Goal: Transaction & Acquisition: Purchase product/service

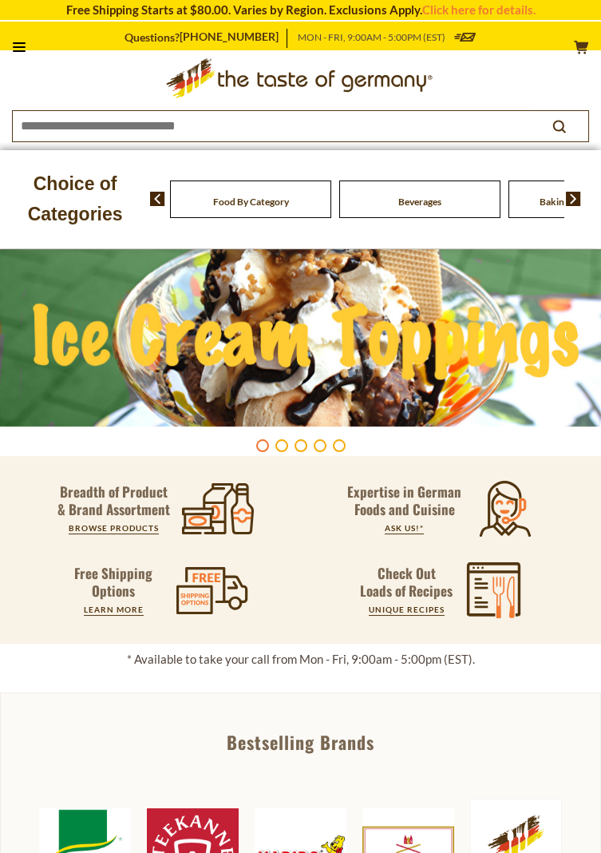
click at [22, 47] on icon at bounding box center [19, 47] width 13 height 2
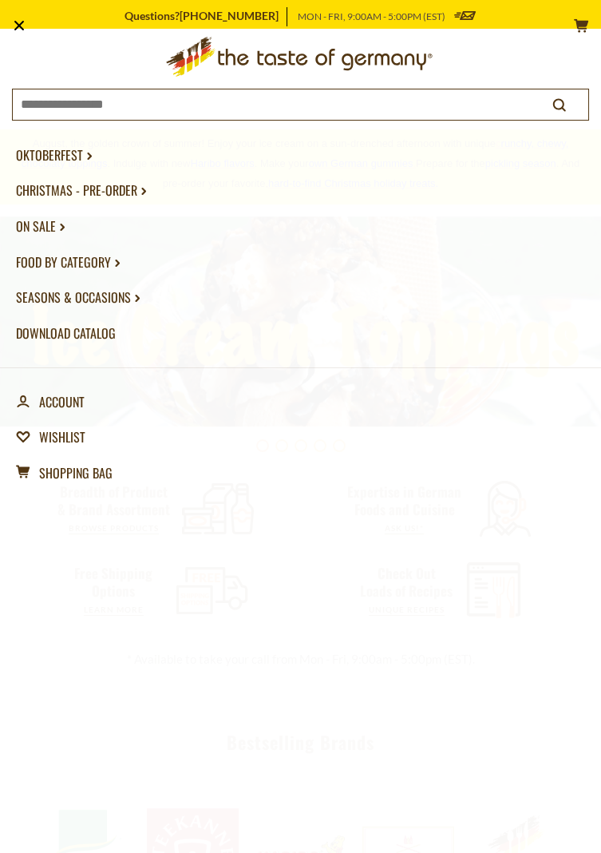
click at [79, 394] on link "account Account" at bounding box center [50, 402] width 69 height 36
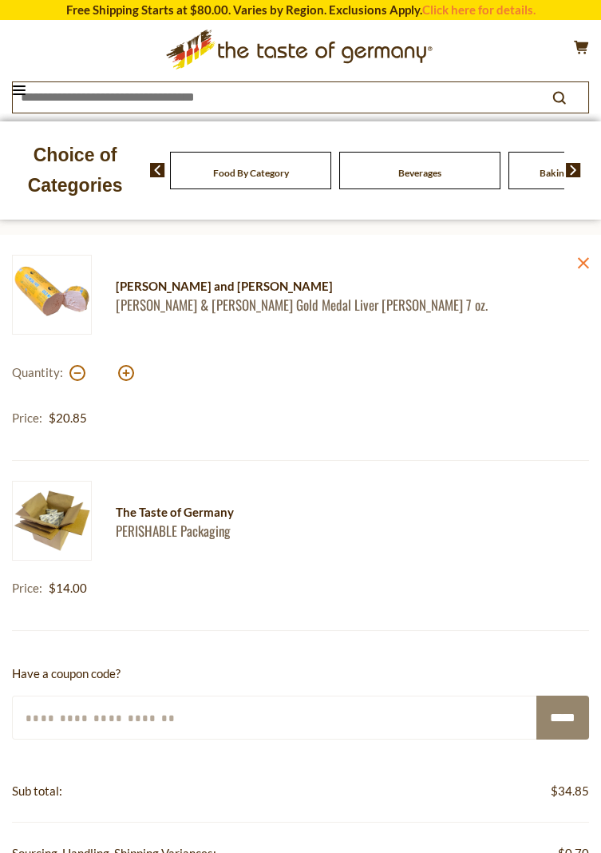
click at [20, 137] on div "Choice of Categories" at bounding box center [75, 170] width 150 height 98
click at [25, 89] on icon at bounding box center [19, 90] width 13 height 2
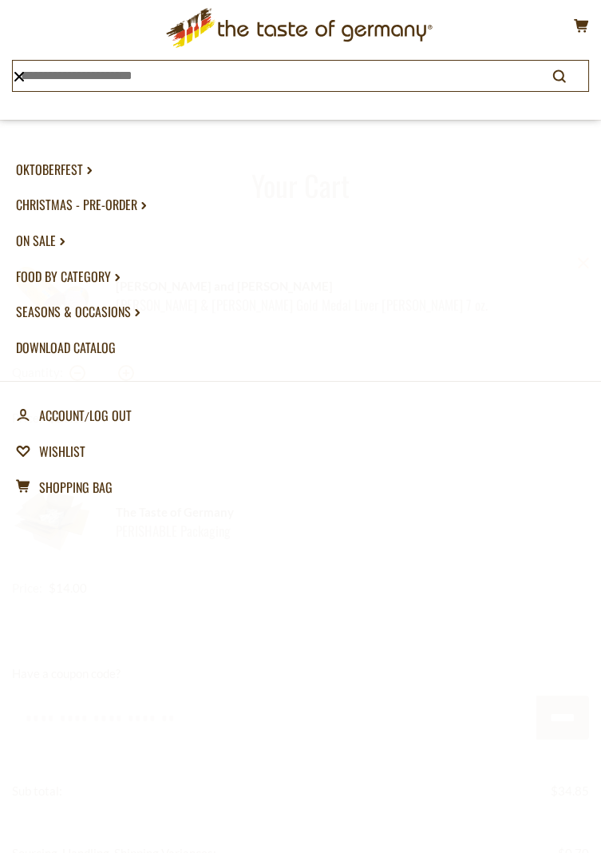
click at [96, 211] on link "Christmas - PRE-ORDER dropdown_arrow" at bounding box center [300, 205] width 569 height 36
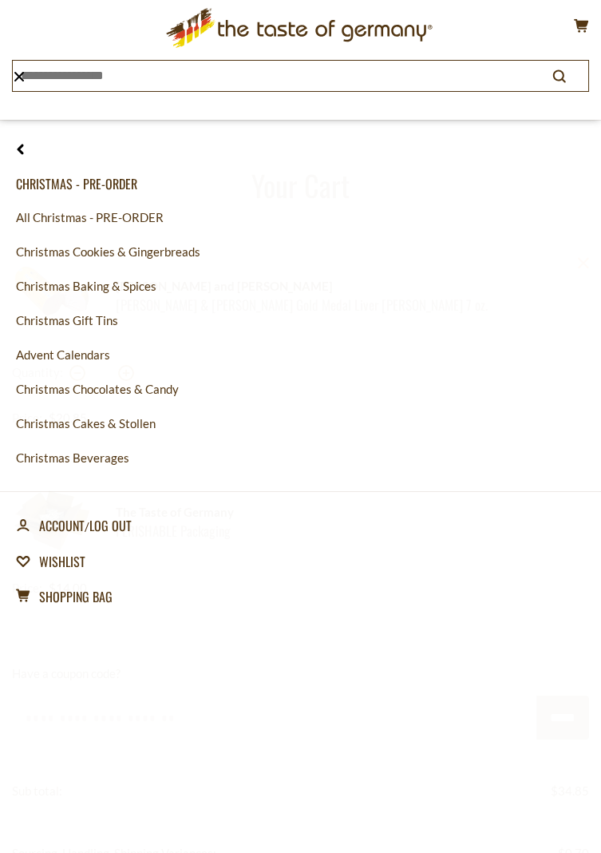
click at [89, 217] on link "All Christmas - PRE-ORDER" at bounding box center [300, 217] width 569 height 34
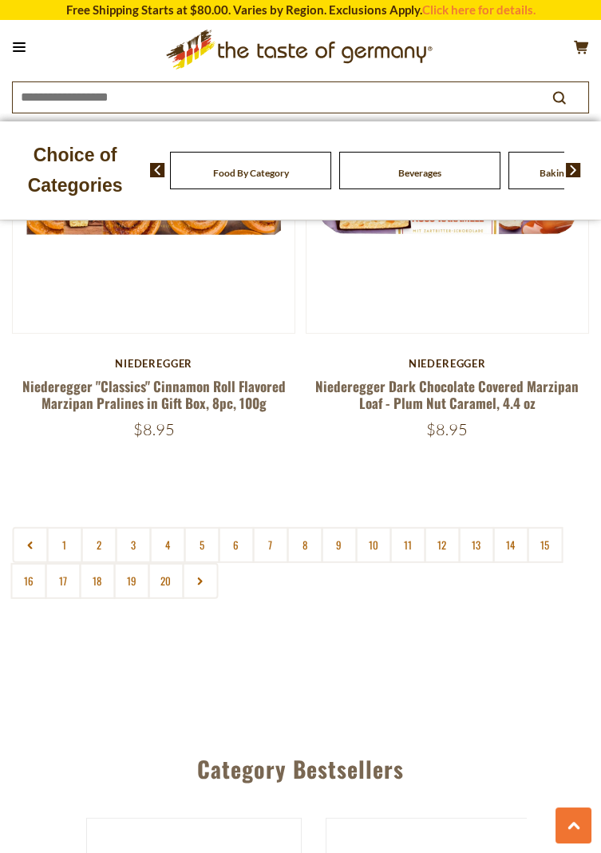
scroll to position [7741, 0]
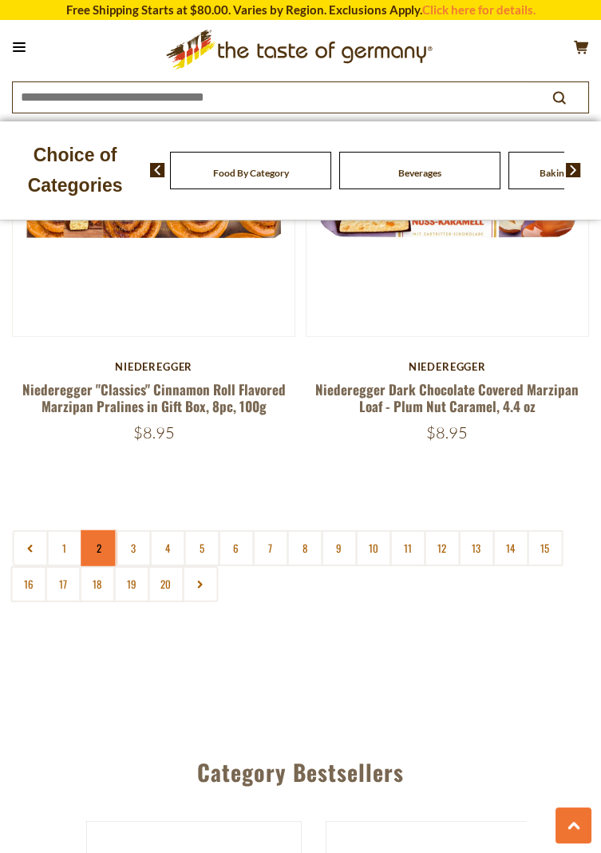
click at [102, 530] on link "2" at bounding box center [99, 548] width 36 height 36
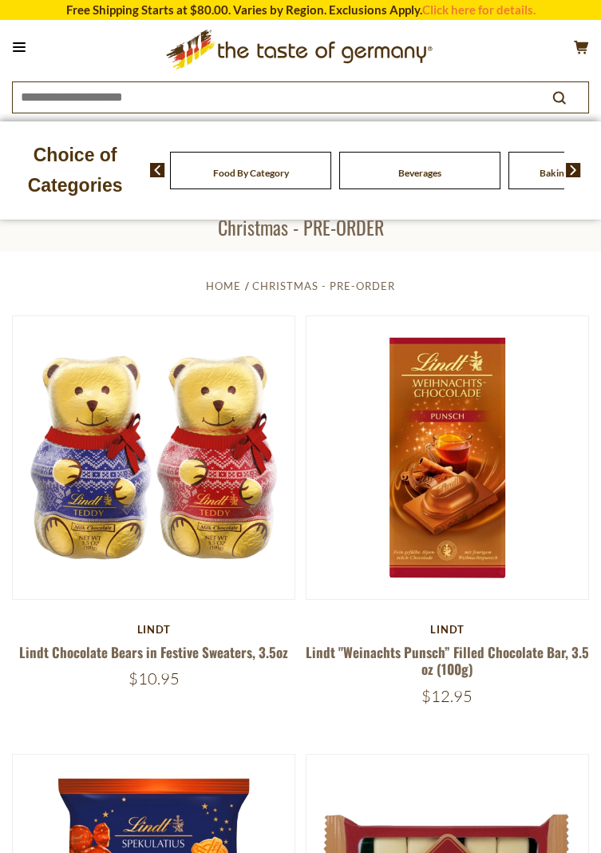
scroll to position [39, 0]
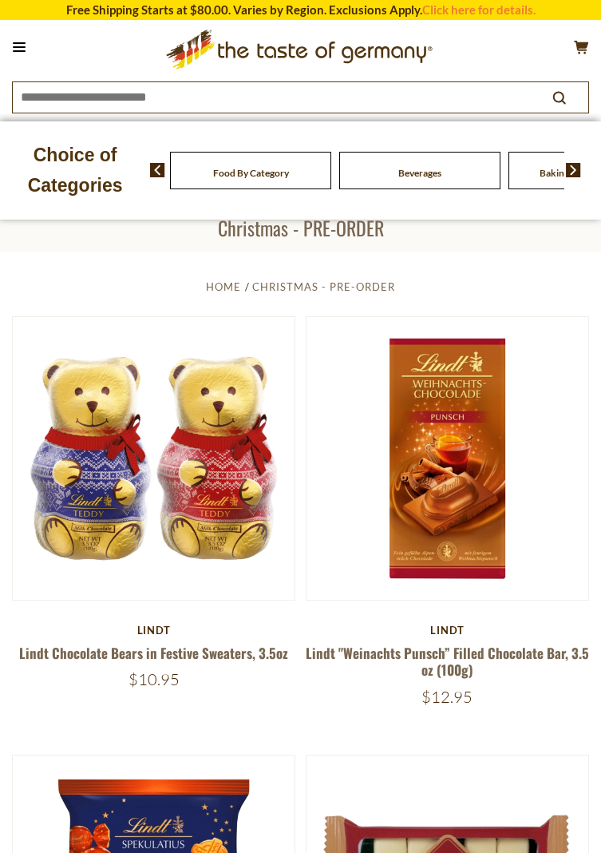
click at [327, 477] on img at bounding box center [448, 458] width 282 height 282
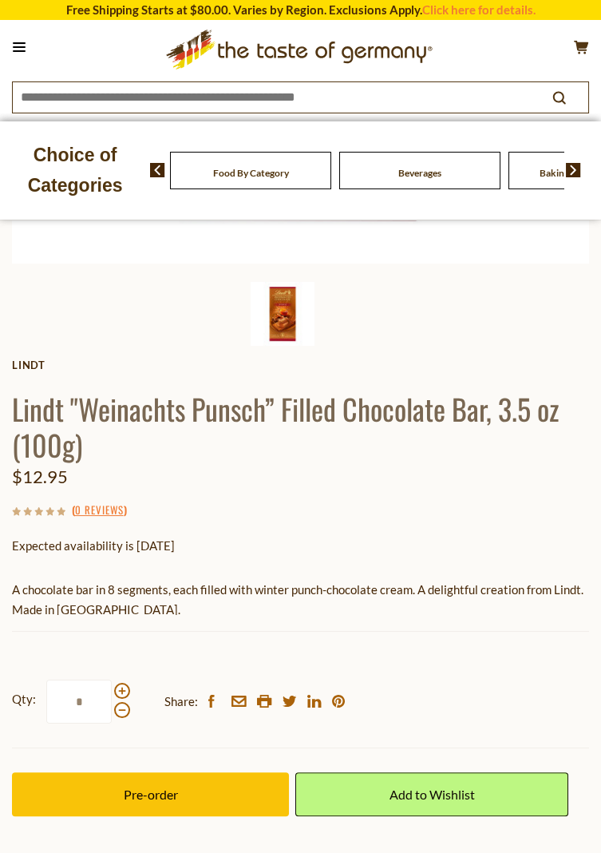
scroll to position [560, 0]
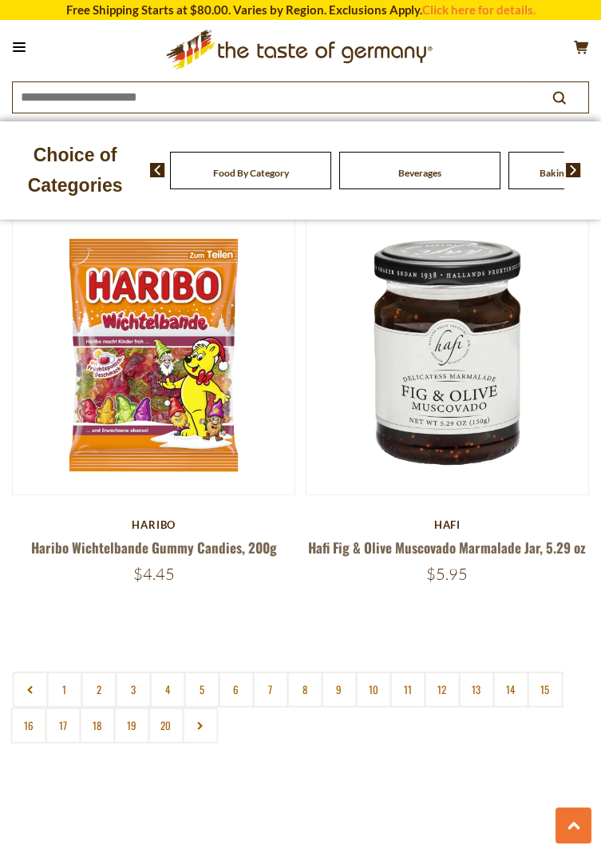
scroll to position [7601, 0]
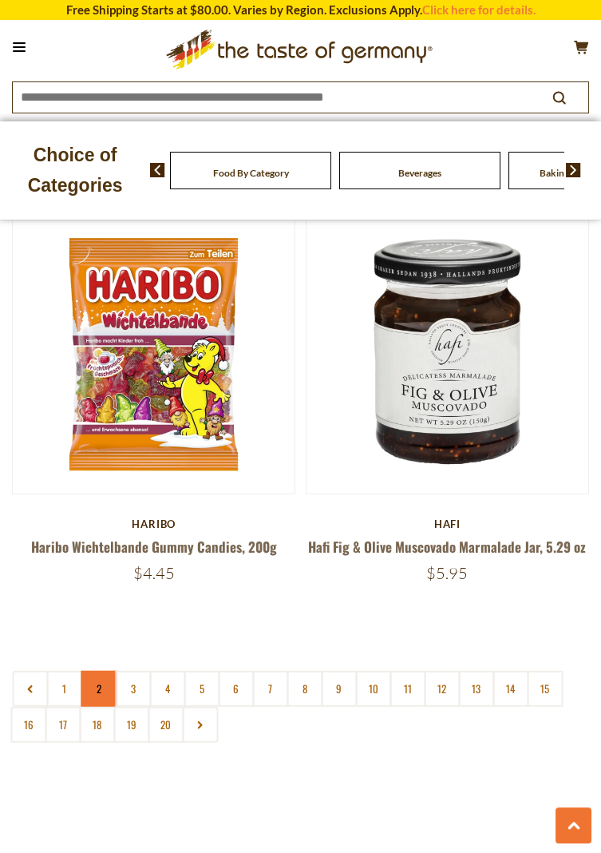
click at [101, 675] on link "2" at bounding box center [99, 689] width 36 height 36
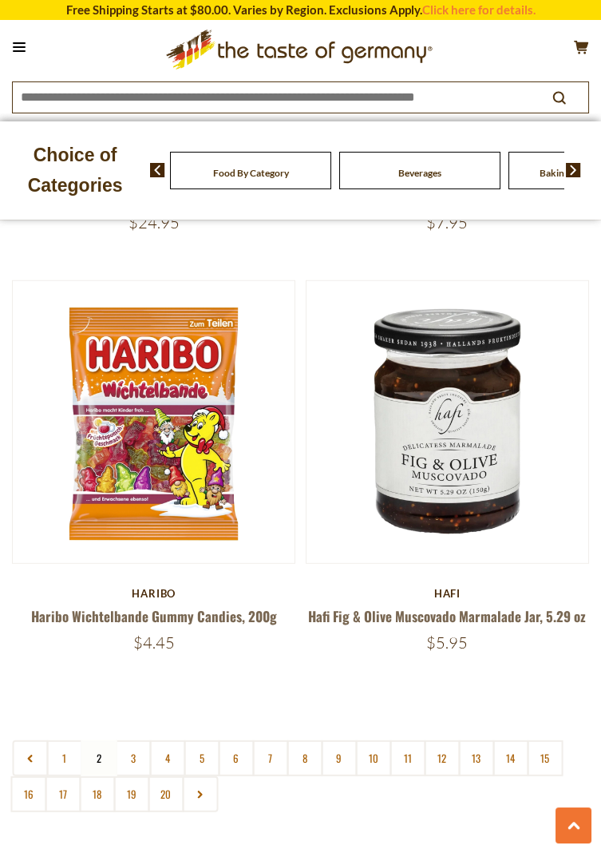
scroll to position [7534, 0]
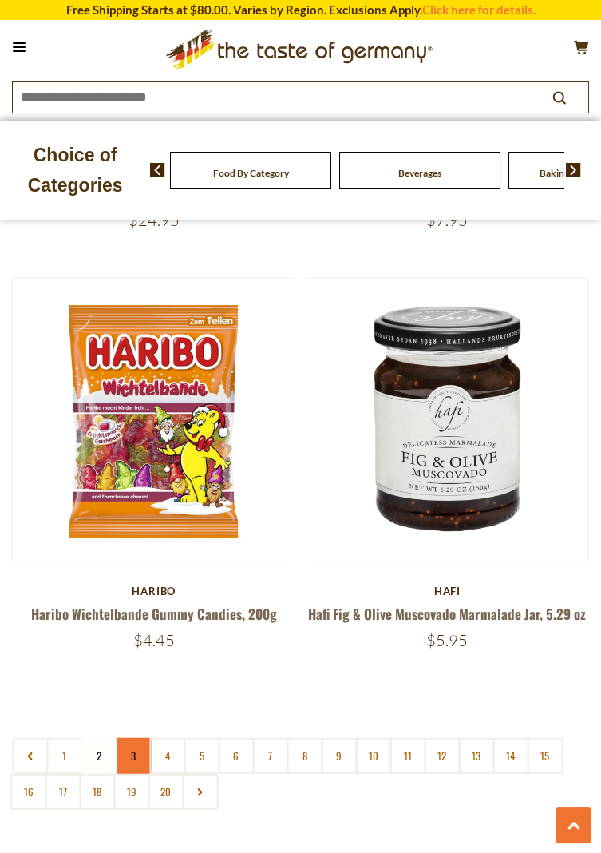
click at [144, 738] on link "3" at bounding box center [133, 756] width 36 height 36
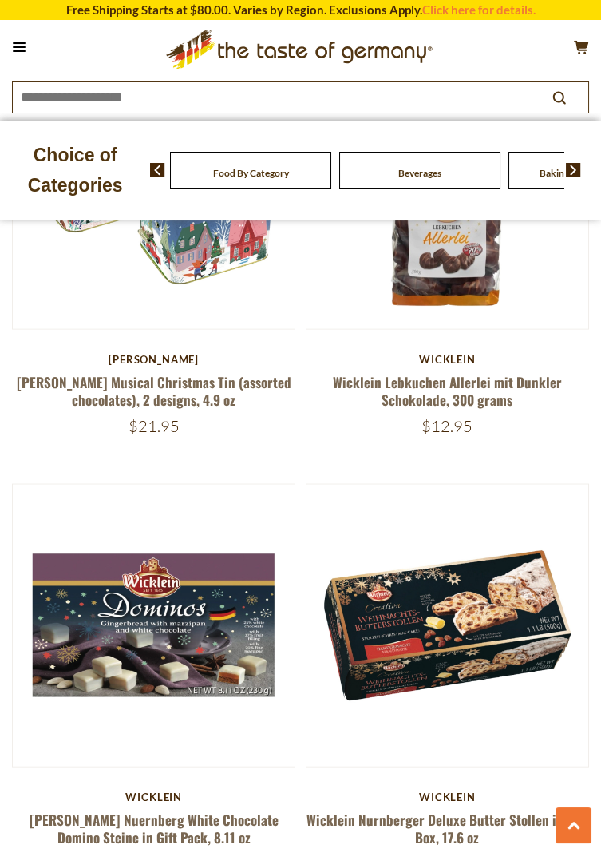
scroll to position [5513, 0]
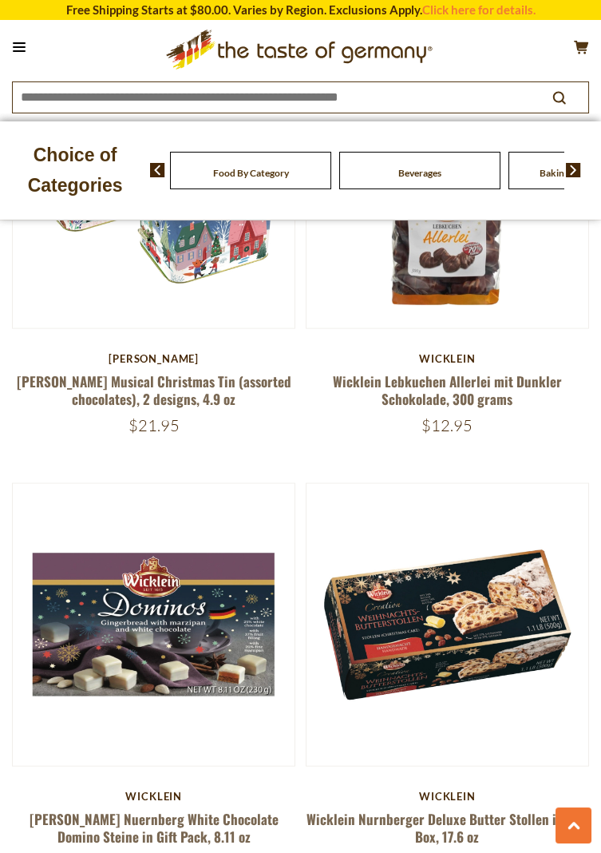
click at [536, 756] on img at bounding box center [448, 625] width 282 height 282
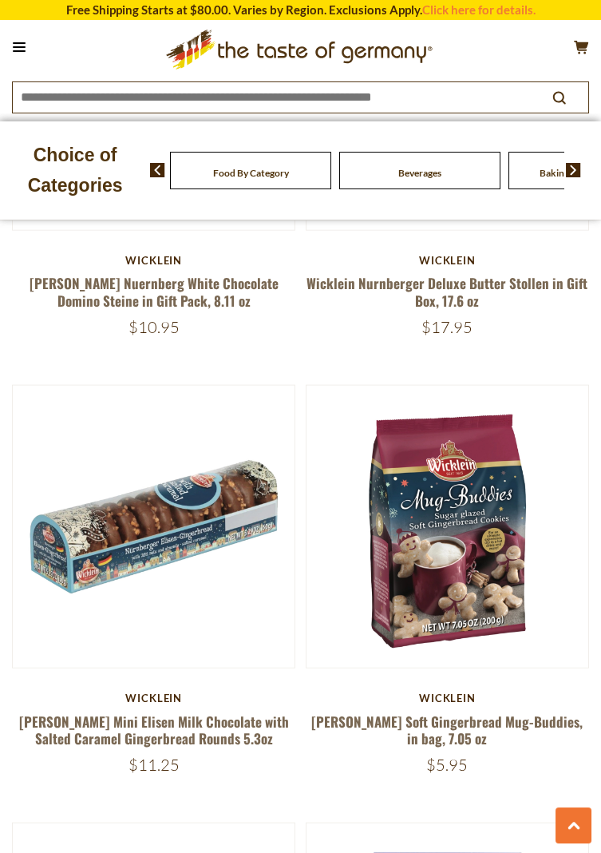
scroll to position [6203, 0]
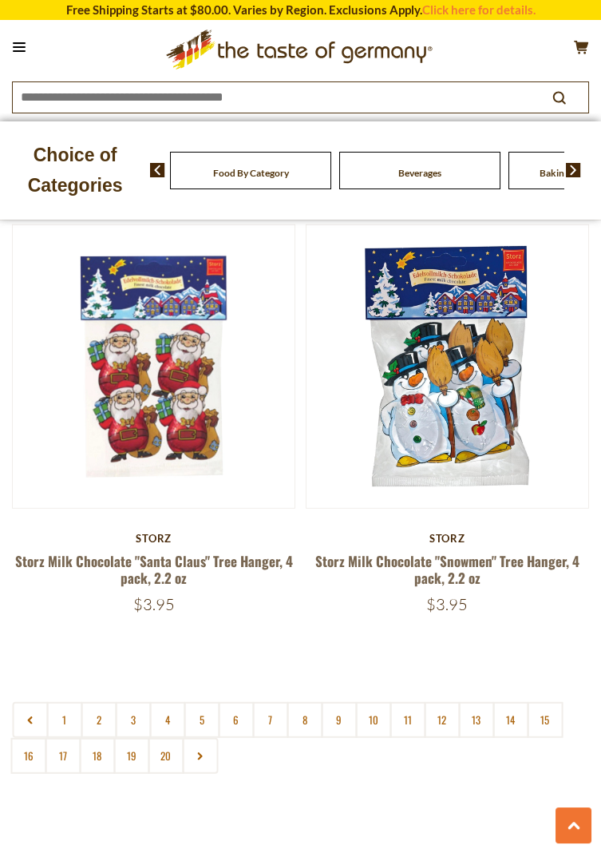
scroll to position [7523, 0]
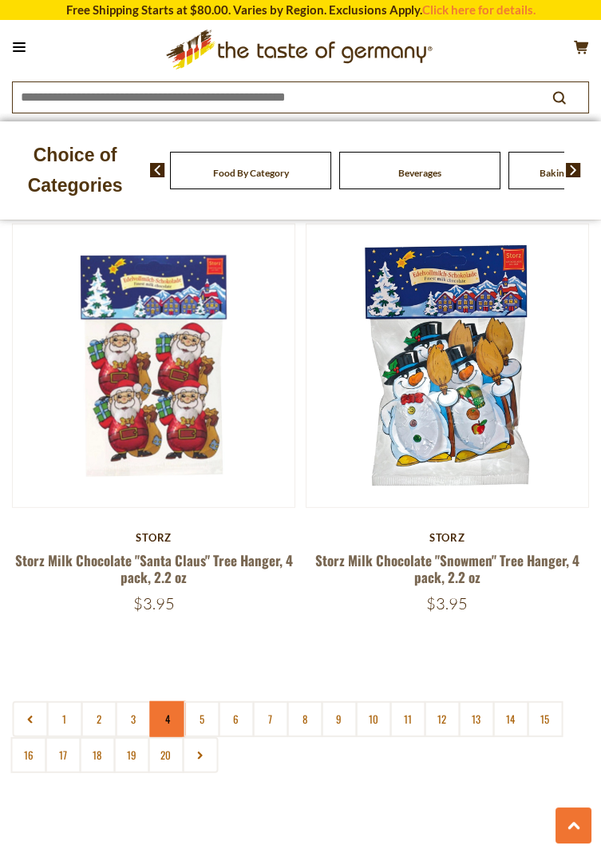
click at [160, 734] on link "4" at bounding box center [167, 719] width 36 height 36
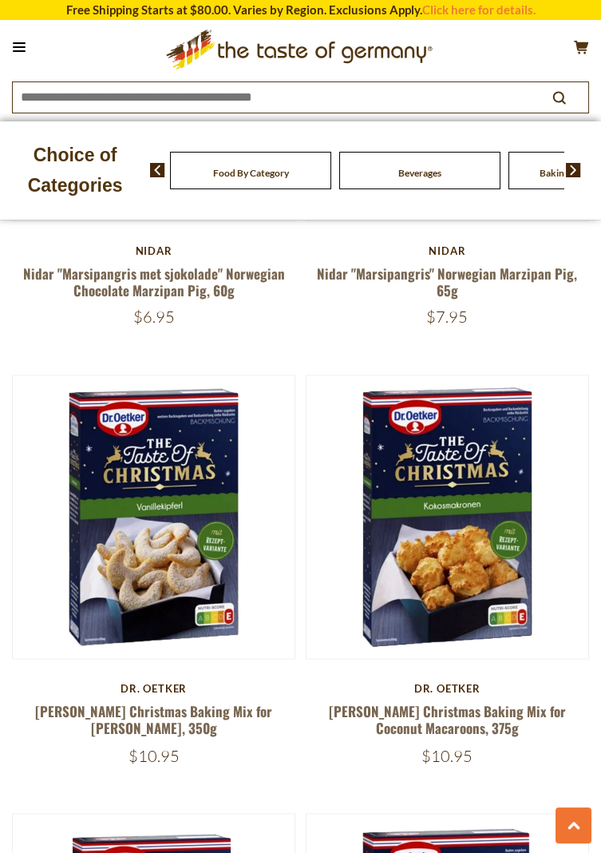
scroll to position [4357, 0]
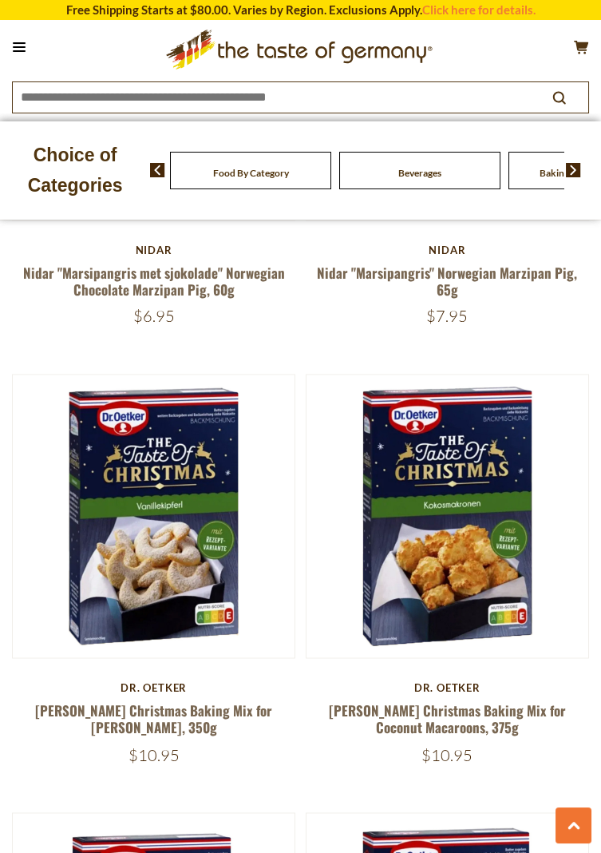
click at [461, 543] on img at bounding box center [448, 515] width 282 height 282
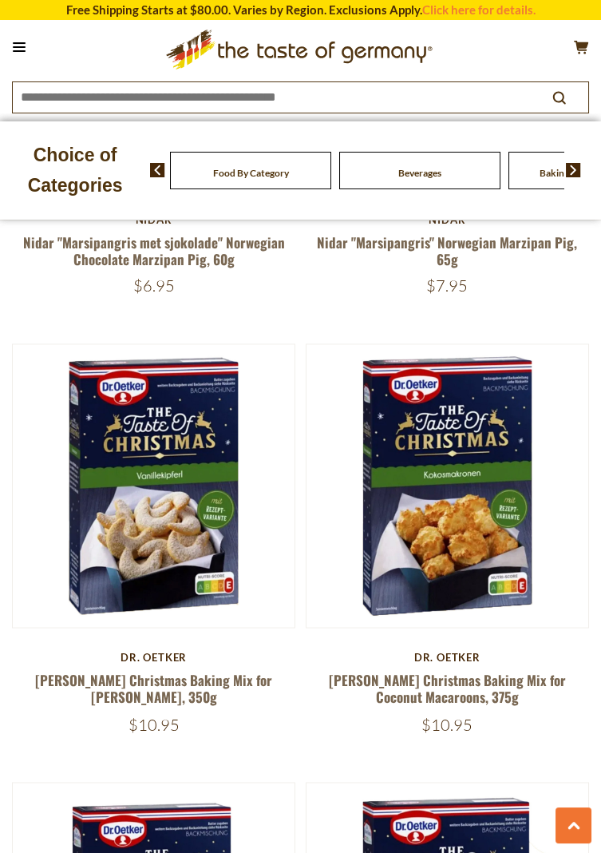
scroll to position [4408, 0]
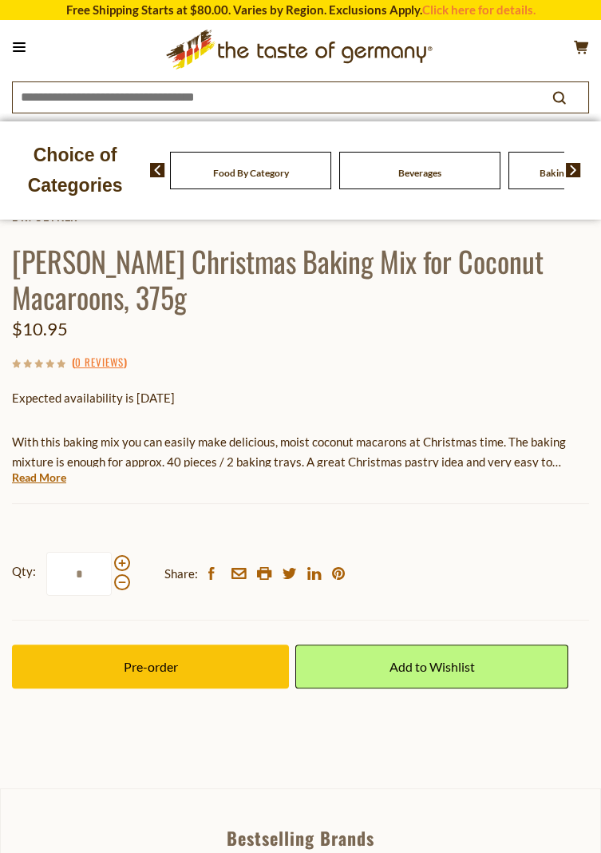
scroll to position [658, 0]
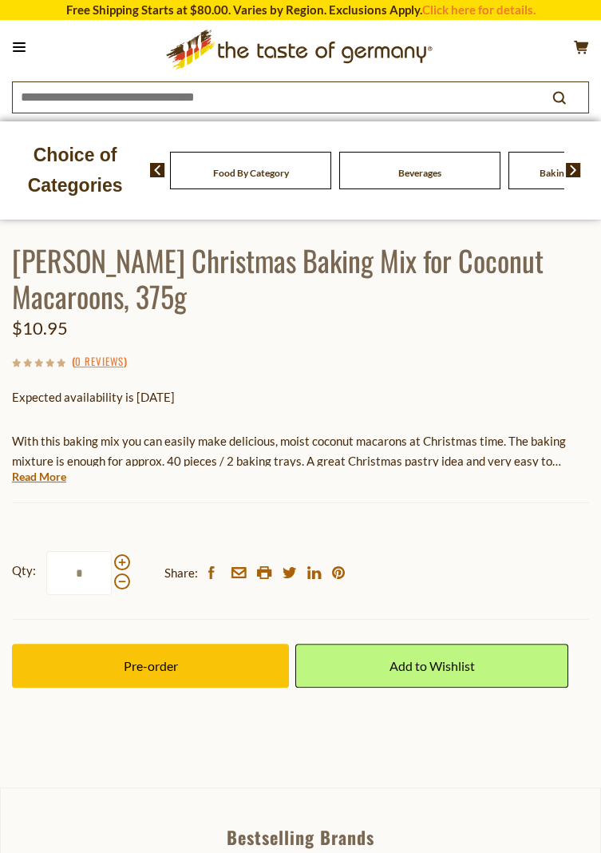
click at [145, 671] on span "Pre-order" at bounding box center [151, 665] width 54 height 15
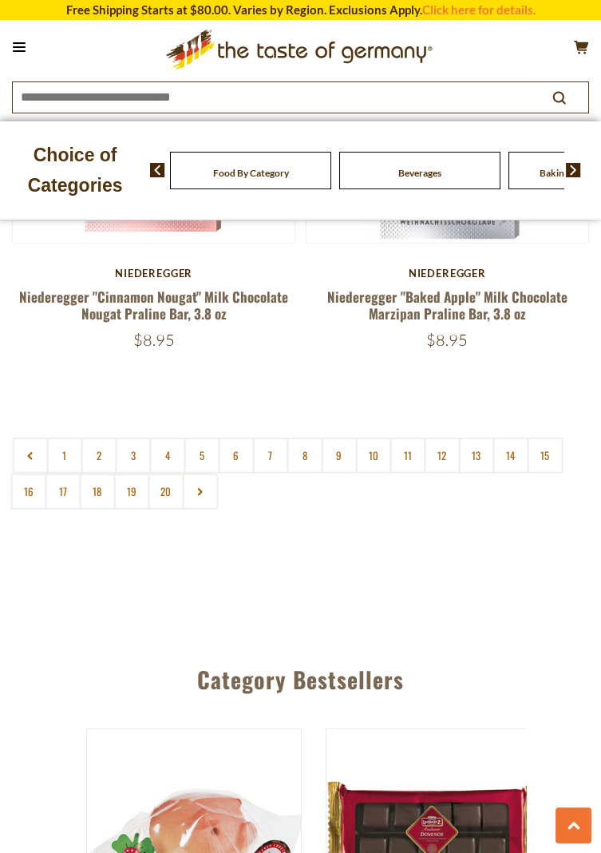
scroll to position [7835, 0]
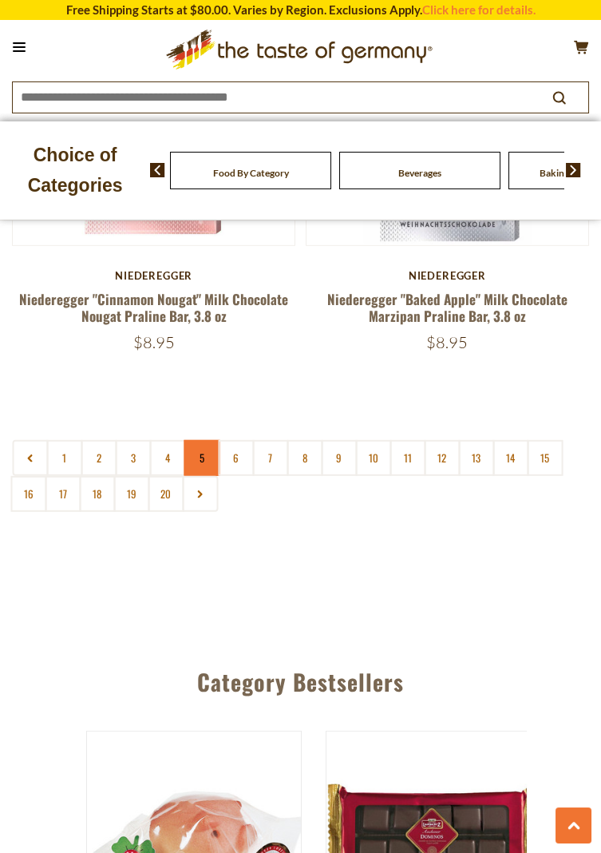
click at [201, 445] on link "5" at bounding box center [202, 458] width 36 height 36
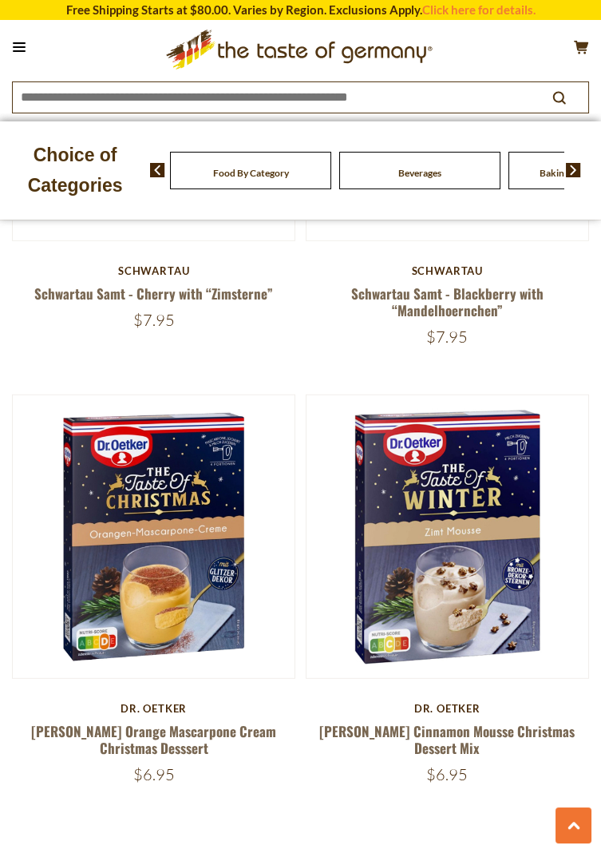
scroll to position [7414, 0]
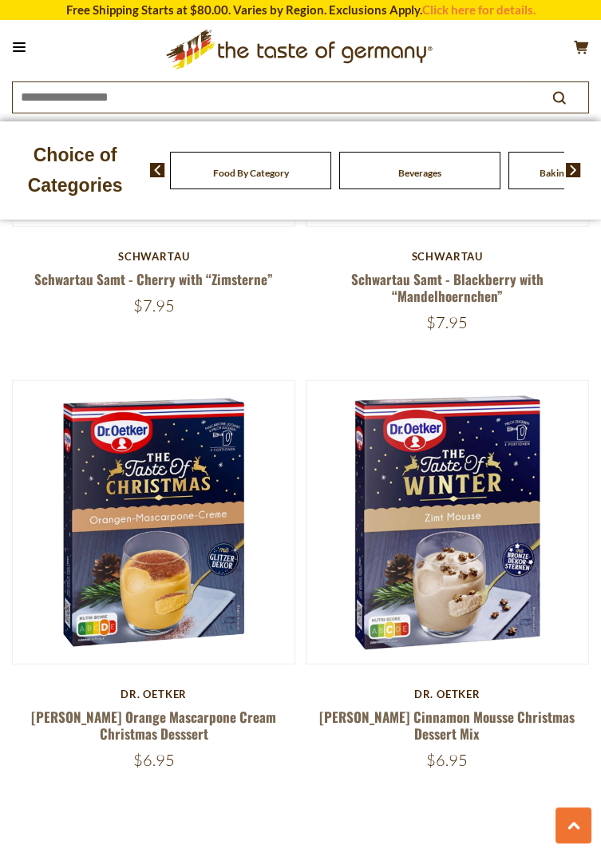
click at [438, 536] on img at bounding box center [448, 522] width 282 height 282
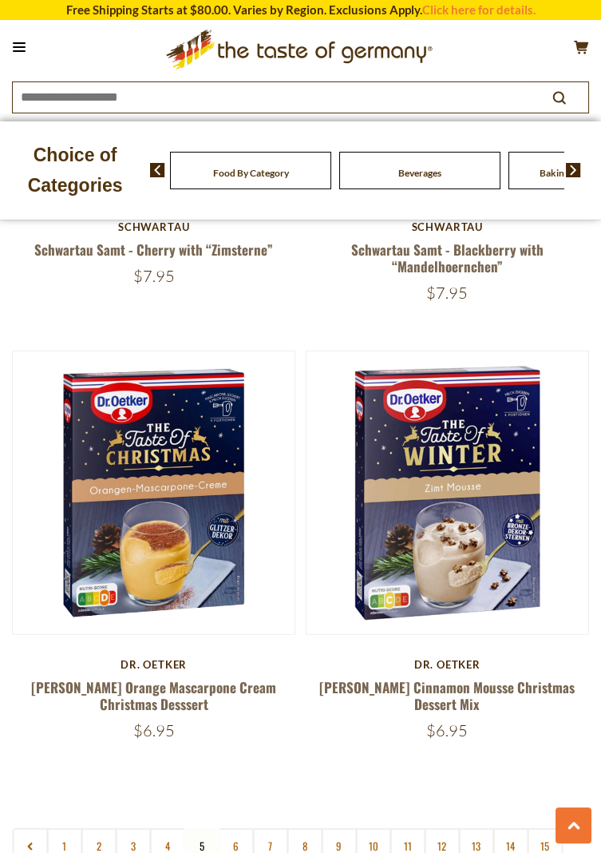
scroll to position [7465, 0]
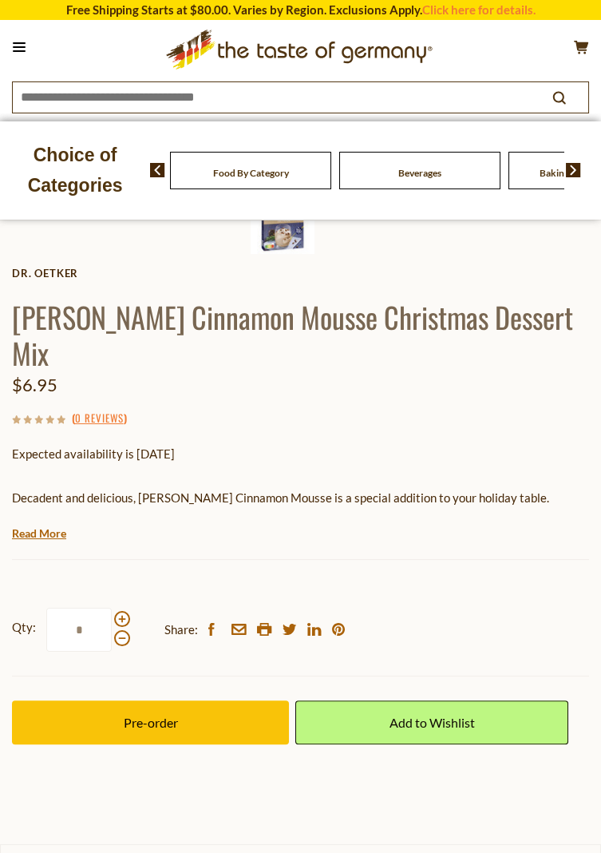
scroll to position [583, 0]
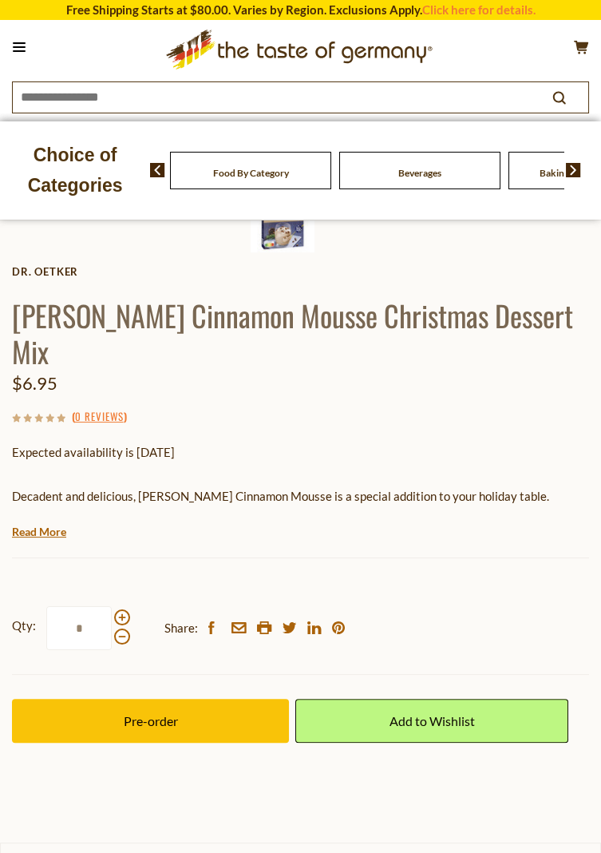
click at [137, 713] on span "Pre-order" at bounding box center [151, 720] width 54 height 15
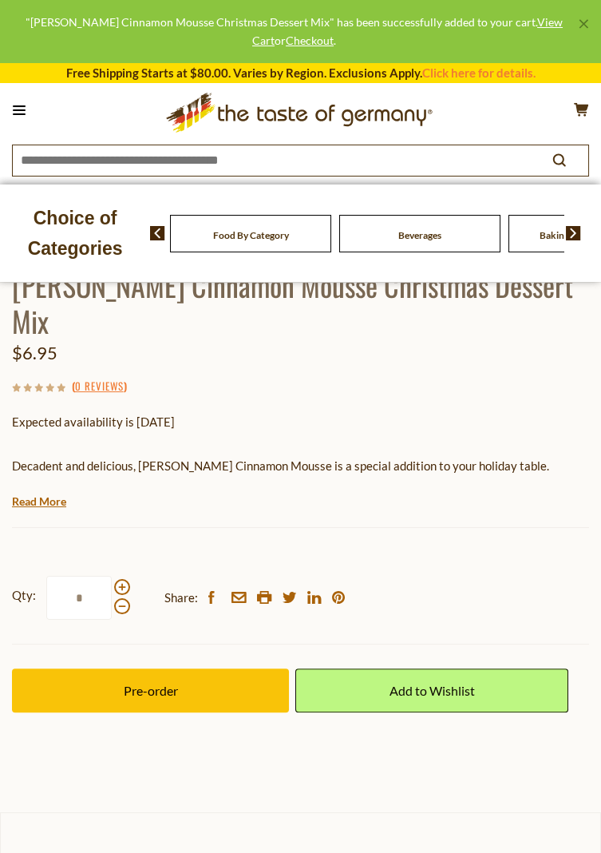
scroll to position [634, 0]
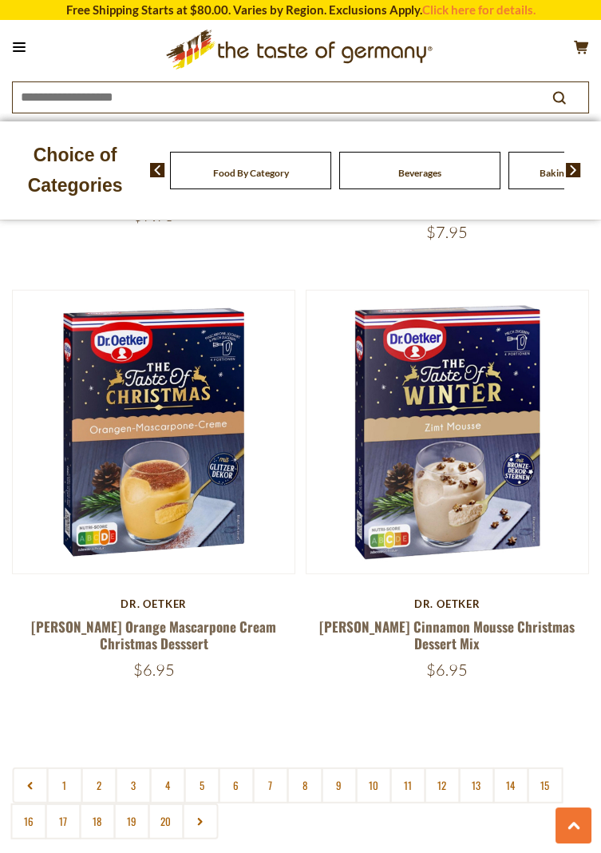
scroll to position [7465, 0]
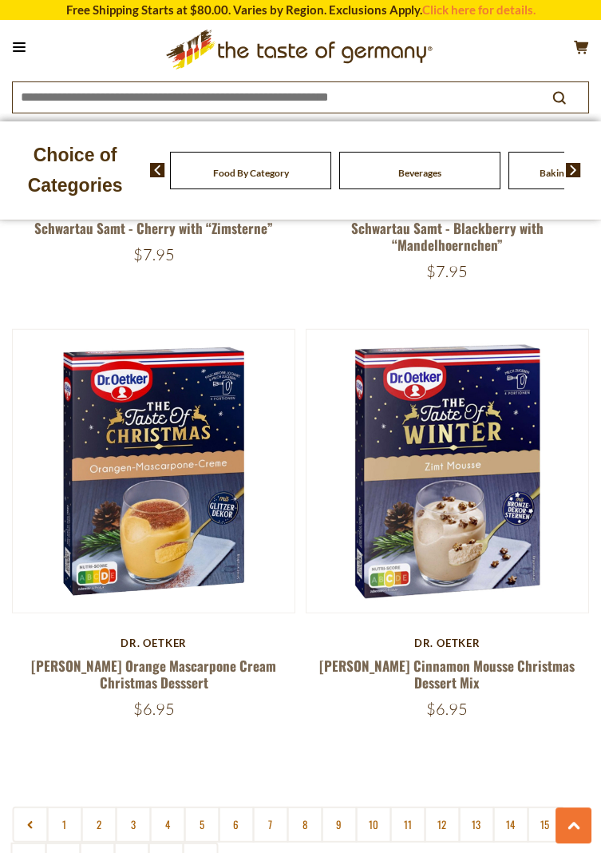
click at [139, 499] on img at bounding box center [154, 471] width 282 height 282
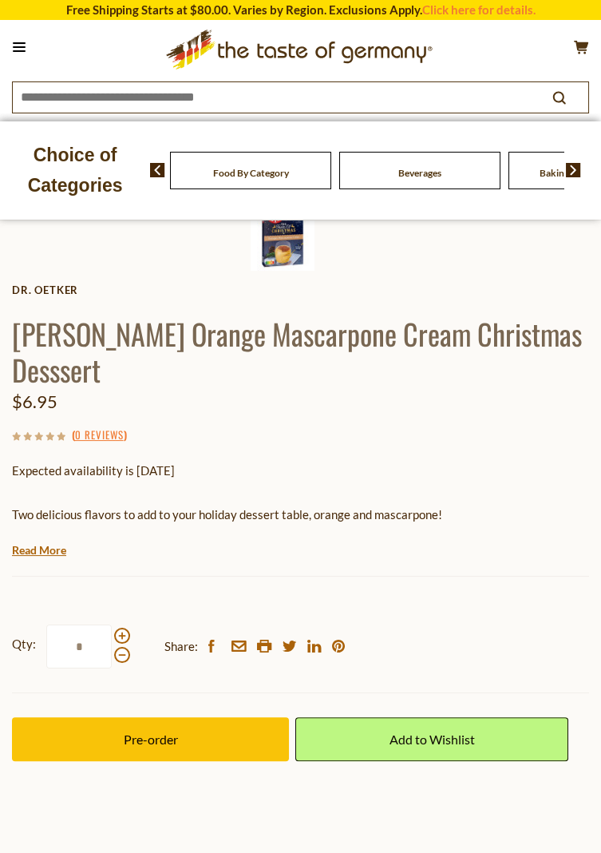
scroll to position [600, 0]
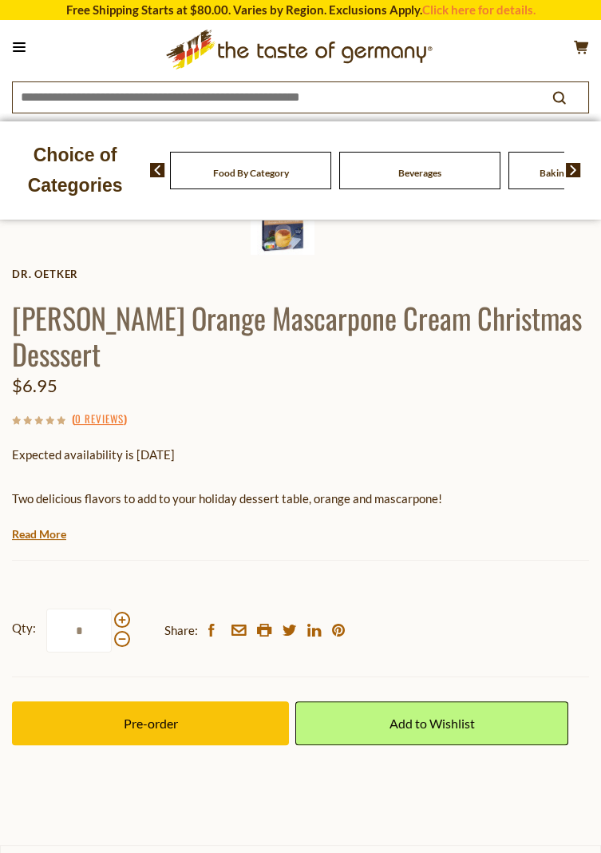
click at [155, 715] on span "Pre-order" at bounding box center [151, 722] width 54 height 15
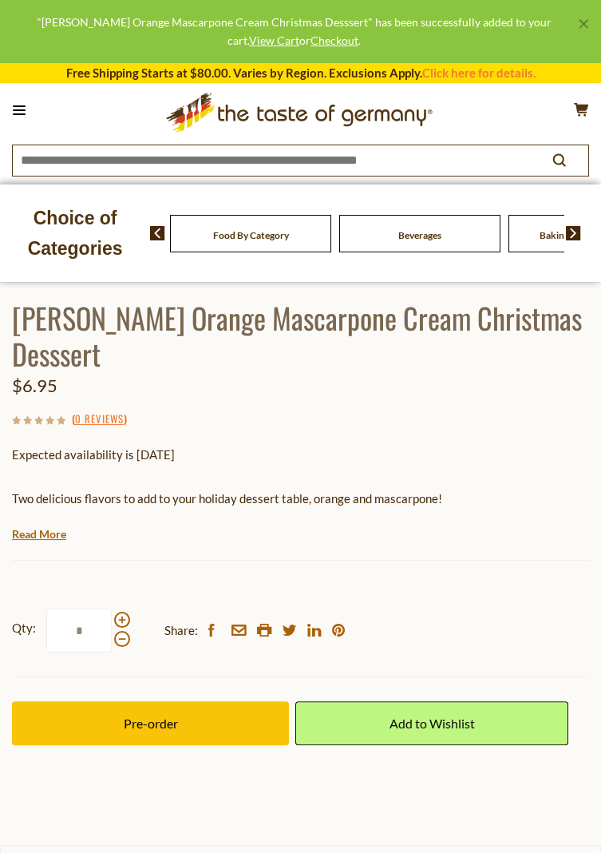
scroll to position [651, 0]
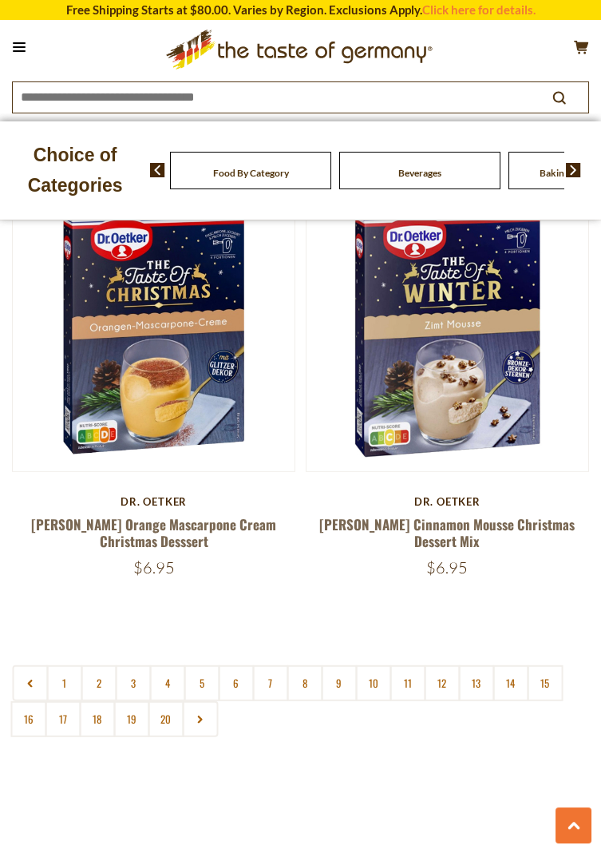
scroll to position [7614, 0]
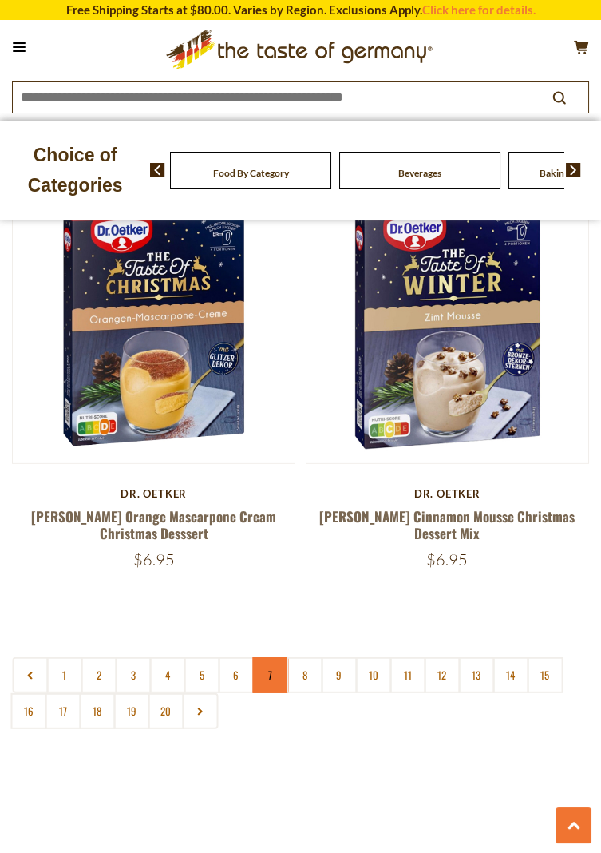
click at [275, 657] on link "7" at bounding box center [270, 675] width 36 height 36
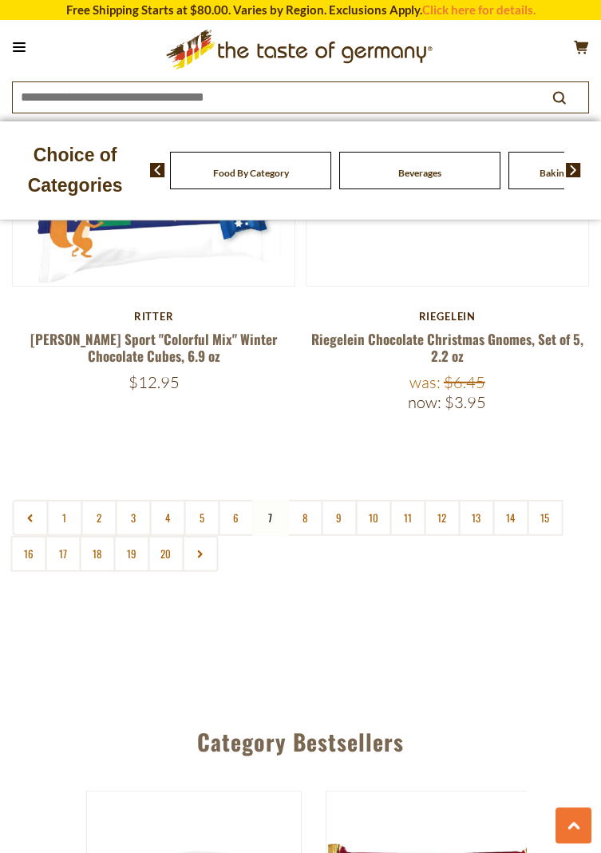
scroll to position [7796, 0]
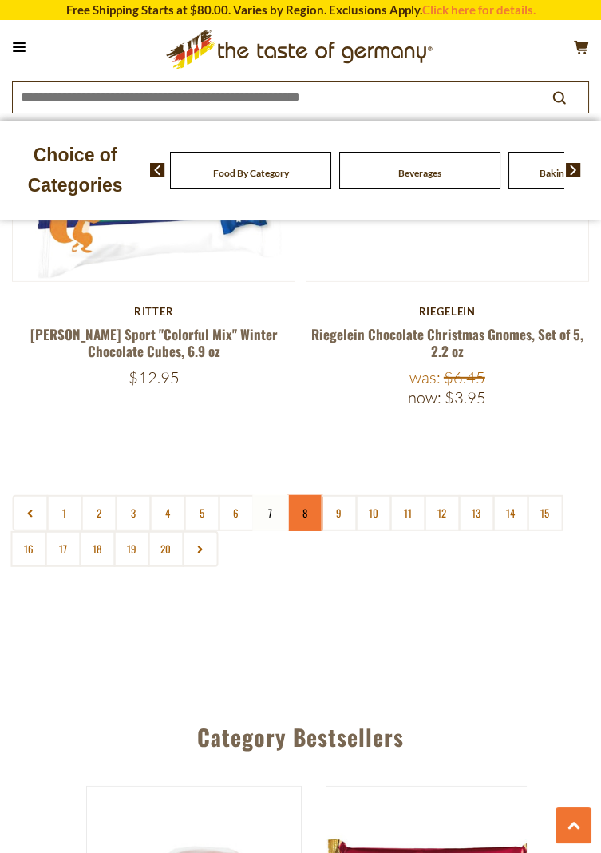
click at [303, 495] on link "8" at bounding box center [305, 513] width 36 height 36
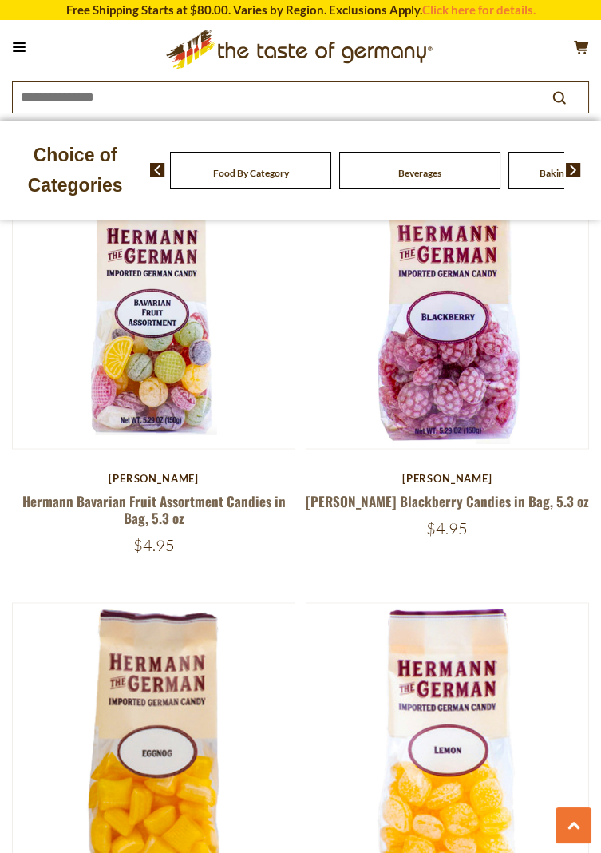
scroll to position [4573, 0]
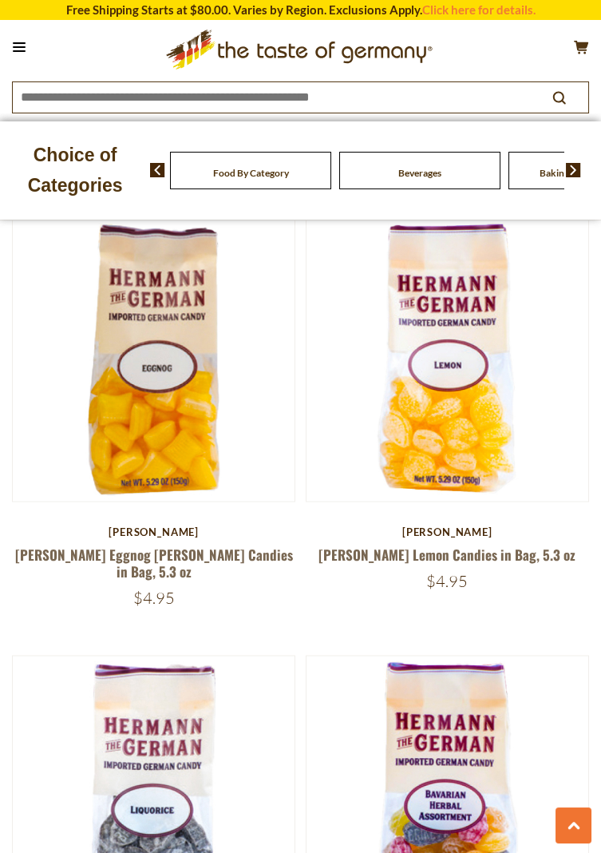
click at [562, 752] on img at bounding box center [448, 796] width 282 height 282
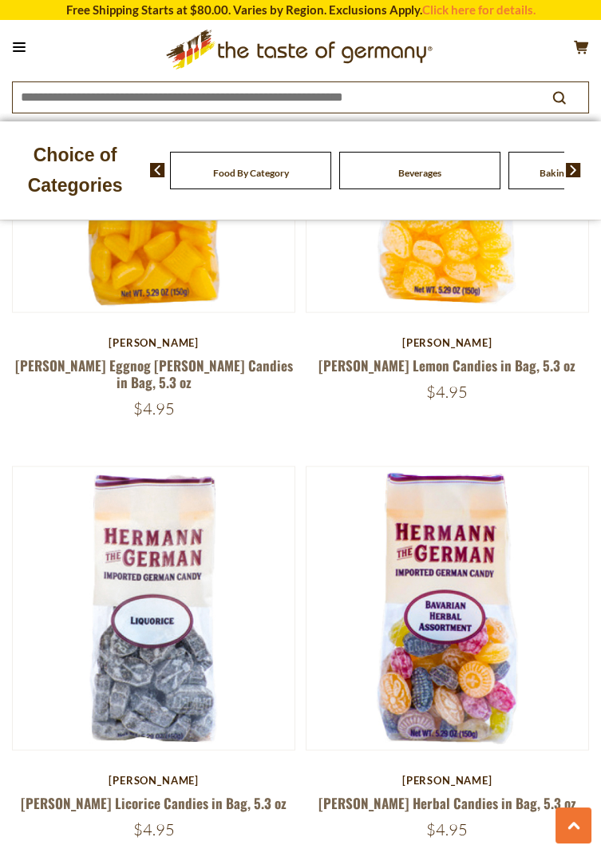
scroll to position [5152, 0]
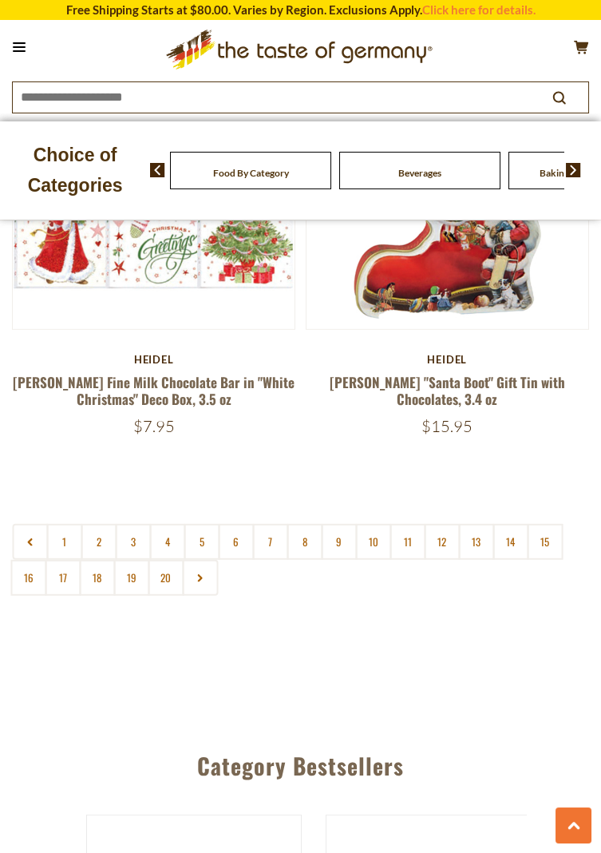
scroll to position [7718, 0]
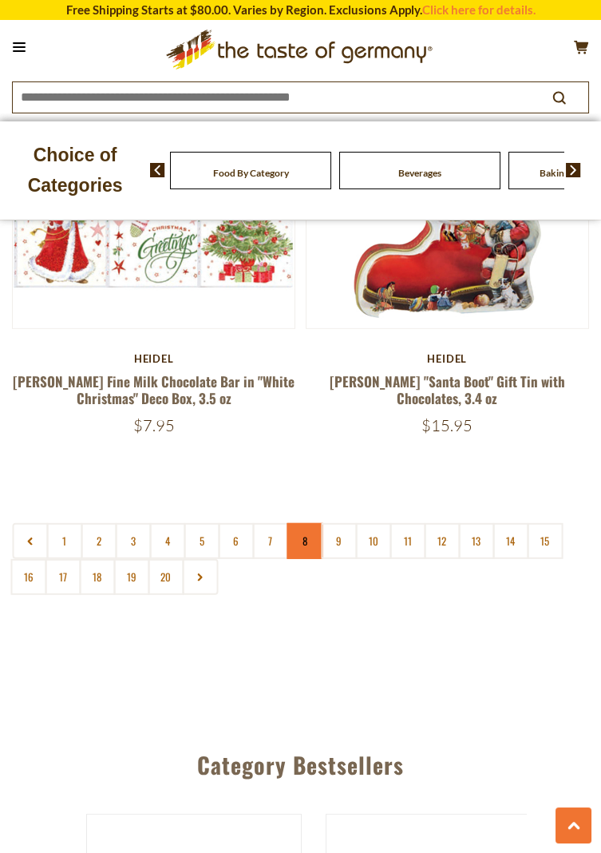
click at [304, 531] on link "8" at bounding box center [305, 541] width 36 height 36
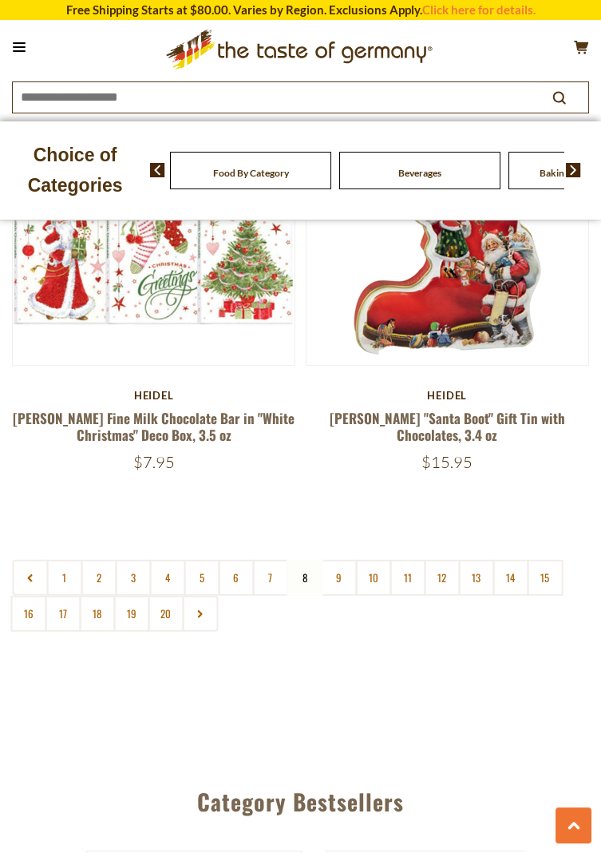
scroll to position [7685, 0]
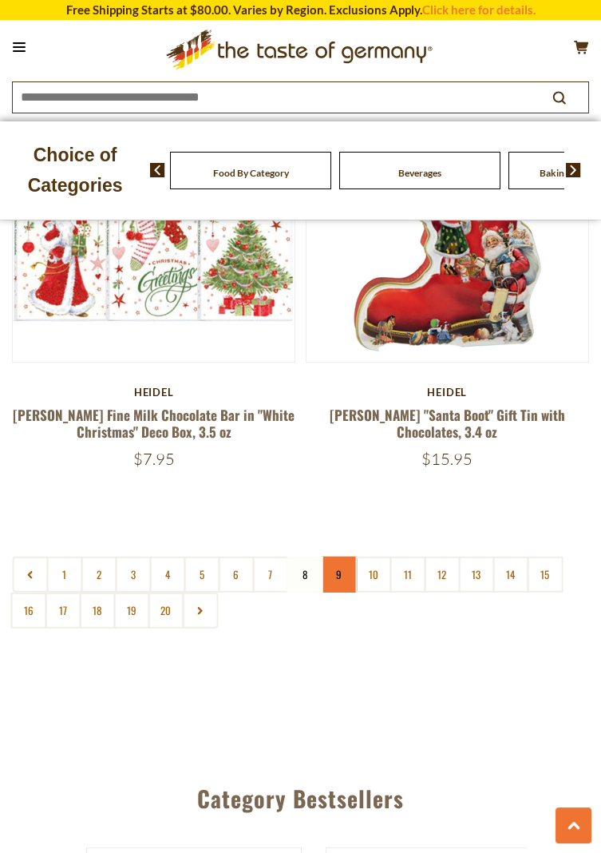
click at [343, 561] on link "9" at bounding box center [339, 574] width 36 height 36
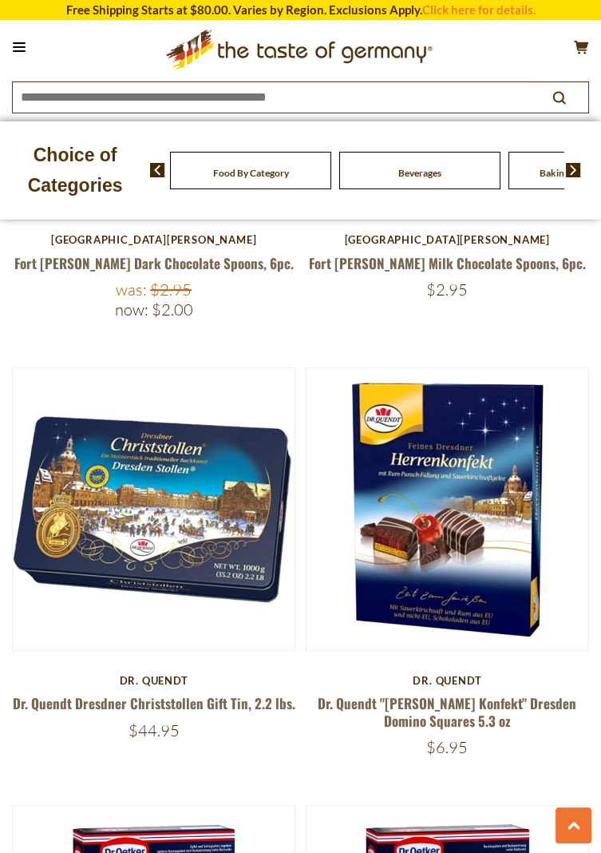
scroll to position [2618, 0]
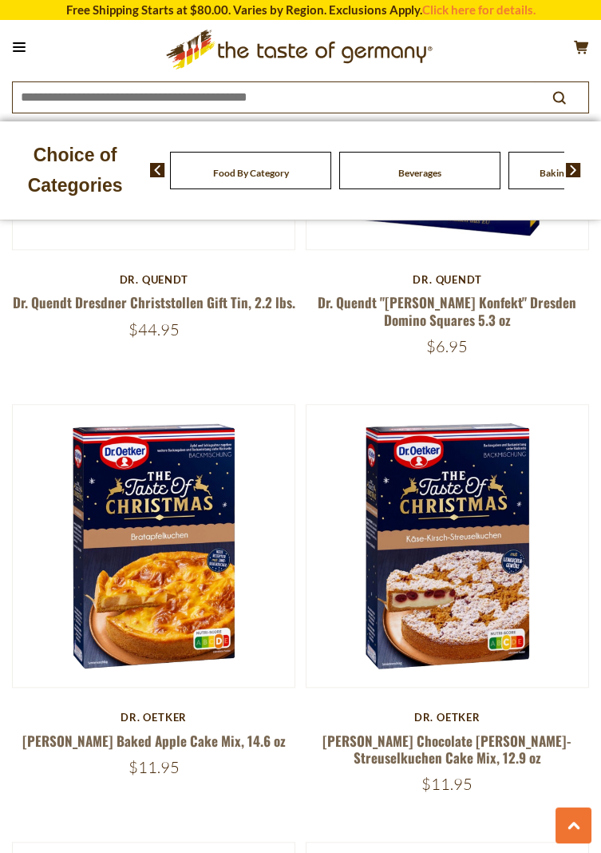
scroll to position [3019, 0]
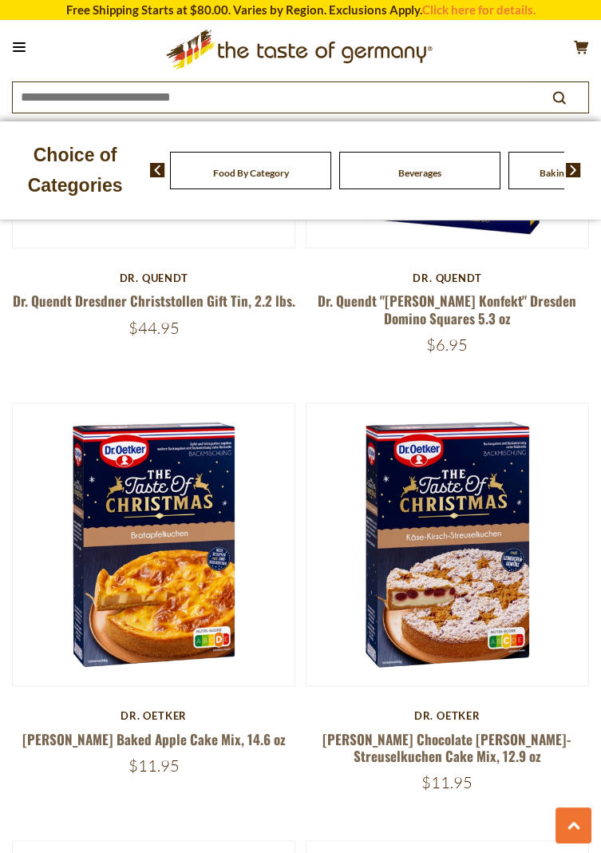
click at [155, 557] on img at bounding box center [154, 544] width 282 height 282
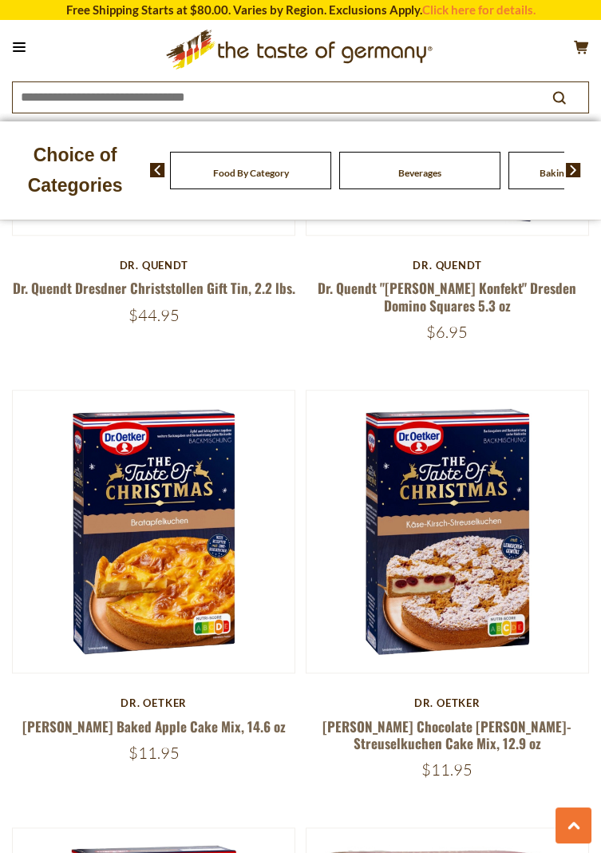
scroll to position [3070, 0]
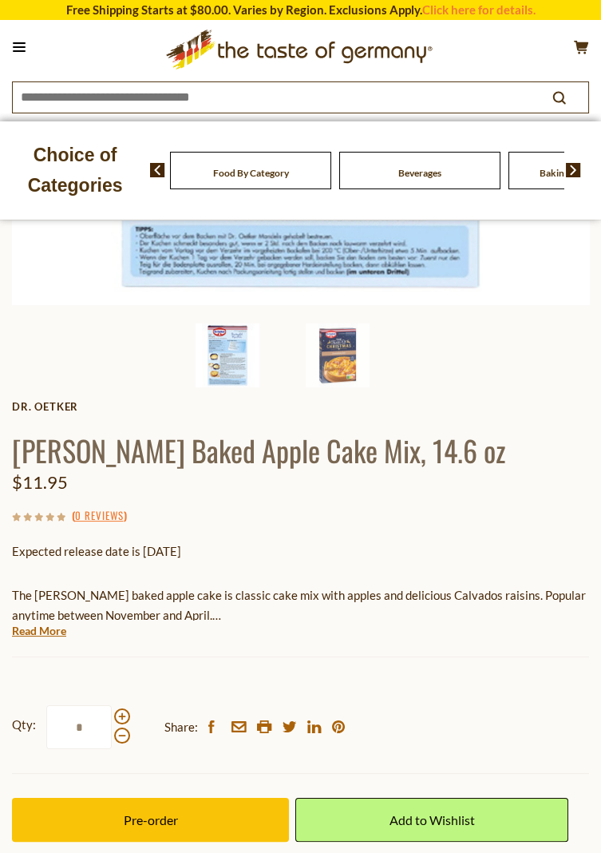
scroll to position [452, 0]
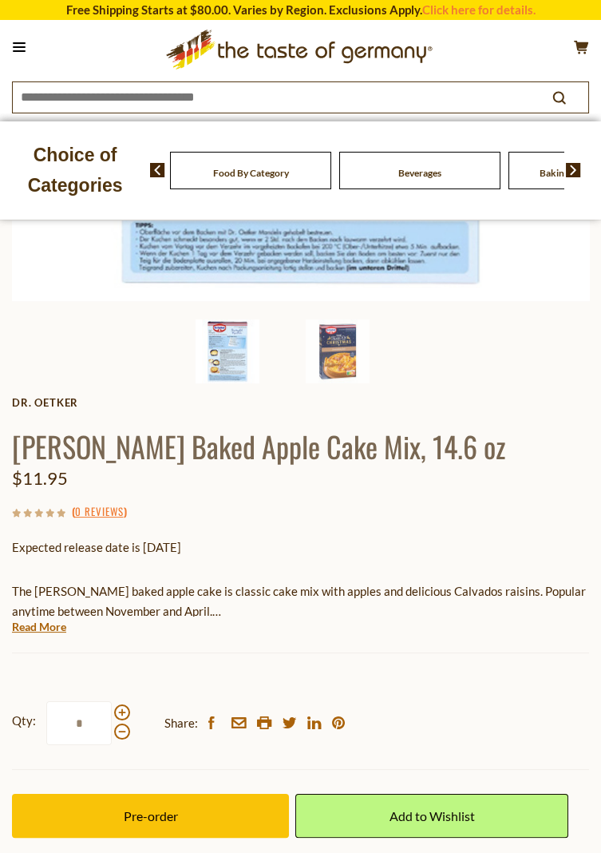
click at [146, 824] on button "Pre-order" at bounding box center [150, 816] width 277 height 44
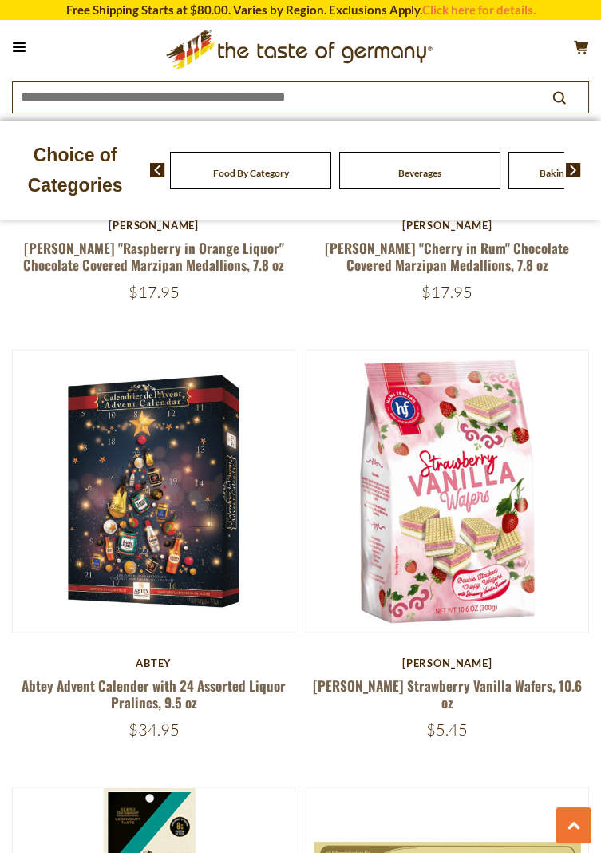
scroll to position [5699, 0]
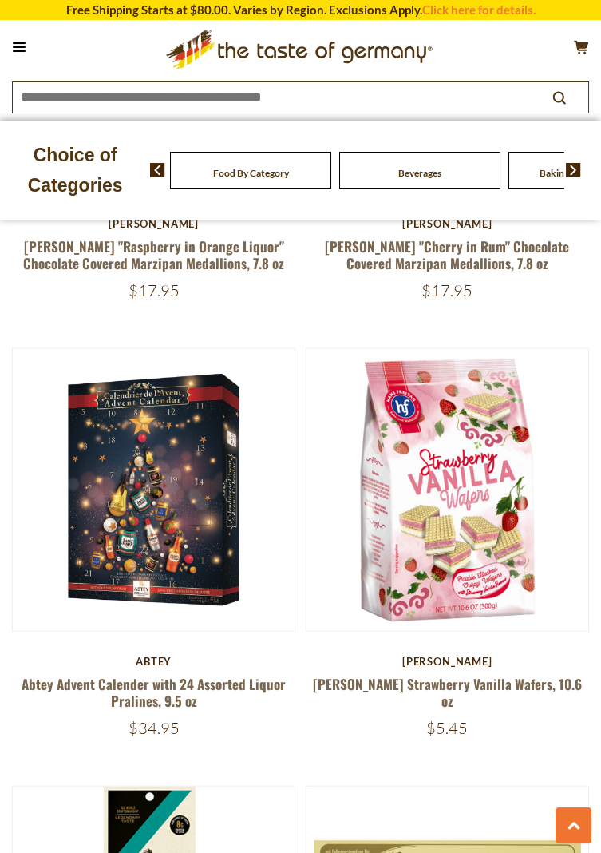
click at [452, 542] on img at bounding box center [448, 490] width 282 height 282
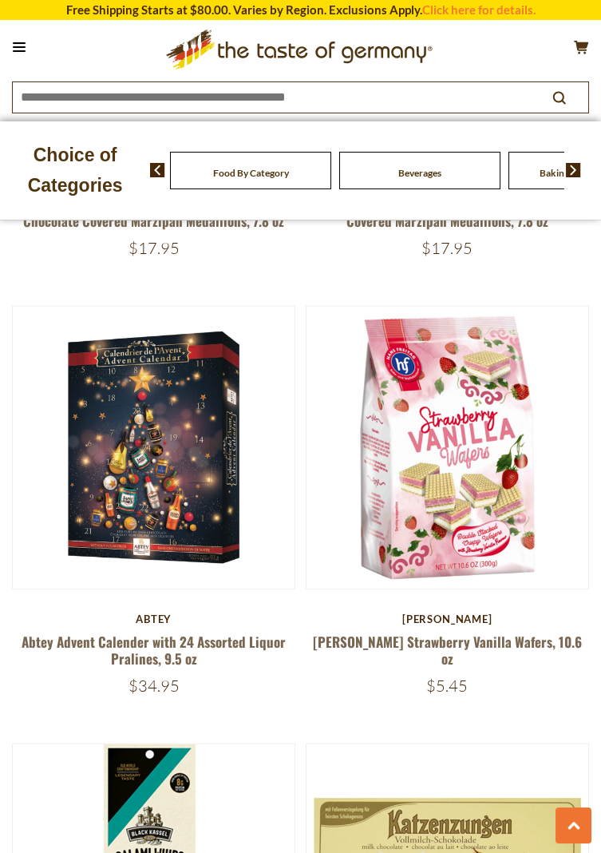
scroll to position [5750, 0]
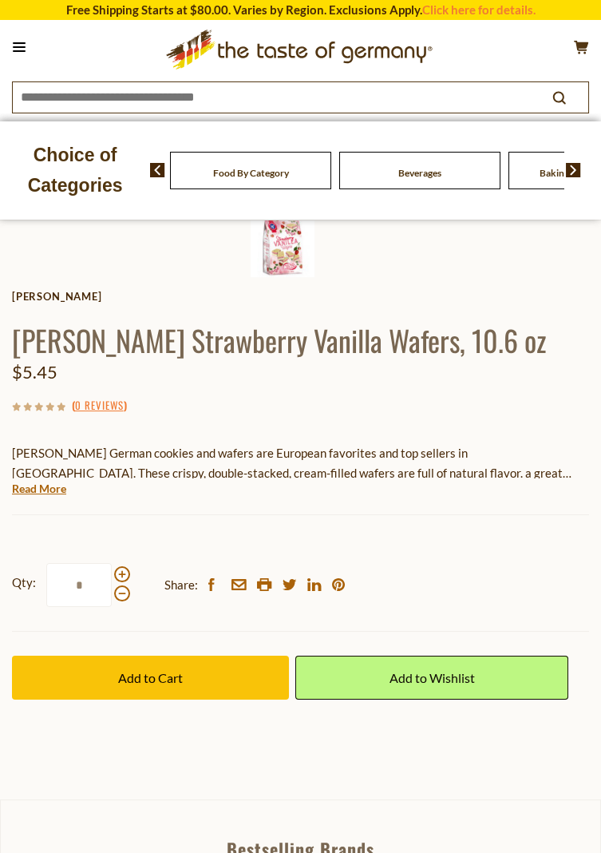
scroll to position [562, 0]
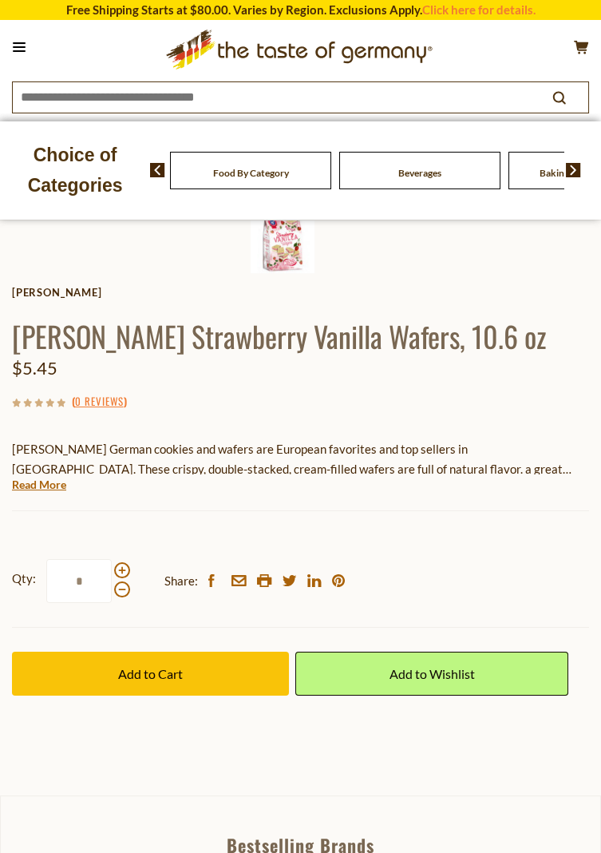
click at [150, 679] on span "Add to Cart" at bounding box center [150, 673] width 65 height 15
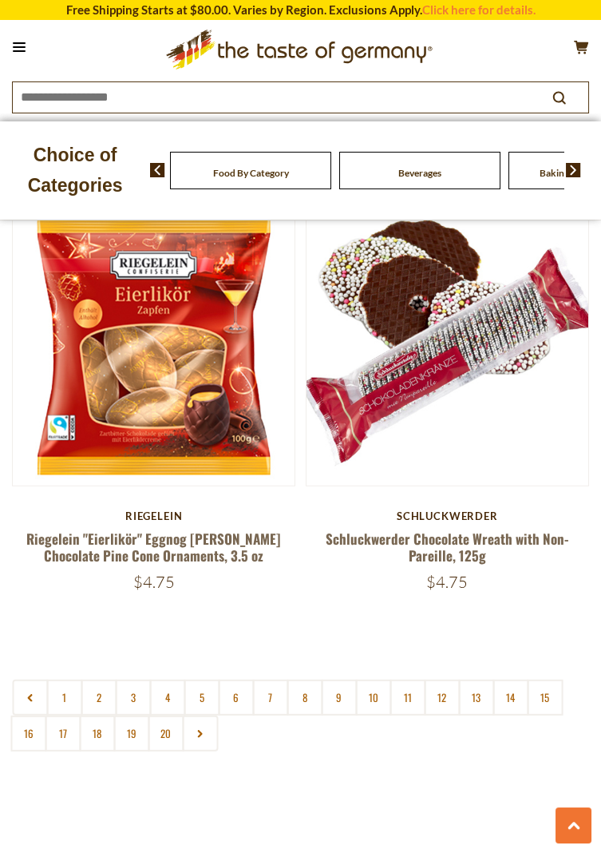
scroll to position [7636, 0]
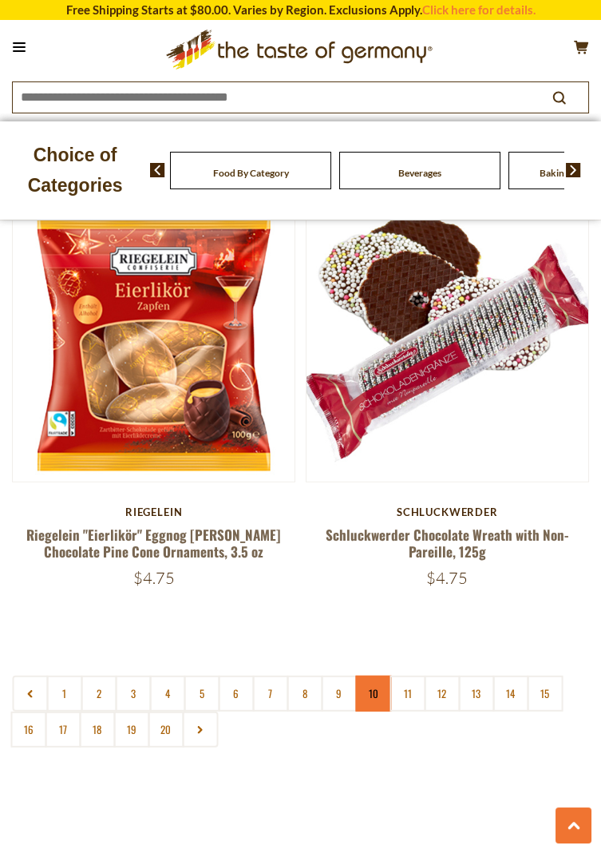
click at [373, 697] on link "10" at bounding box center [373, 693] width 36 height 36
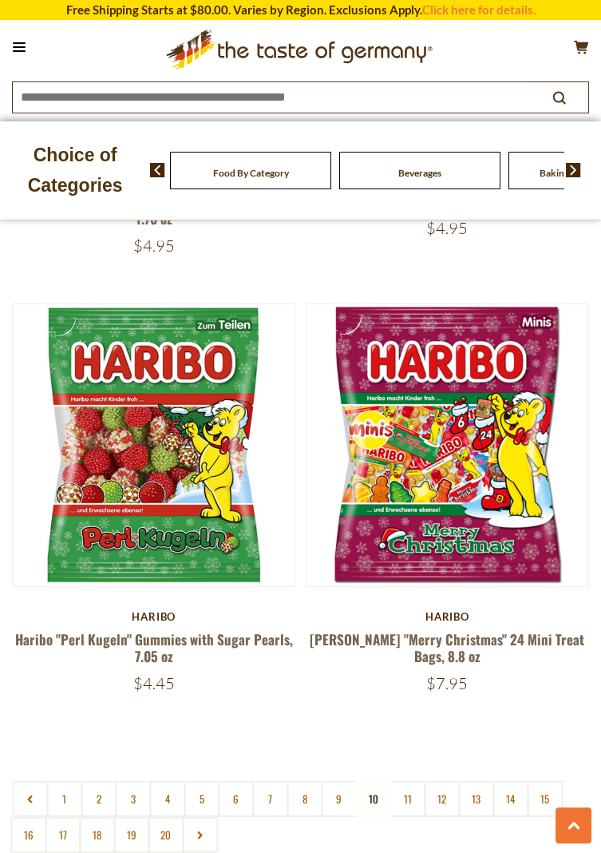
scroll to position [7529, 0]
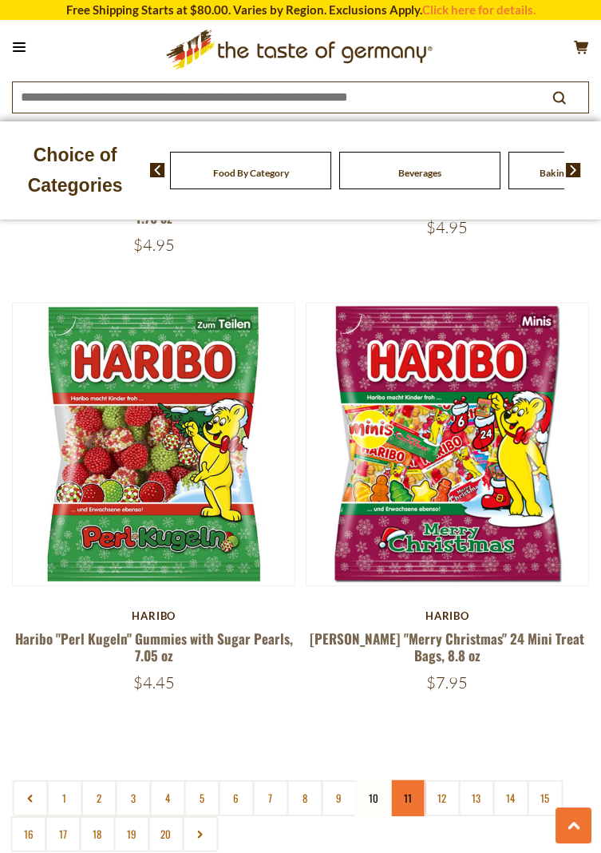
click at [414, 780] on link "11" at bounding box center [408, 798] width 36 height 36
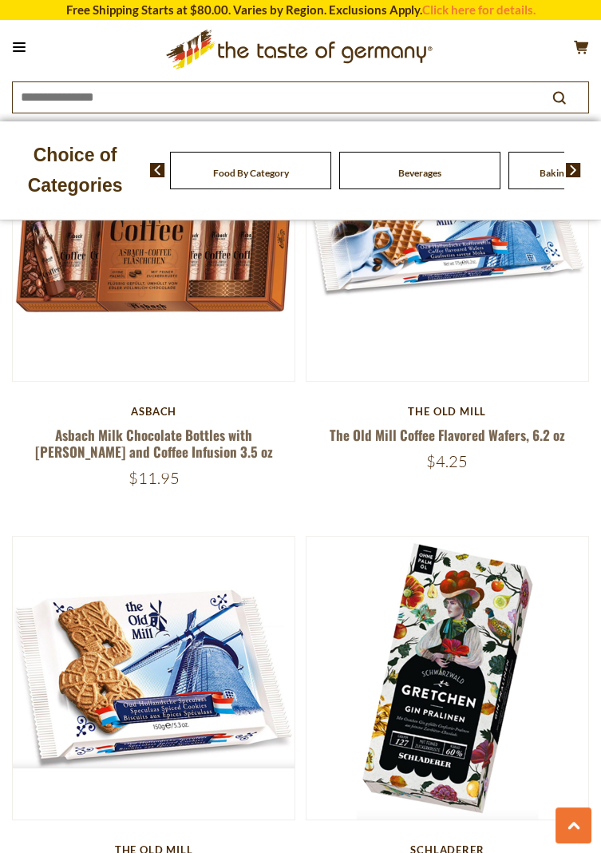
scroll to position [1171, 0]
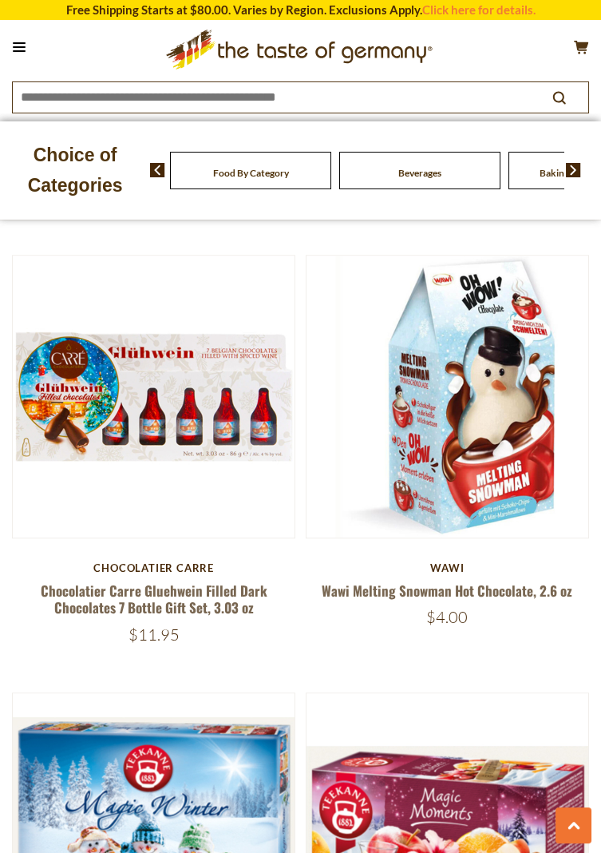
scroll to position [2778, 0]
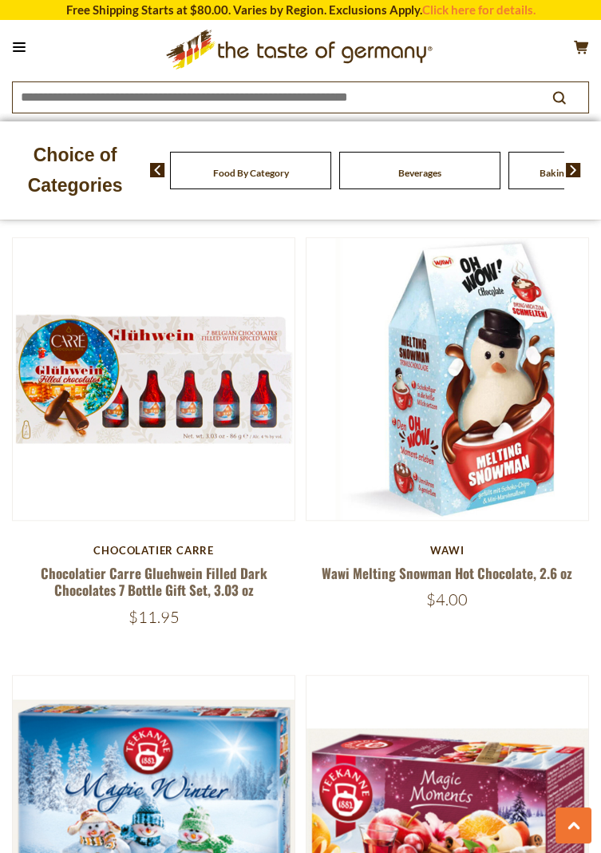
click at [501, 675] on img at bounding box center [448, 816] width 282 height 282
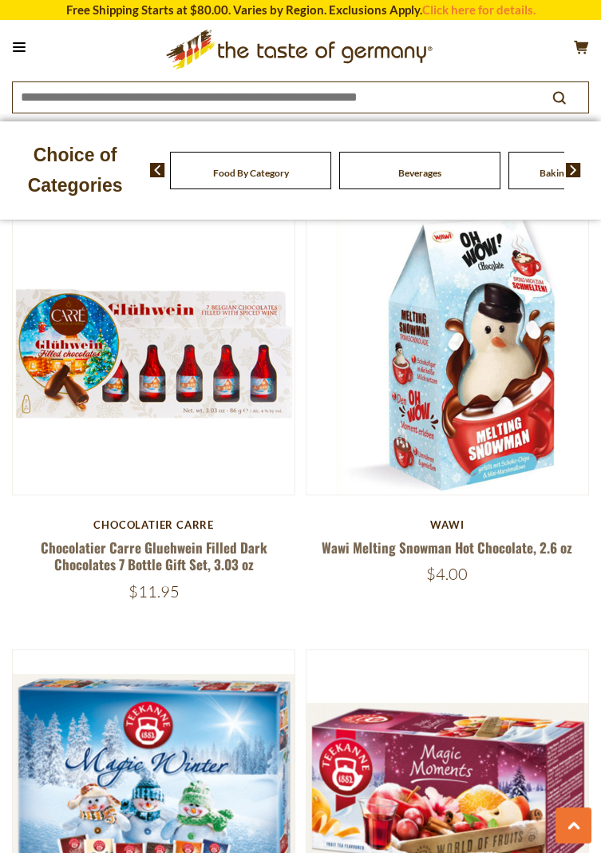
scroll to position [2829, 0]
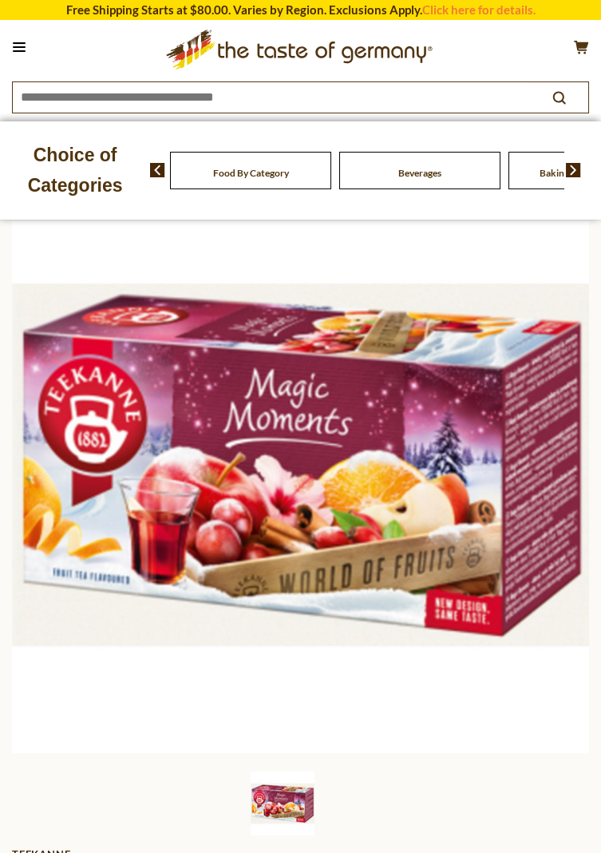
click at [331, 377] on img at bounding box center [300, 464] width 577 height 577
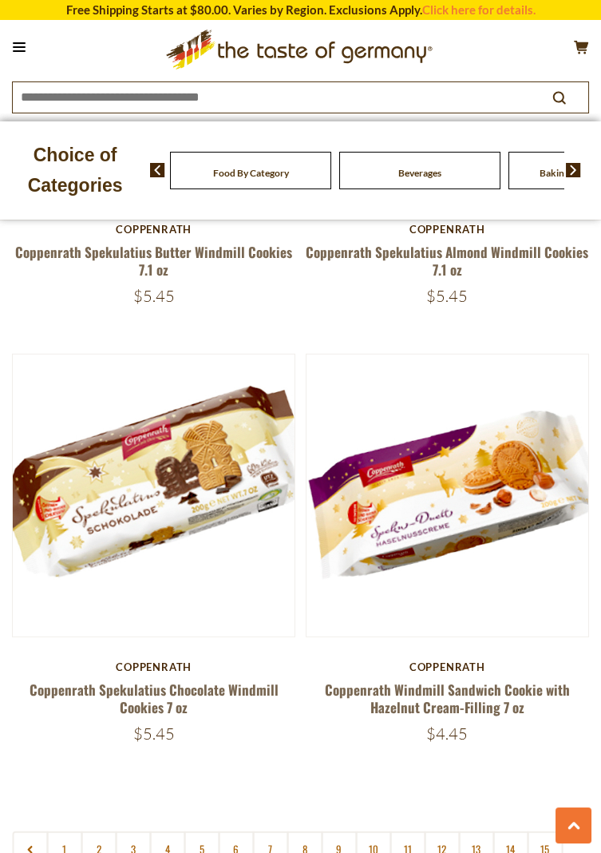
scroll to position [7479, 0]
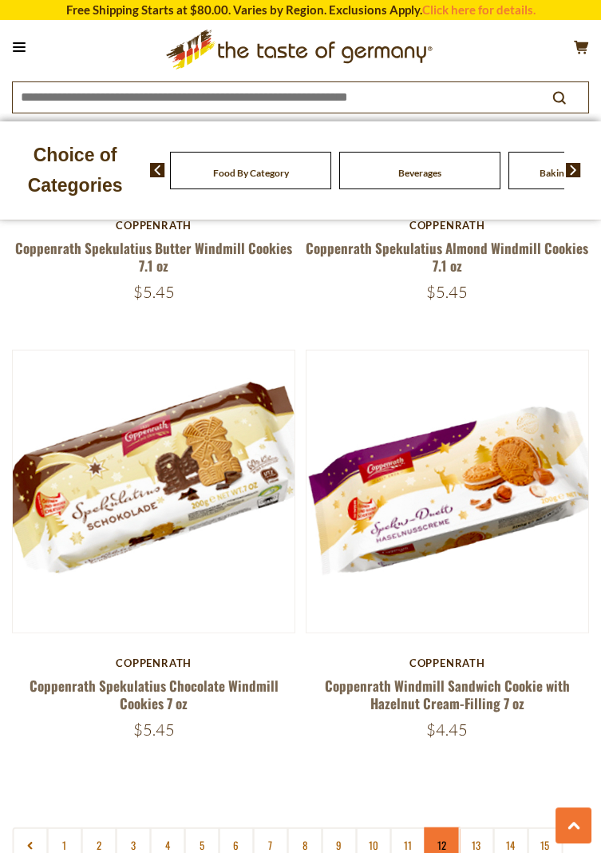
click at [441, 827] on link "12" at bounding box center [442, 845] width 36 height 36
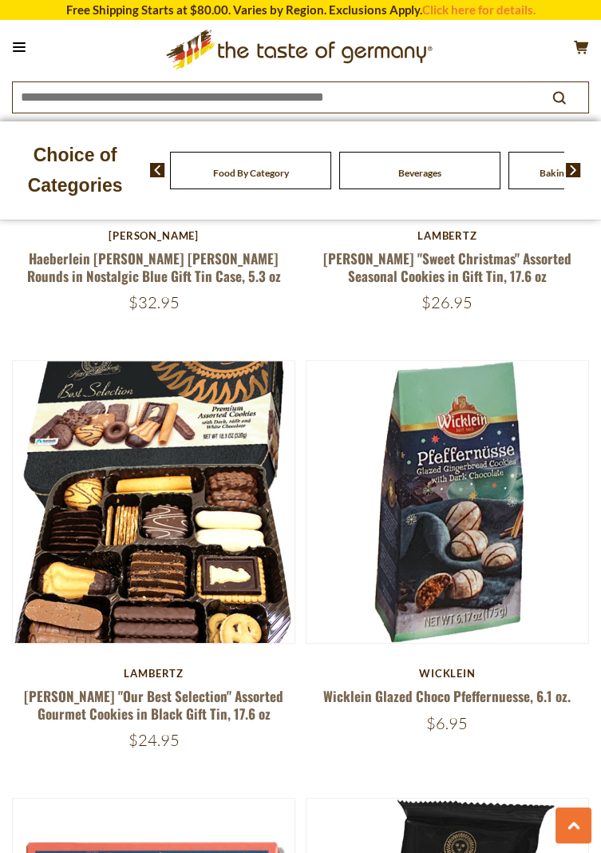
scroll to position [1747, 0]
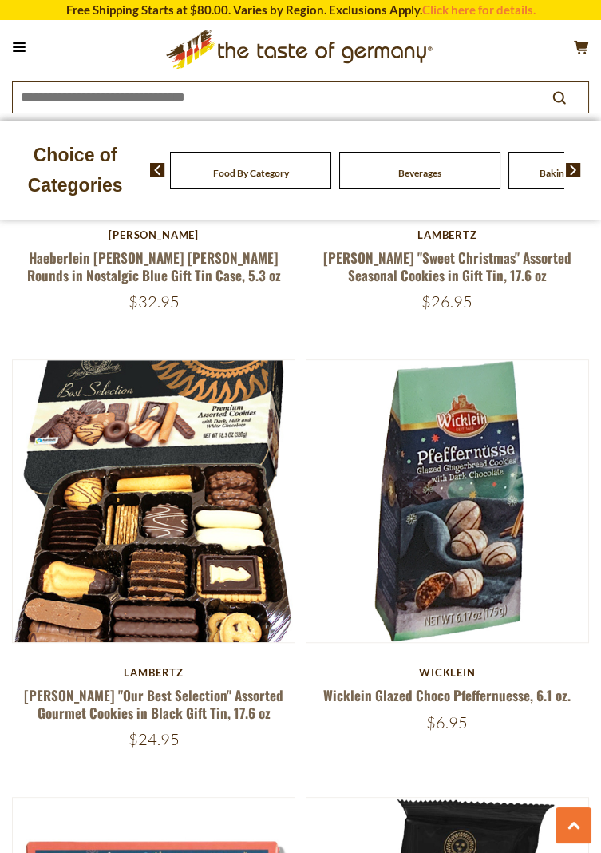
click at [465, 560] on img at bounding box center [448, 501] width 282 height 282
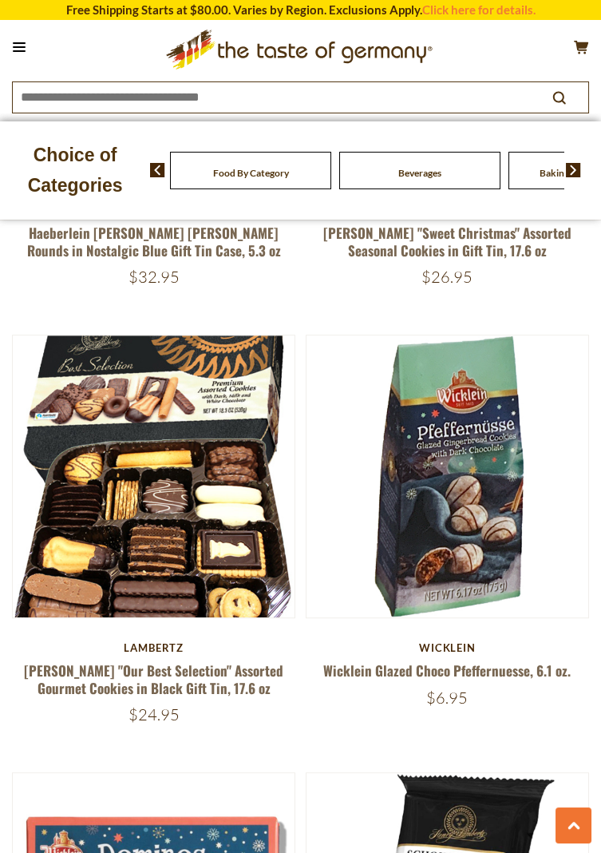
scroll to position [1798, 0]
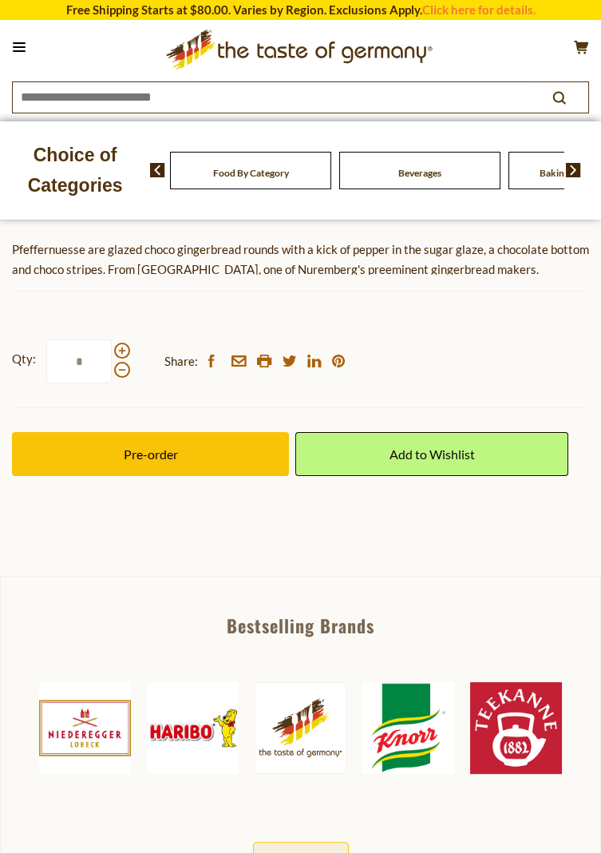
scroll to position [793, 0]
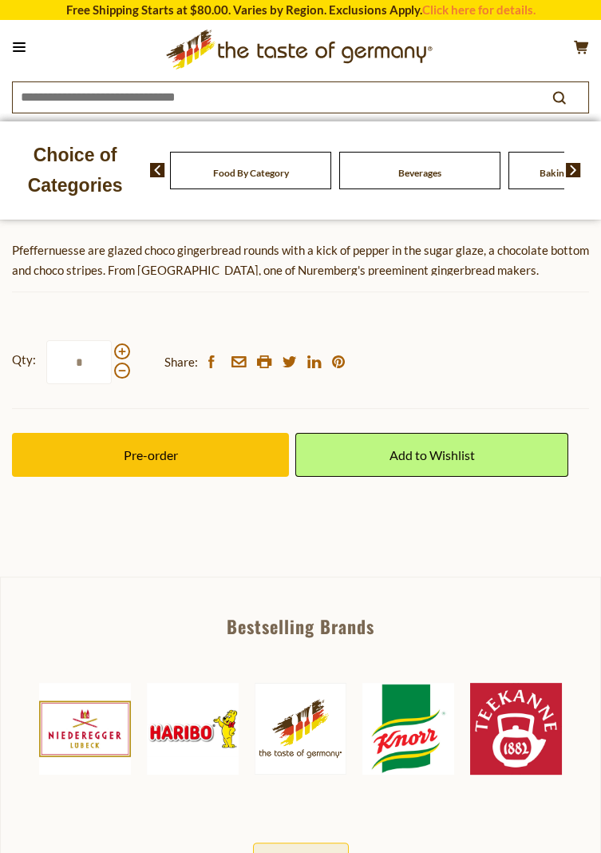
click at [153, 460] on span "Pre-order" at bounding box center [151, 454] width 54 height 15
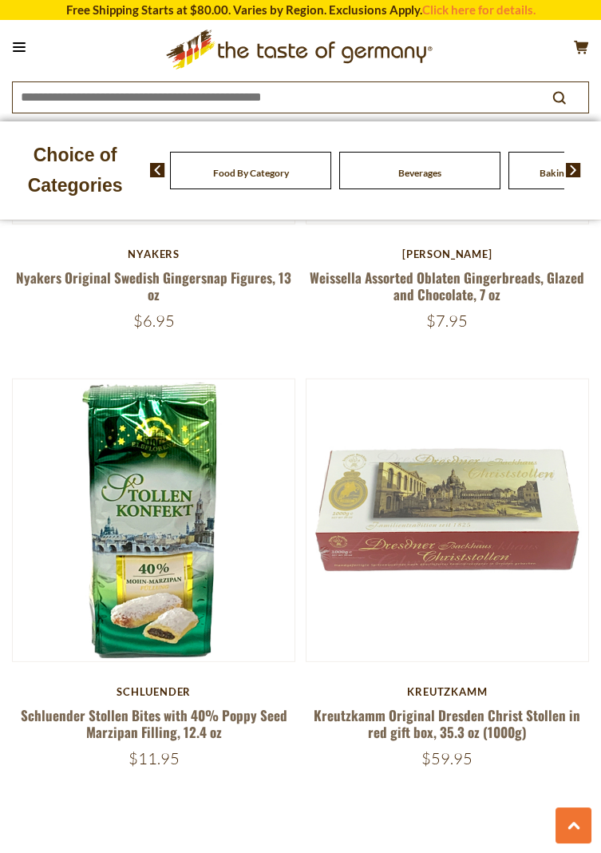
scroll to position [7420, 0]
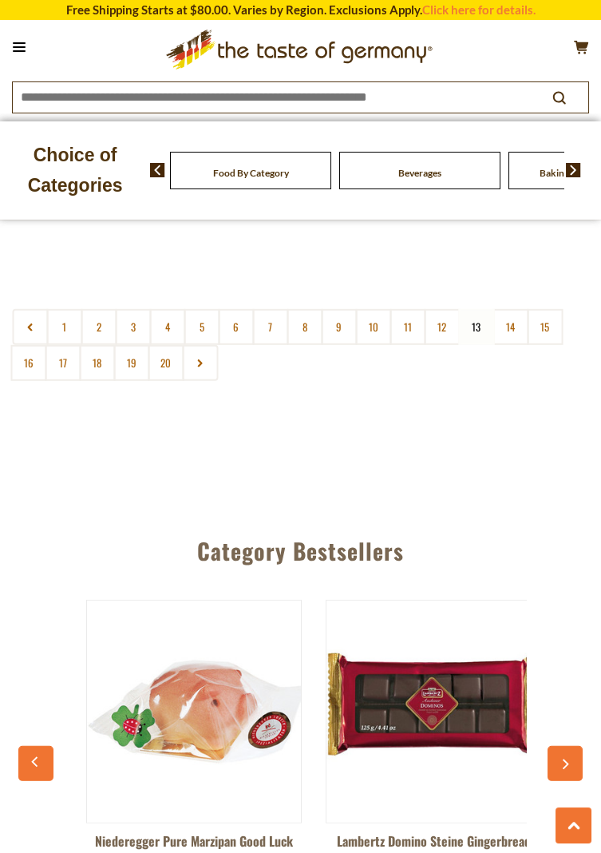
scroll to position [8002, 0]
click at [515, 315] on link "14" at bounding box center [511, 327] width 36 height 36
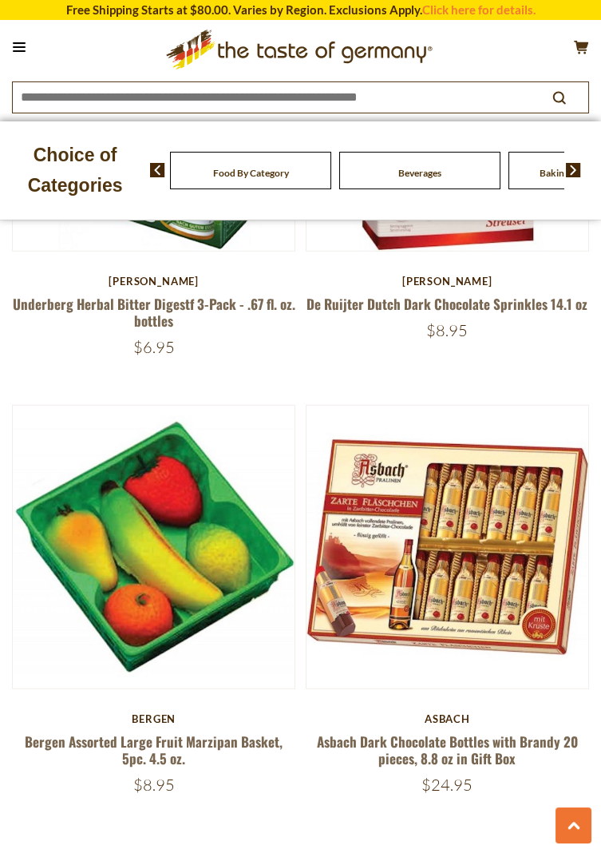
scroll to position [7412, 0]
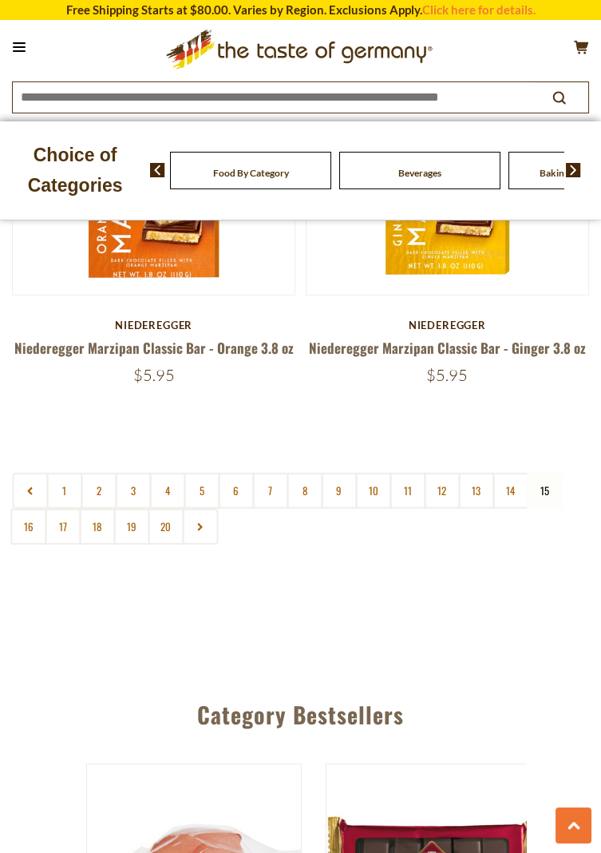
scroll to position [7837, 0]
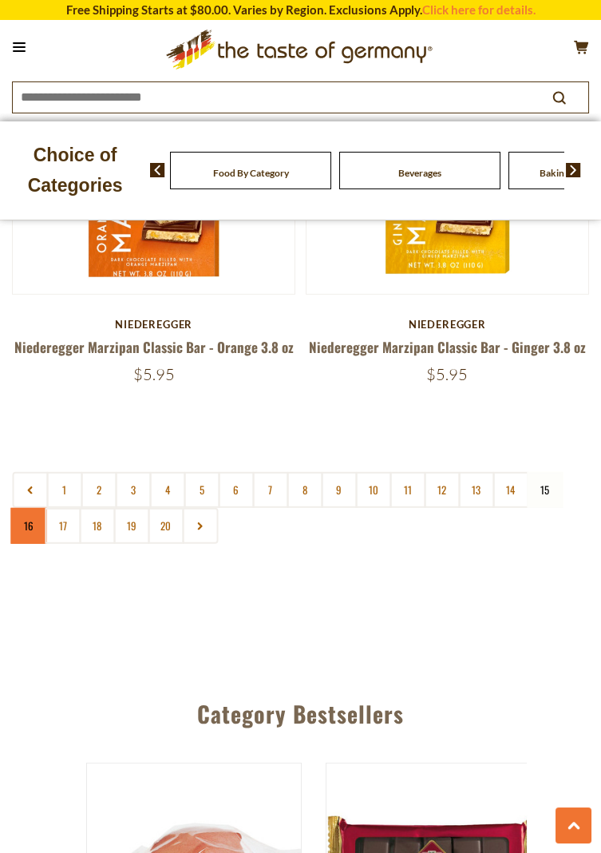
click at [38, 508] on link "16" at bounding box center [28, 526] width 36 height 36
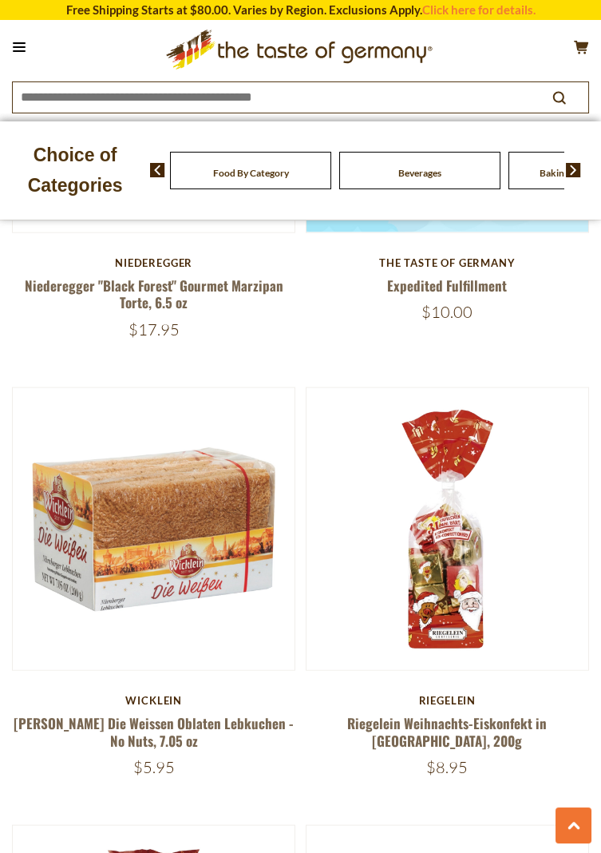
scroll to position [6004, 0]
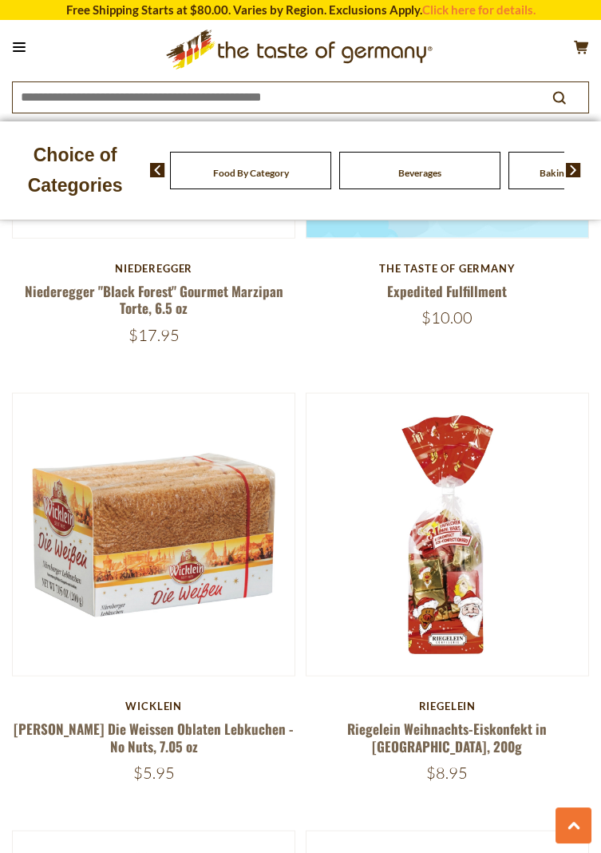
click at [191, 550] on img at bounding box center [154, 535] width 282 height 282
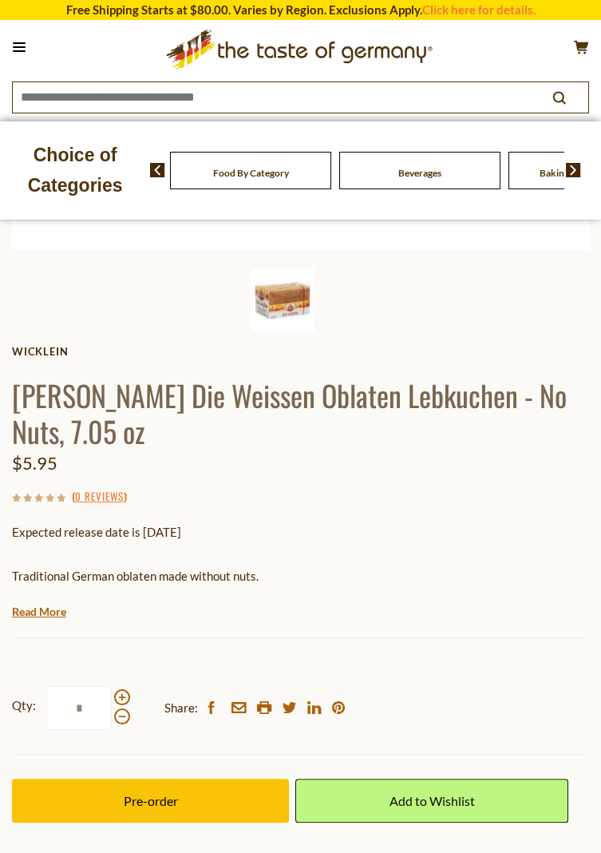
scroll to position [528, 0]
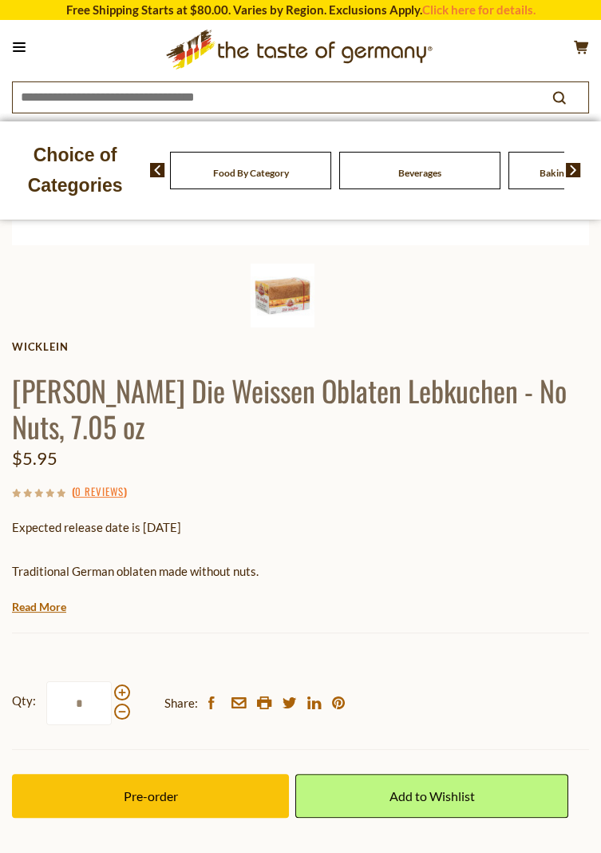
click at [159, 788] on span "Pre-order" at bounding box center [151, 795] width 54 height 15
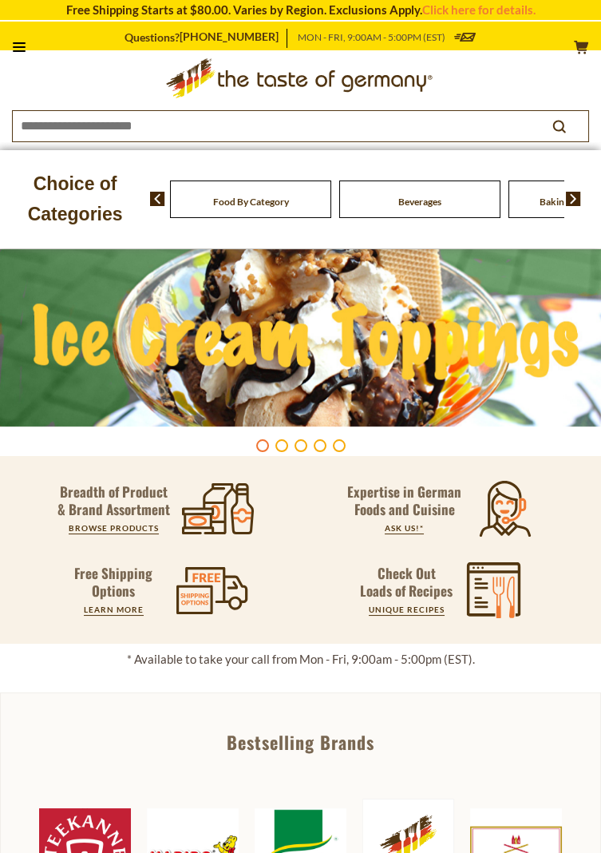
click at [22, 46] on icon at bounding box center [19, 47] width 13 height 2
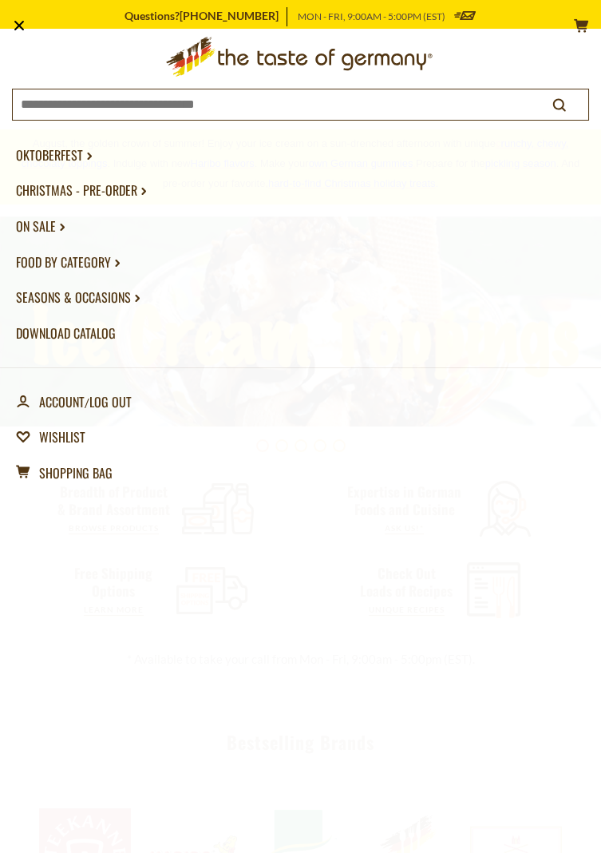
click at [65, 402] on link "account Account" at bounding box center [50, 402] width 69 height 36
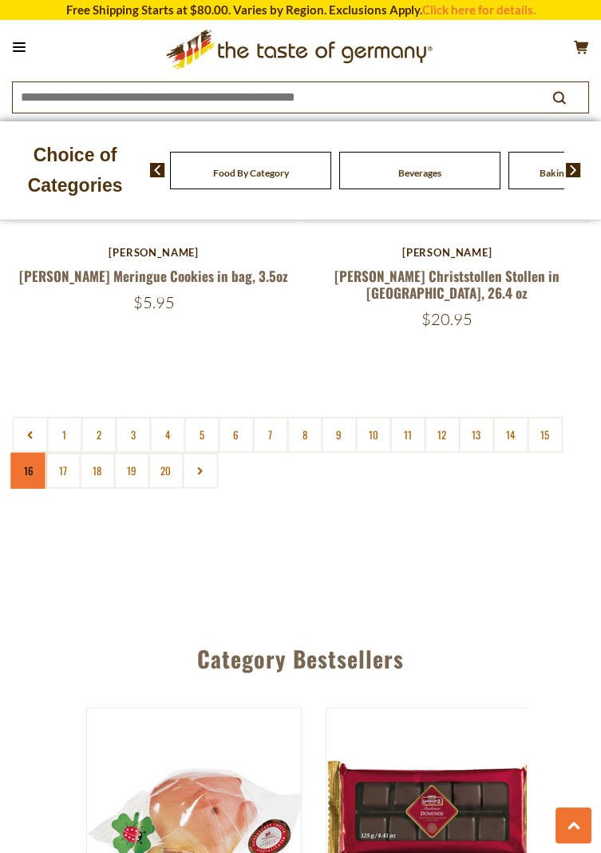
click at [29, 453] on link "16" at bounding box center [28, 471] width 36 height 36
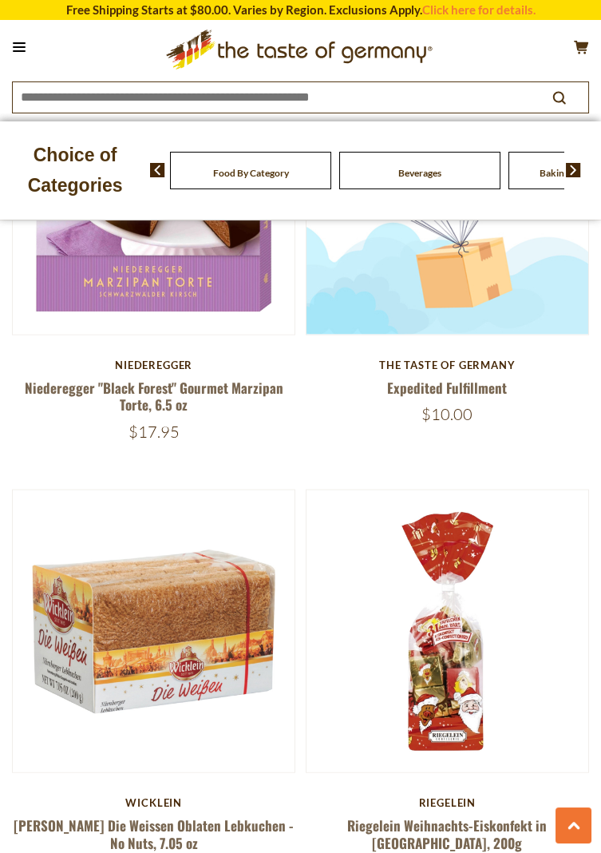
scroll to position [5912, 0]
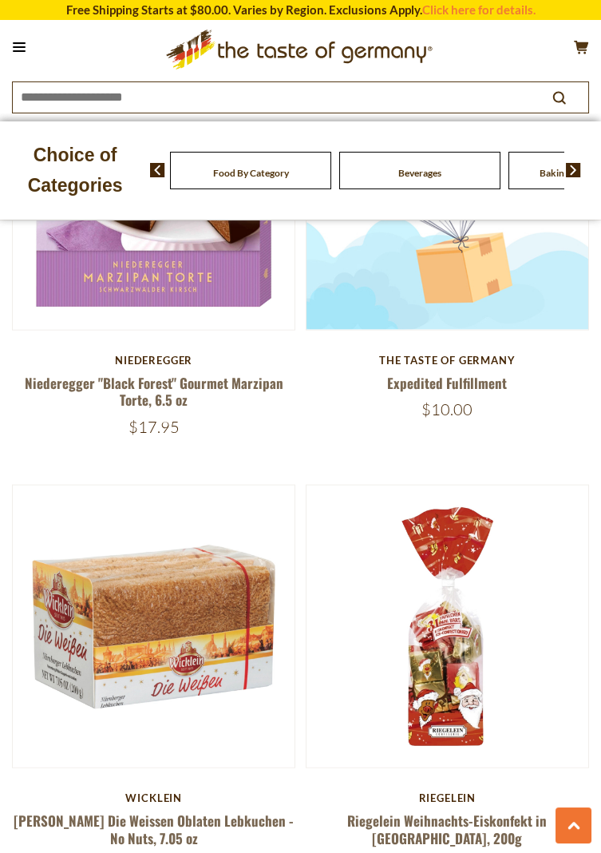
click at [164, 635] on img at bounding box center [154, 626] width 282 height 282
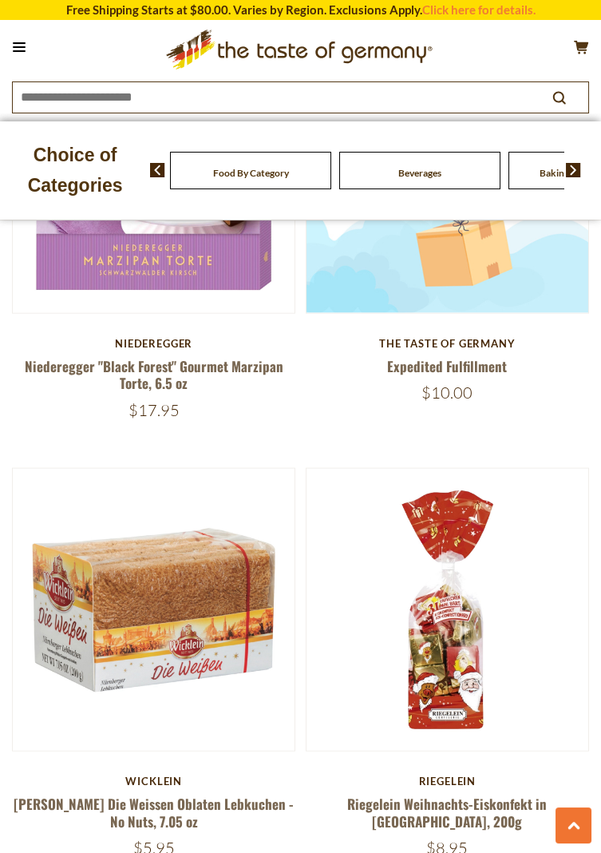
scroll to position [5963, 0]
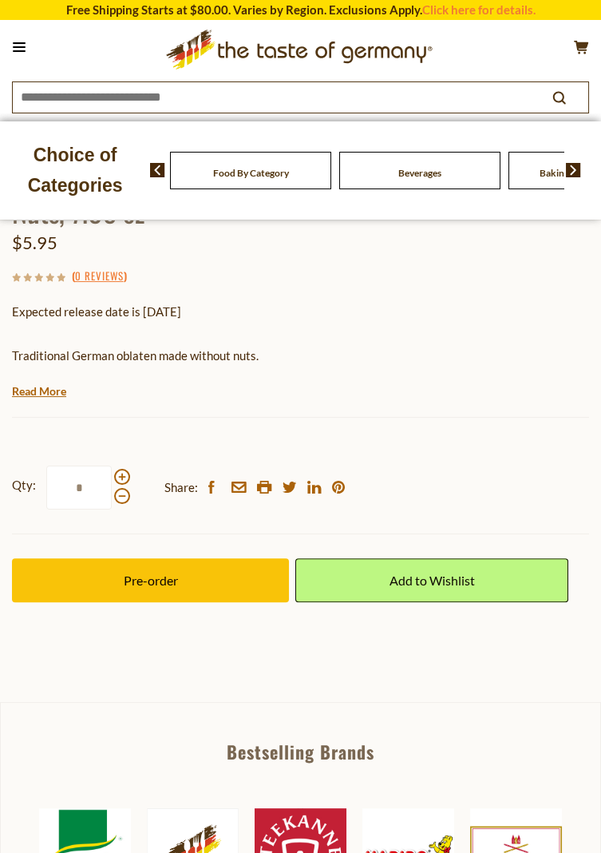
scroll to position [745, 0]
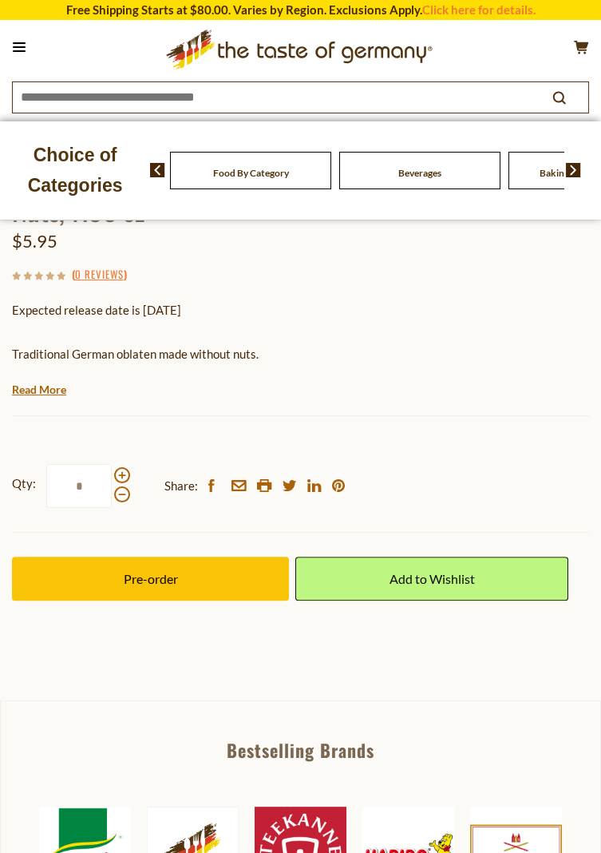
click at [157, 571] on span "Pre-order" at bounding box center [151, 578] width 54 height 15
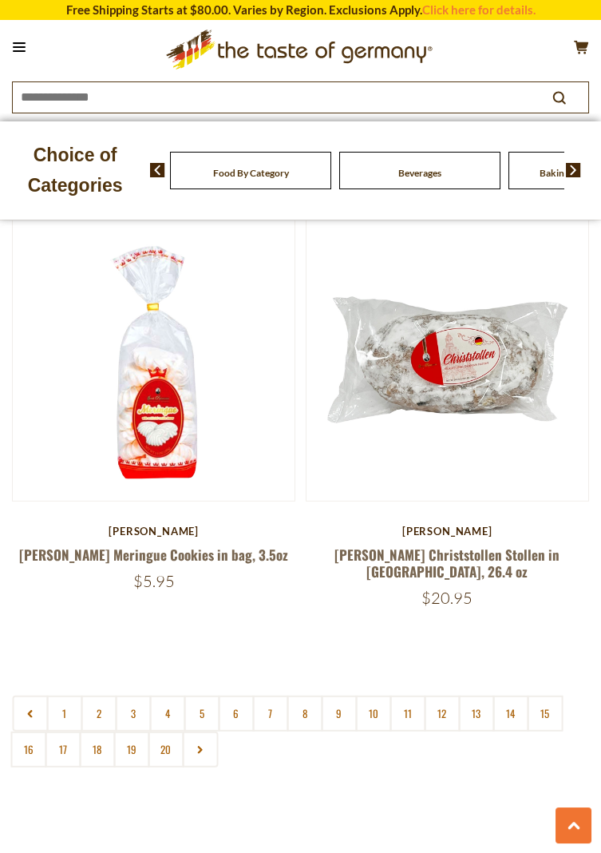
scroll to position [7493, 0]
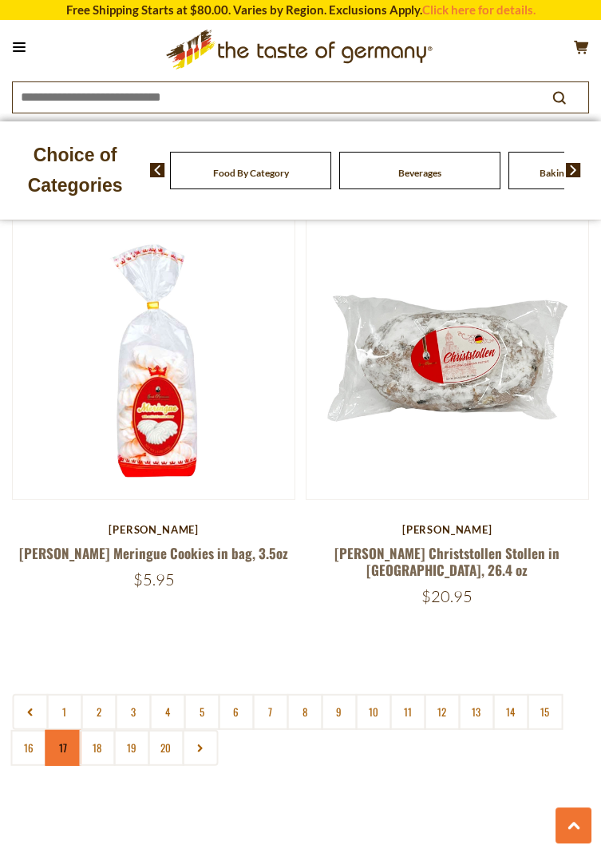
click at [64, 731] on link "17" at bounding box center [63, 748] width 36 height 36
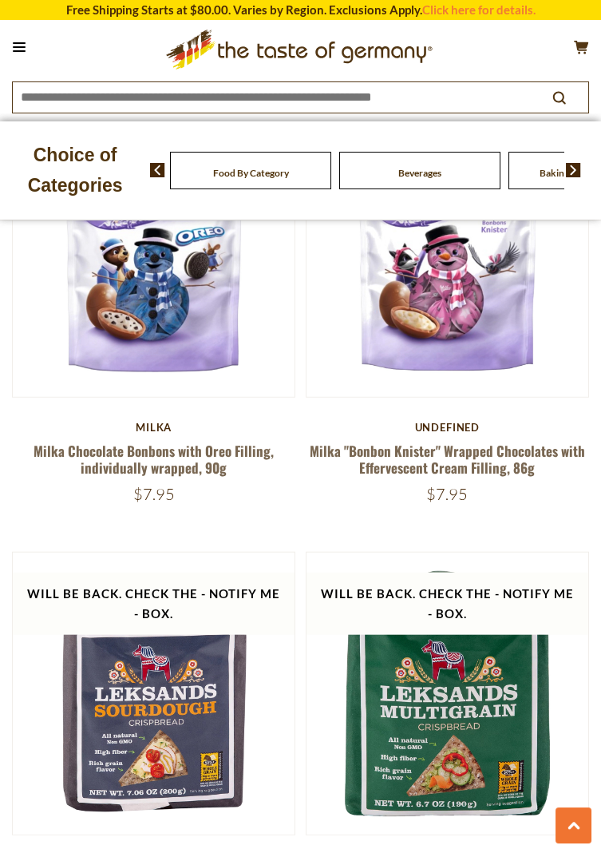
scroll to position [6385, 0]
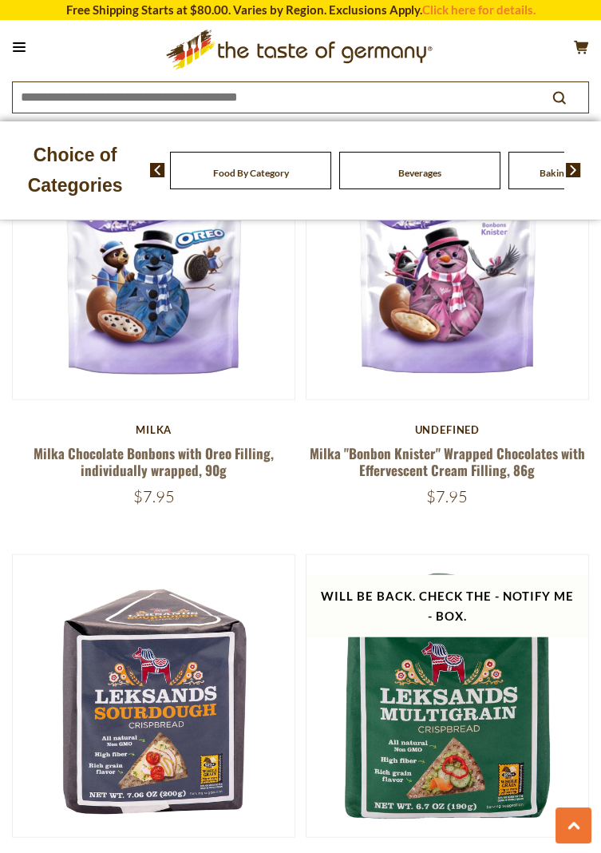
click at [31, 738] on img at bounding box center [154, 696] width 282 height 282
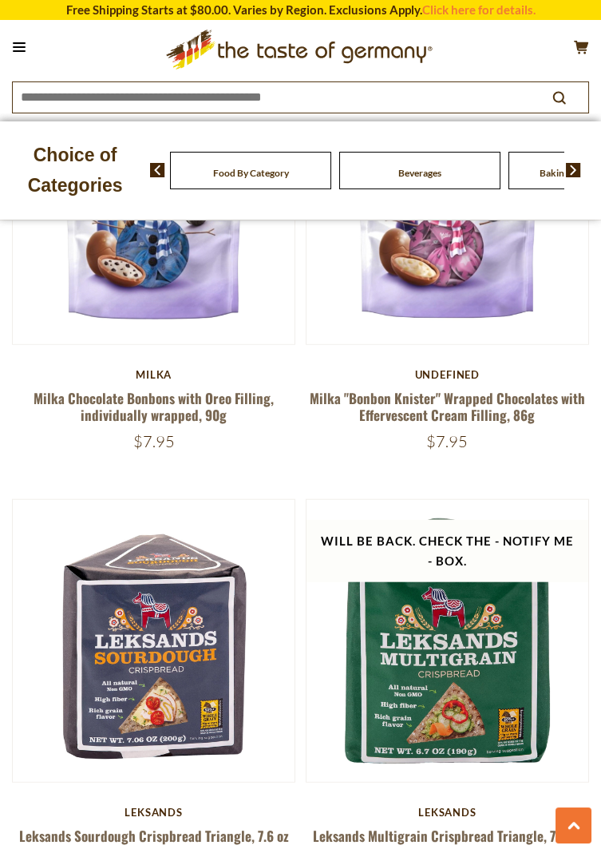
scroll to position [6465, 0]
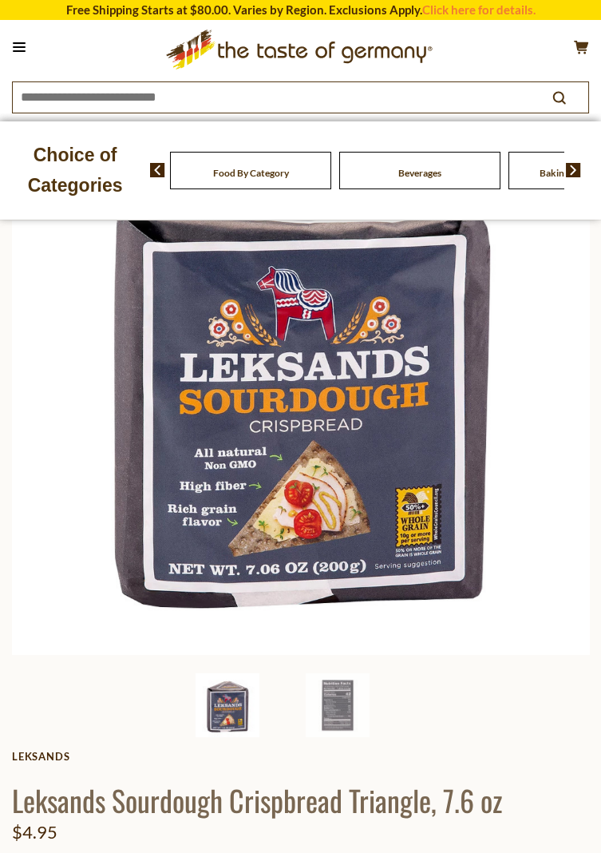
scroll to position [97, 0]
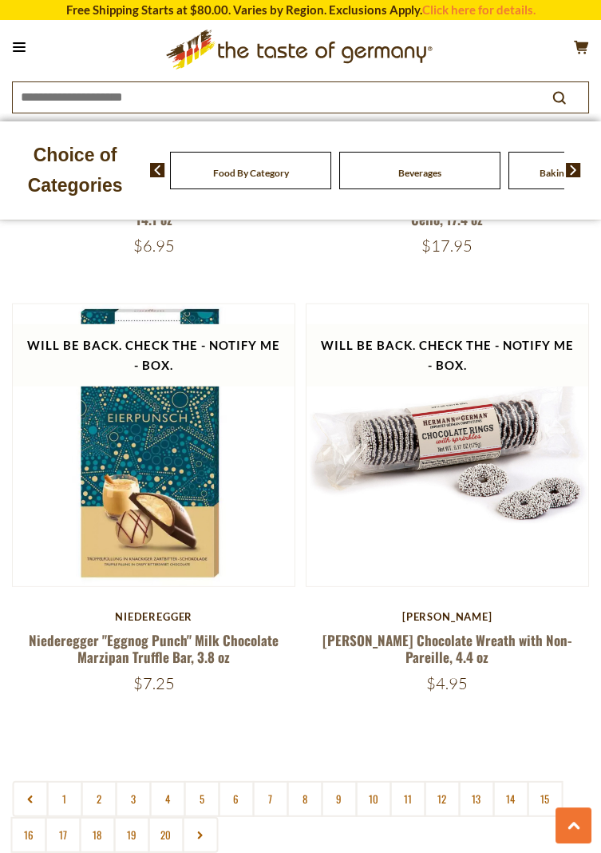
scroll to position [7498, 0]
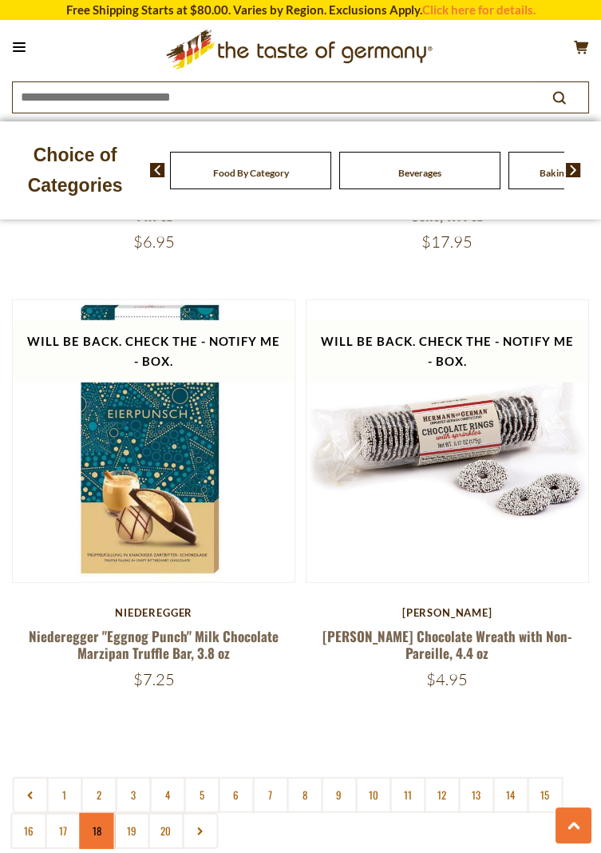
click at [99, 828] on link "18" at bounding box center [97, 831] width 36 height 36
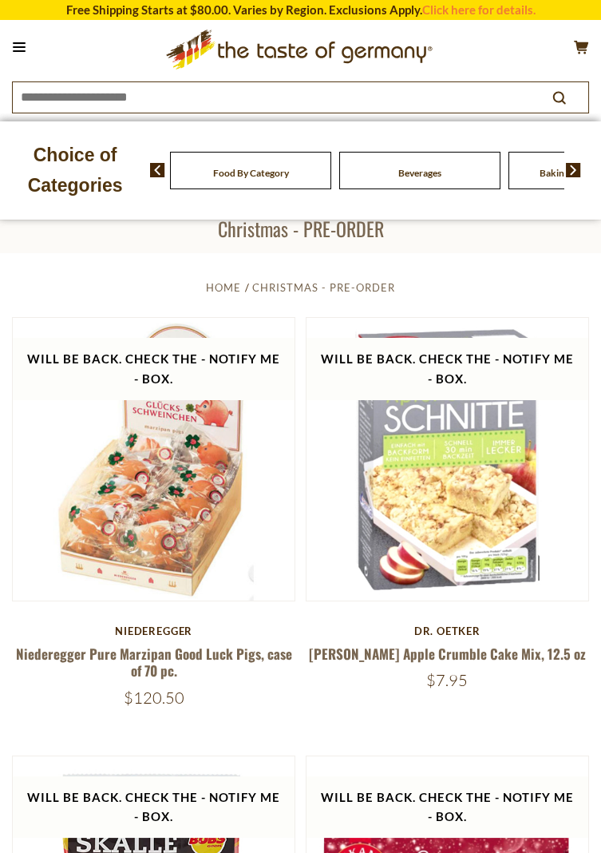
scroll to position [0, 0]
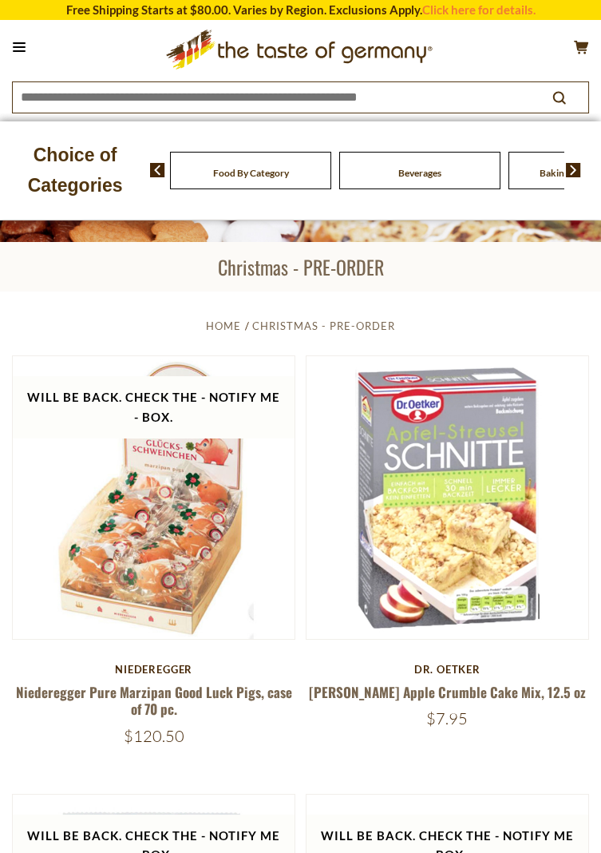
click at [440, 562] on img at bounding box center [448, 497] width 282 height 282
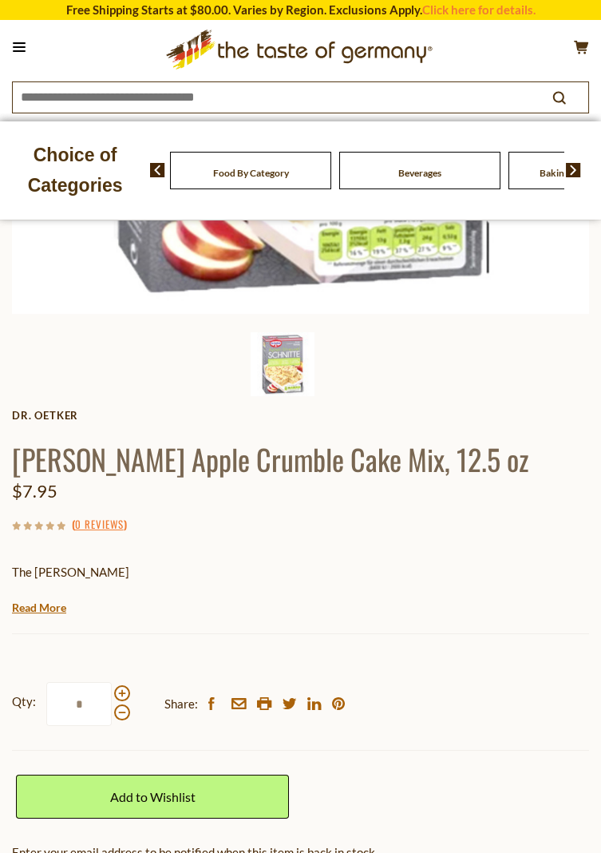
scroll to position [442, 0]
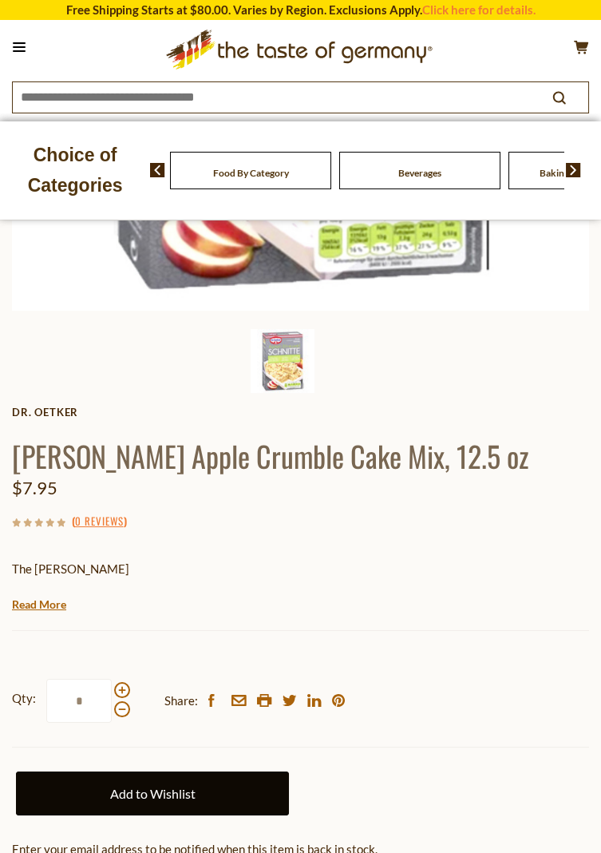
click at [159, 795] on link "Add to Wishlist" at bounding box center [152, 793] width 273 height 44
click at [167, 800] on link "Add to Wishlist" at bounding box center [152, 793] width 273 height 44
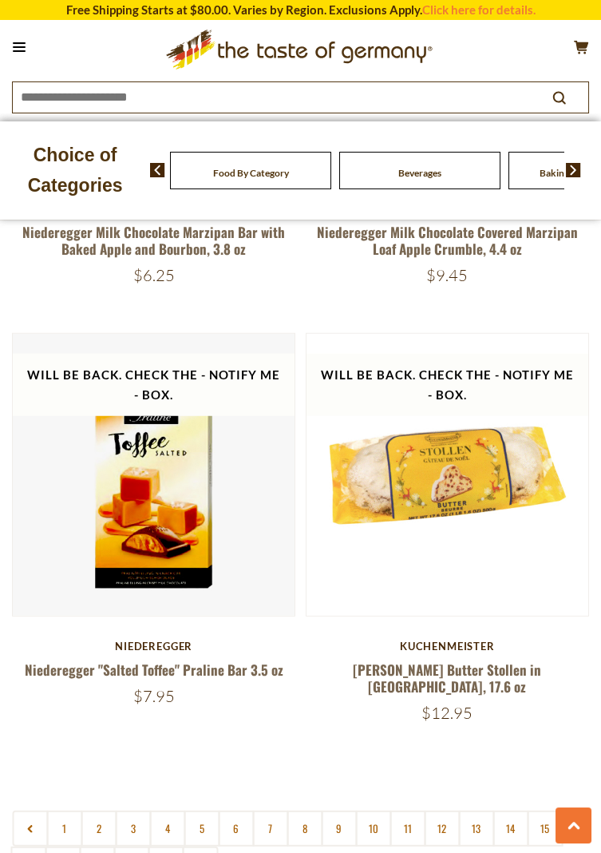
scroll to position [7446, 0]
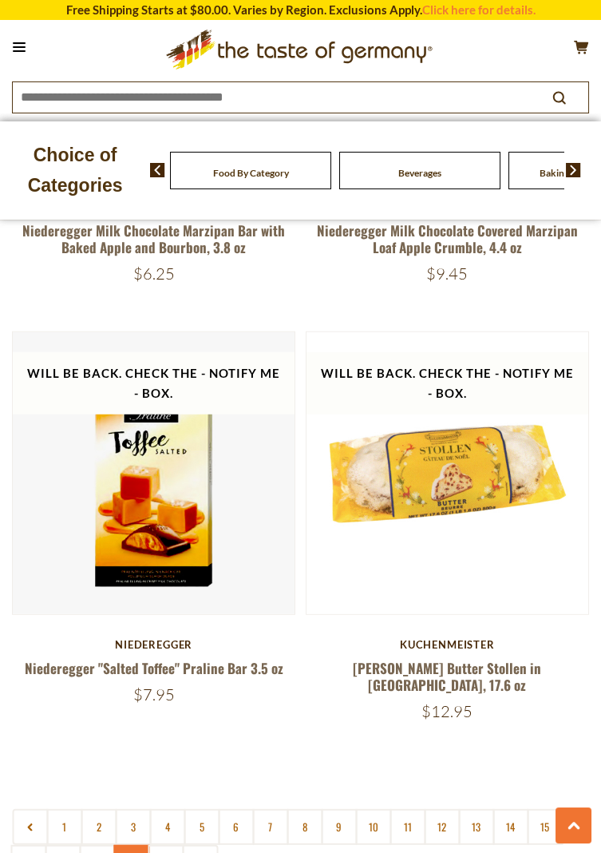
click at [134, 845] on link "19" at bounding box center [131, 863] width 36 height 36
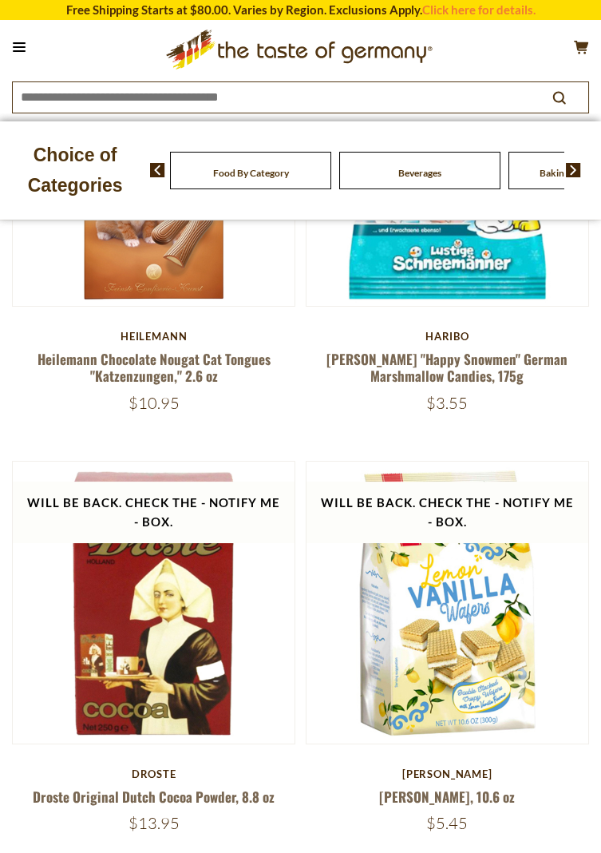
scroll to position [344, 0]
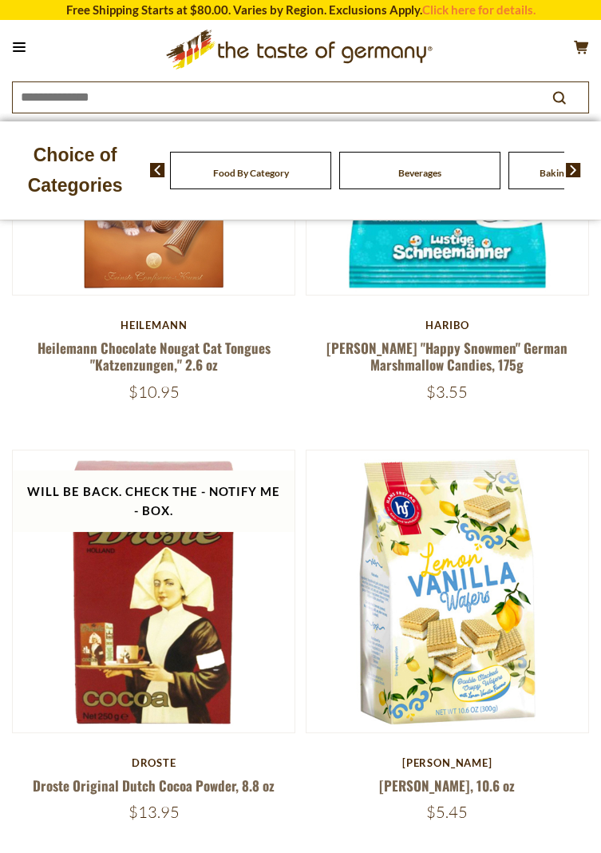
click at [448, 646] on img at bounding box center [448, 591] width 282 height 282
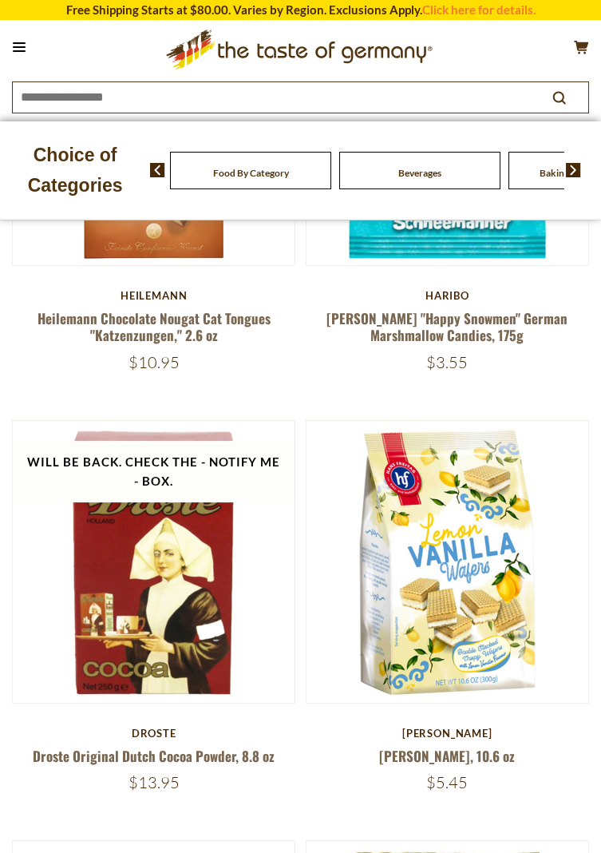
scroll to position [395, 0]
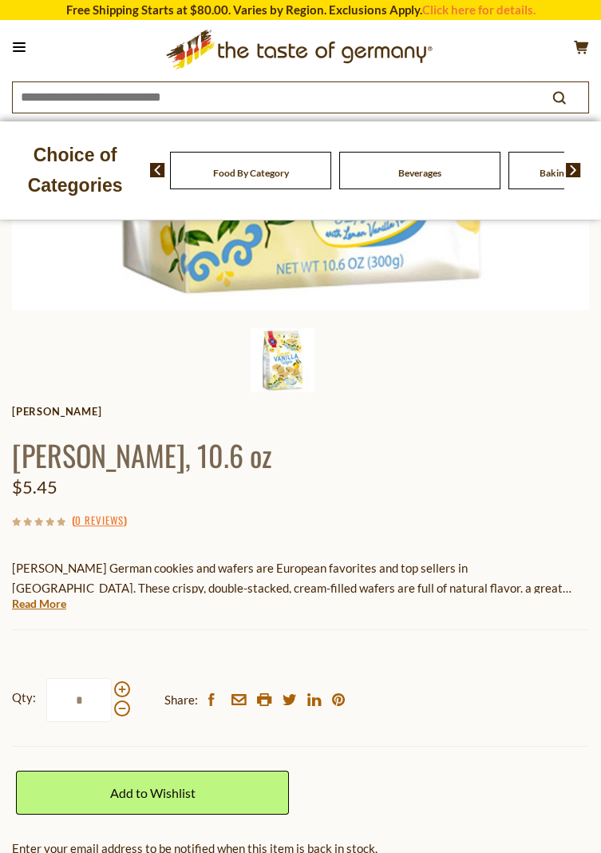
scroll to position [447, 0]
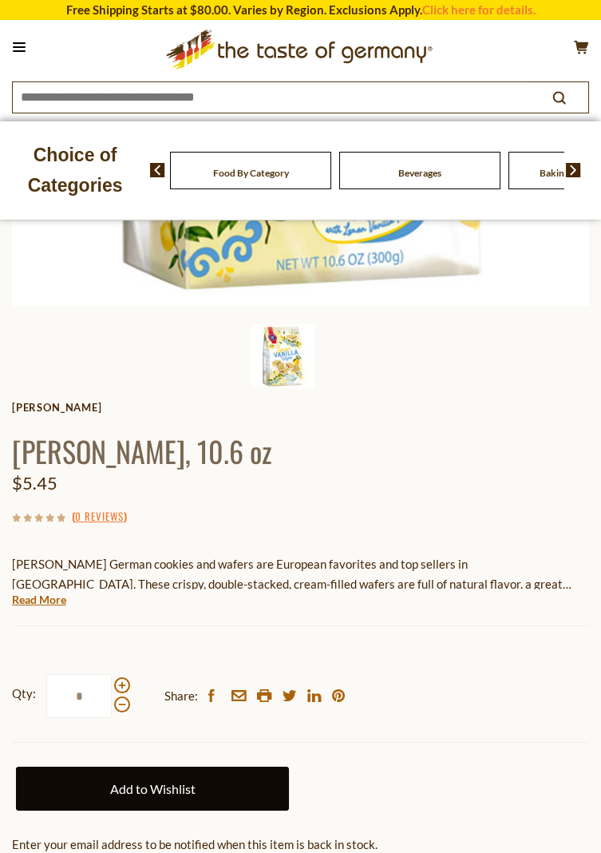
click at [158, 794] on link "Add to Wishlist" at bounding box center [152, 788] width 273 height 44
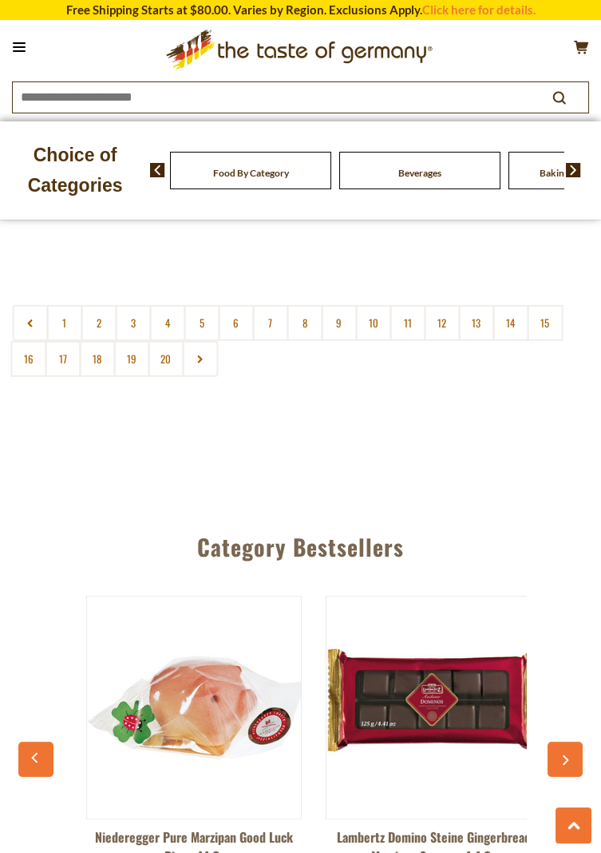
scroll to position [7987, 0]
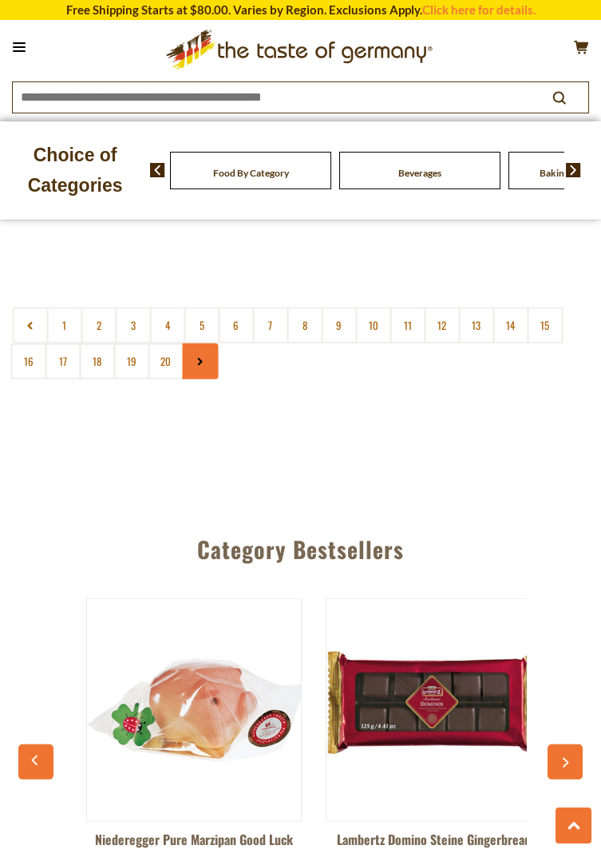
click at [196, 367] on link at bounding box center [200, 361] width 36 height 36
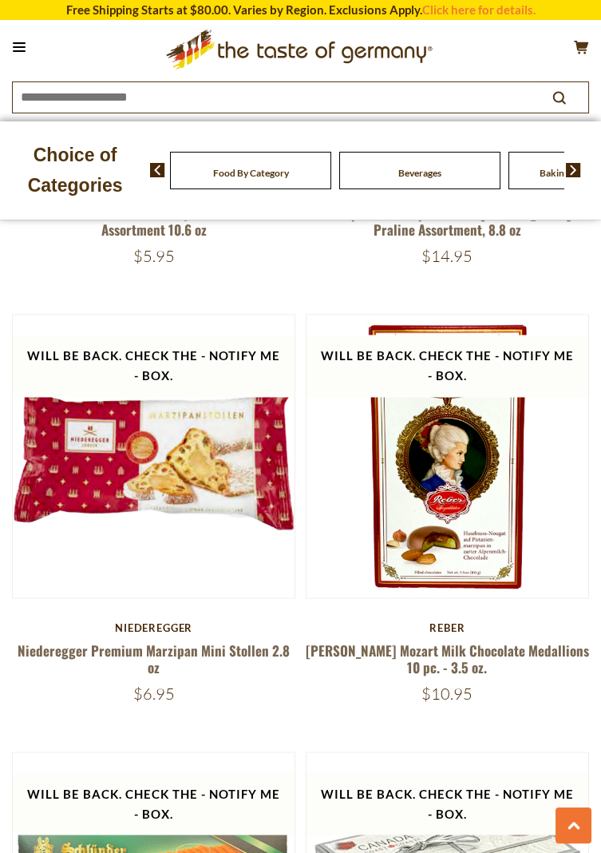
scroll to position [4364, 0]
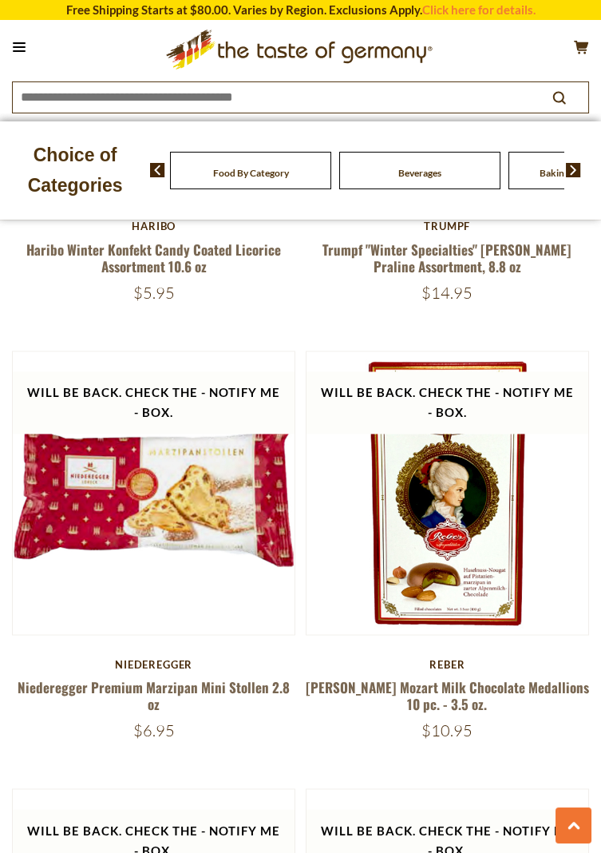
click at [19, 48] on icon at bounding box center [19, 47] width 13 height 2
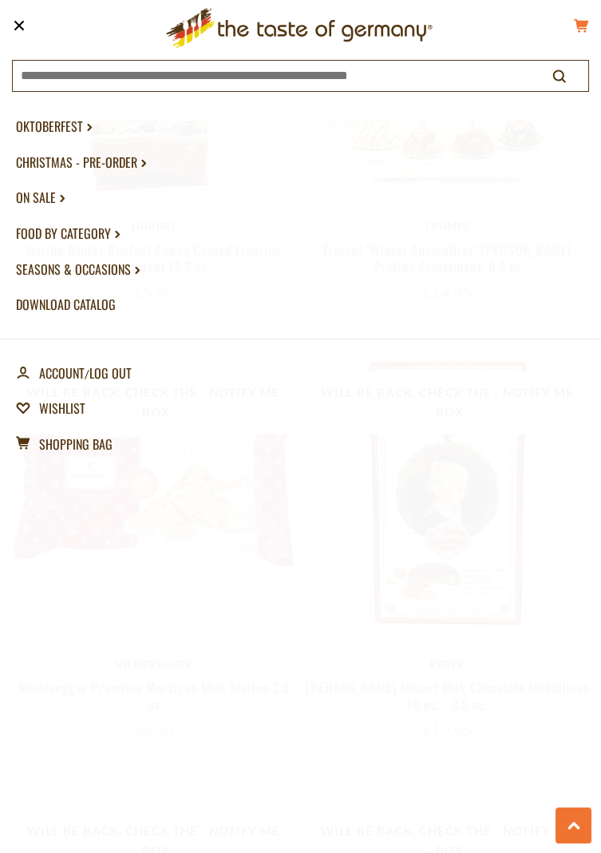
click at [580, 26] on icon "cart" at bounding box center [581, 25] width 15 height 14
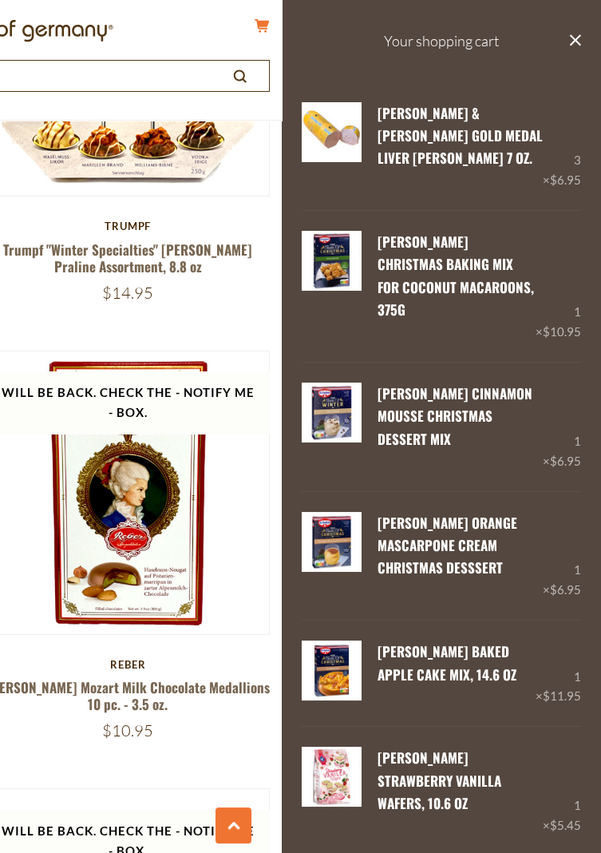
scroll to position [7987, 0]
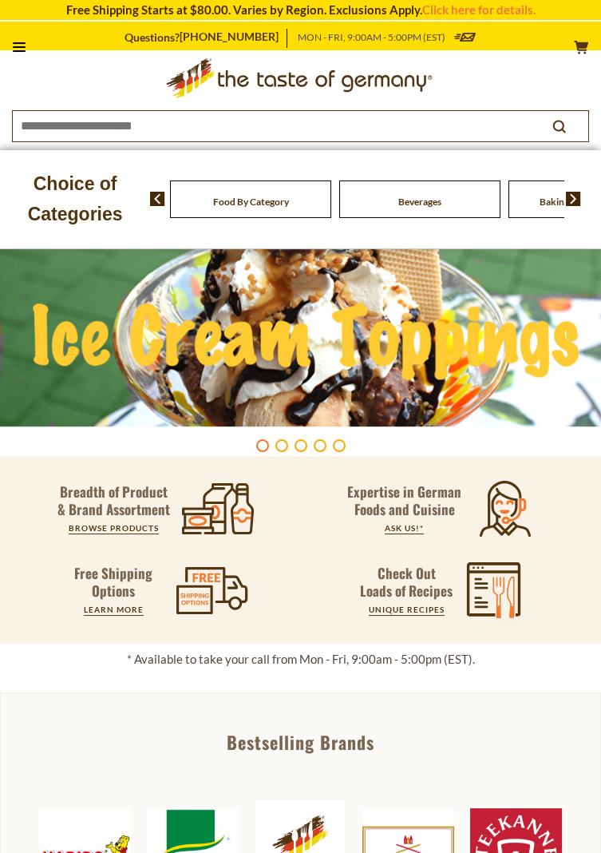
click at [25, 52] on button at bounding box center [19, 47] width 22 height 22
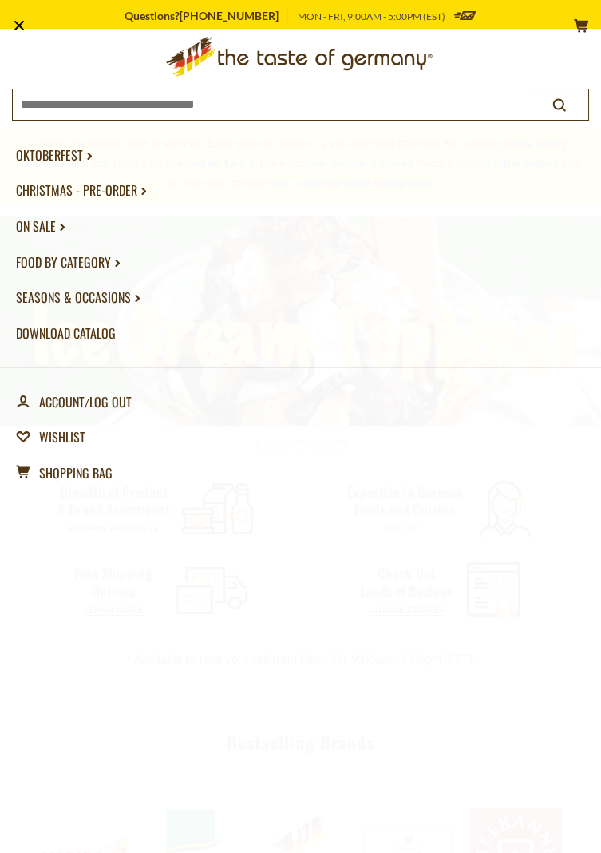
click at [57, 414] on link "account Account" at bounding box center [50, 402] width 69 height 36
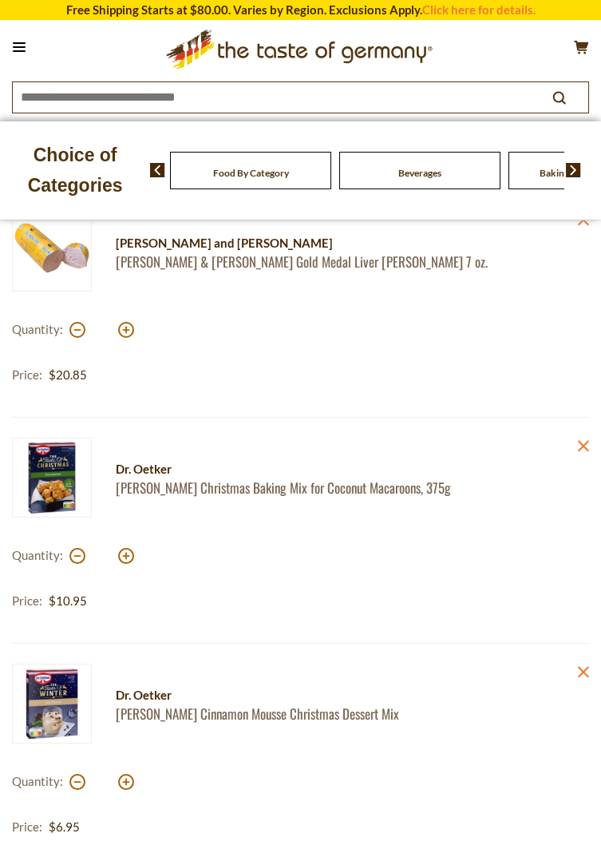
click at [10, 54] on button at bounding box center [19, 47] width 22 height 22
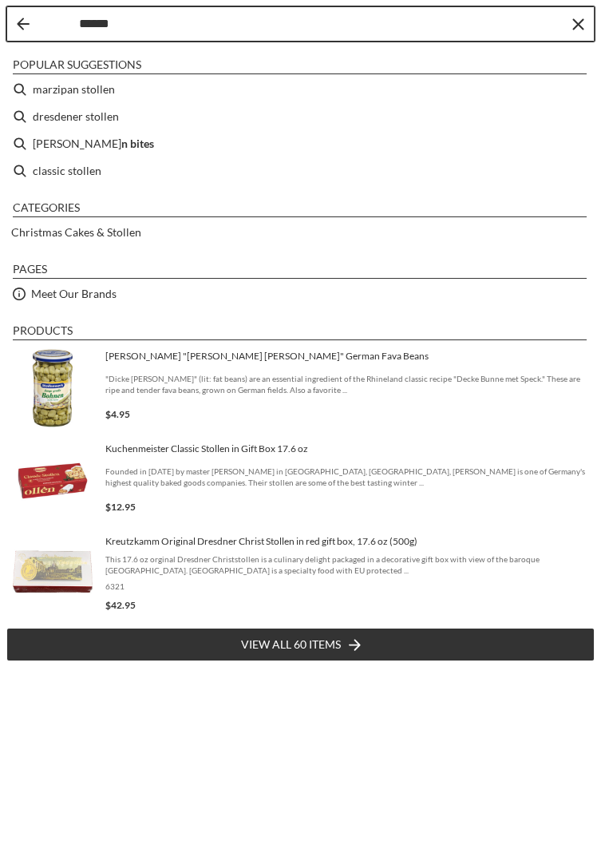
type input "*******"
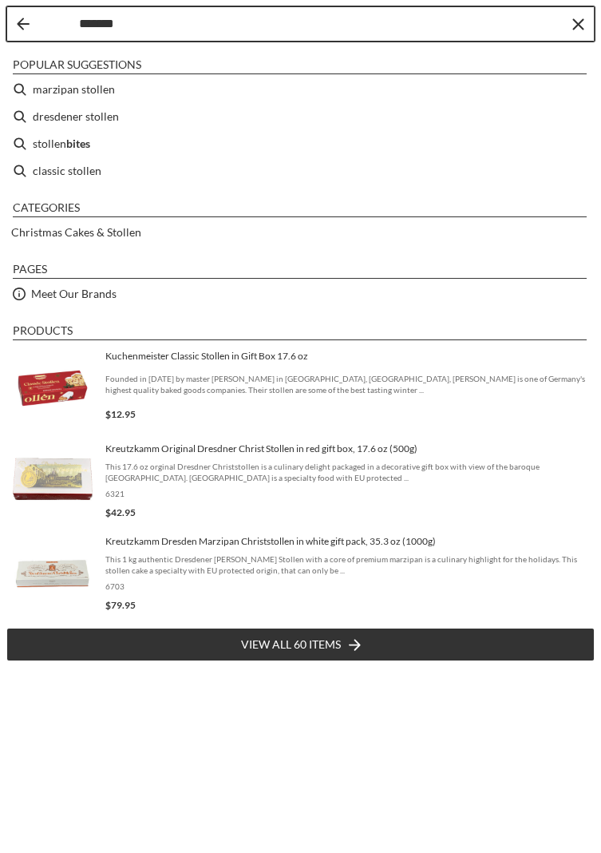
type input "*******"
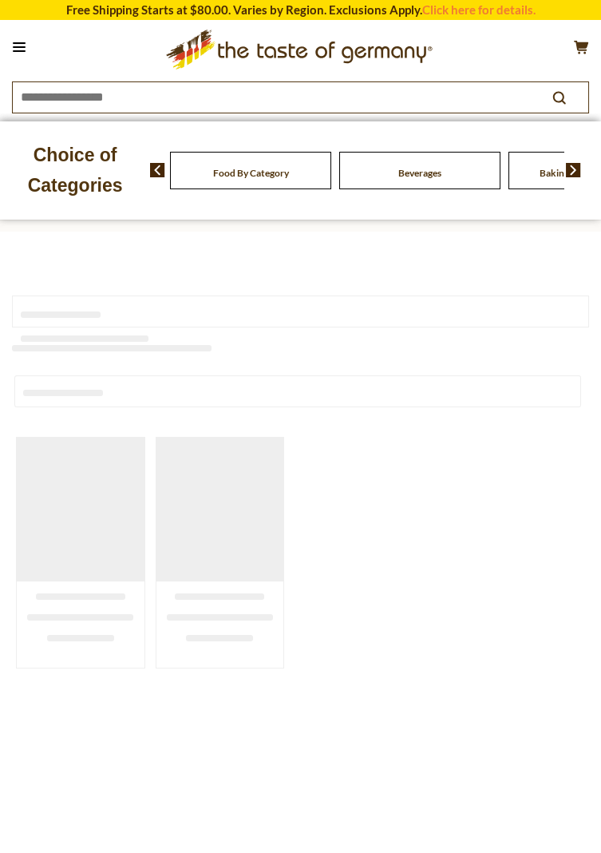
type input "*******"
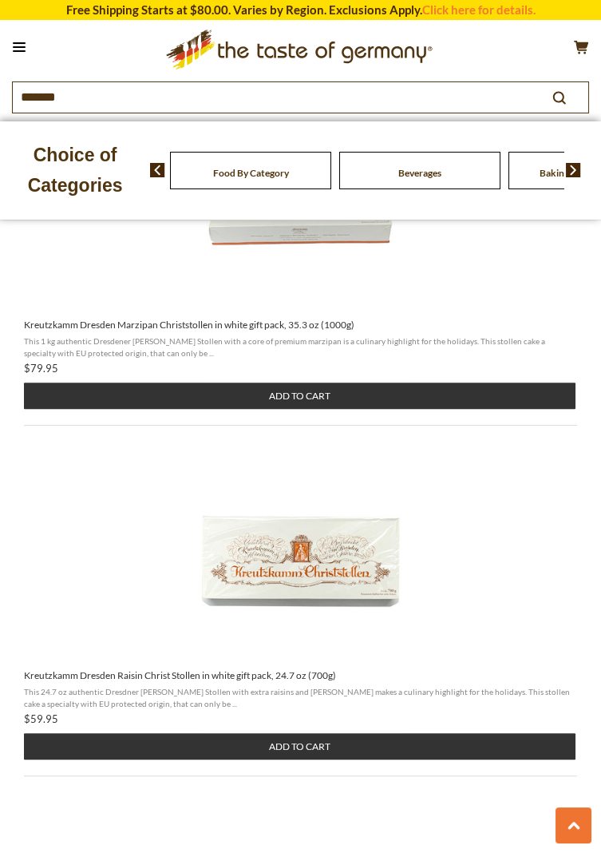
scroll to position [1011, 0]
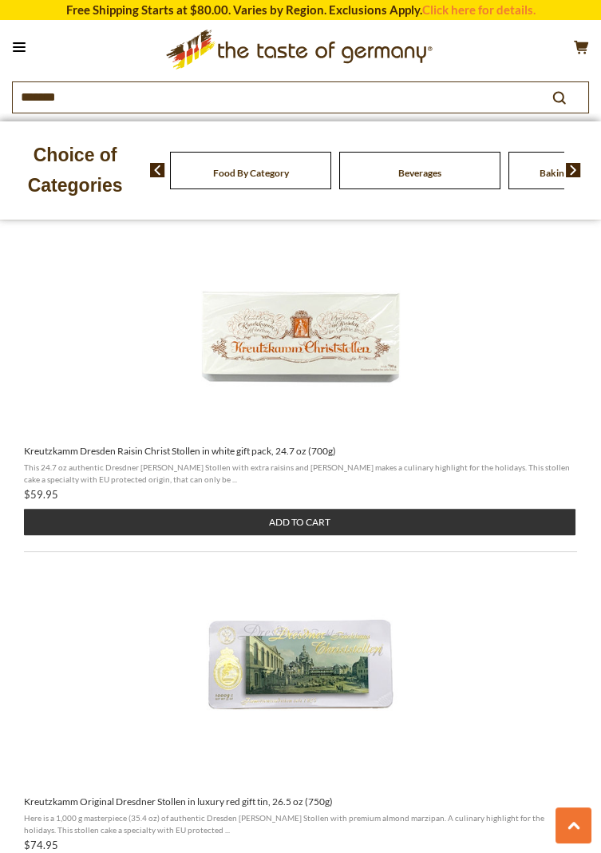
click at [497, 697] on span "Kreutzkamm Original Dresdner Stollen in luxury red gift tin, 26.5 oz (750g)" at bounding box center [300, 688] width 553 height 200
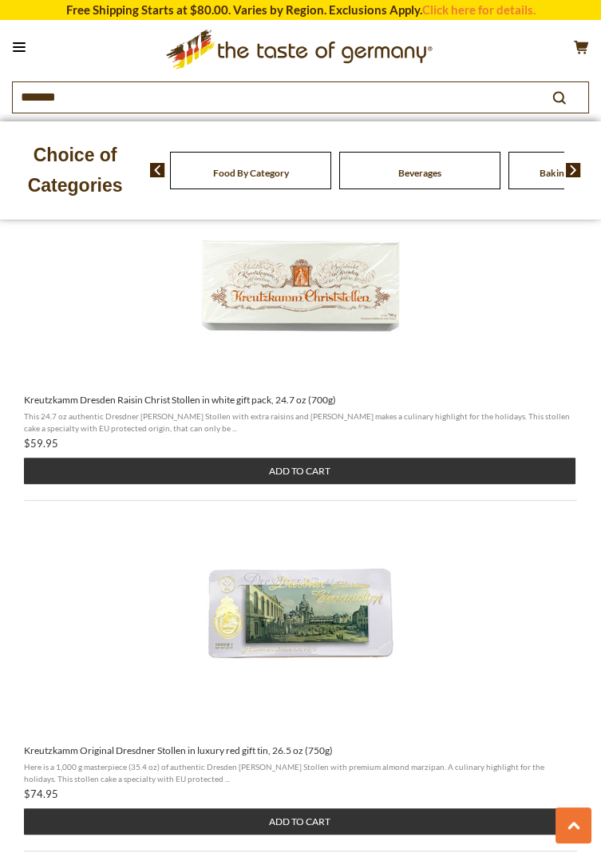
scroll to position [1355, 0]
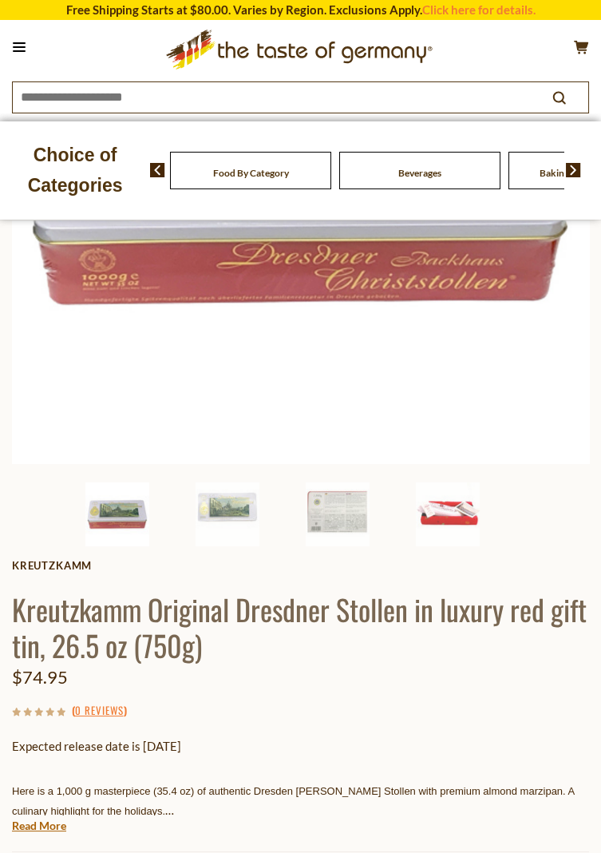
scroll to position [314, 0]
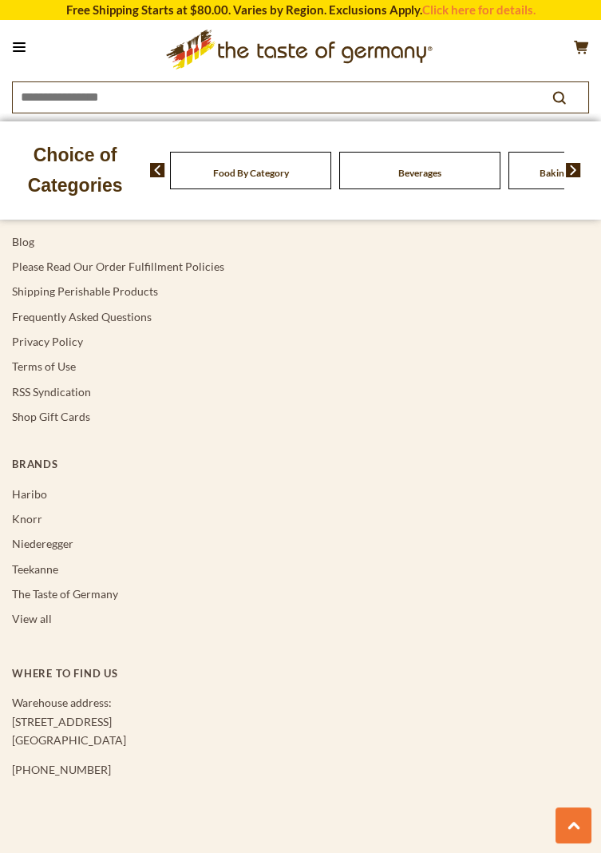
type input "*******"
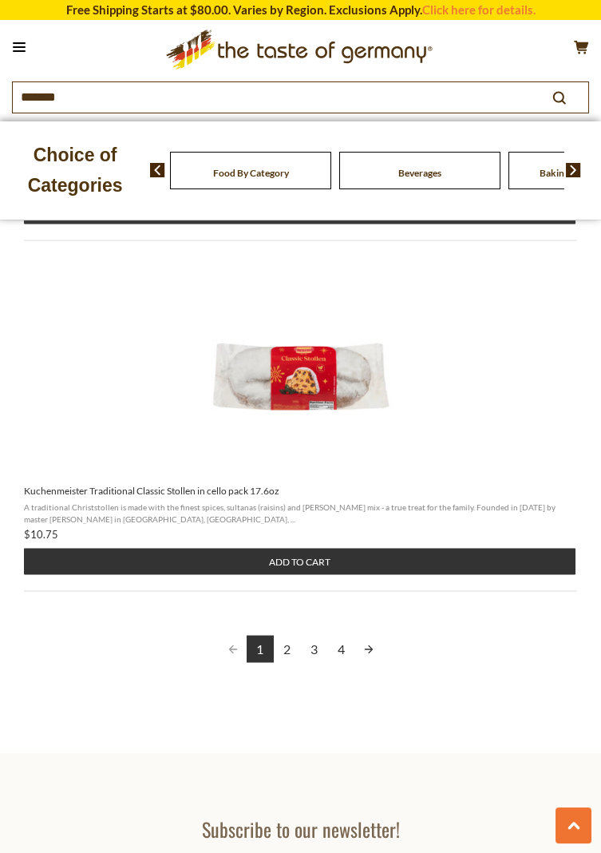
scroll to position [5051, 0]
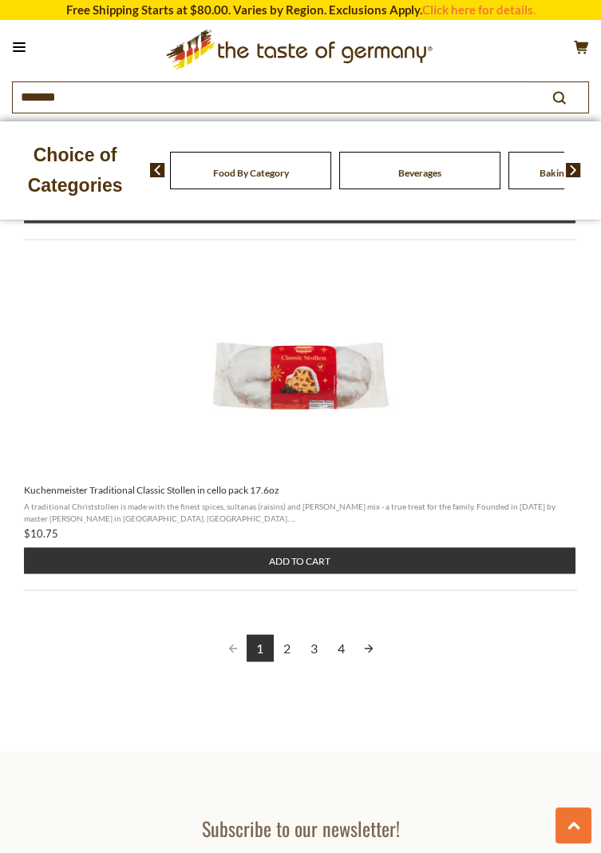
click at [290, 651] on link "2" at bounding box center [287, 647] width 27 height 27
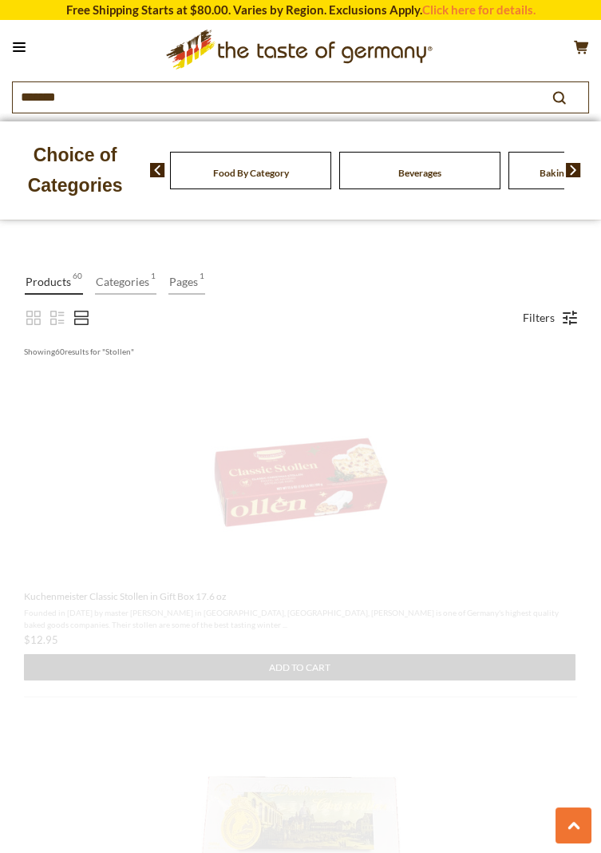
scroll to position [0, 0]
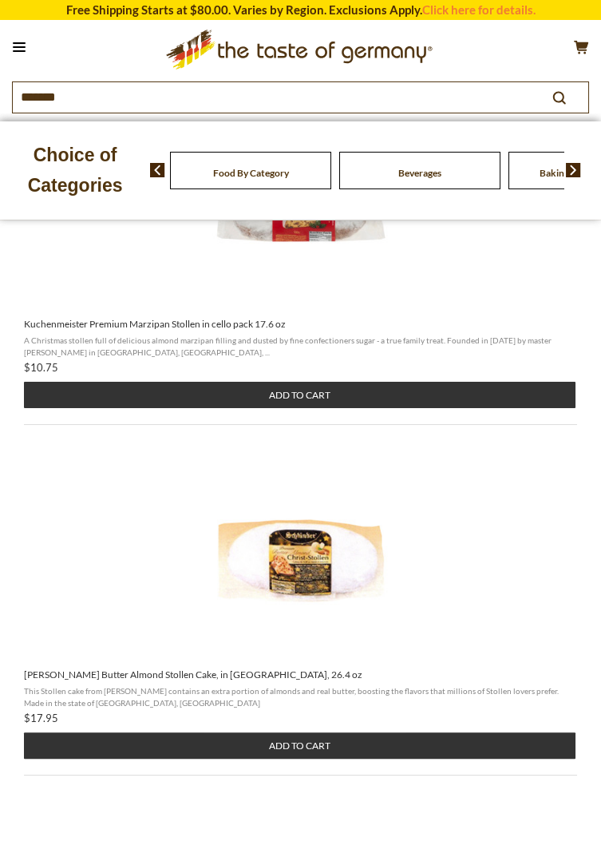
scroll to position [651, 0]
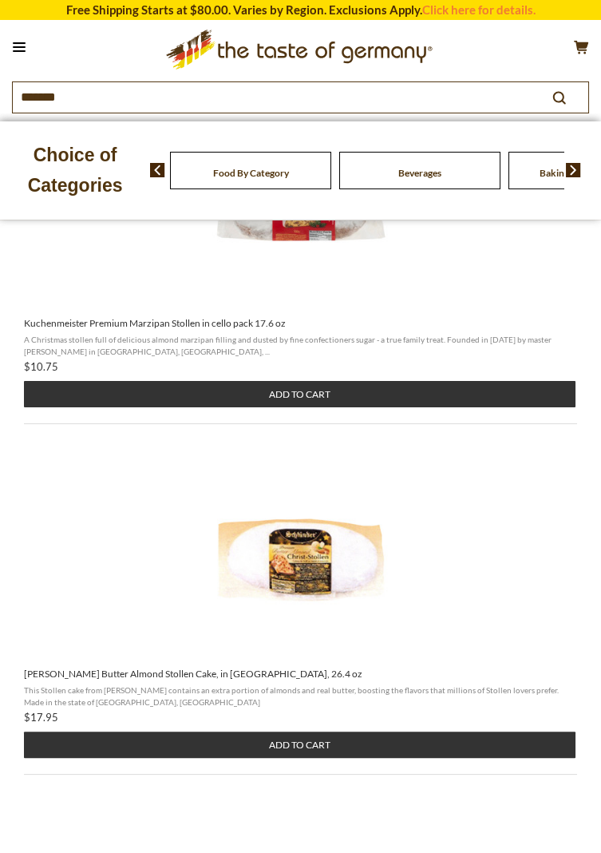
click at [286, 746] on button "Add to cart" at bounding box center [300, 744] width 552 height 26
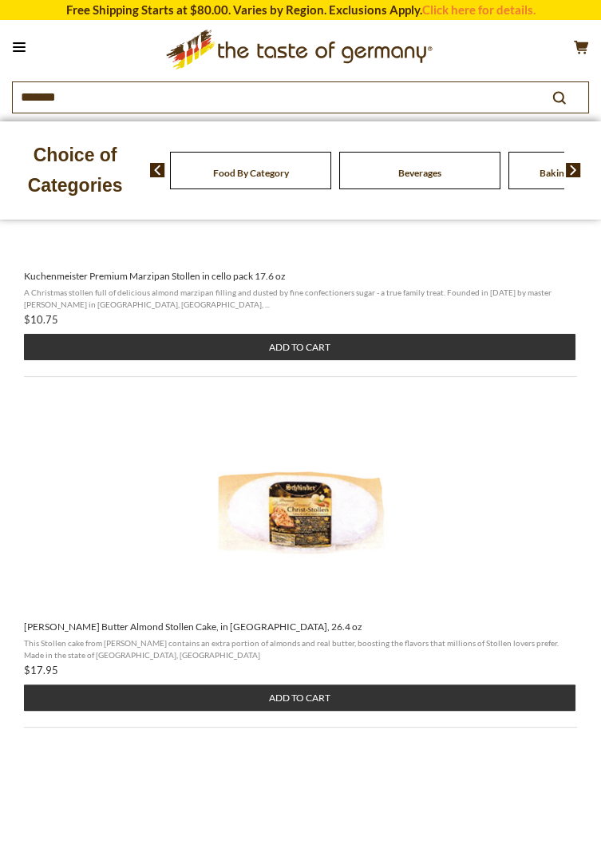
scroll to position [702, 0]
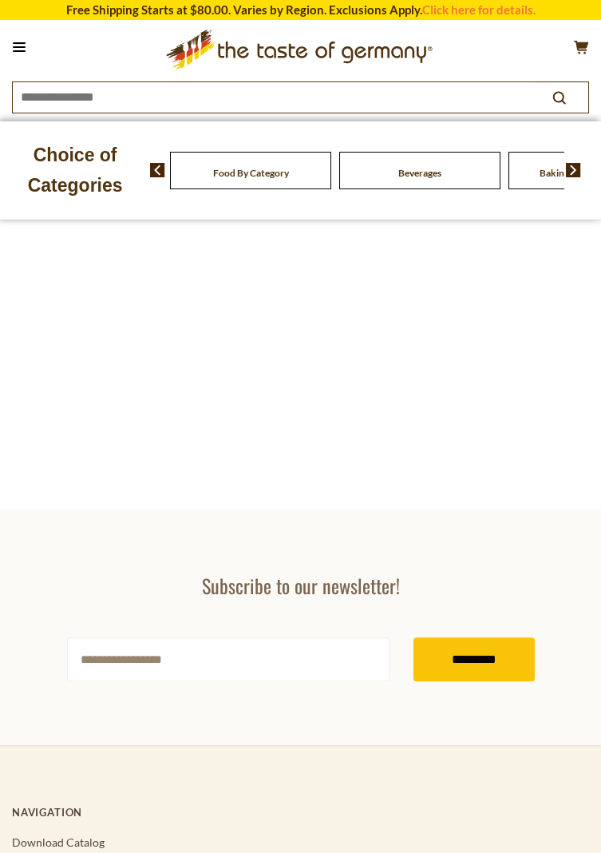
type input "*******"
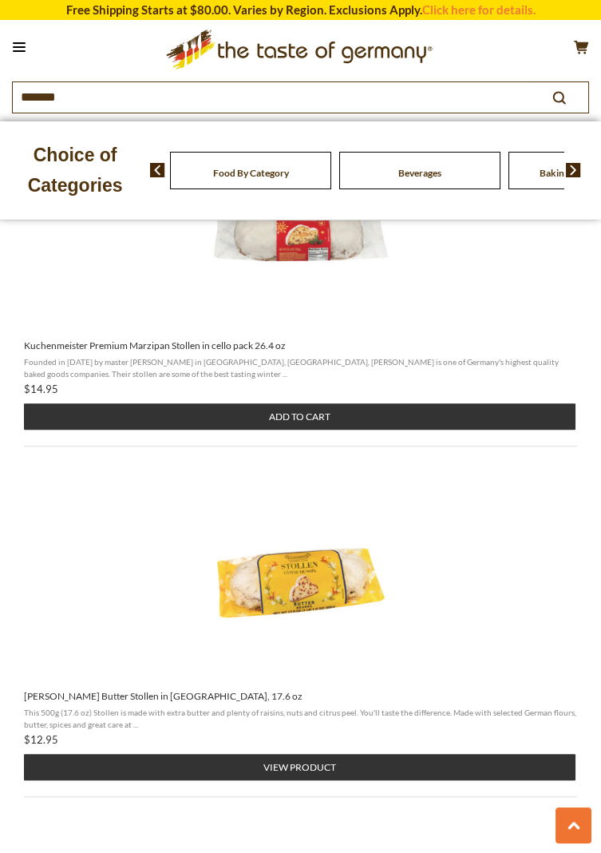
scroll to position [2712, 0]
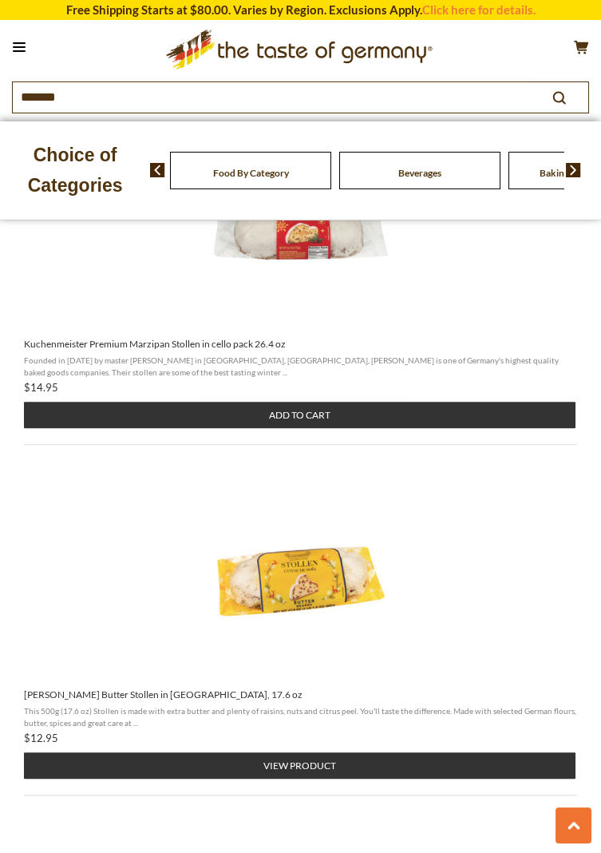
click at [290, 767] on button "View product" at bounding box center [300, 765] width 552 height 26
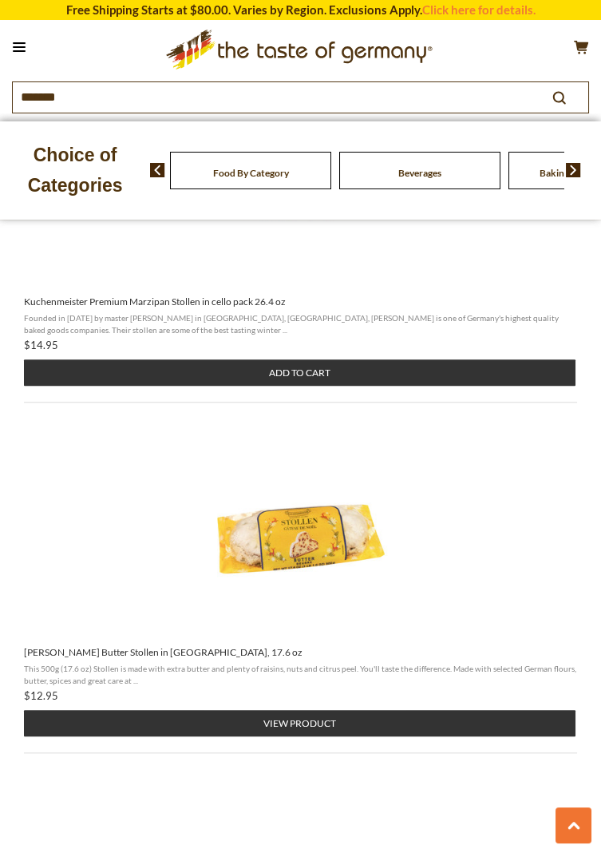
scroll to position [2763, 0]
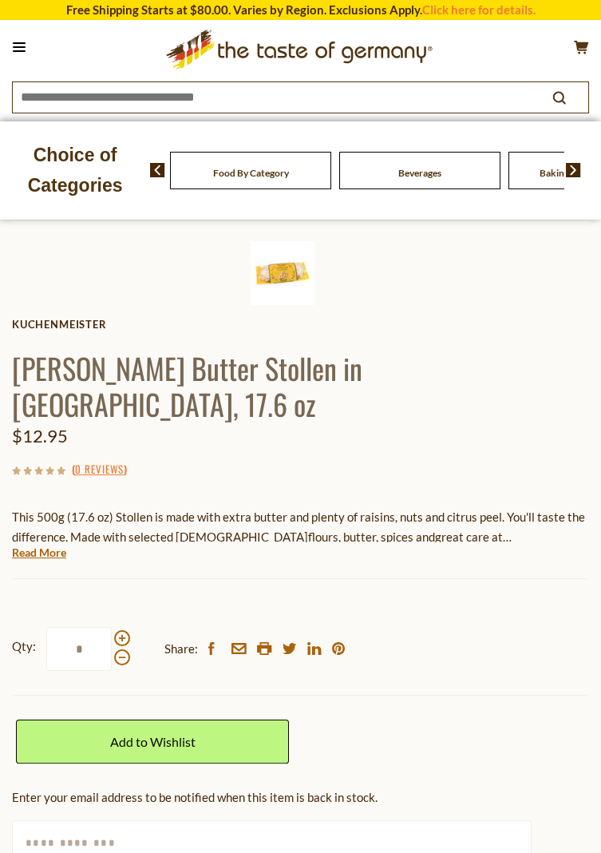
scroll to position [554, 0]
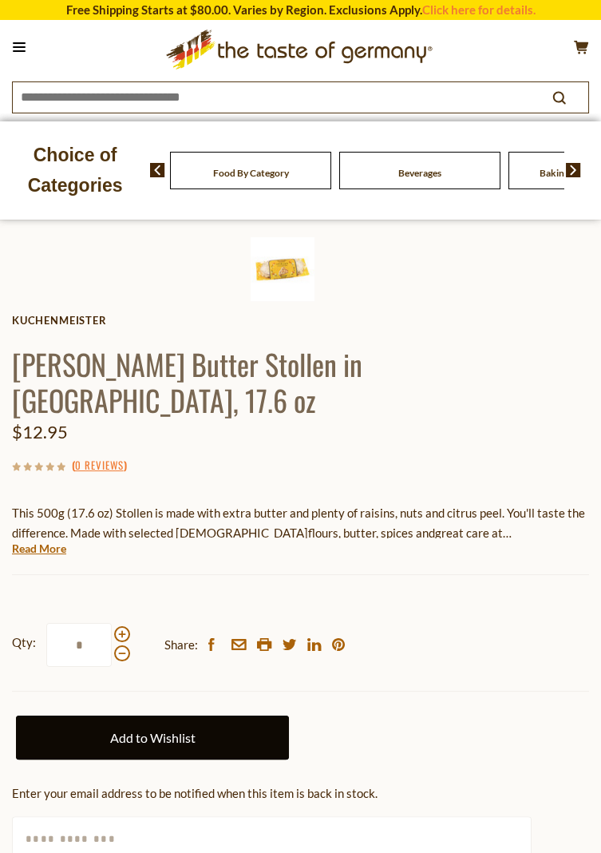
click at [153, 715] on link "Add to Wishlist" at bounding box center [152, 737] width 273 height 44
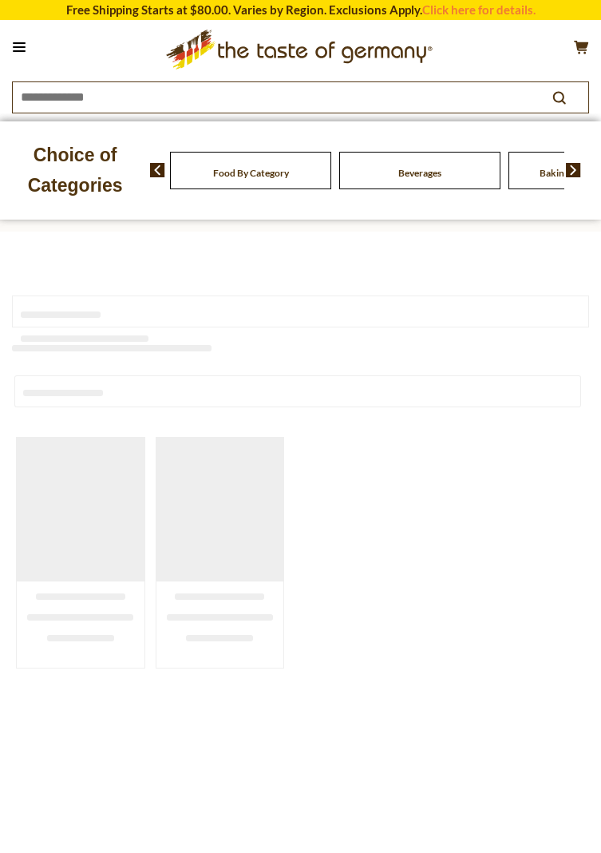
type input "*******"
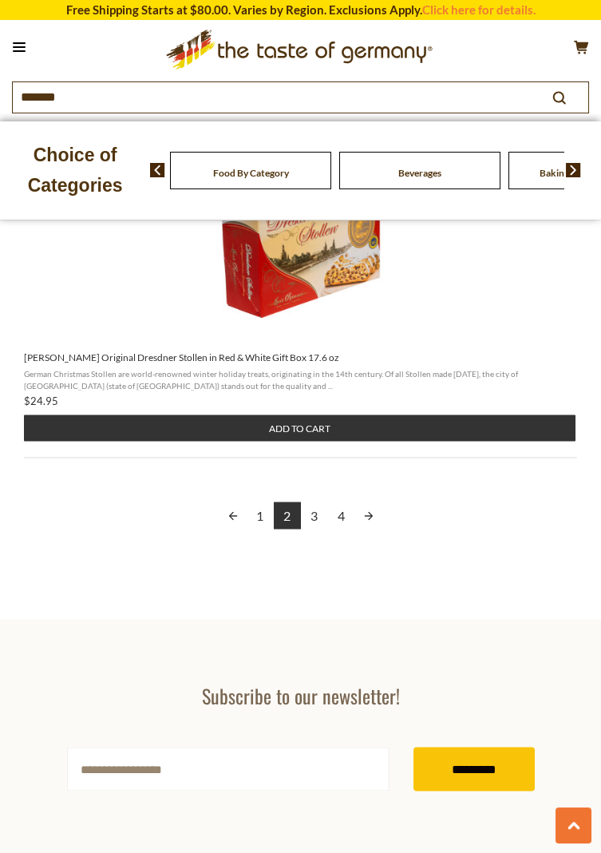
scroll to position [5144, 0]
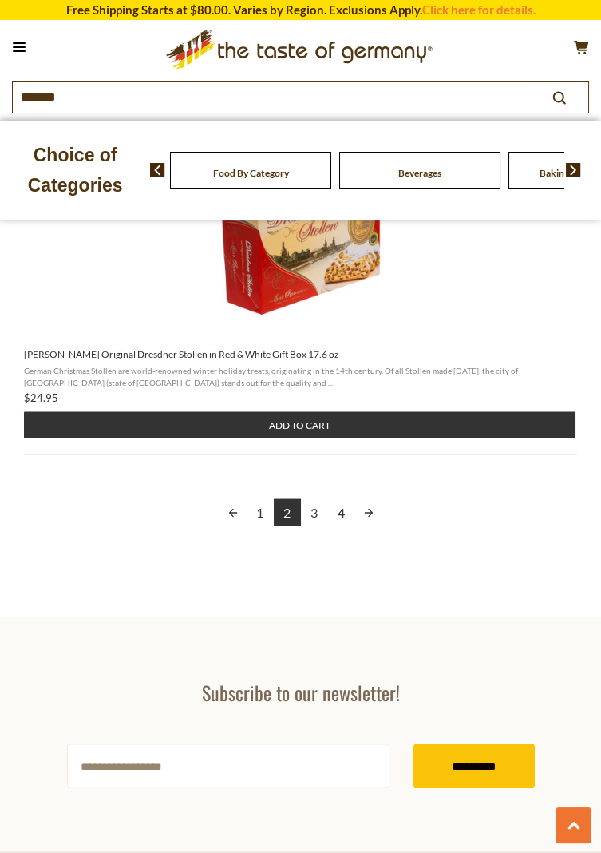
click at [315, 509] on link "3" at bounding box center [314, 512] width 27 height 27
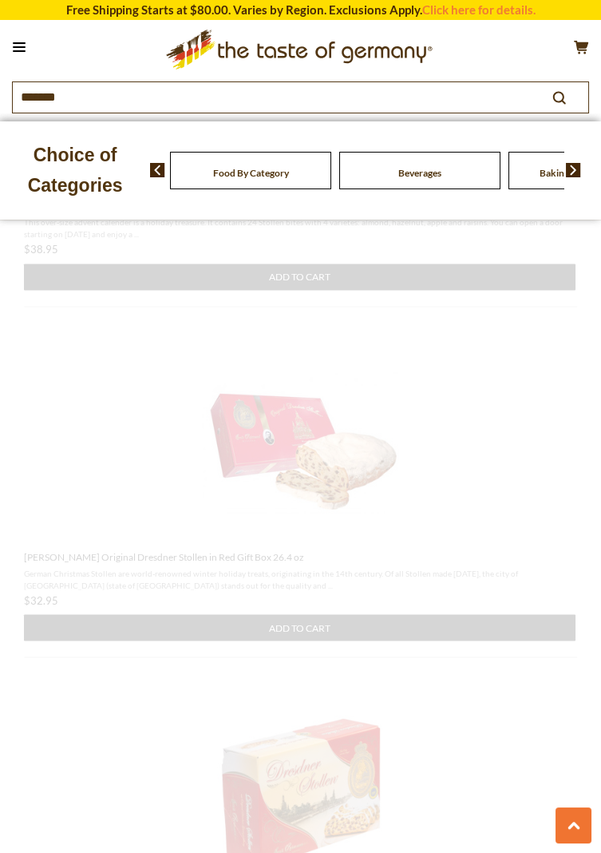
scroll to position [204, 0]
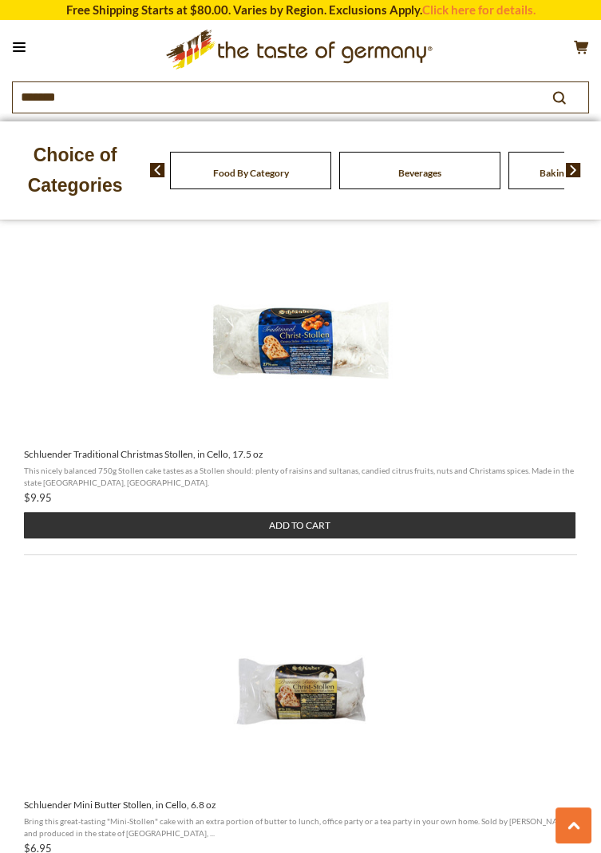
scroll to position [880, 0]
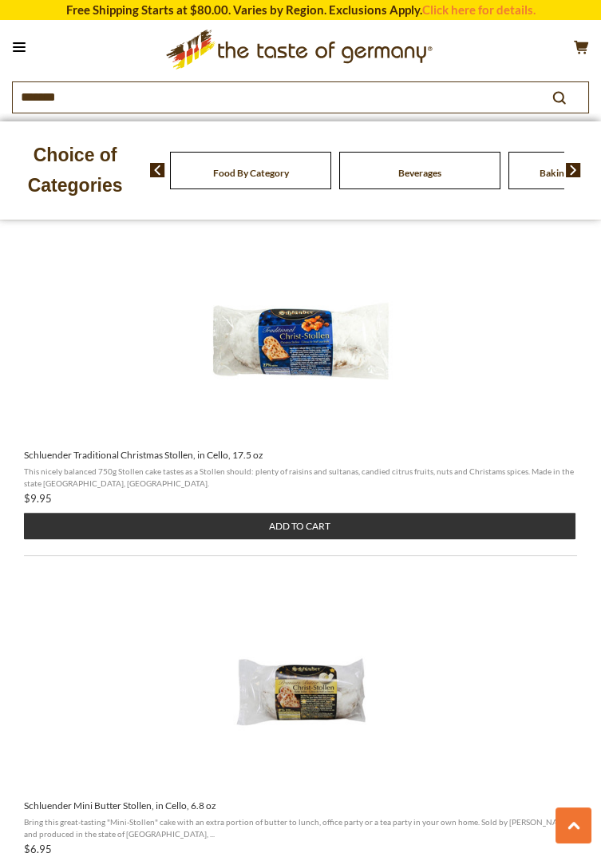
click at [286, 528] on button "Add to cart" at bounding box center [300, 526] width 552 height 26
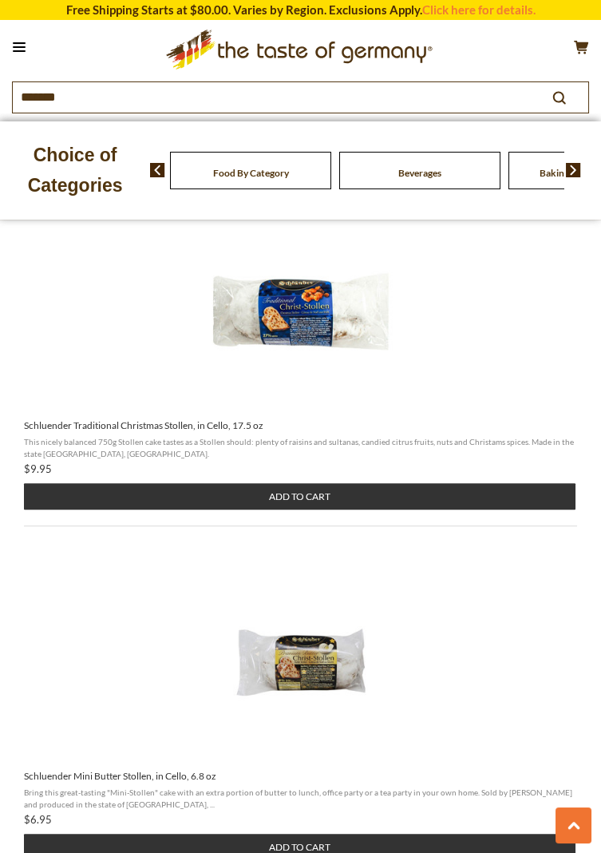
scroll to position [931, 0]
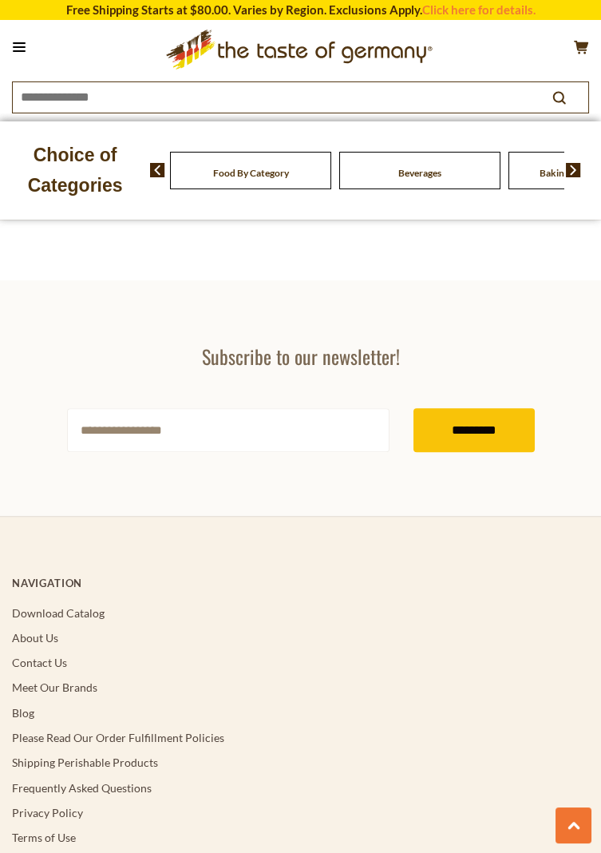
type input "*******"
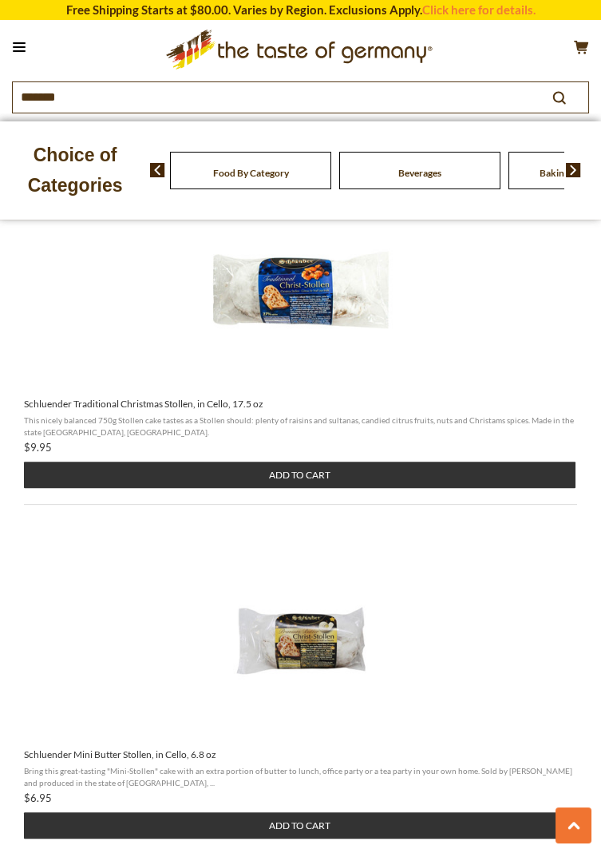
click at [281, 479] on button "Add to cart" at bounding box center [300, 474] width 552 height 26
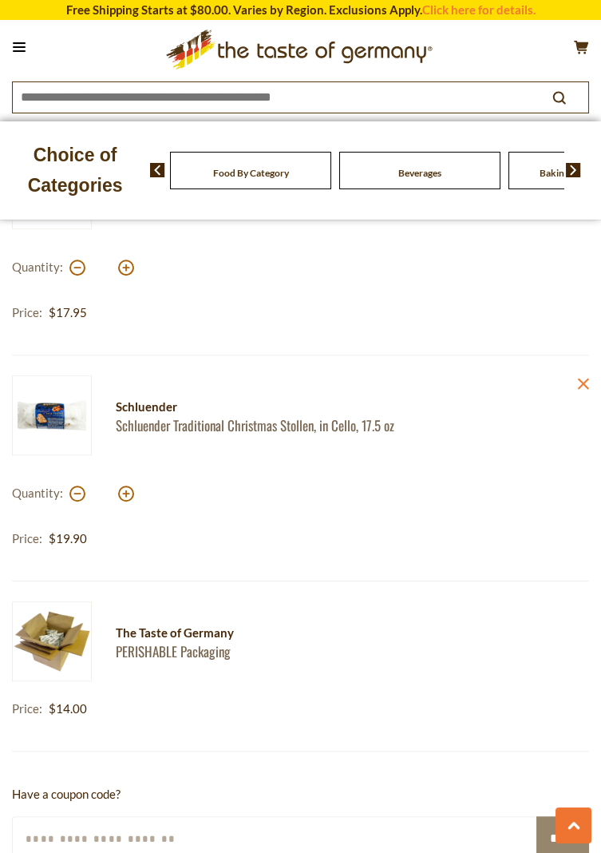
scroll to position [1869, 0]
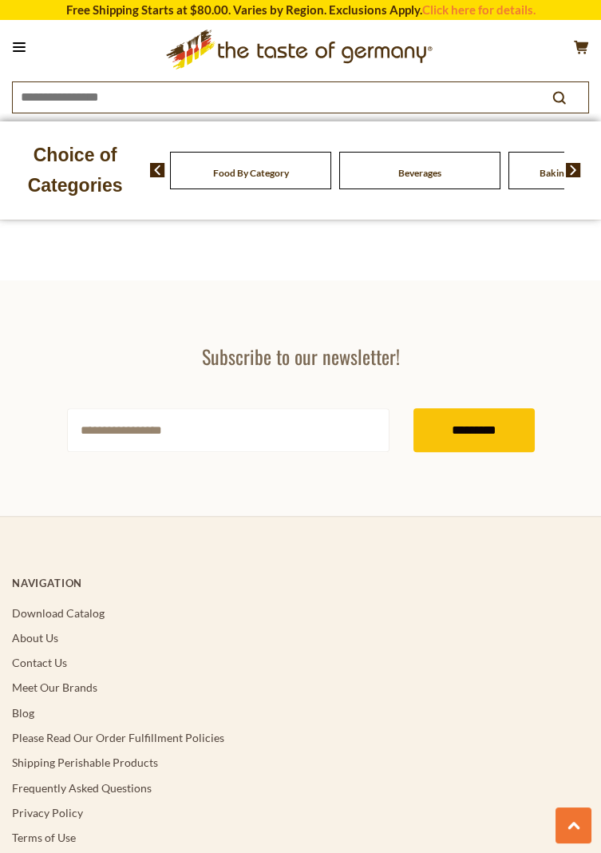
type input "*******"
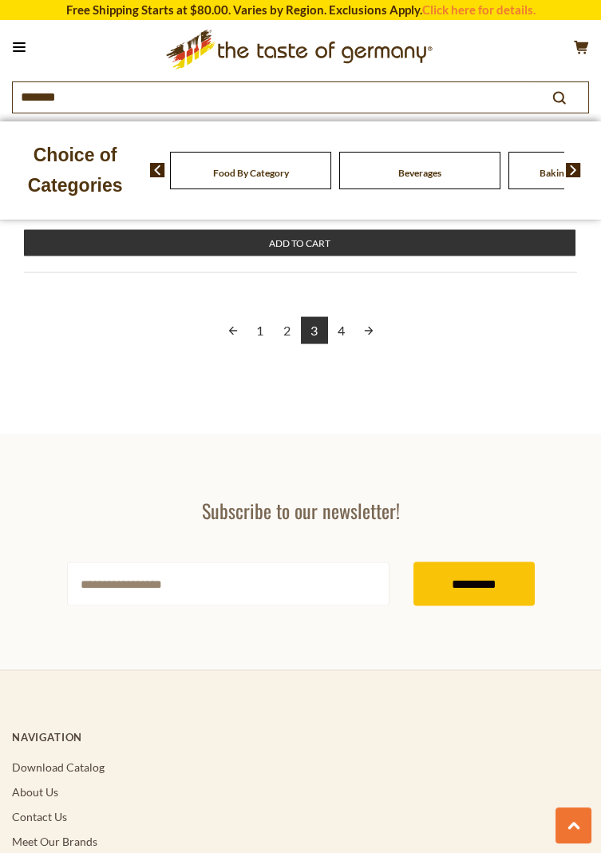
scroll to position [5365, 0]
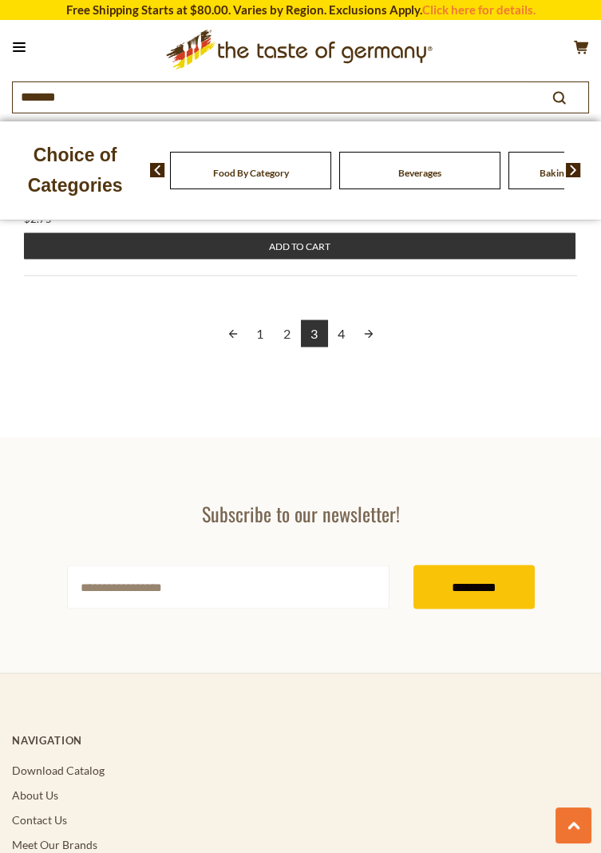
click at [334, 329] on link "4" at bounding box center [341, 333] width 27 height 27
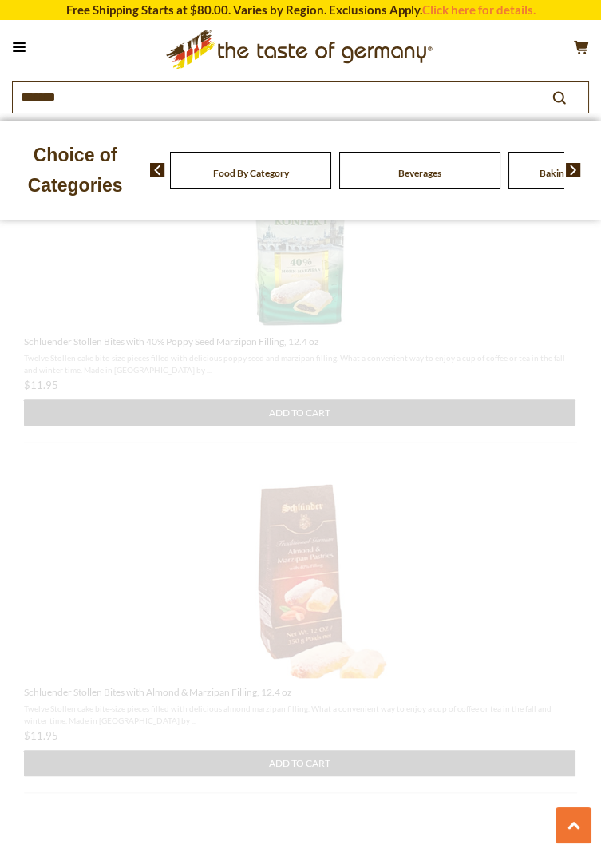
scroll to position [643, 0]
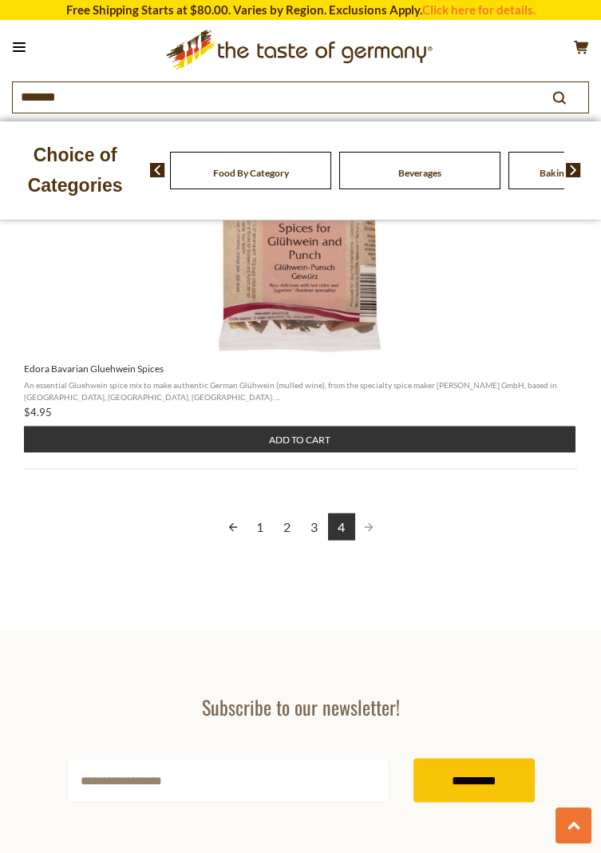
scroll to position [5154, 0]
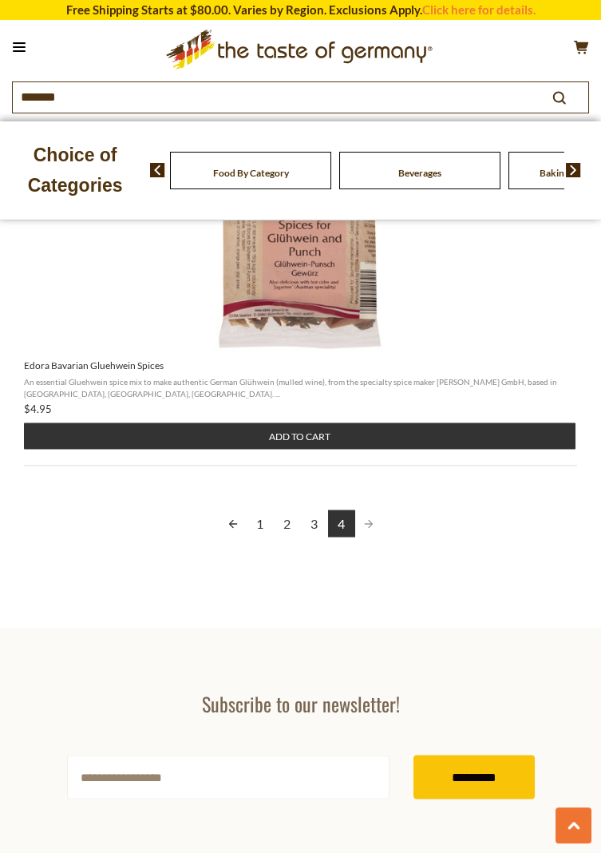
click at [351, 510] on link "4" at bounding box center [341, 523] width 27 height 27
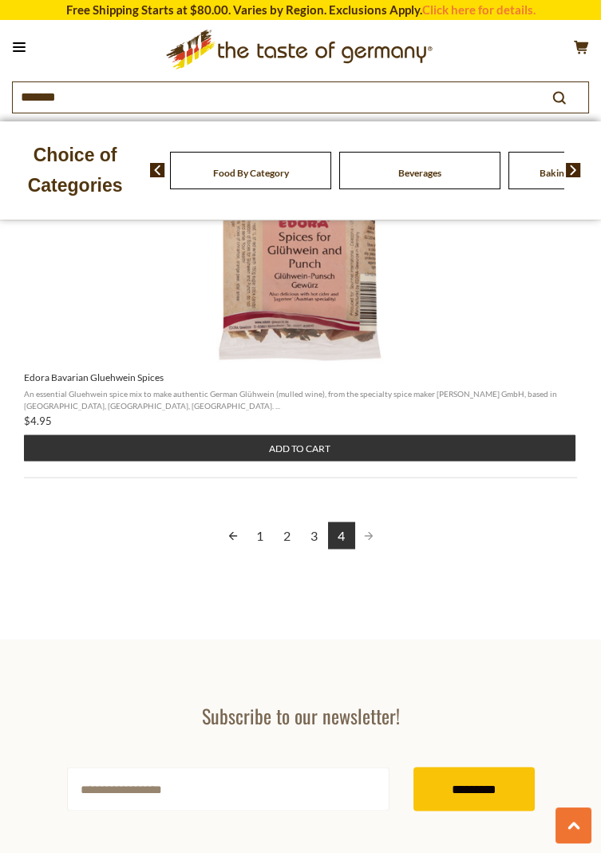
scroll to position [5144, 0]
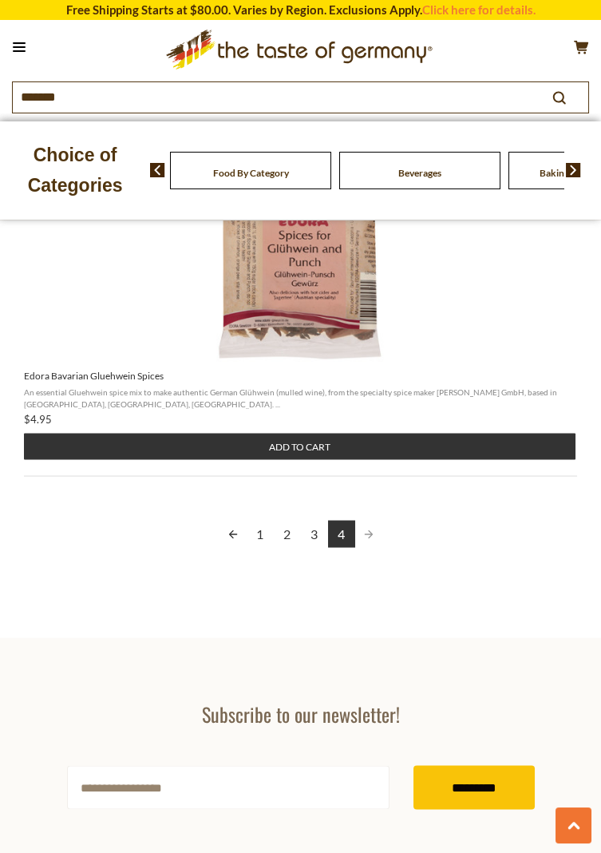
click at [27, 43] on button at bounding box center [19, 47] width 22 height 22
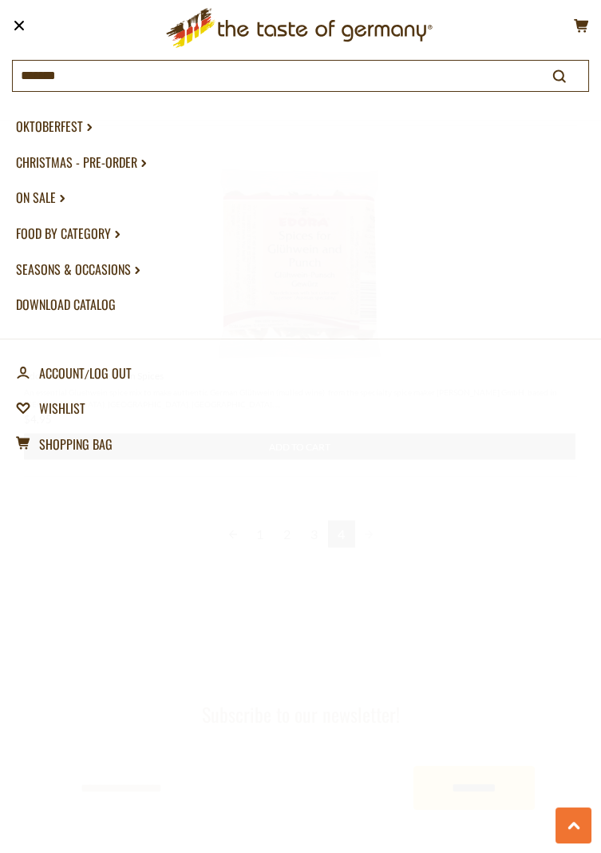
click at [74, 307] on link "Download Catalog" at bounding box center [300, 305] width 569 height 36
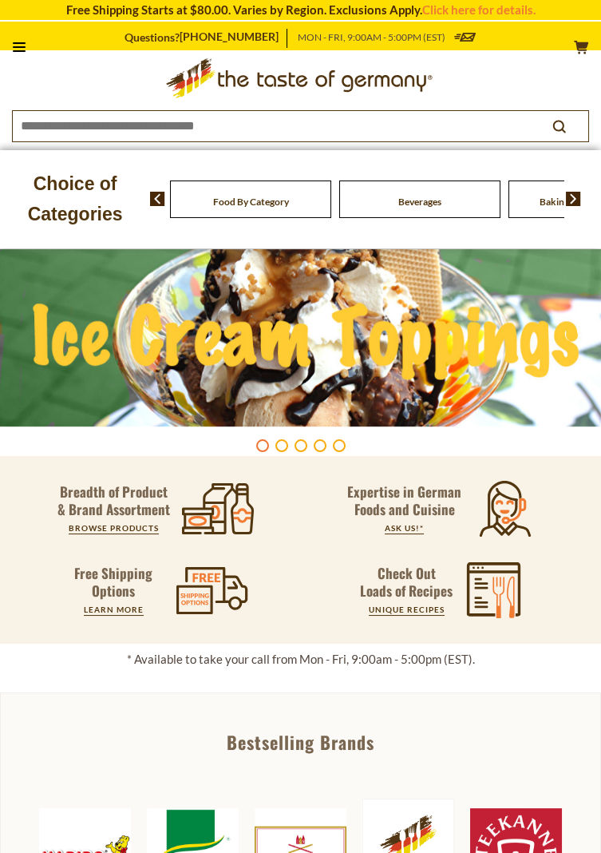
click at [14, 46] on icon at bounding box center [19, 47] width 13 height 2
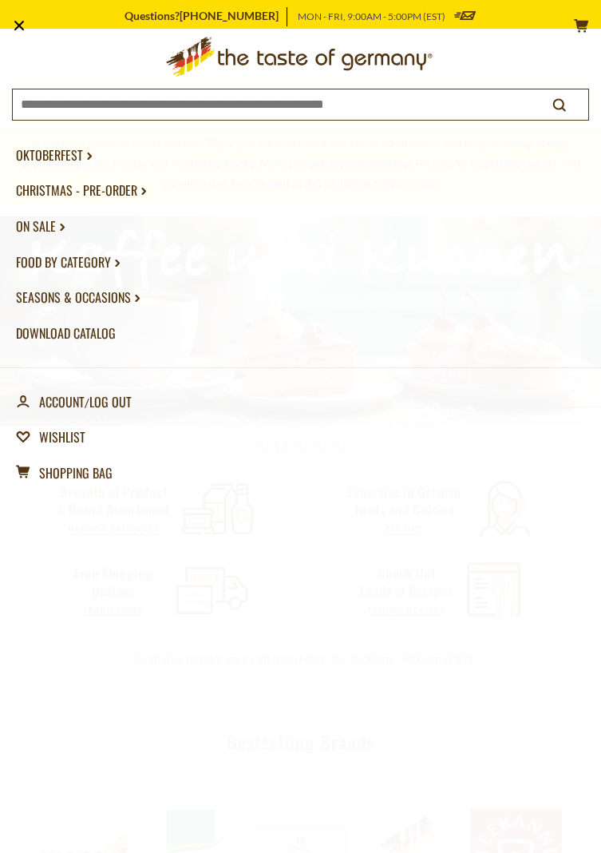
click at [92, 200] on link "Christmas - PRE-ORDER dropdown_arrow" at bounding box center [300, 190] width 569 height 36
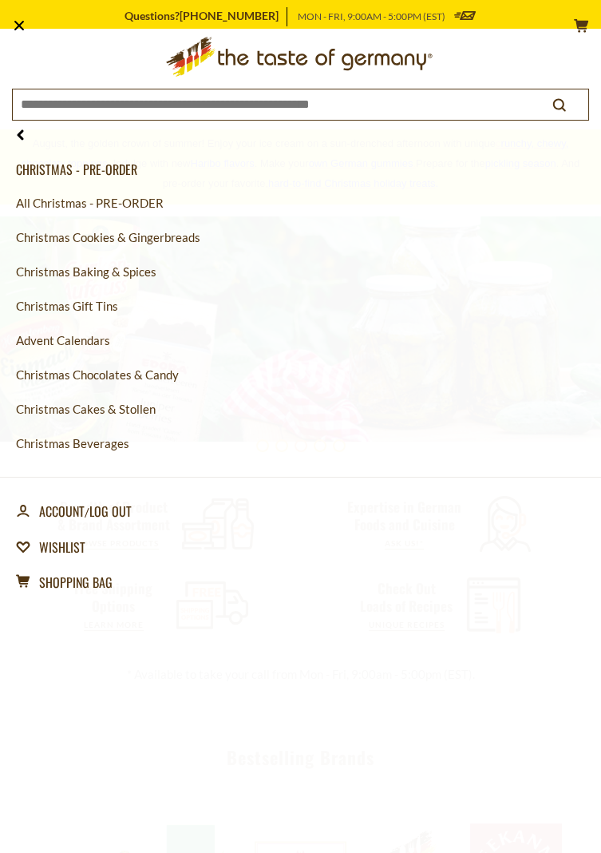
click at [100, 415] on link "Christmas Cakes & Stollen" at bounding box center [300, 409] width 569 height 34
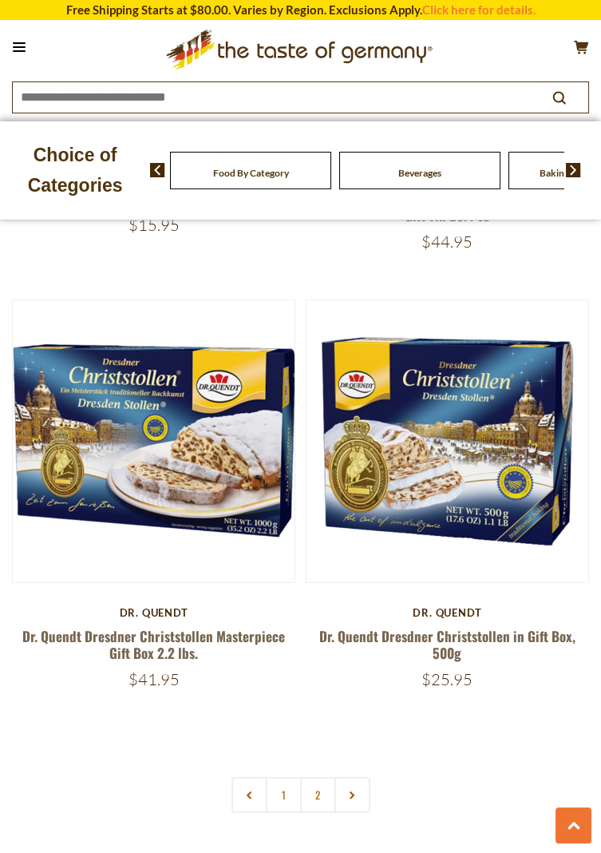
scroll to position [7476, 0]
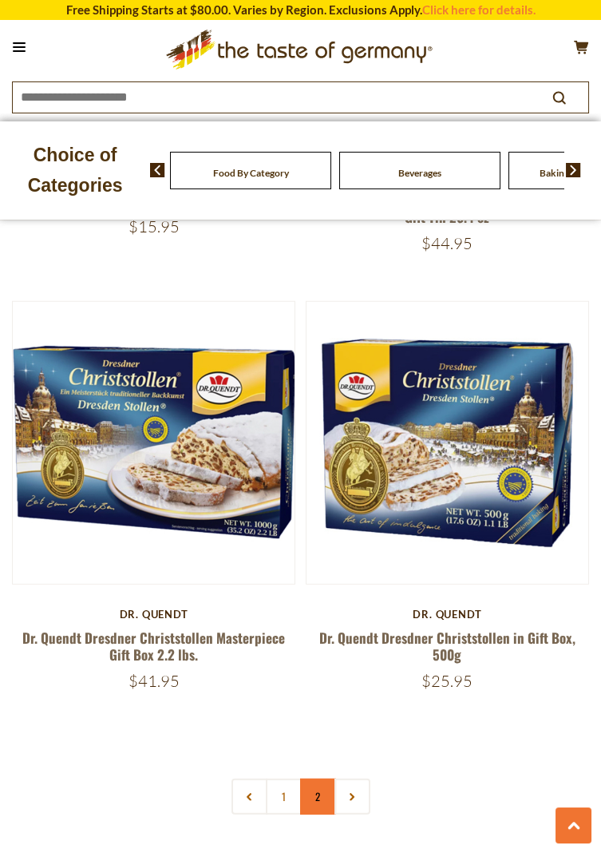
click at [319, 782] on link "2" at bounding box center [318, 796] width 36 height 36
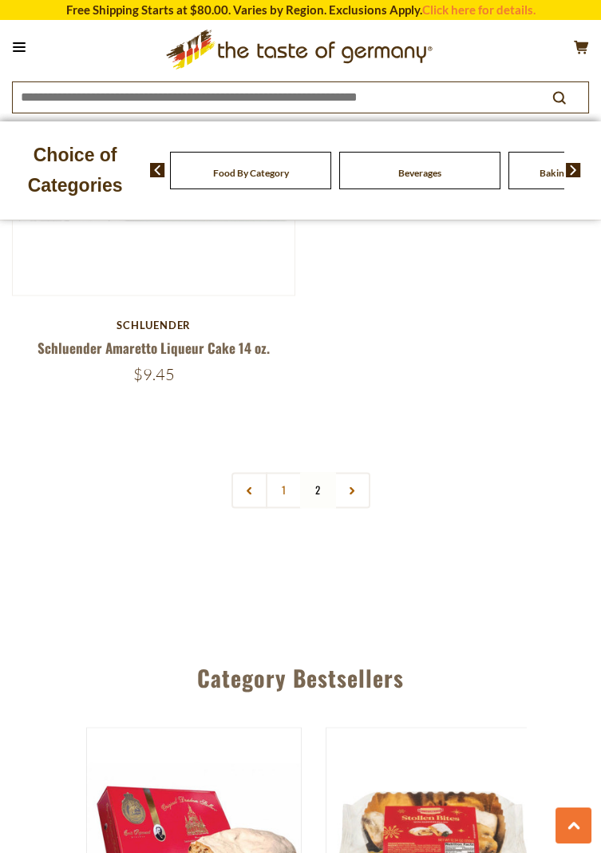
scroll to position [4285, 0]
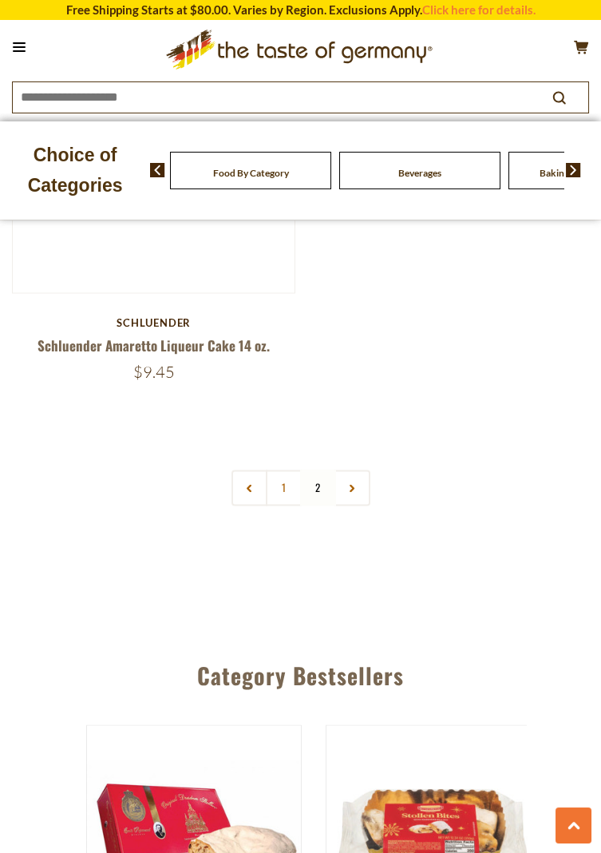
click at [16, 48] on icon at bounding box center [19, 47] width 13 height 2
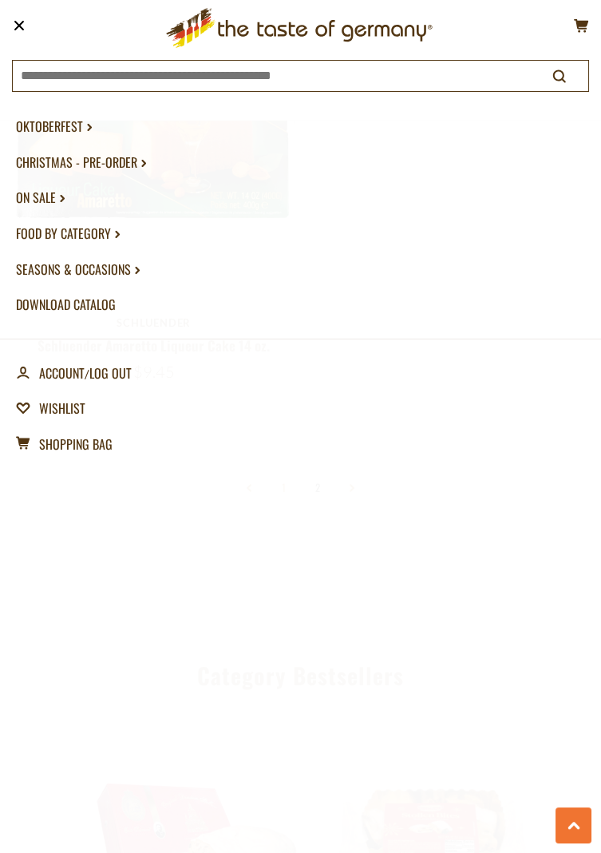
click at [81, 236] on link "Food By Category dropdown_arrow" at bounding box center [300, 234] width 569 height 36
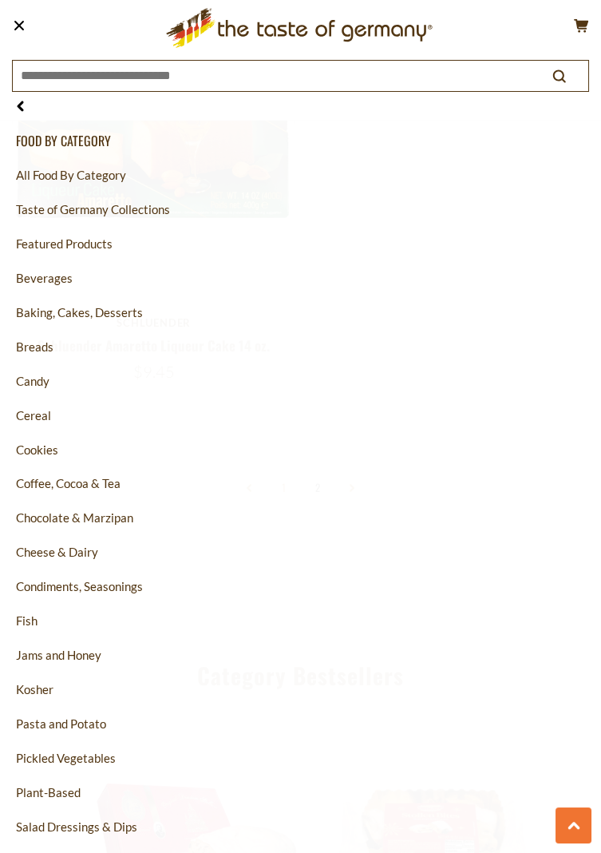
click at [83, 316] on link "Baking, Cakes, Desserts" at bounding box center [300, 312] width 569 height 34
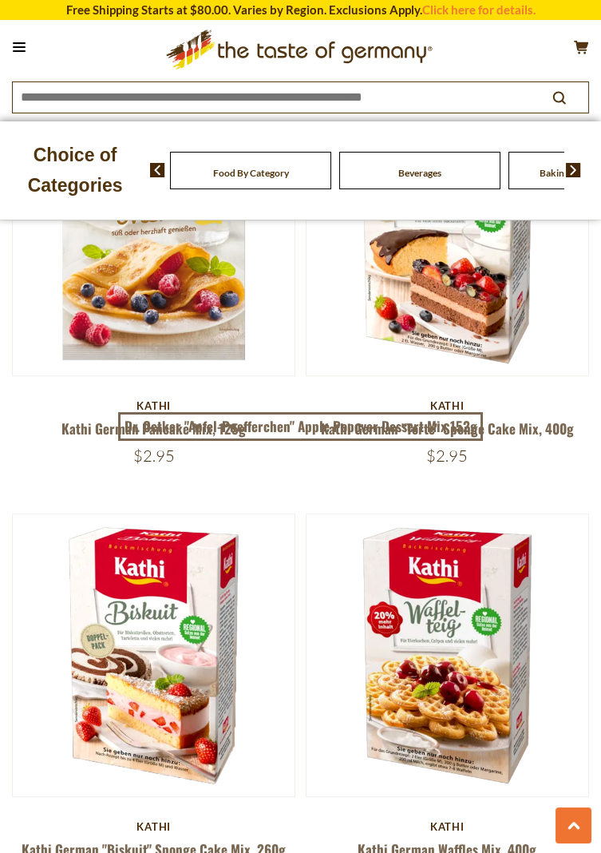
scroll to position [2454, 0]
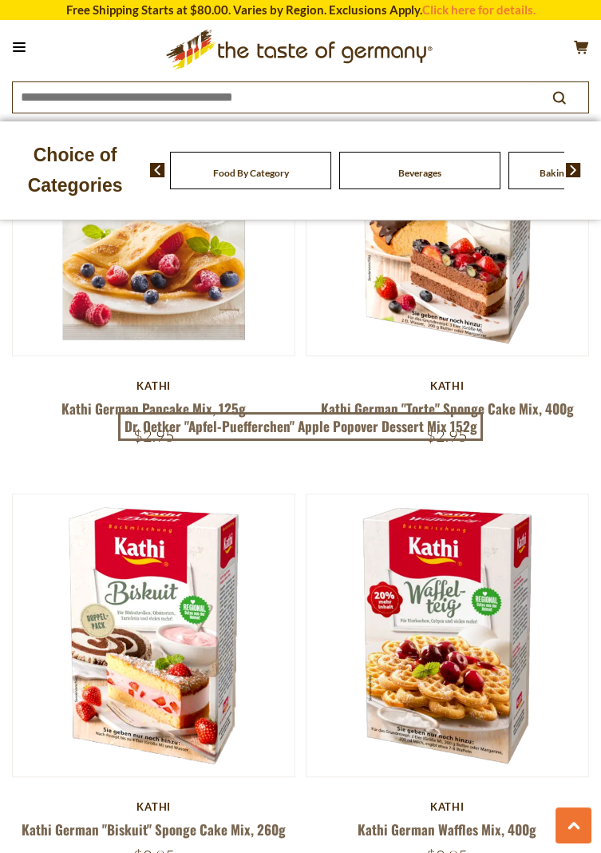
click at [22, 49] on button at bounding box center [19, 47] width 22 height 22
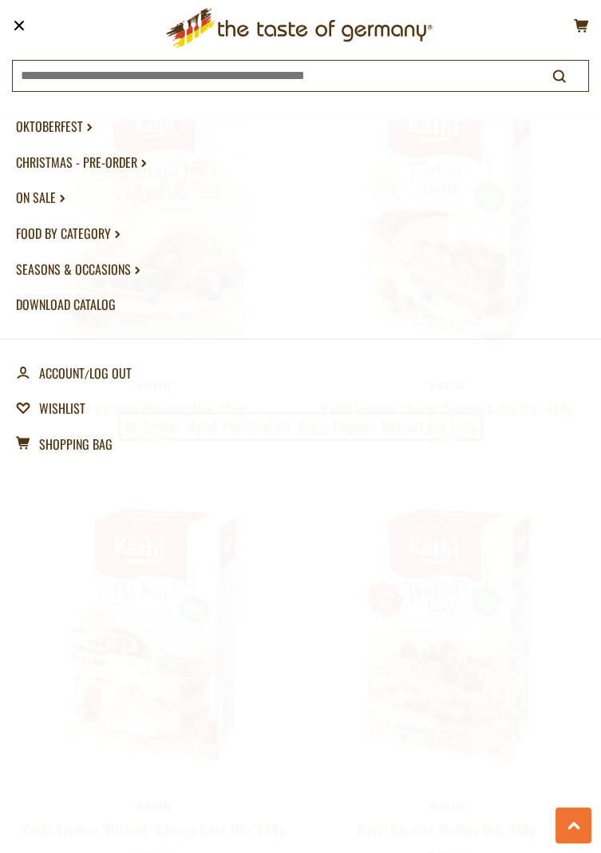
click at [108, 164] on link "Christmas - PRE-ORDER dropdown_arrow" at bounding box center [300, 162] width 569 height 36
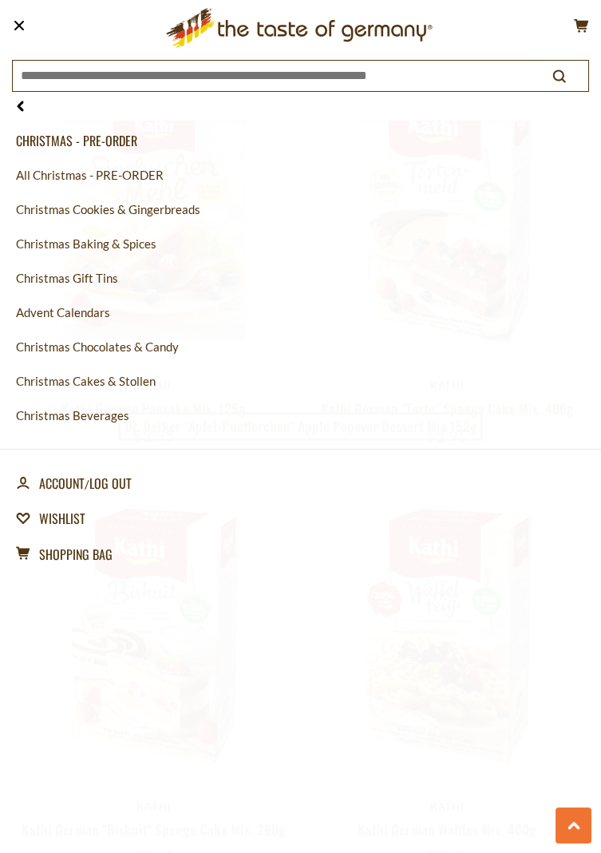
click at [135, 180] on link "All Christmas - PRE-ORDER" at bounding box center [300, 175] width 569 height 34
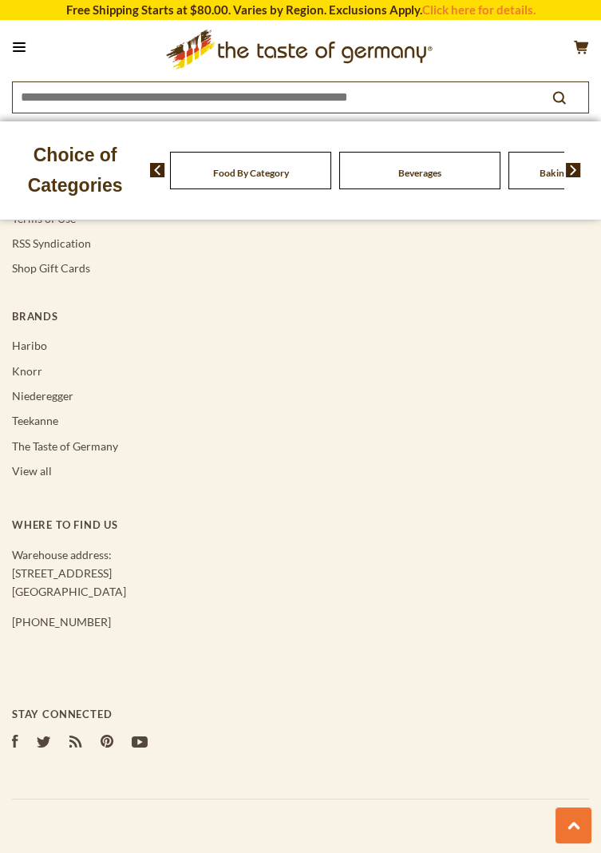
scroll to position [9318, 0]
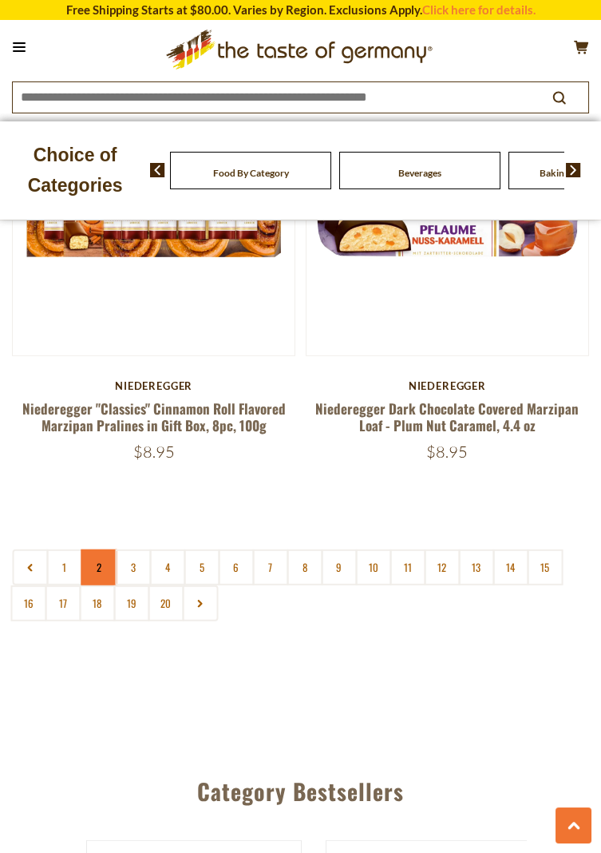
click at [100, 549] on link "2" at bounding box center [99, 567] width 36 height 36
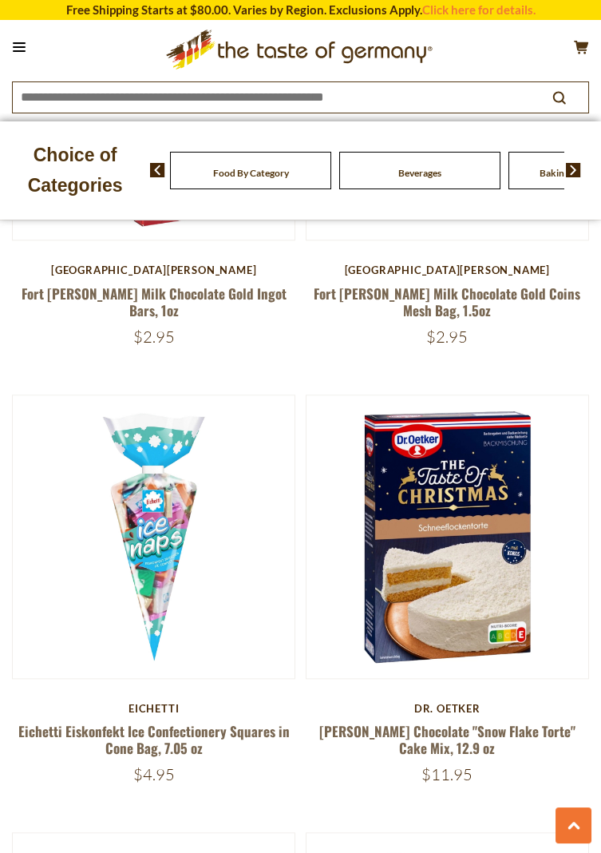
scroll to position [3028, 0]
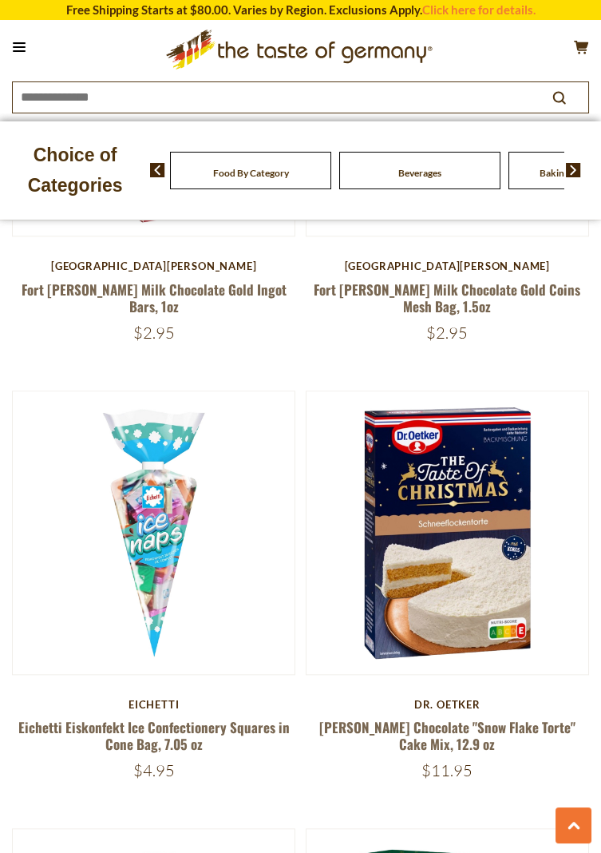
click at [447, 581] on img at bounding box center [448, 532] width 282 height 282
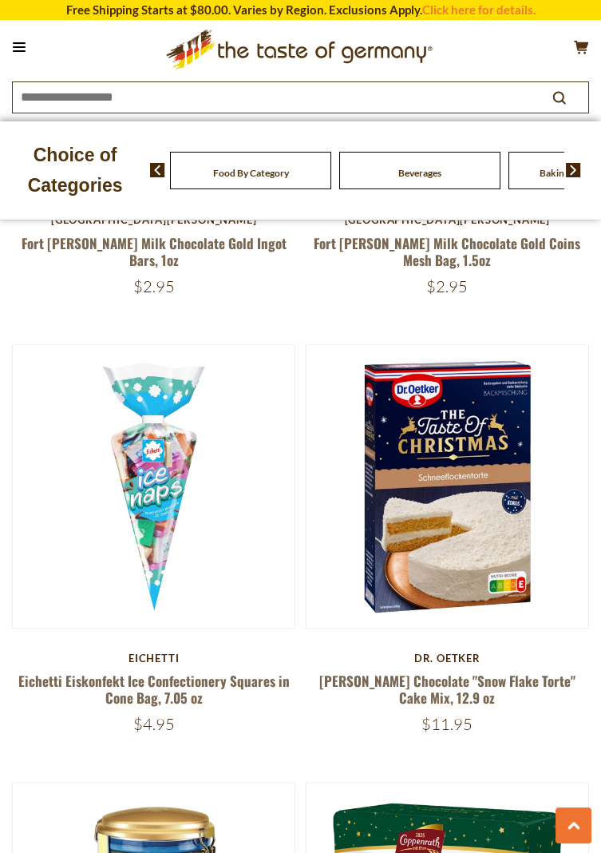
scroll to position [3079, 0]
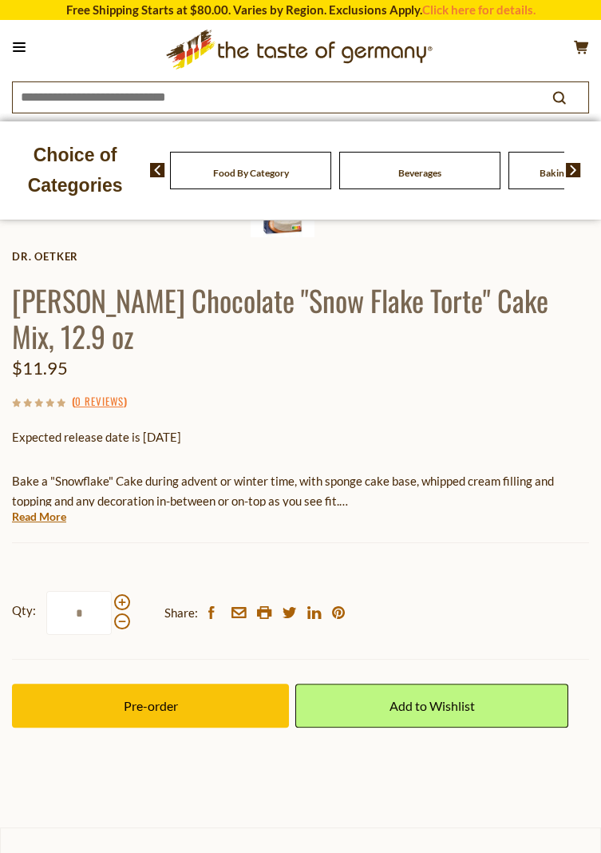
scroll to position [618, 0]
click at [133, 695] on button "Pre-order" at bounding box center [150, 705] width 277 height 44
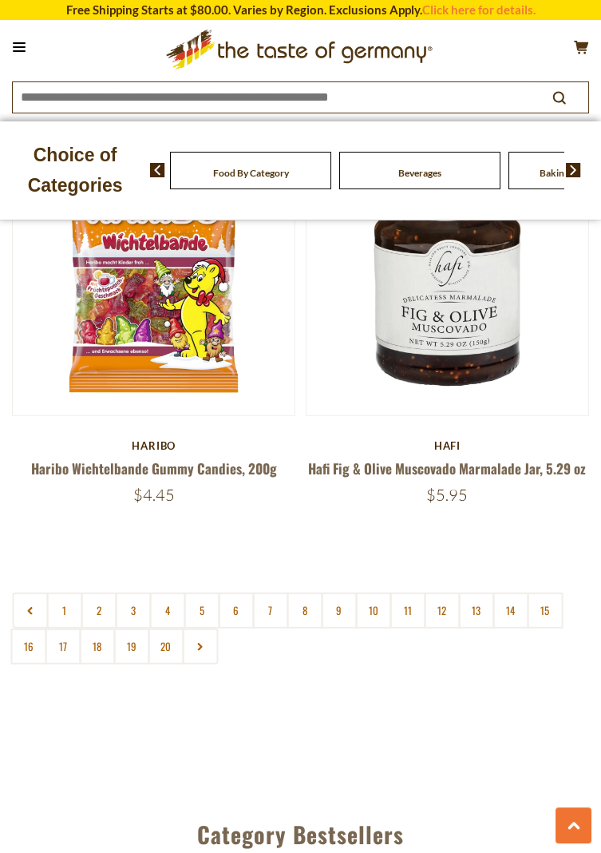
scroll to position [7685, 0]
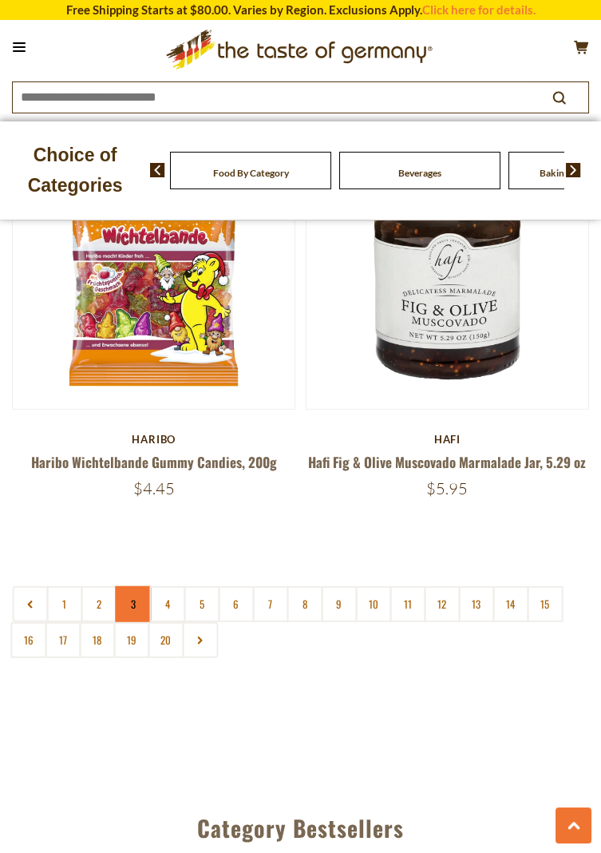
click at [138, 586] on link "3" at bounding box center [133, 604] width 36 height 36
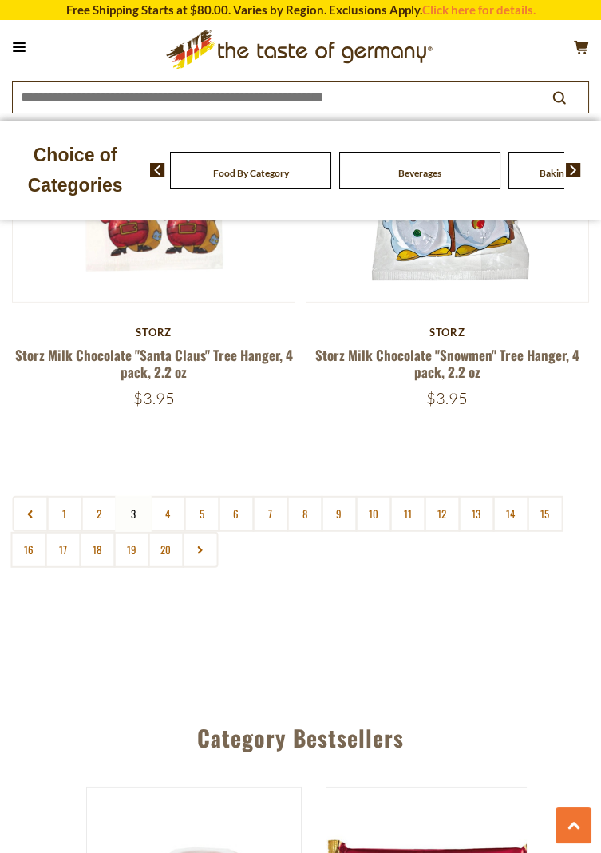
scroll to position [7729, 0]
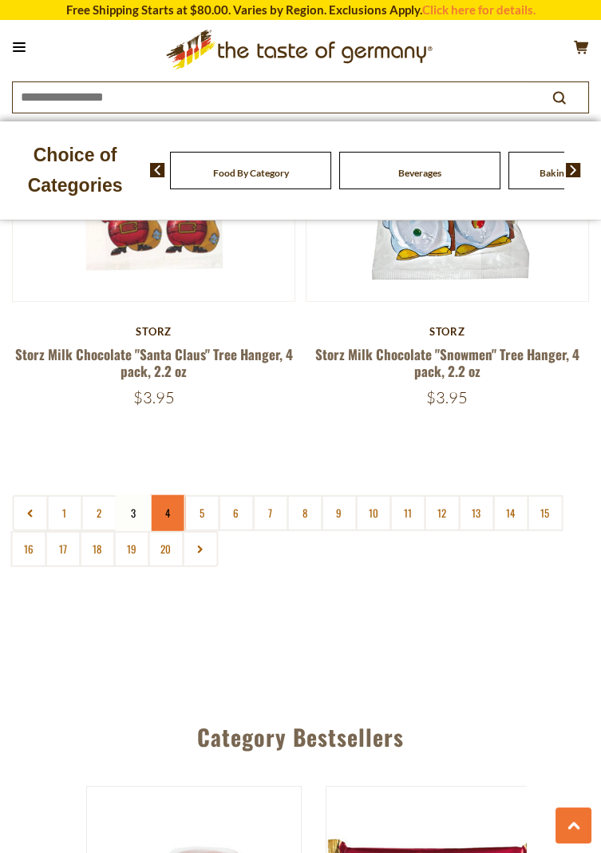
click at [178, 512] on link "4" at bounding box center [167, 513] width 36 height 36
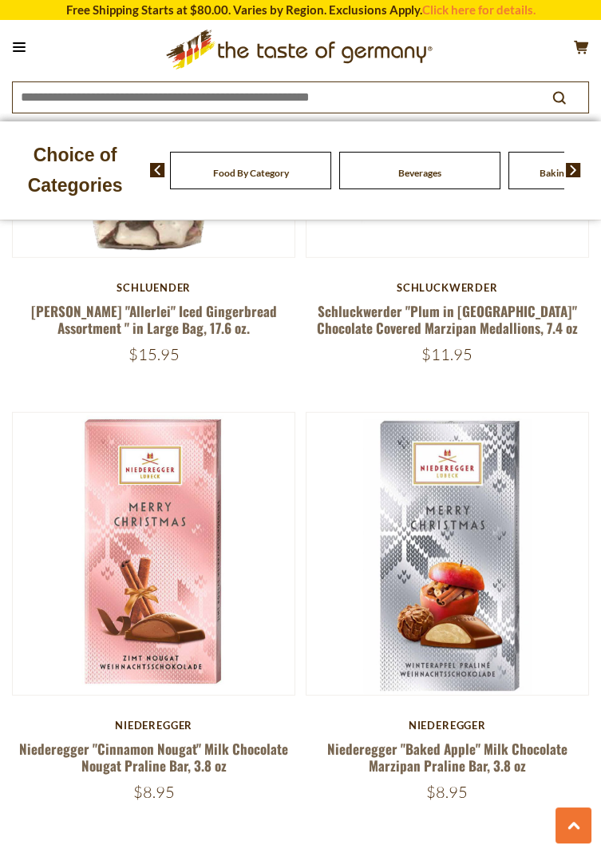
scroll to position [7389, 0]
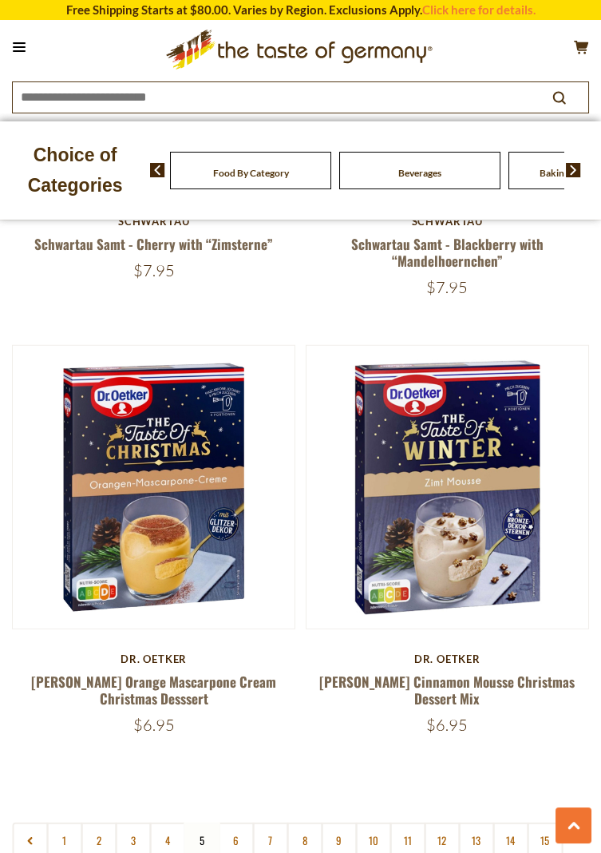
scroll to position [7450, 0]
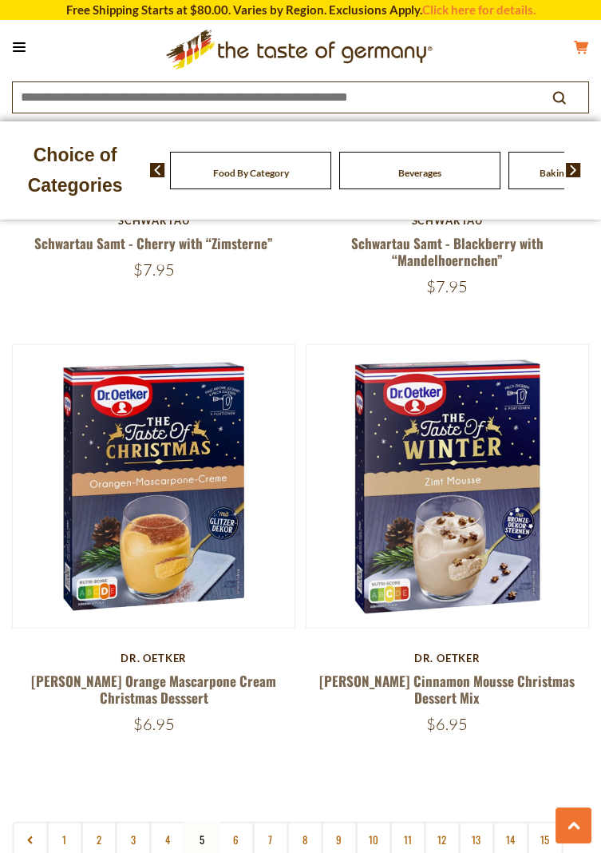
click at [580, 51] on icon "cart" at bounding box center [581, 47] width 15 height 14
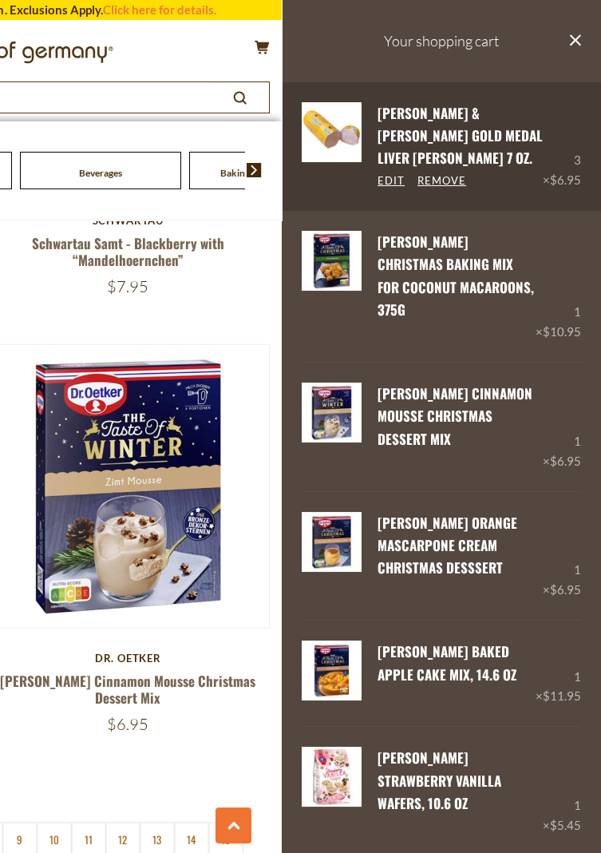
click at [574, 141] on div "3 × $6.95" at bounding box center [562, 146] width 38 height 89
click at [439, 174] on link "Remove" at bounding box center [442, 181] width 49 height 14
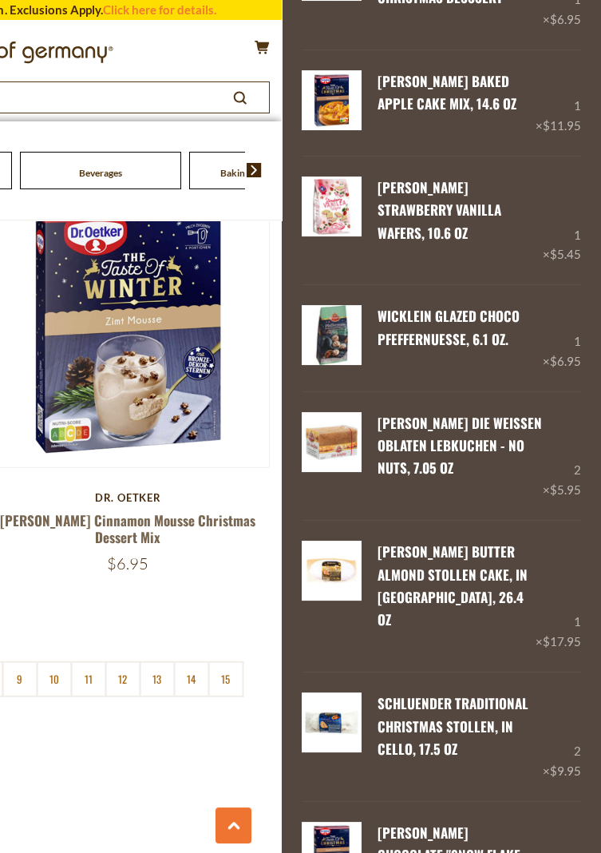
scroll to position [444, 0]
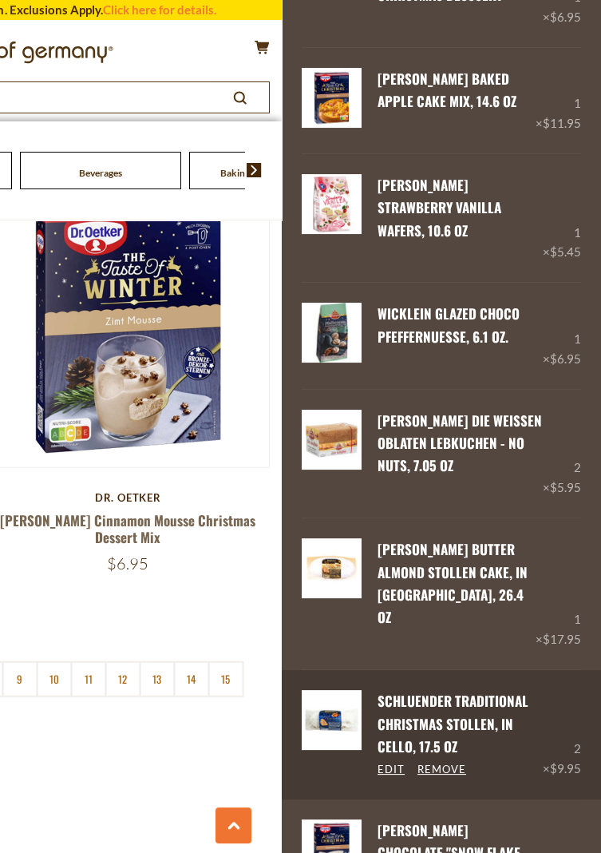
click at [576, 690] on div "2 × $9.95" at bounding box center [562, 734] width 38 height 89
click at [391, 762] on link "Edit" at bounding box center [391, 769] width 27 height 14
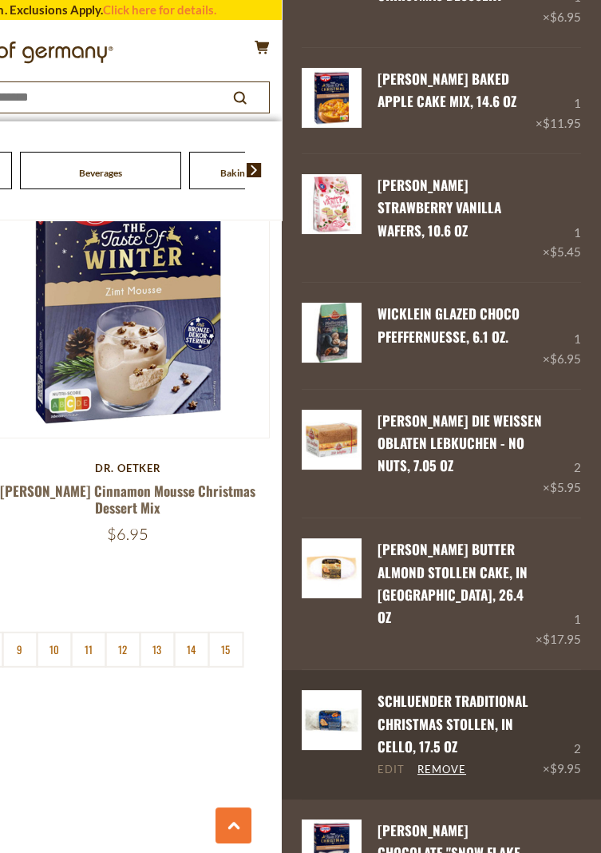
scroll to position [7661, 0]
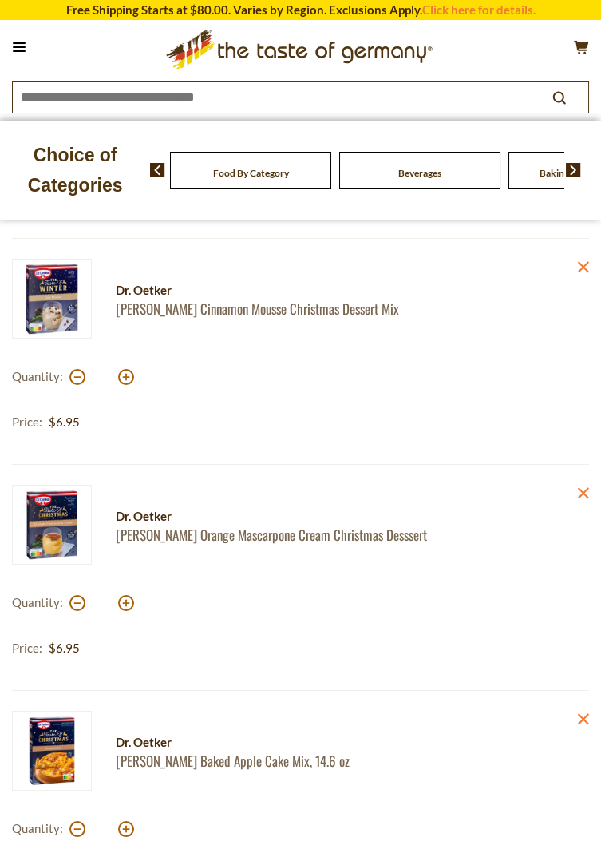
scroll to position [180, 0]
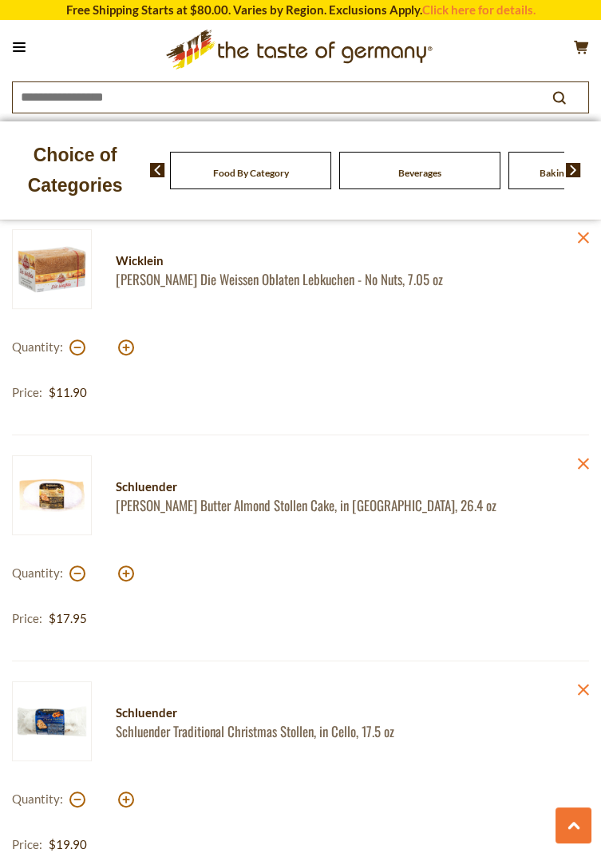
scroll to position [1339, 0]
click at [72, 798] on button at bounding box center [77, 798] width 16 height 16
type input "*"
click at [72, 349] on button at bounding box center [77, 346] width 16 height 16
type input "*"
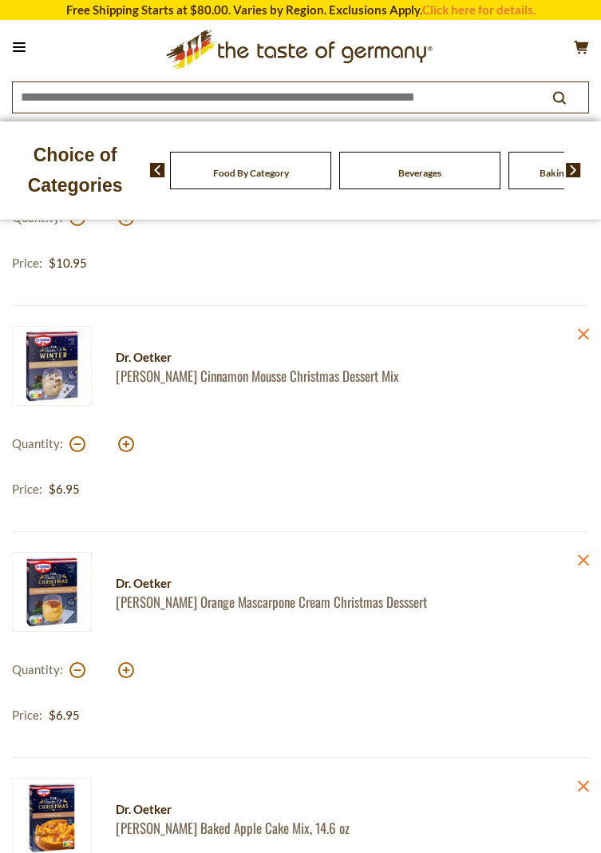
scroll to position [0, 0]
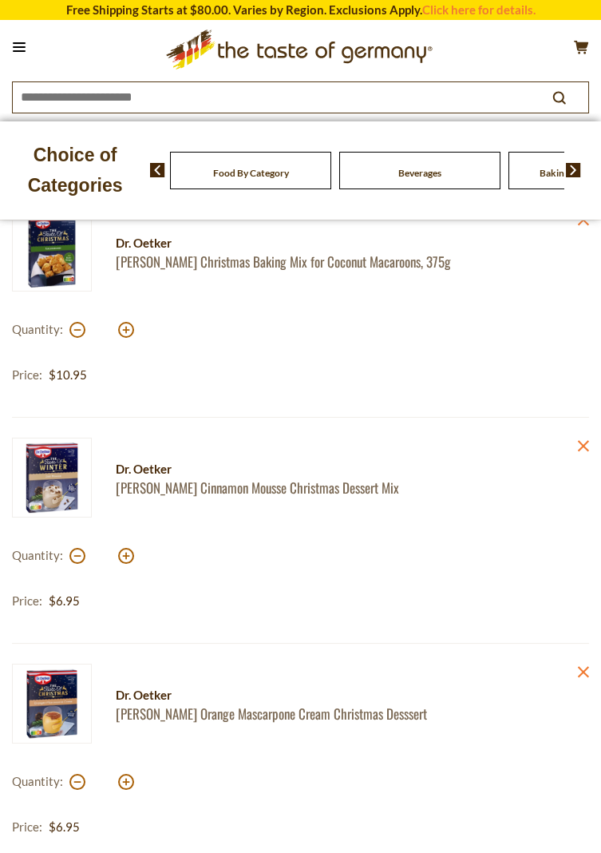
click at [19, 46] on icon at bounding box center [19, 47] width 13 height 2
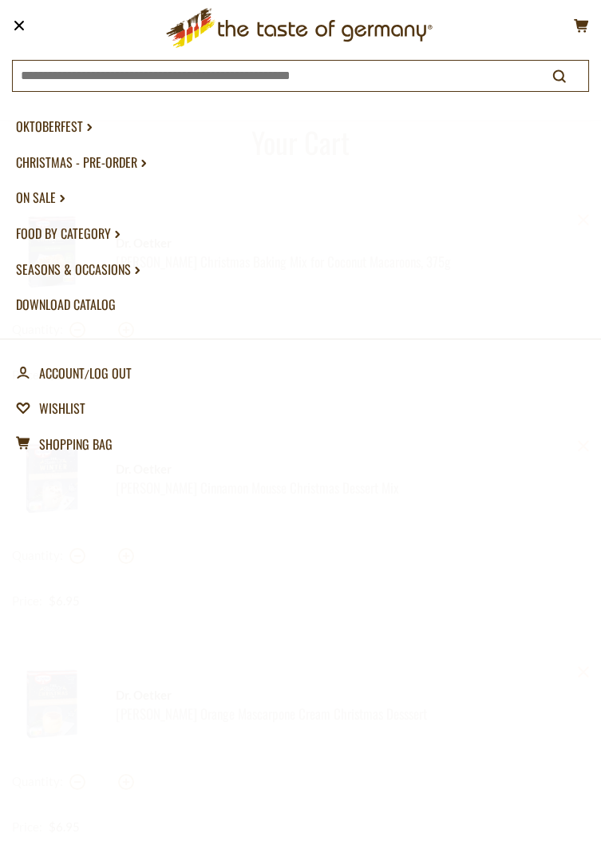
click at [96, 162] on link "Christmas - PRE-ORDER dropdown_arrow" at bounding box center [300, 162] width 569 height 36
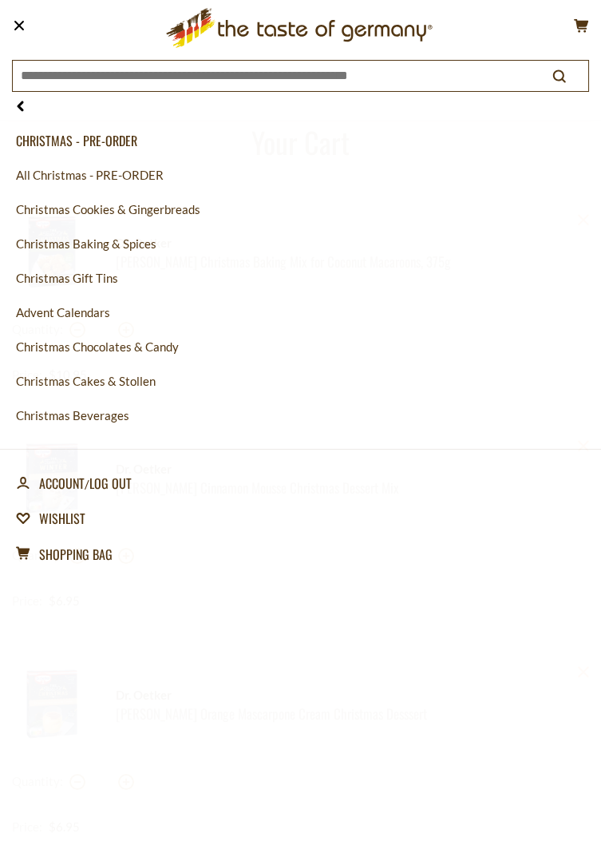
click at [122, 180] on link "All Christmas - PRE-ORDER" at bounding box center [300, 175] width 569 height 34
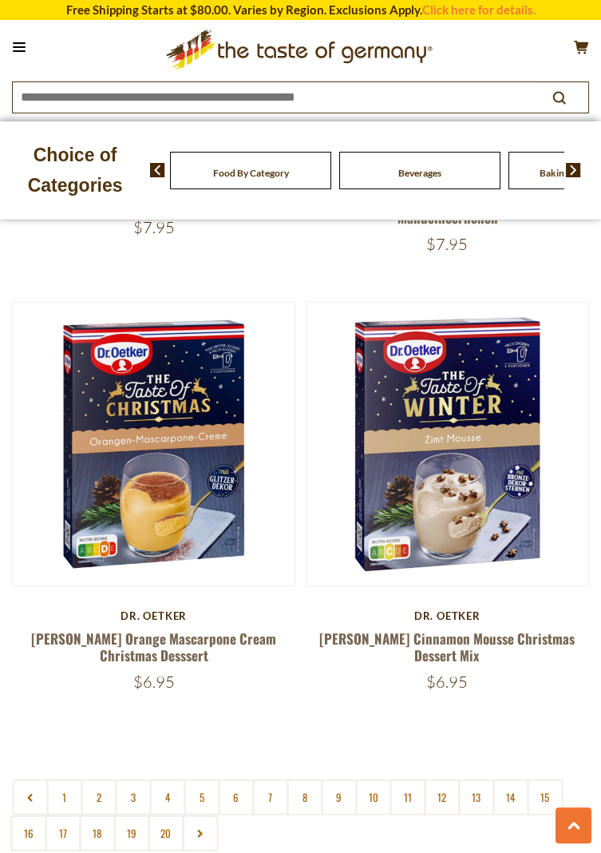
scroll to position [7485, 0]
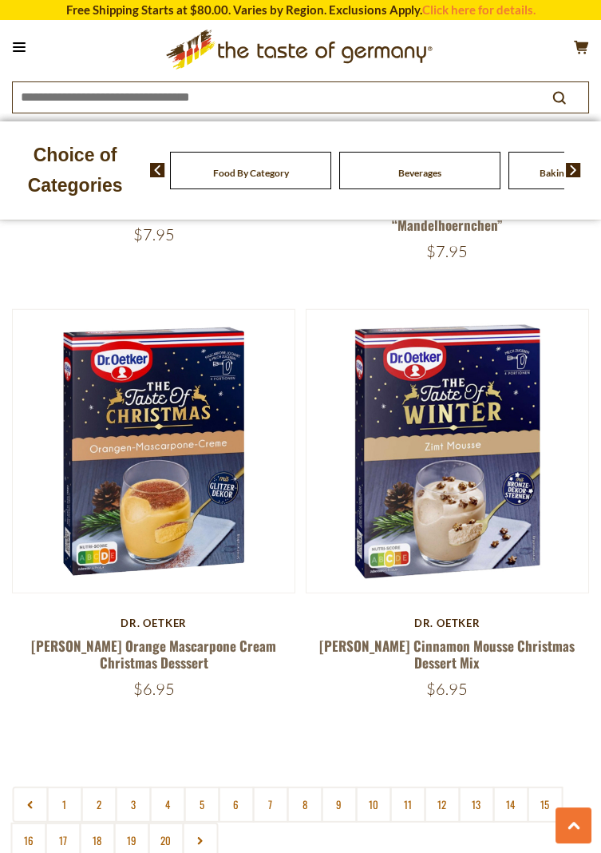
click at [456, 457] on img at bounding box center [448, 451] width 282 height 282
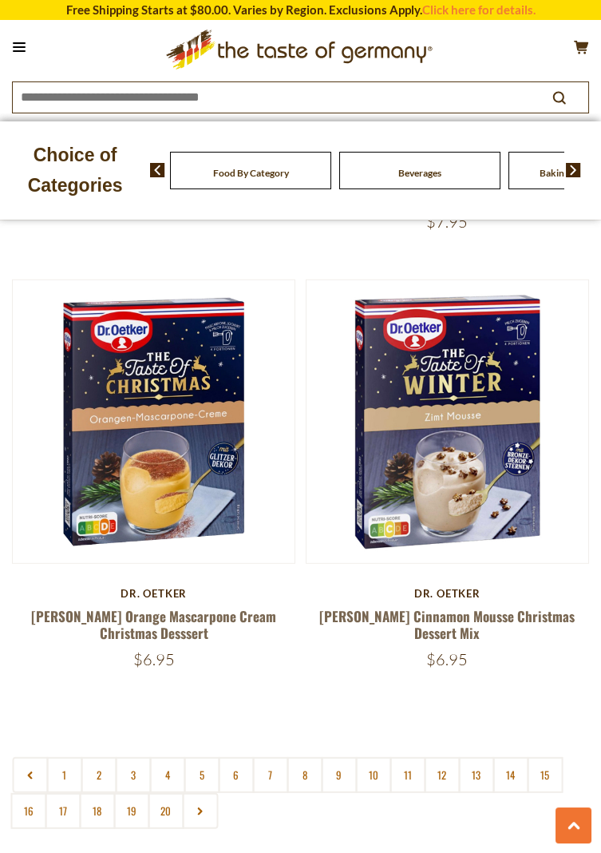
scroll to position [7536, 0]
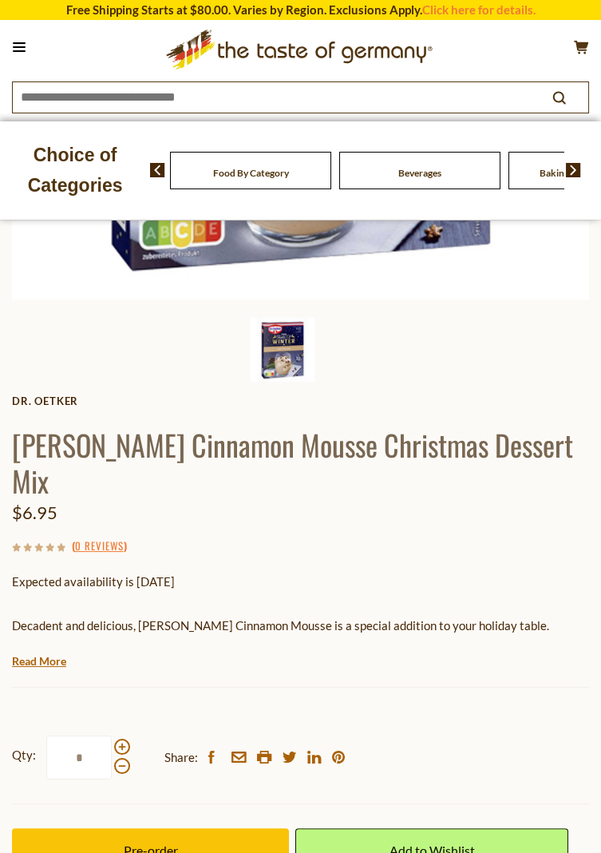
scroll to position [454, 0]
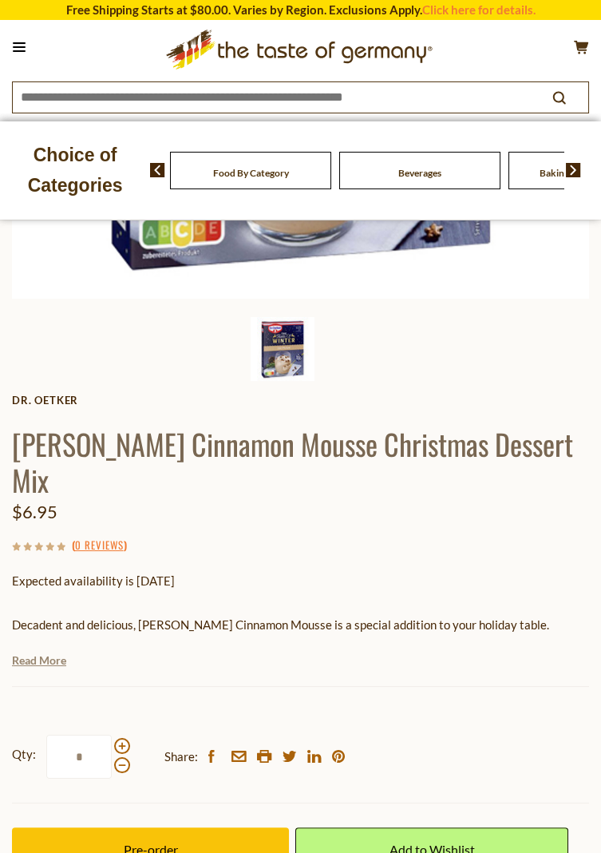
click at [44, 652] on link "Read More" at bounding box center [39, 660] width 54 height 16
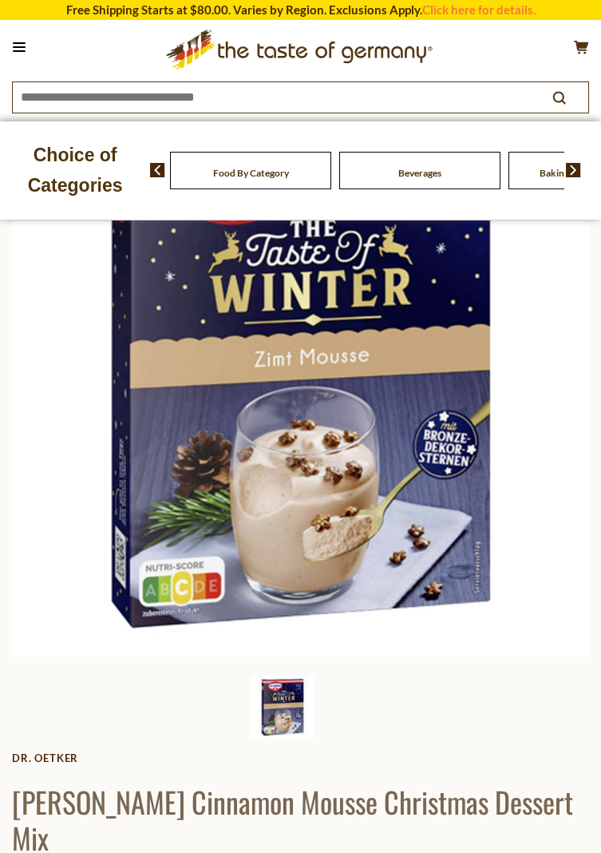
scroll to position [112, 0]
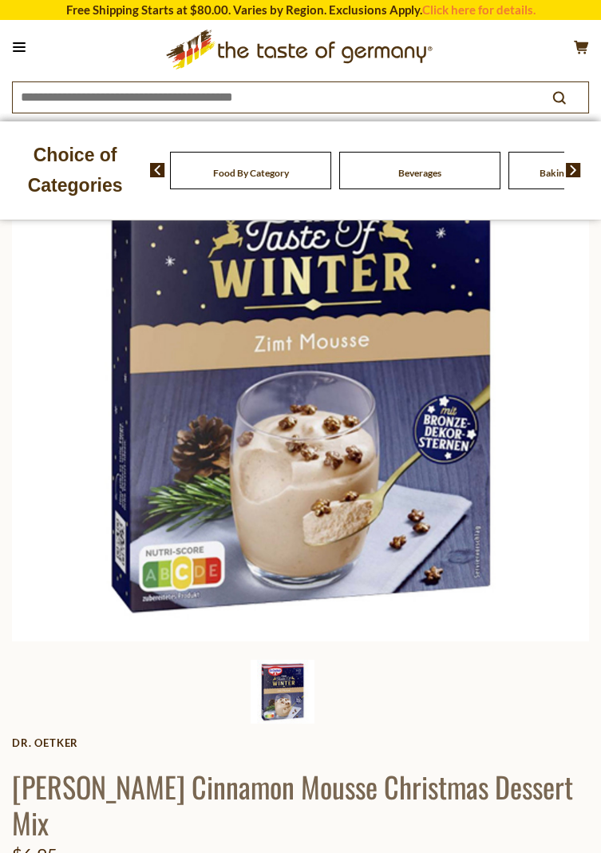
click at [282, 697] on img at bounding box center [283, 691] width 64 height 64
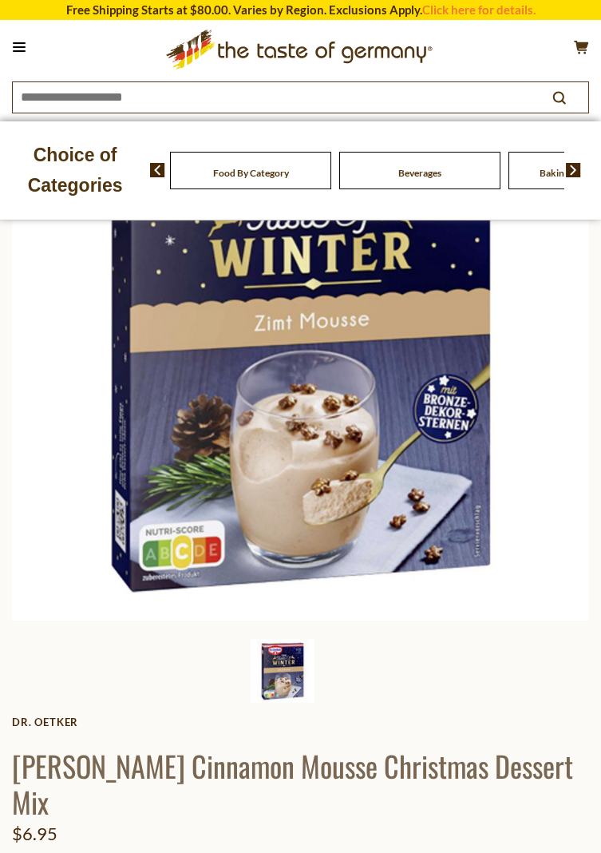
scroll to position [0, 0]
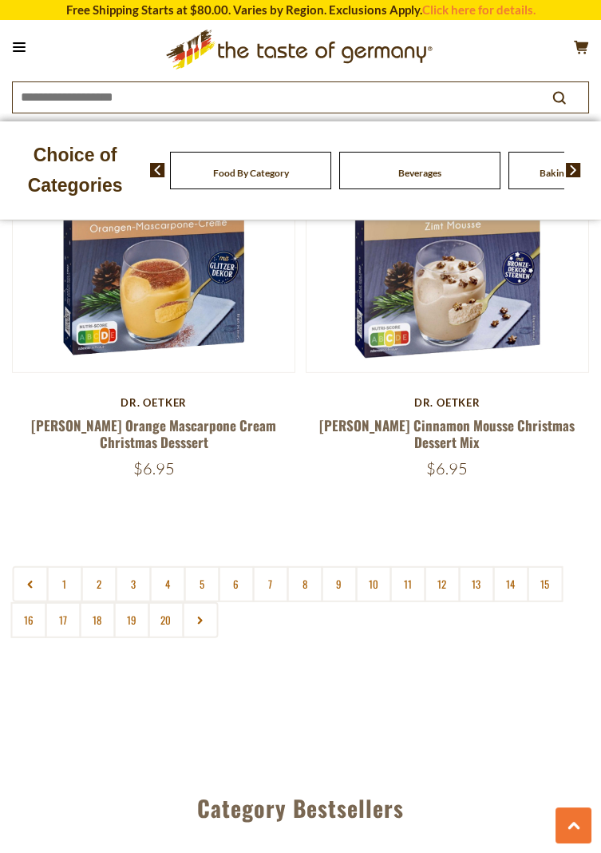
scroll to position [7536, 0]
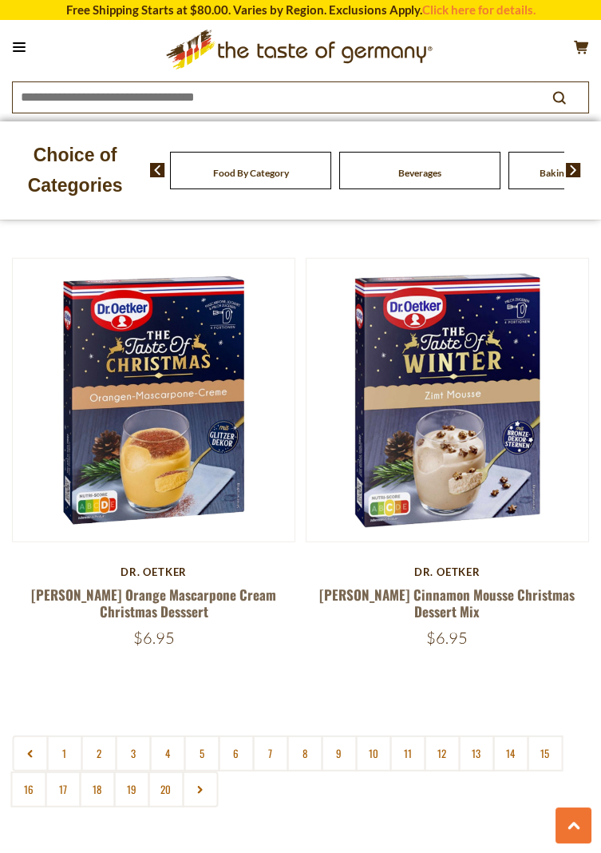
click at [442, 434] on img at bounding box center [448, 400] width 282 height 282
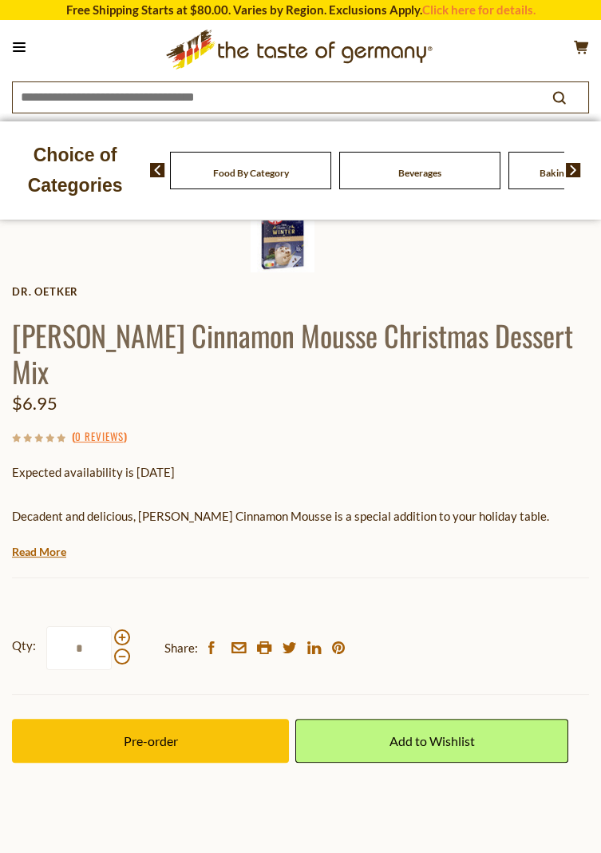
scroll to position [575, 0]
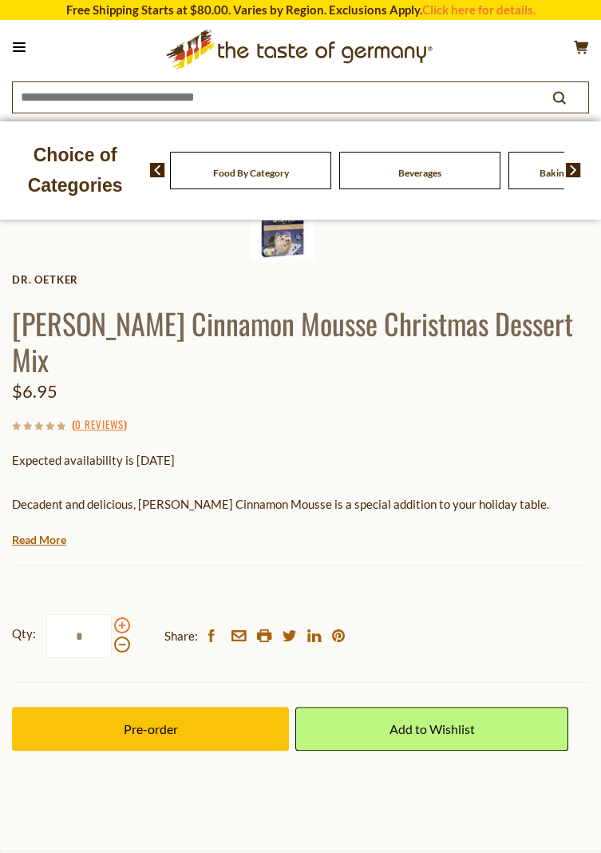
click at [121, 617] on span at bounding box center [122, 625] width 16 height 16
click at [112, 614] on input "*" at bounding box center [78, 636] width 65 height 44
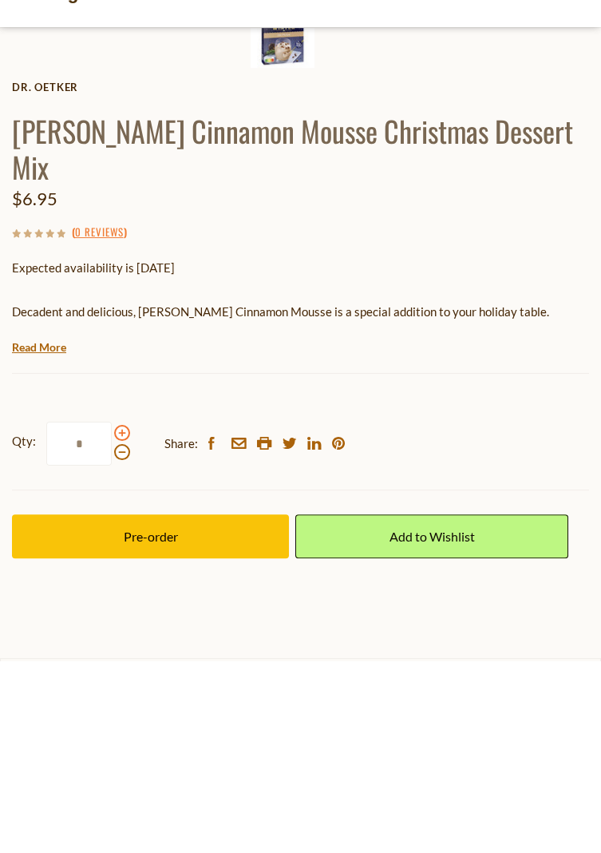
scroll to position [610, 0]
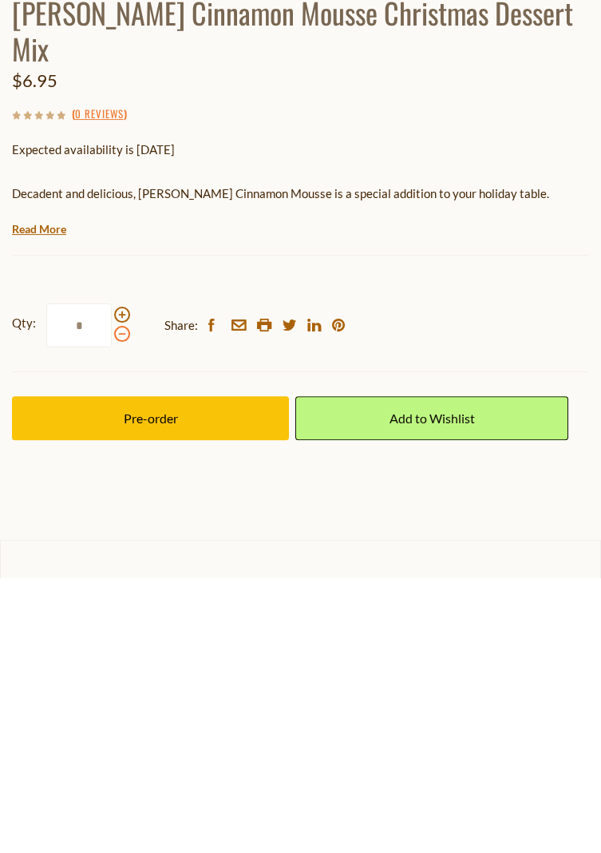
click at [125, 601] on span at bounding box center [122, 609] width 16 height 16
click at [112, 579] on input "*" at bounding box center [78, 601] width 65 height 44
click at [115, 582] on span at bounding box center [122, 590] width 16 height 16
click at [112, 579] on input "*" at bounding box center [78, 601] width 65 height 44
type input "*"
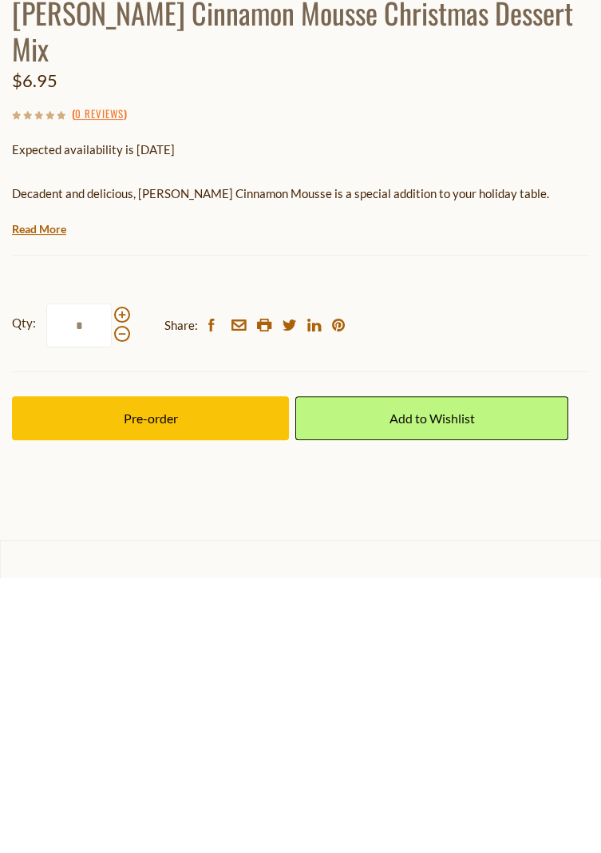
click at [147, 686] on span "Pre-order" at bounding box center [151, 693] width 54 height 15
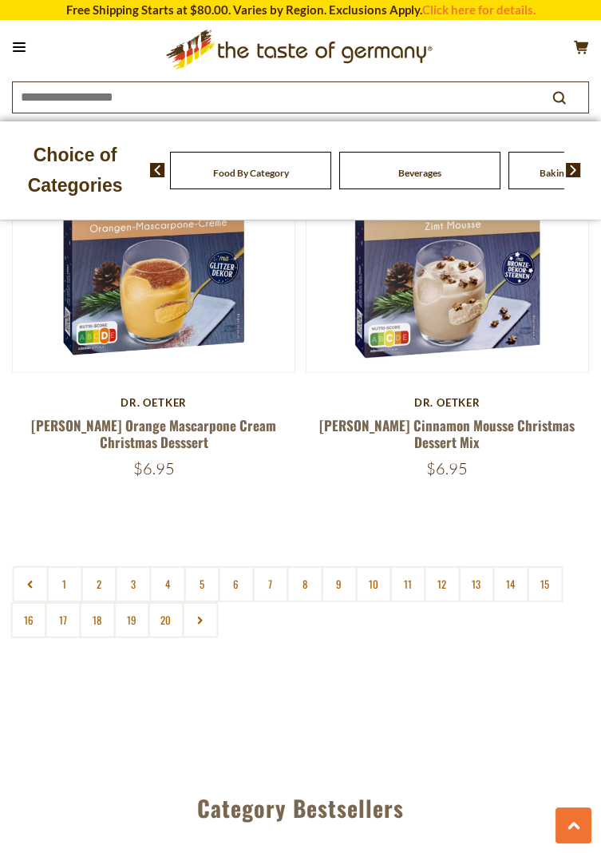
scroll to position [7536, 0]
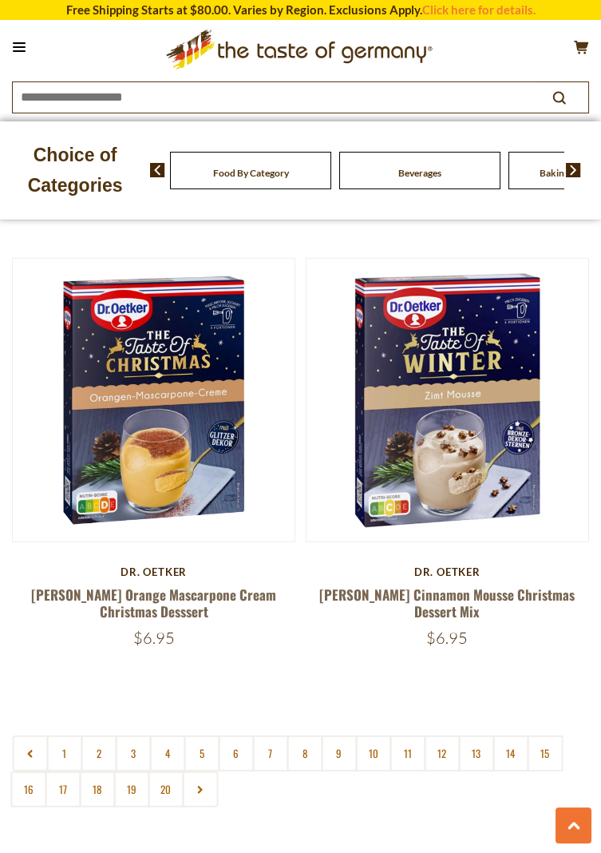
click at [147, 406] on img at bounding box center [154, 400] width 282 height 282
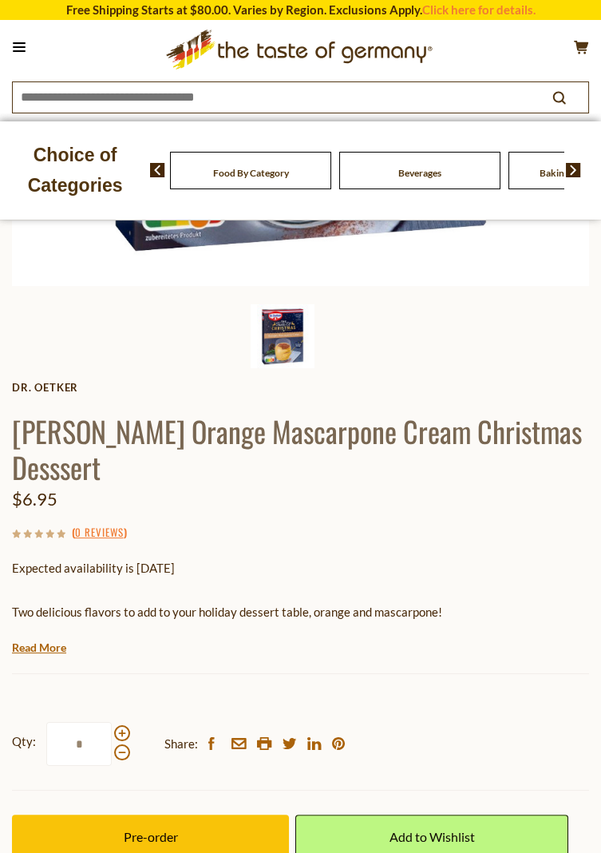
scroll to position [485, 0]
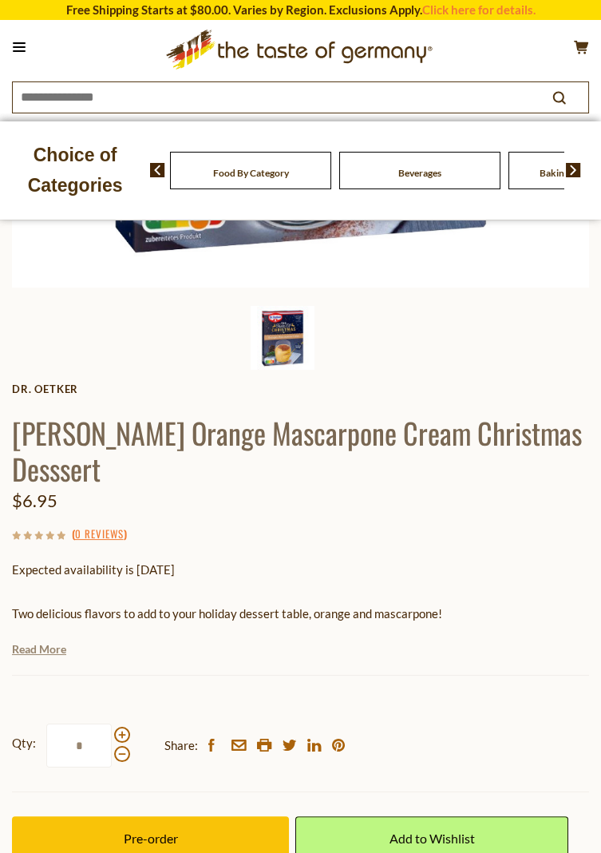
click at [45, 641] on link "Read More" at bounding box center [39, 649] width 54 height 16
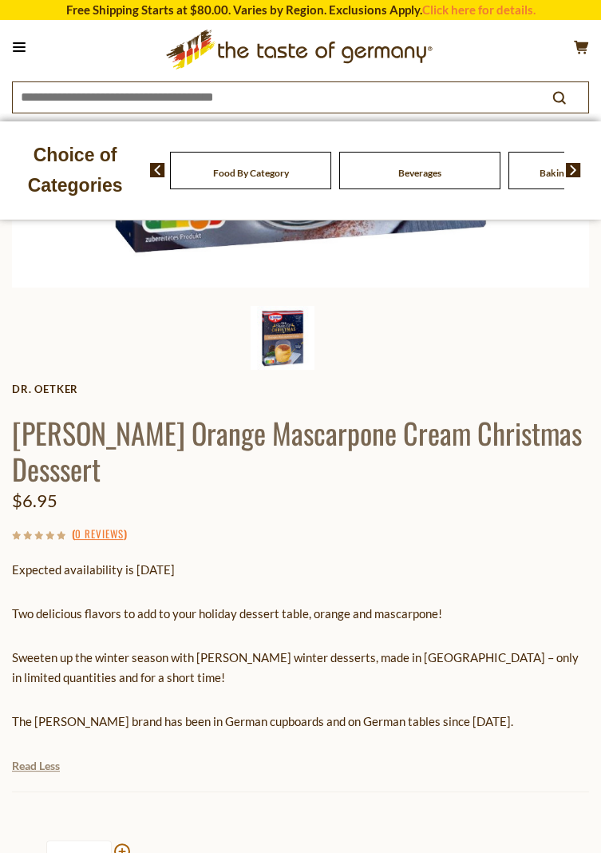
scroll to position [536, 0]
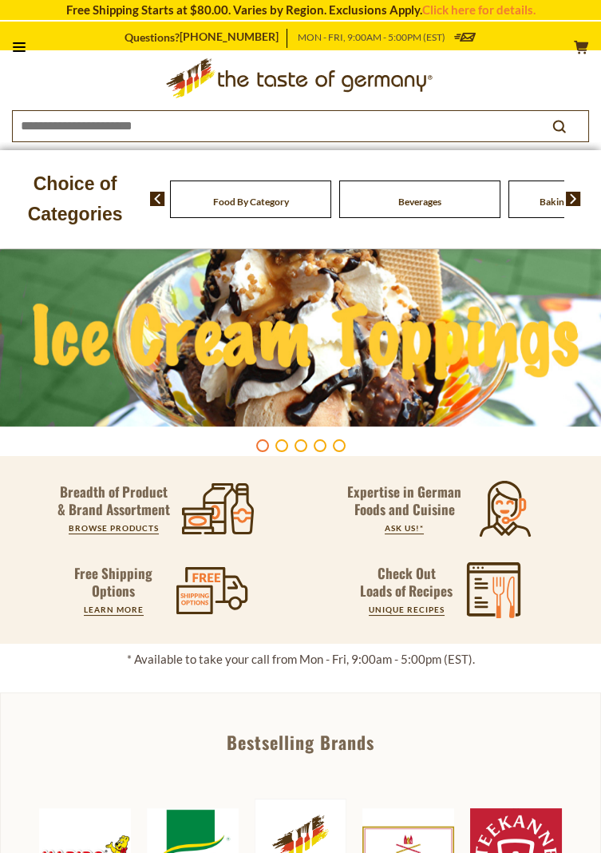
click at [28, 51] on button at bounding box center [19, 47] width 22 height 22
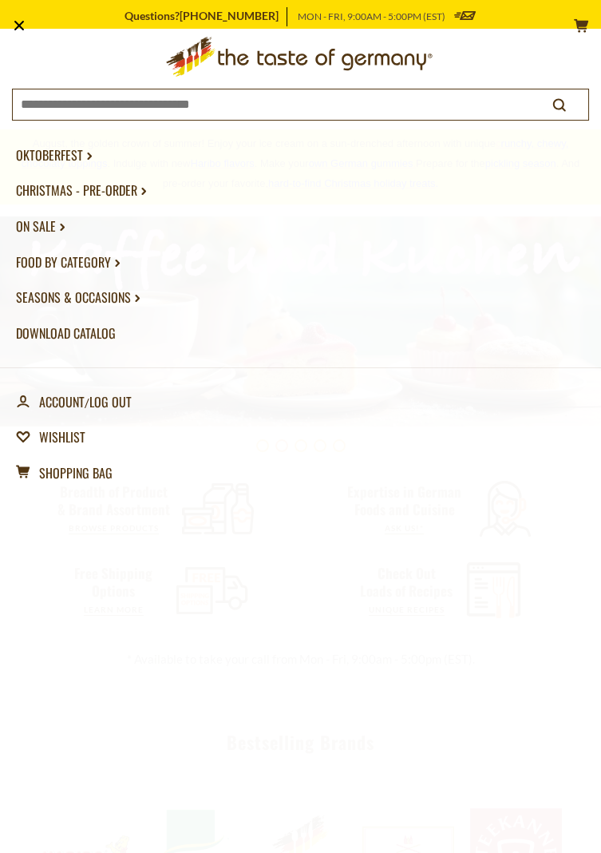
click at [65, 407] on link "account Account" at bounding box center [50, 402] width 69 height 36
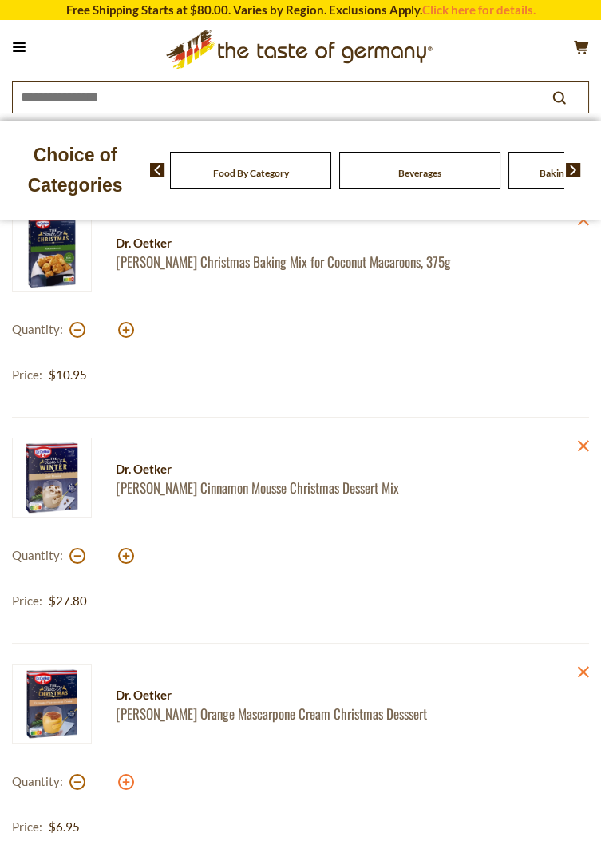
click at [129, 782] on button at bounding box center [126, 782] width 16 height 16
click at [129, 784] on button at bounding box center [126, 782] width 16 height 16
type input "*"
click at [76, 558] on button at bounding box center [77, 556] width 16 height 16
type input "*"
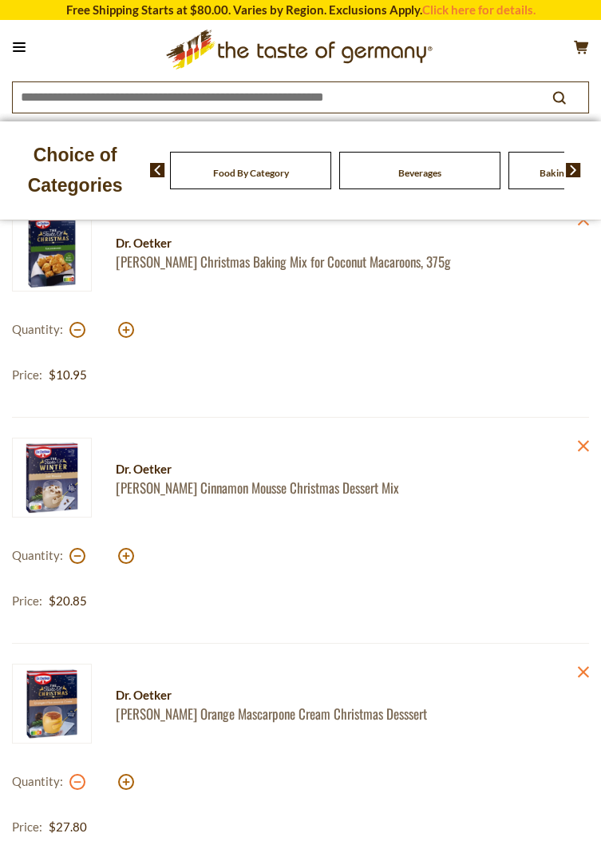
click at [77, 786] on button at bounding box center [77, 782] width 16 height 16
type input "*"
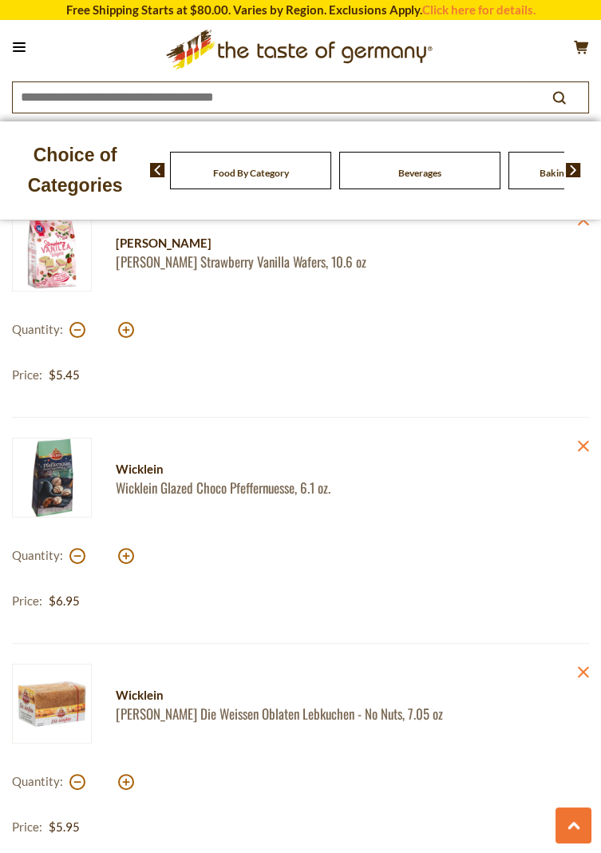
scroll to position [901, 0]
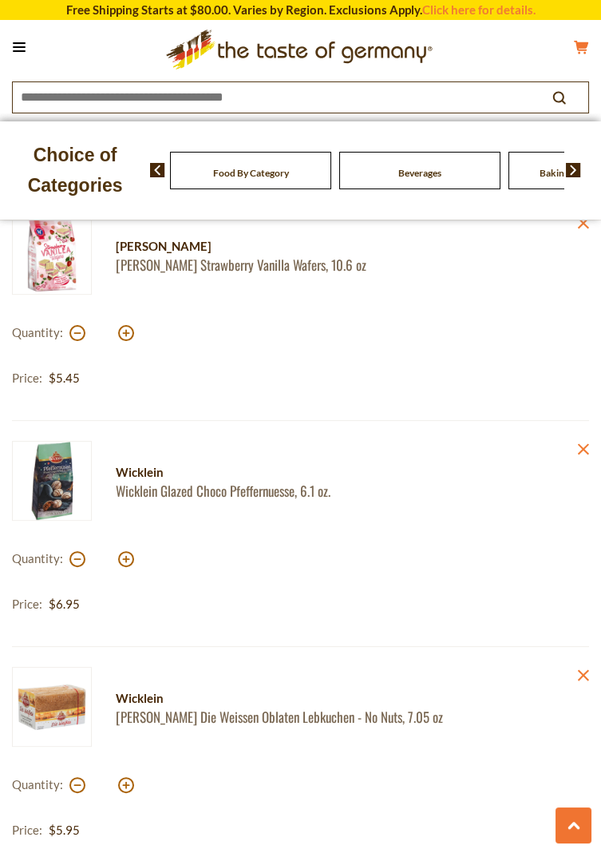
click at [586, 46] on icon at bounding box center [581, 47] width 14 height 14
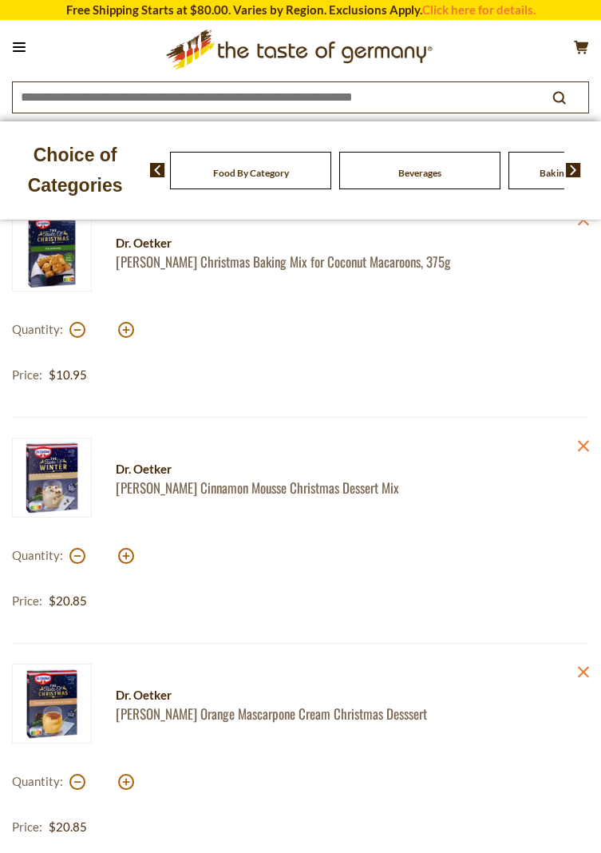
click at [18, 48] on button at bounding box center [19, 47] width 22 height 22
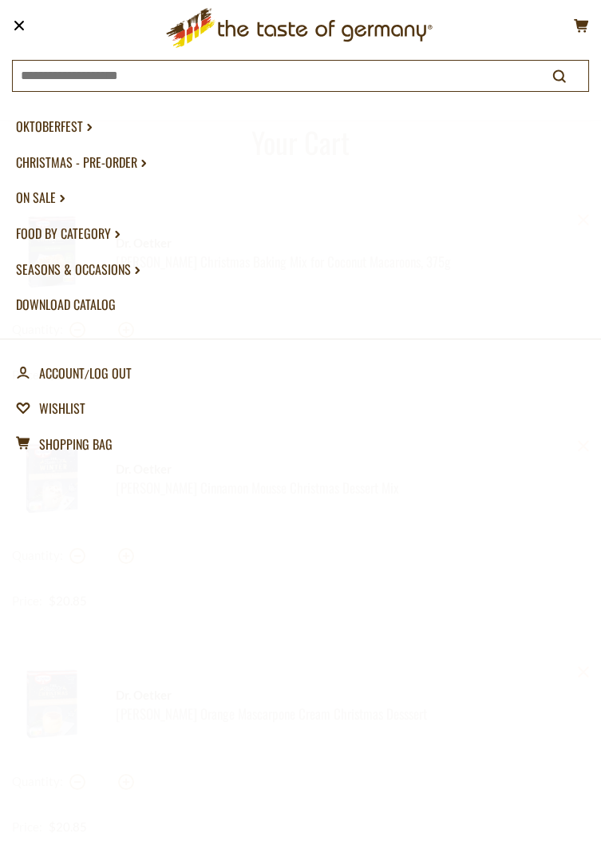
click at [53, 376] on link "account Account" at bounding box center [50, 373] width 69 height 36
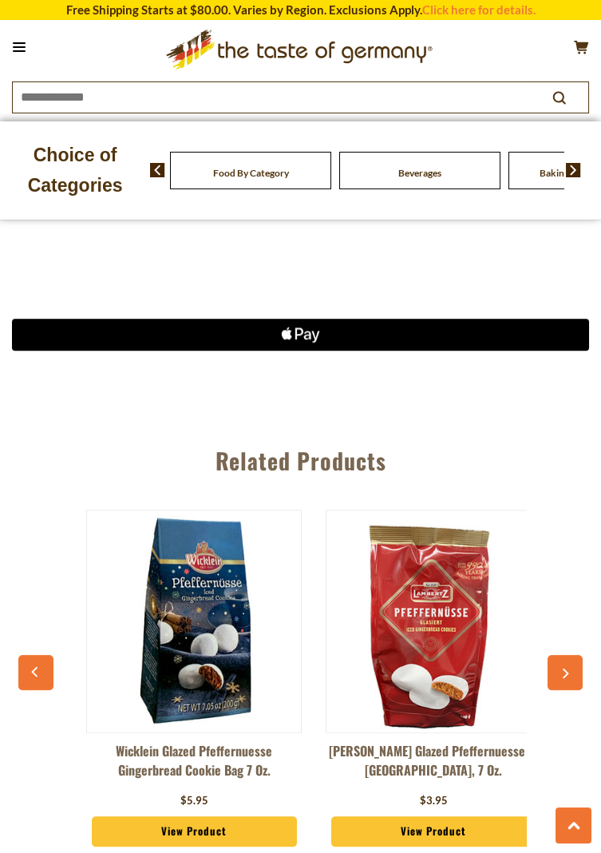
scroll to position [2773, 0]
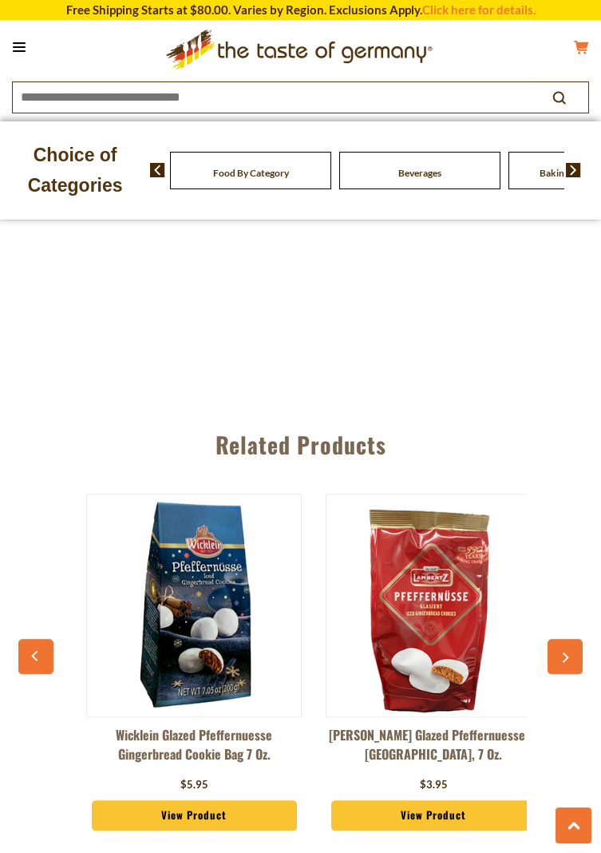
click at [584, 45] on icon at bounding box center [581, 47] width 14 height 14
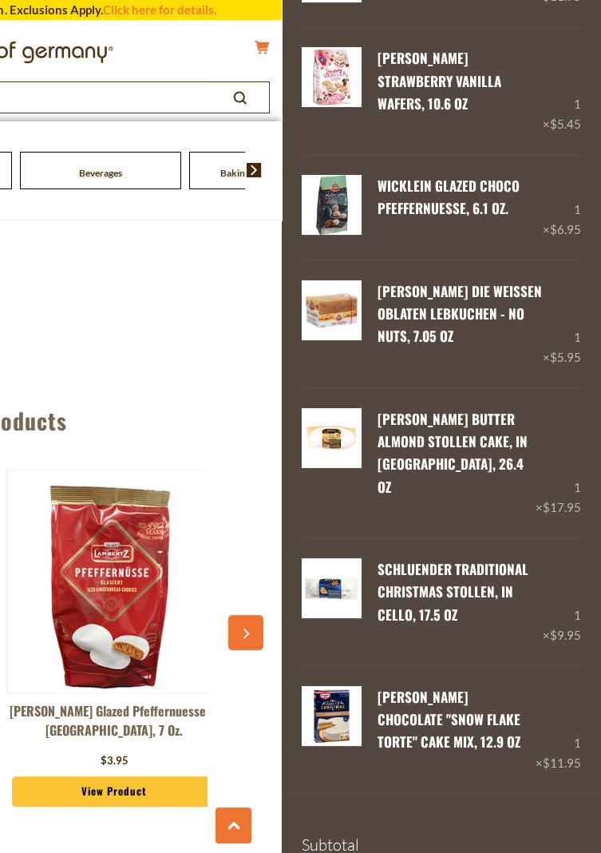
scroll to position [584, 0]
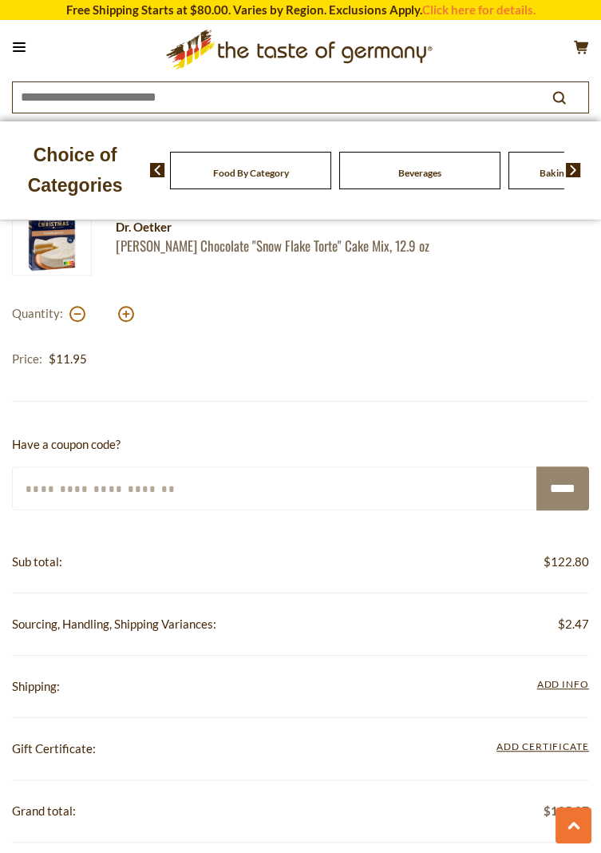
click at [123, 473] on input "Enter Your Coupon Code" at bounding box center [275, 488] width 526 height 44
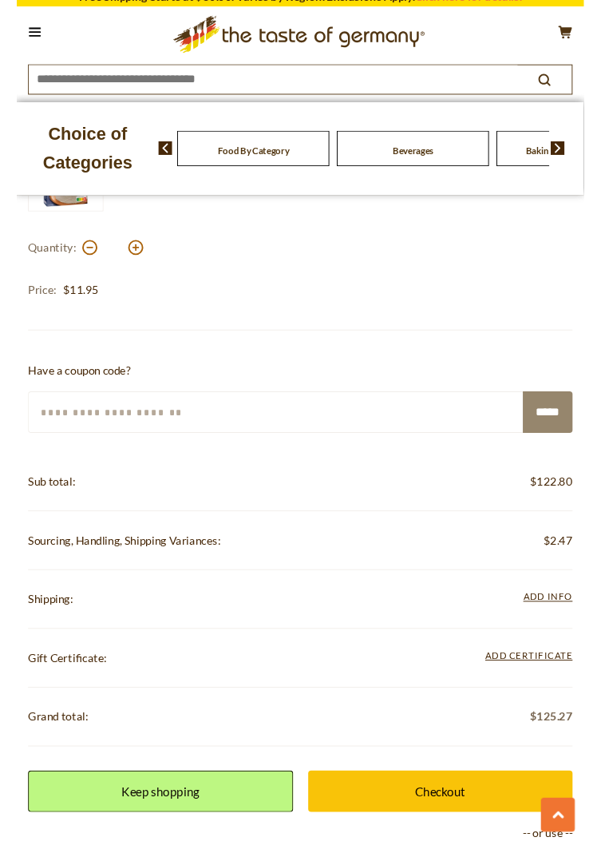
scroll to position [2088, 0]
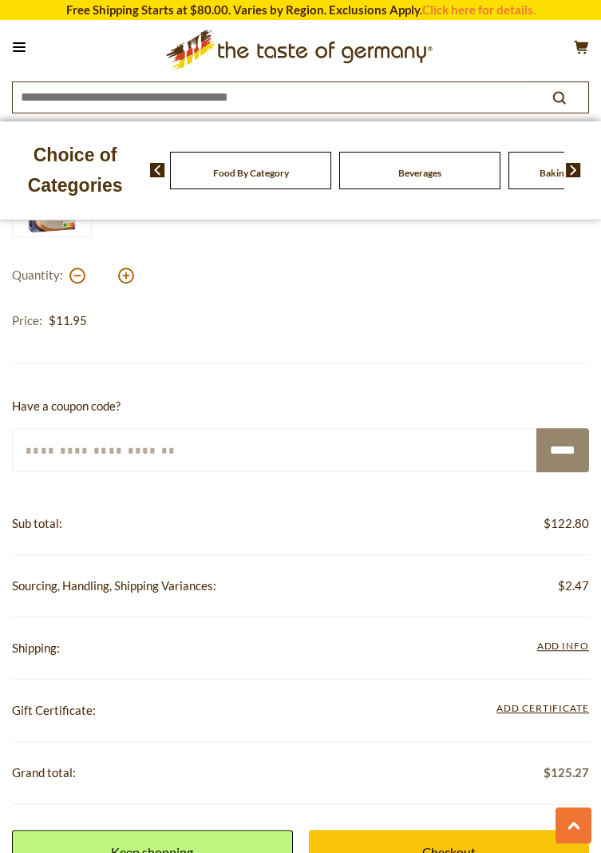
click at [42, 433] on input "Enter Your Coupon Code" at bounding box center [275, 450] width 526 height 44
paste input "*********"
click at [30, 449] on input "********" at bounding box center [275, 450] width 526 height 44
type input "*******"
click at [569, 445] on input "*****" at bounding box center [562, 450] width 53 height 44
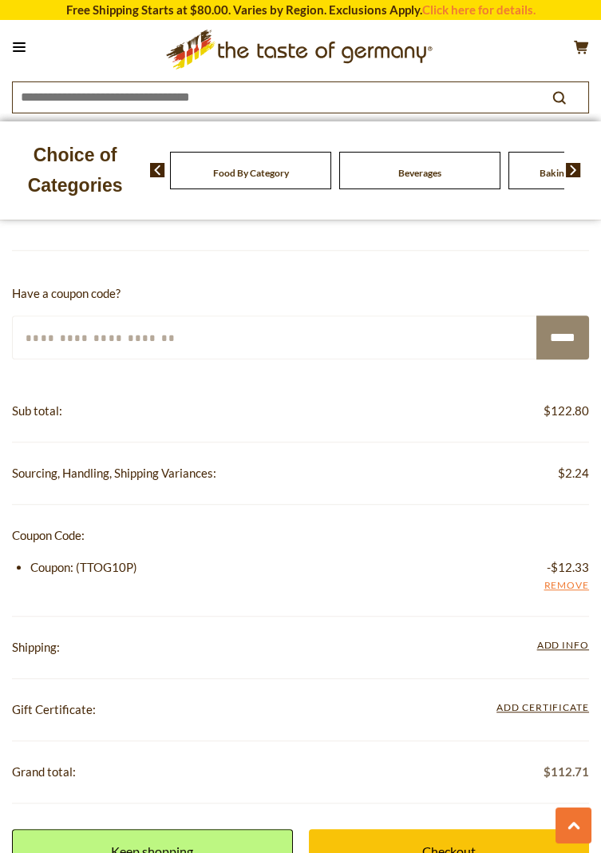
scroll to position [2202, 0]
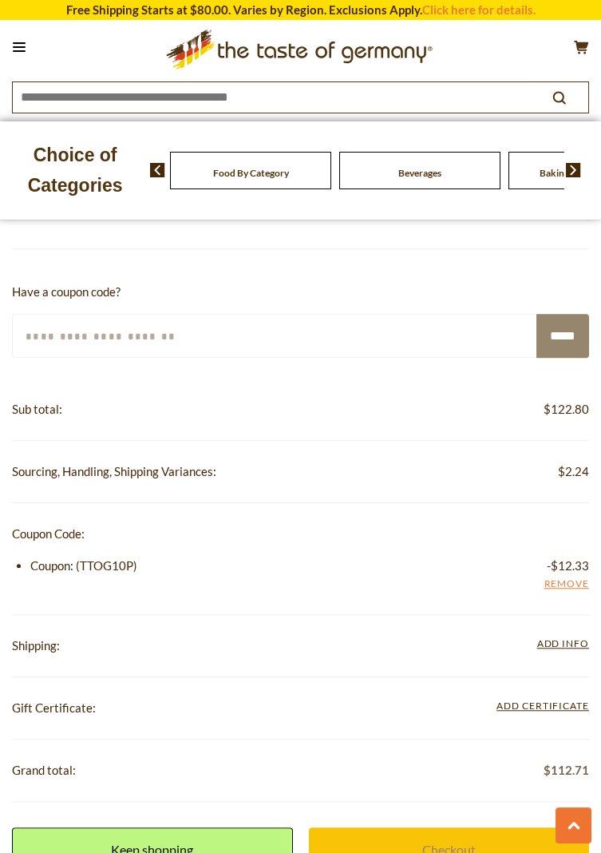
click at [437, 848] on link "Checkout" at bounding box center [449, 849] width 281 height 44
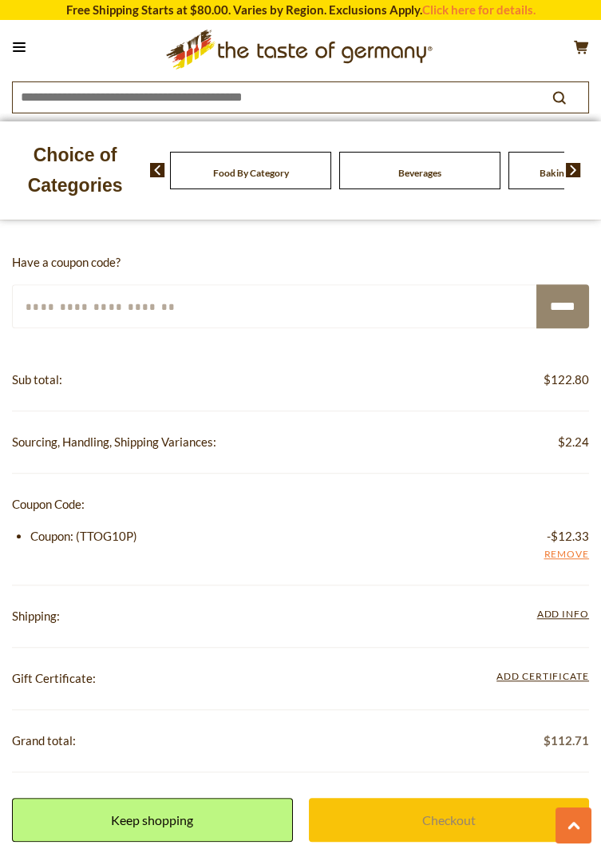
scroll to position [2253, 0]
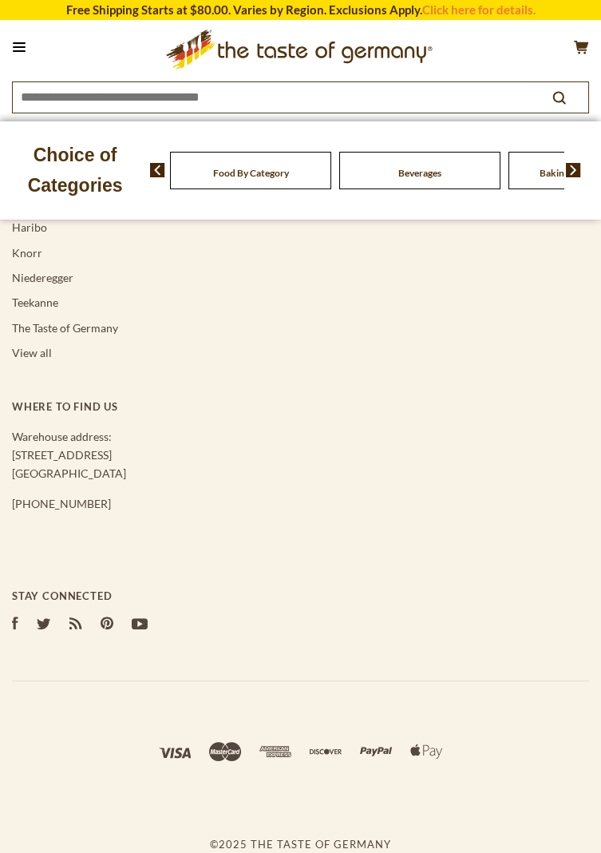
click at [25, 49] on button at bounding box center [19, 47] width 22 height 22
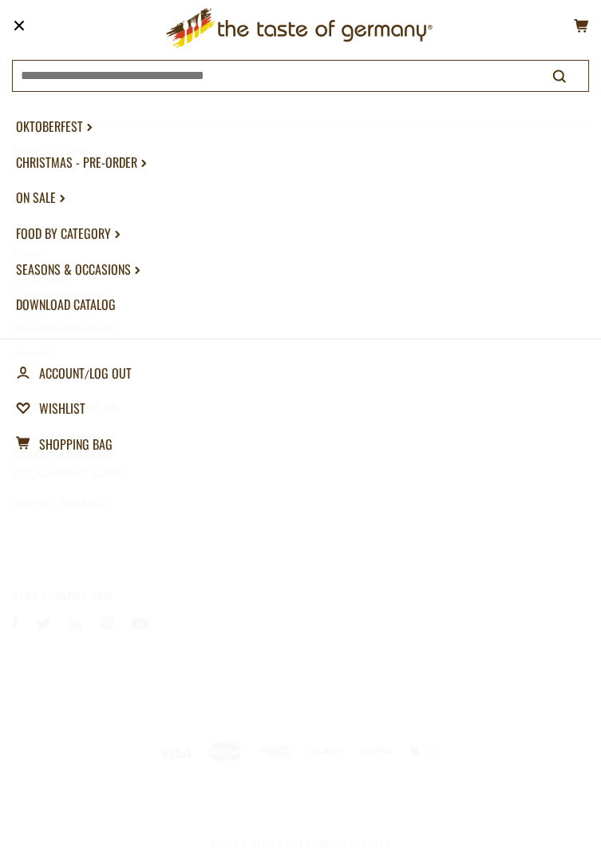
click at [68, 372] on link "account Account" at bounding box center [50, 373] width 69 height 36
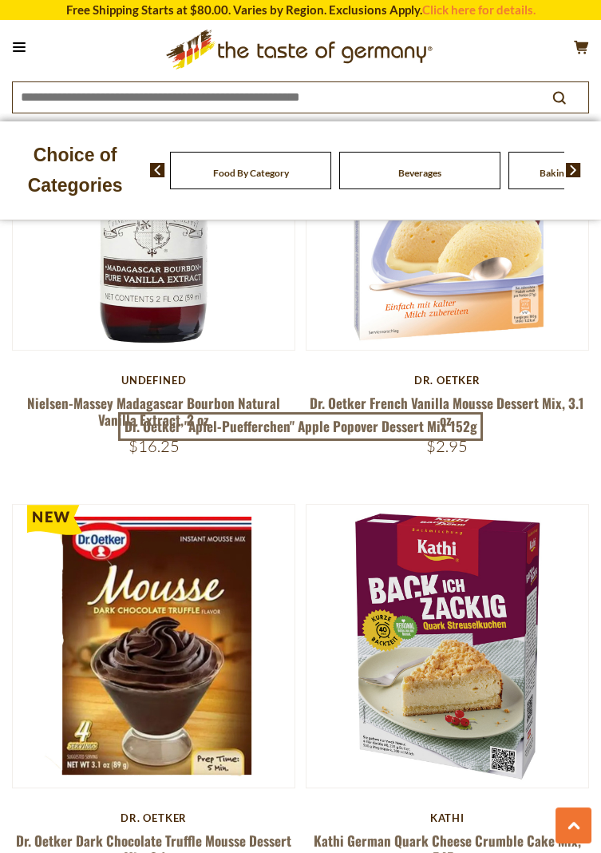
scroll to position [1148, 0]
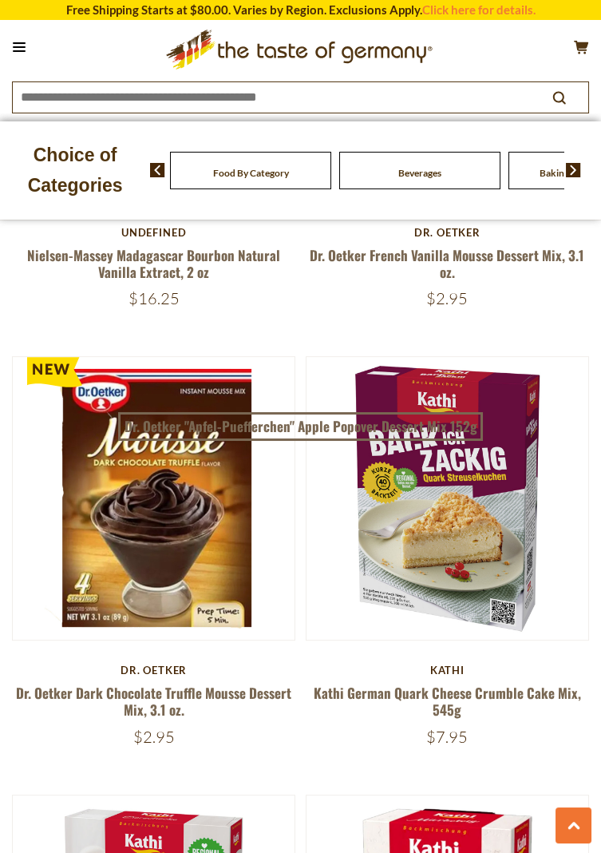
click at [438, 533] on img at bounding box center [448, 498] width 282 height 282
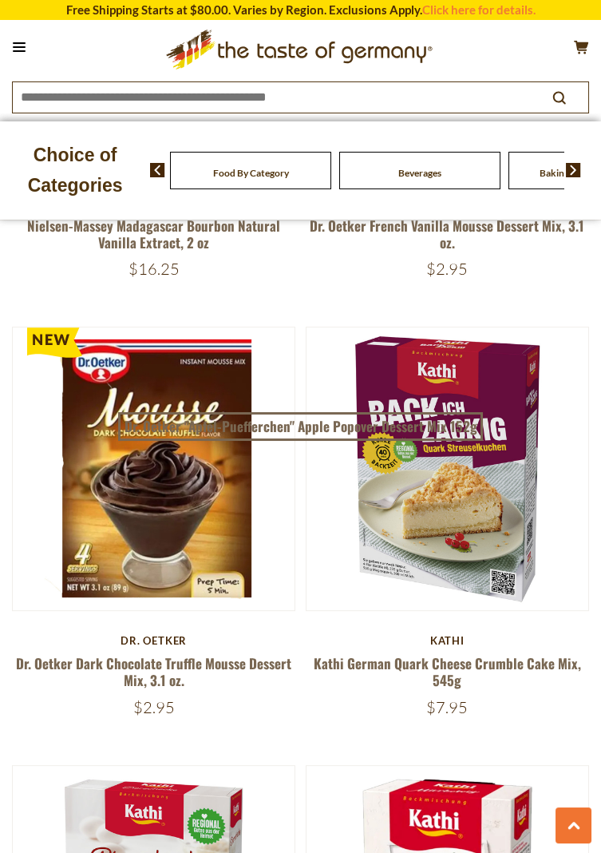
scroll to position [1346, 0]
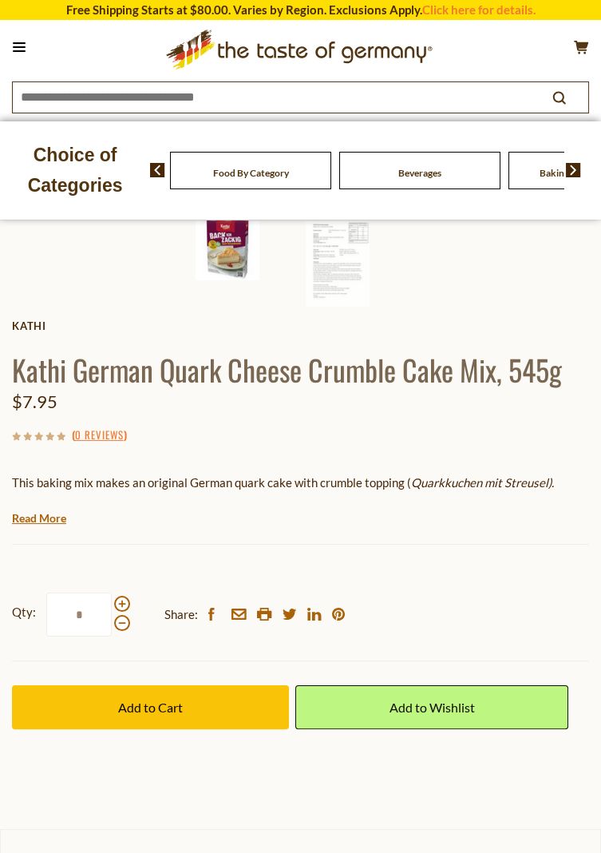
scroll to position [575, 0]
click at [151, 713] on span "Add to Cart" at bounding box center [150, 706] width 65 height 15
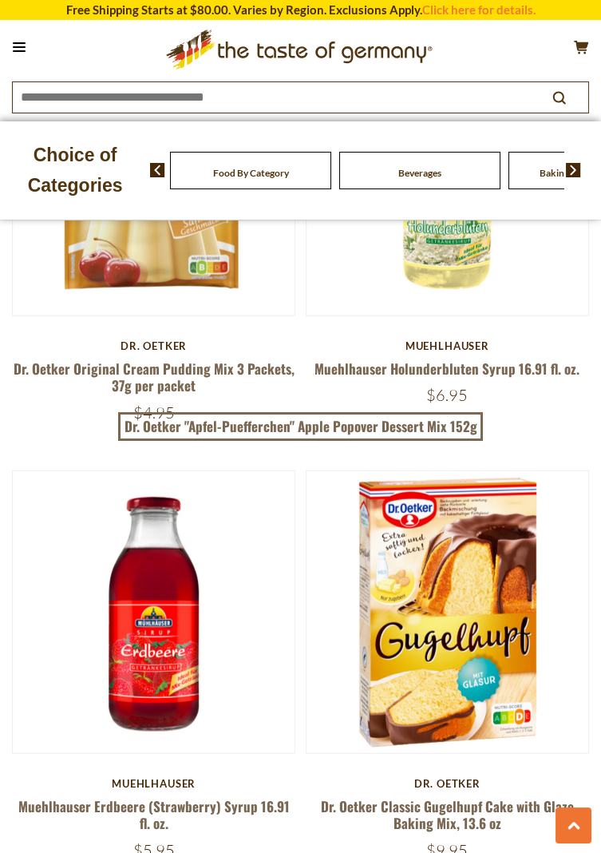
scroll to position [7206, 0]
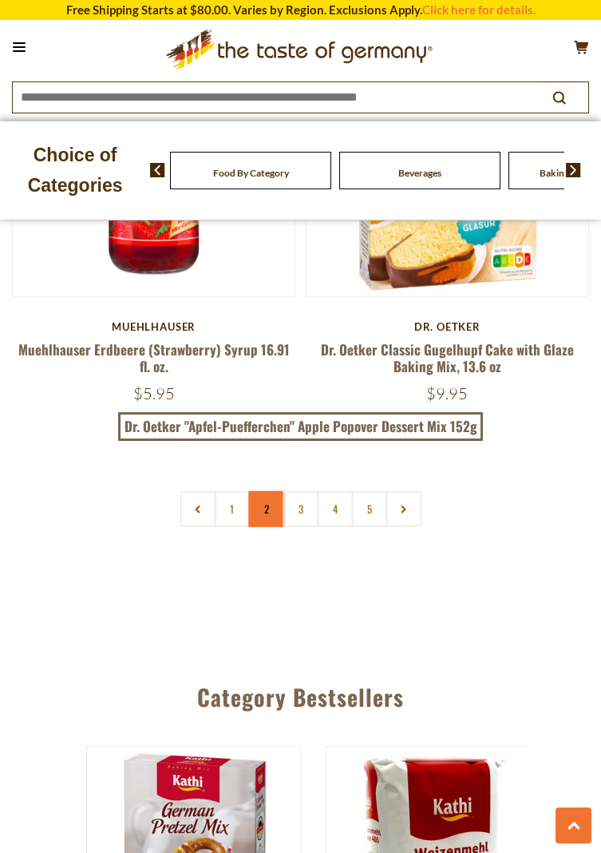
click at [264, 517] on link "2" at bounding box center [266, 509] width 36 height 36
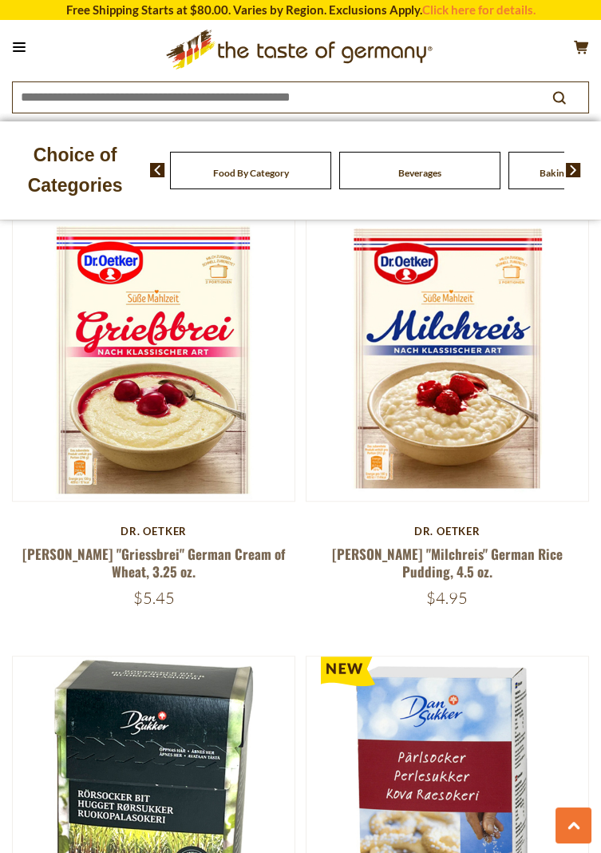
scroll to position [2310, 0]
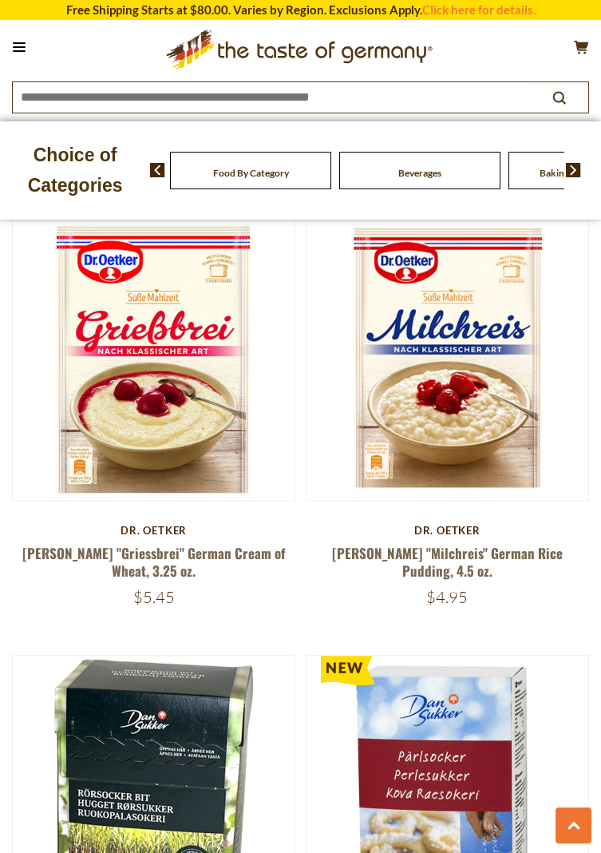
click at [451, 384] on img at bounding box center [448, 359] width 282 height 282
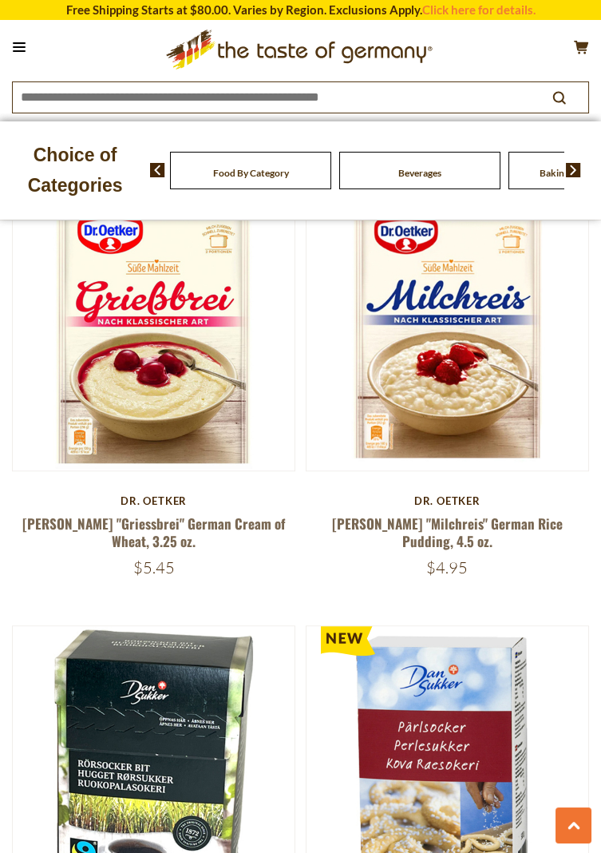
scroll to position [2361, 0]
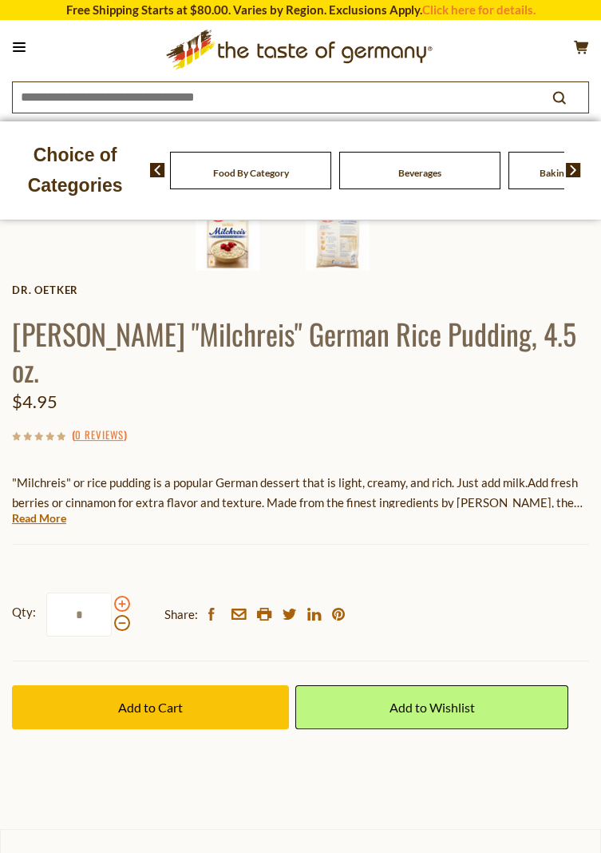
click at [118, 596] on span at bounding box center [122, 604] width 16 height 16
click at [112, 592] on input "*" at bounding box center [78, 614] width 65 height 44
type input "*"
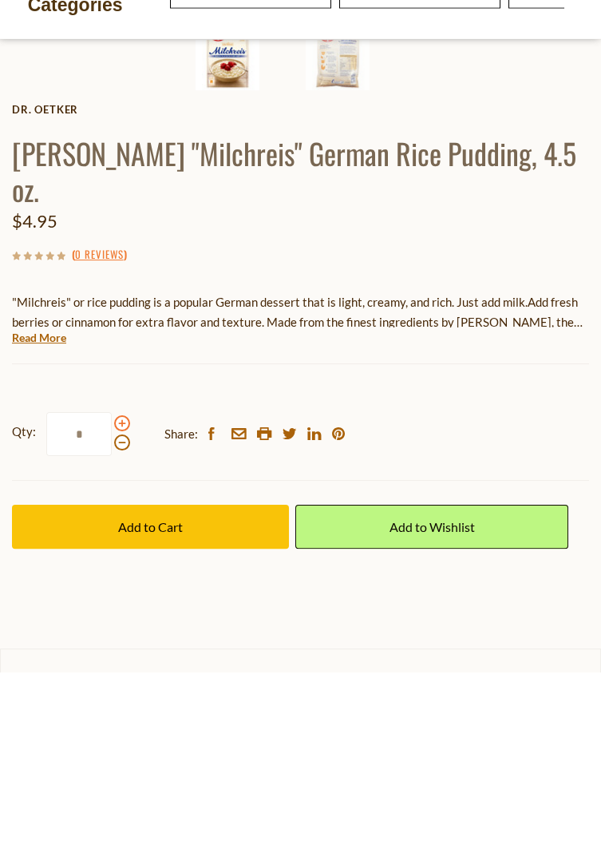
scroll to position [598, 0]
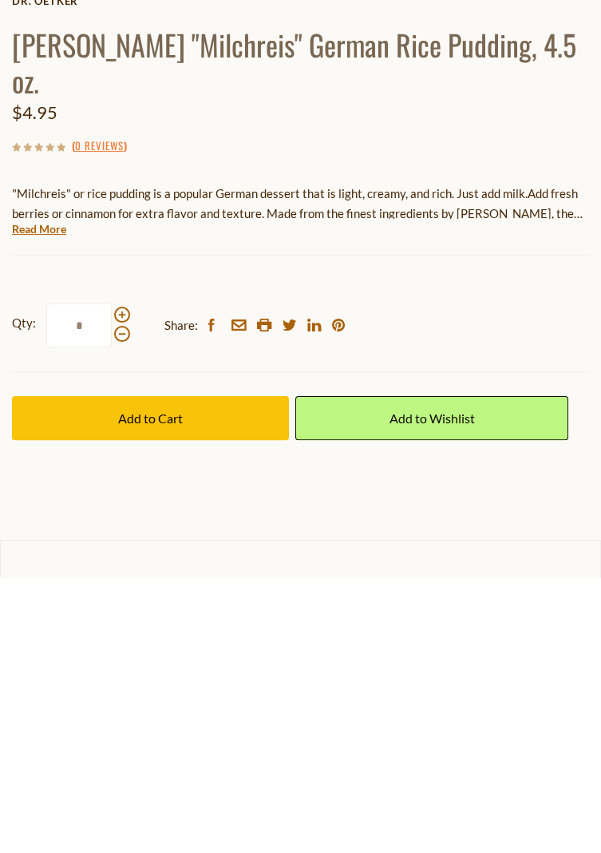
click at [159, 686] on span "Add to Cart" at bounding box center [150, 693] width 65 height 15
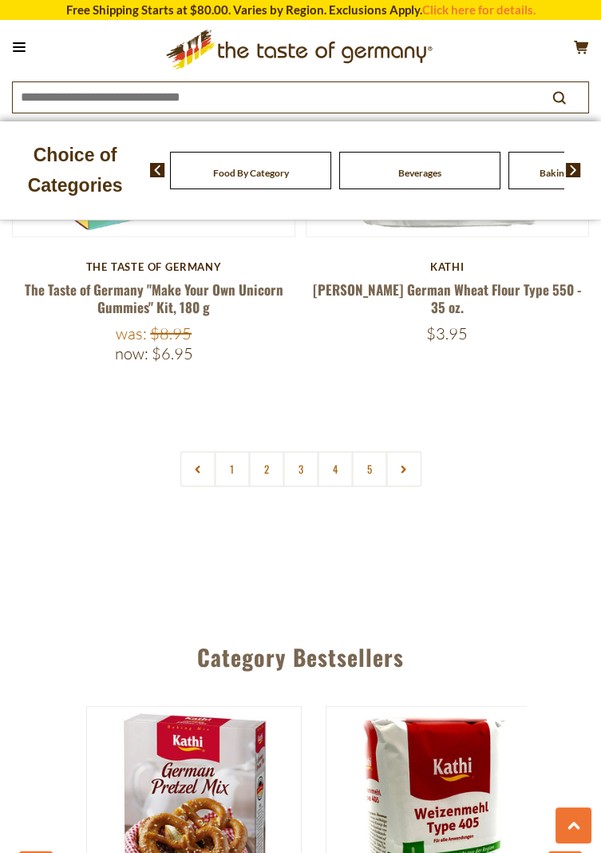
scroll to position [7824, 0]
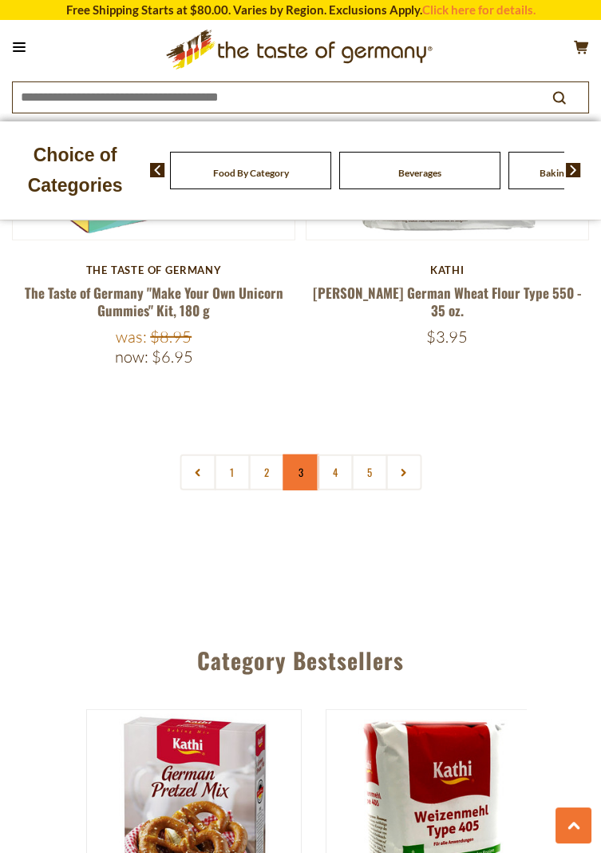
click at [308, 454] on link "3" at bounding box center [301, 472] width 36 height 36
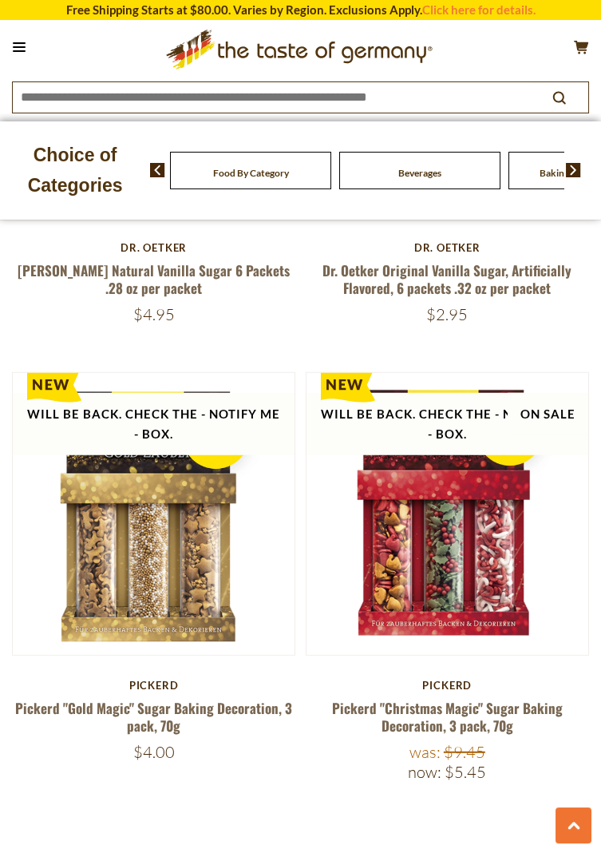
scroll to position [7412, 0]
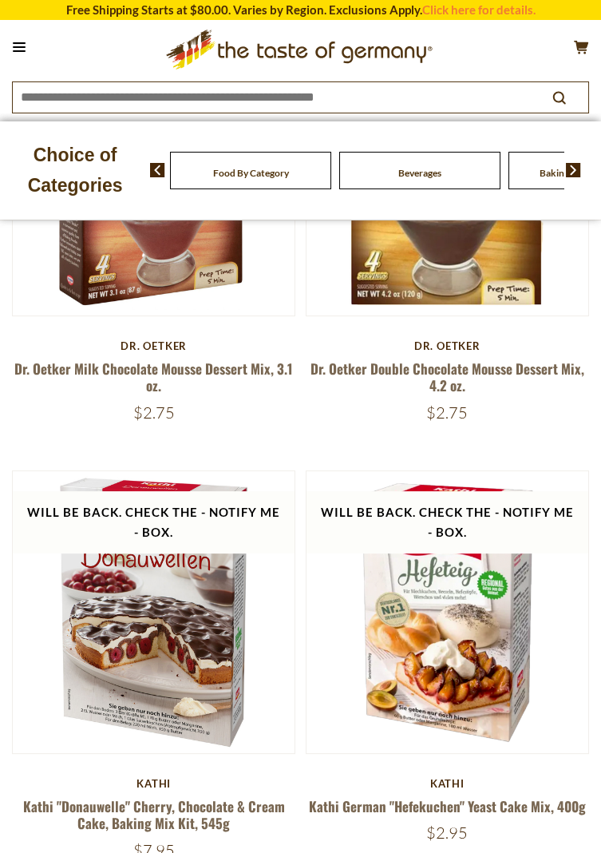
scroll to position [762, 0]
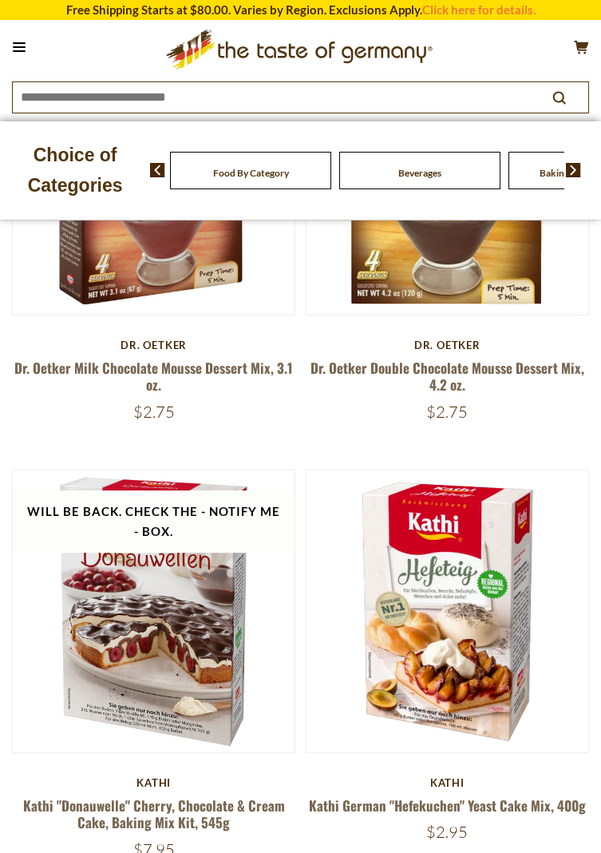
click at [481, 658] on img at bounding box center [448, 611] width 282 height 282
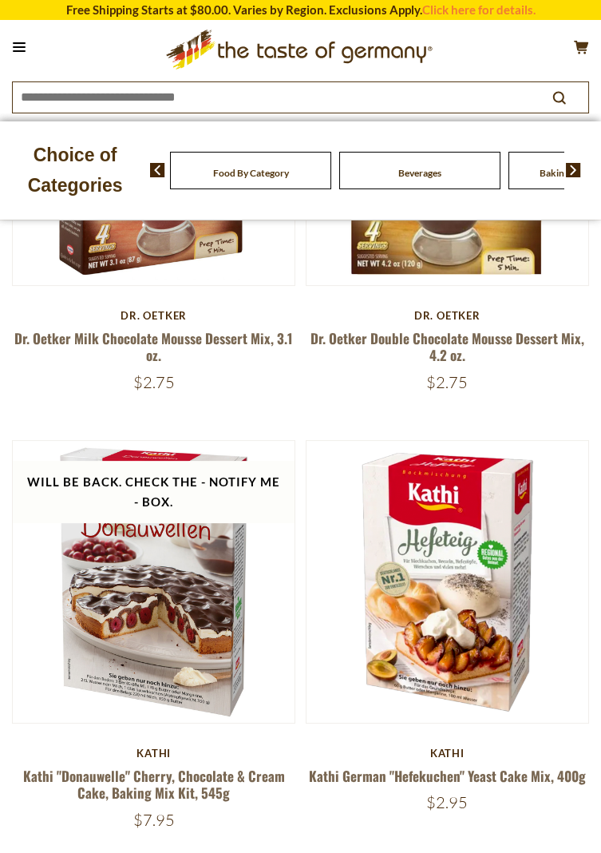
scroll to position [813, 0]
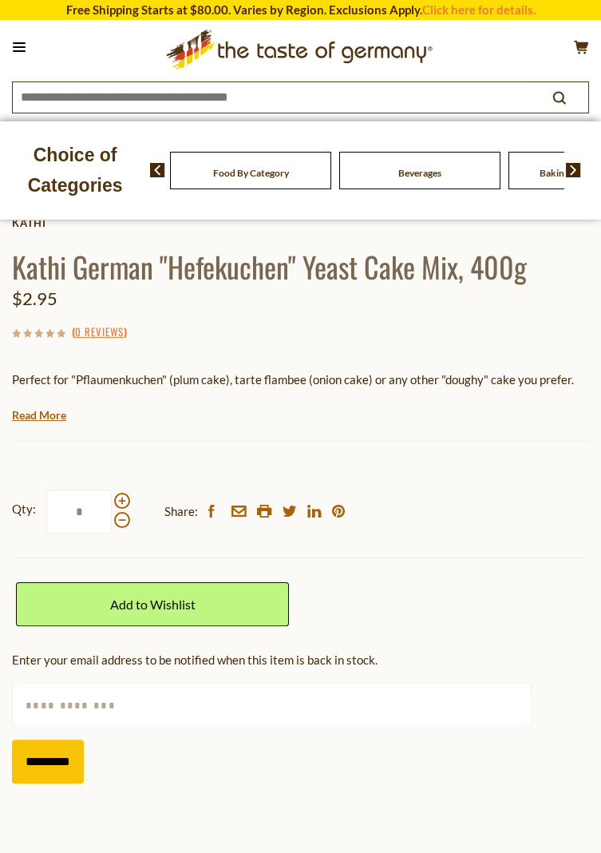
scroll to position [692, 0]
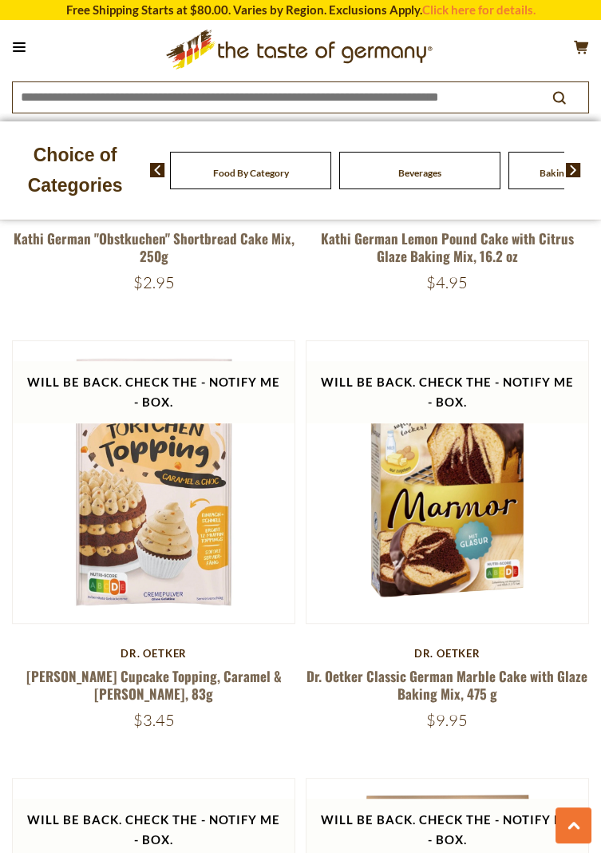
scroll to position [1783, 0]
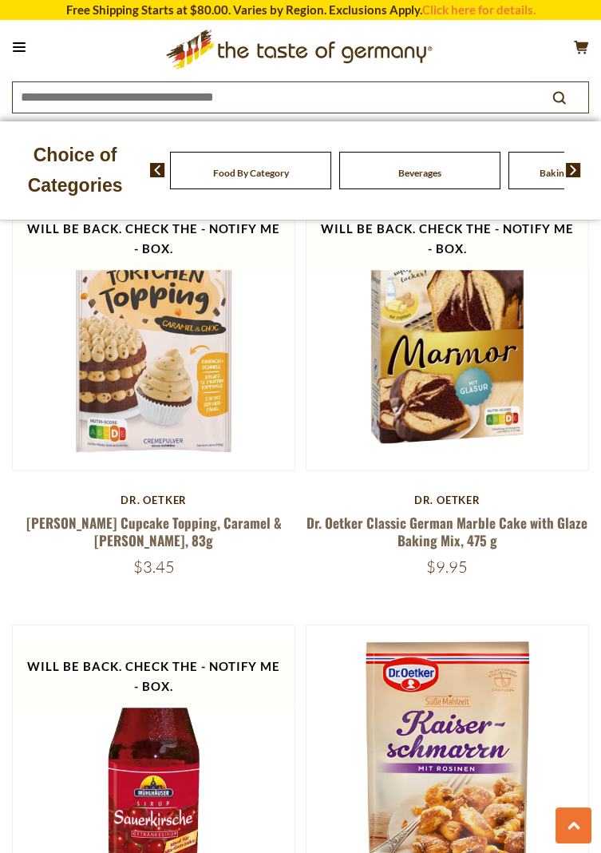
click at [566, 794] on img at bounding box center [448, 766] width 282 height 282
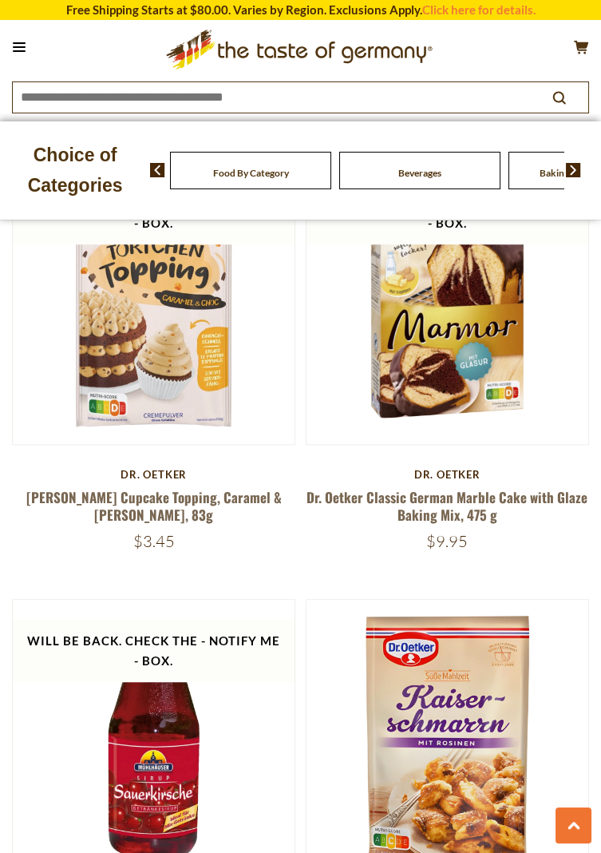
scroll to position [1970, 0]
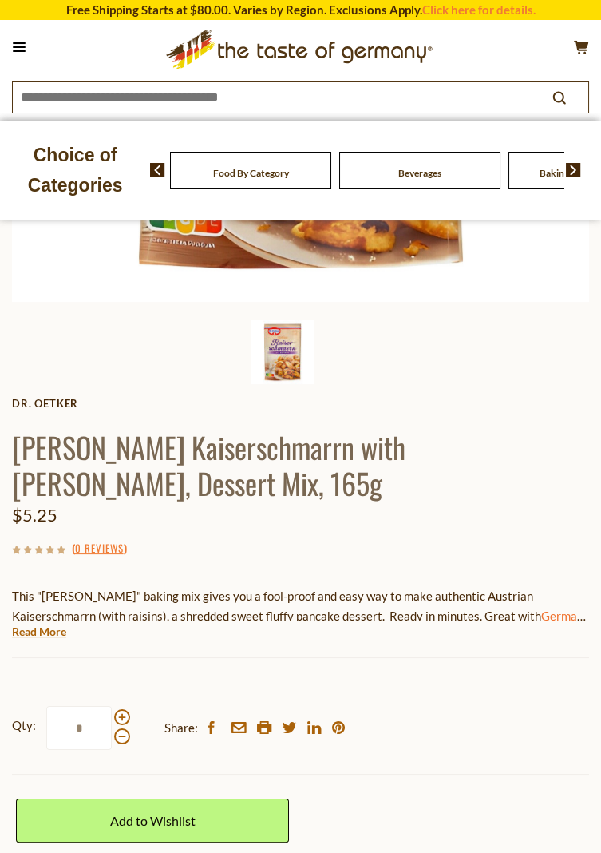
scroll to position [522, 0]
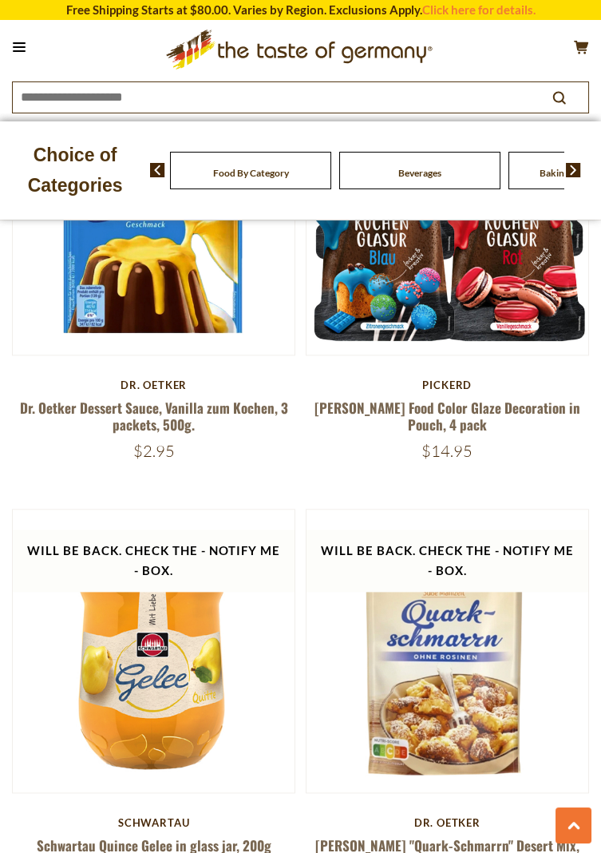
scroll to position [3353, 0]
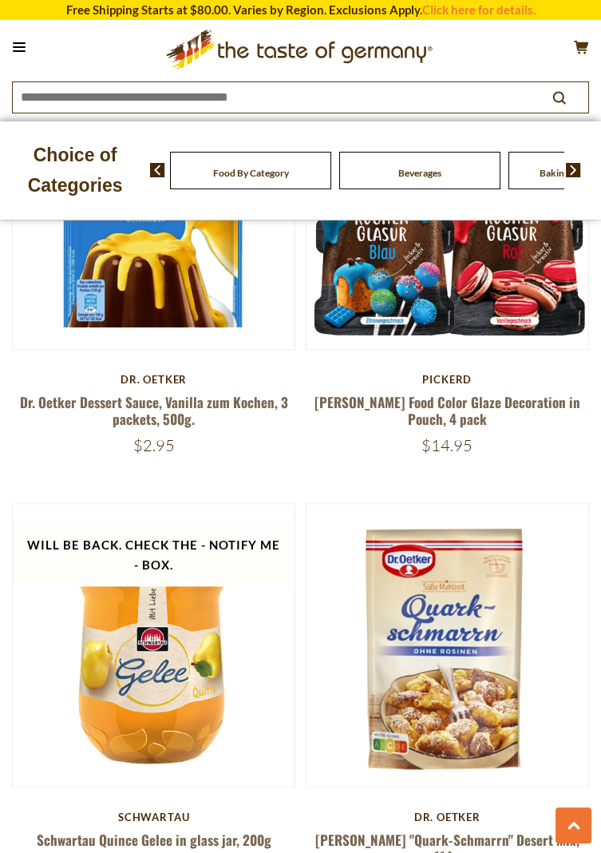
click at [453, 694] on img at bounding box center [448, 645] width 282 height 282
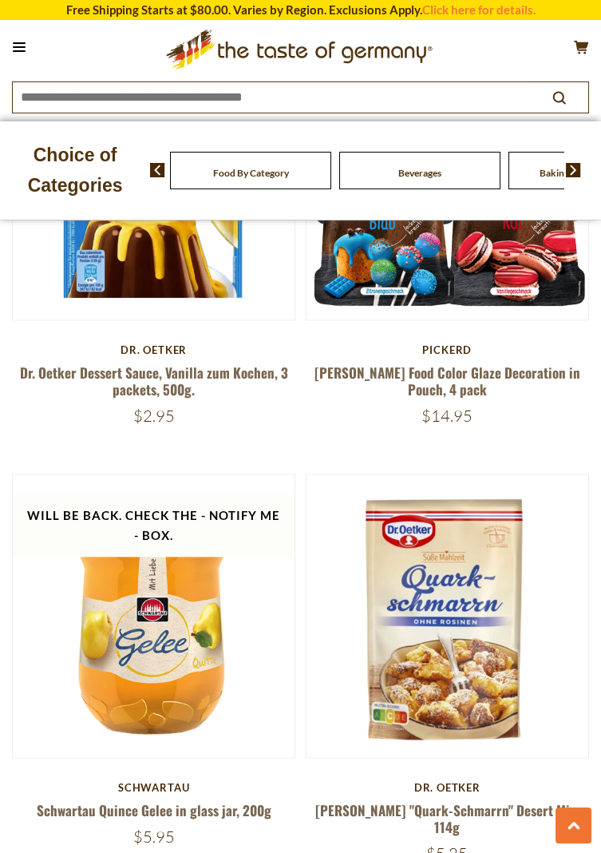
scroll to position [3404, 0]
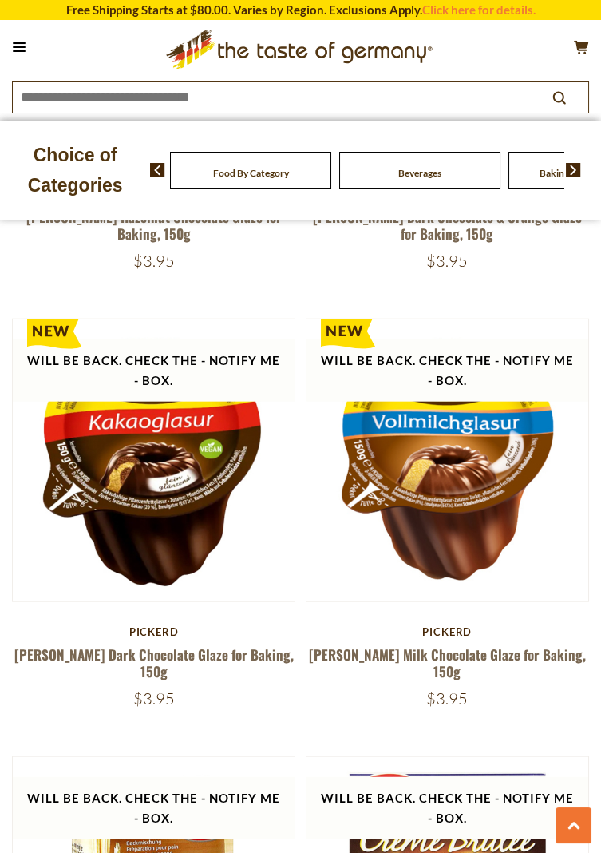
scroll to position [6584, 0]
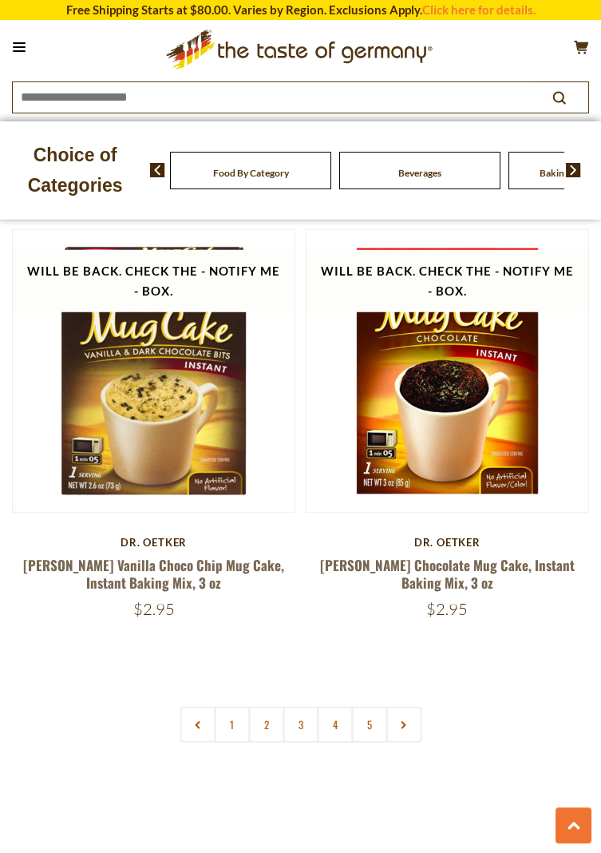
scroll to position [7535, 0]
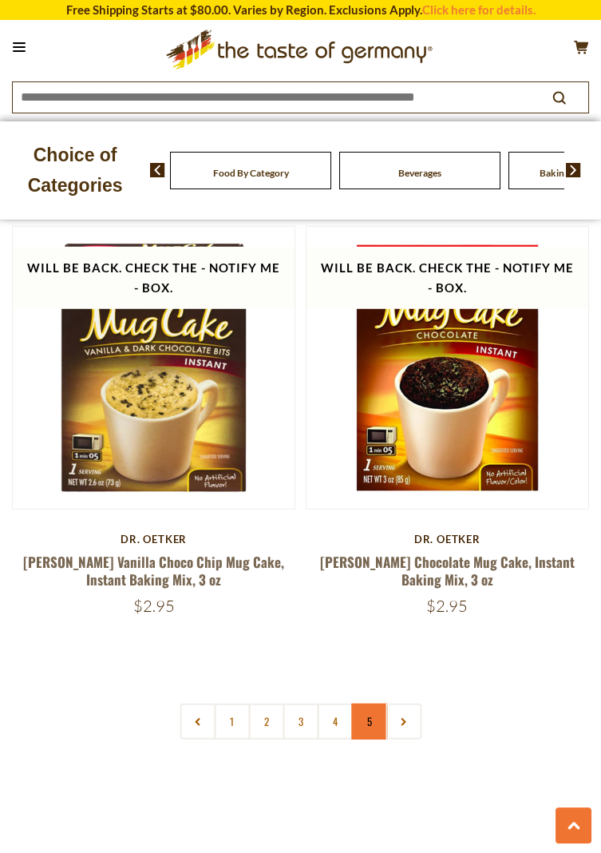
click at [374, 703] on link "5" at bounding box center [369, 721] width 36 height 36
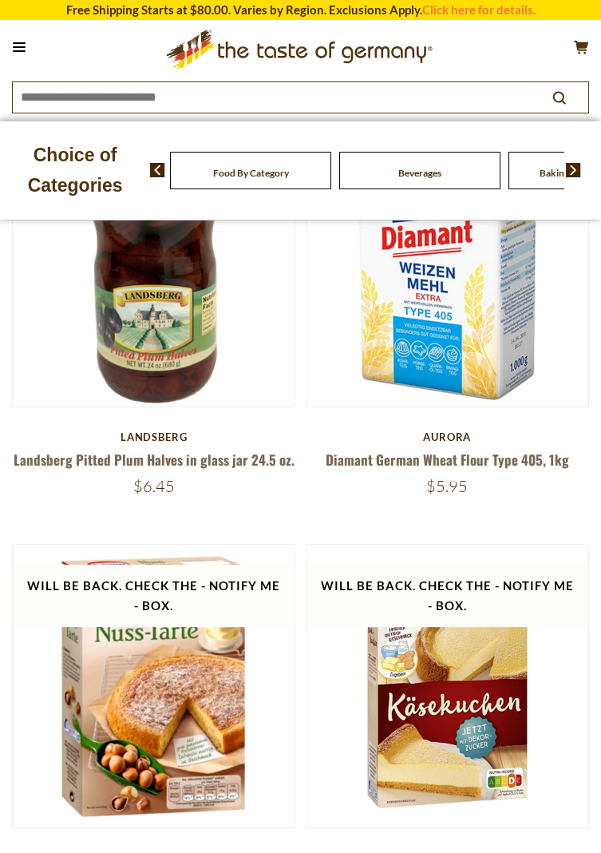
scroll to position [673, 0]
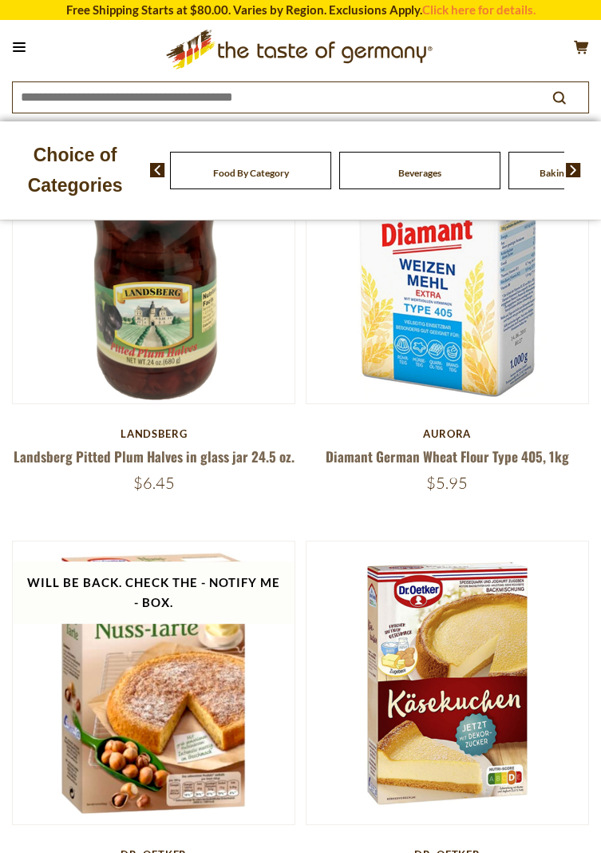
click at [579, 671] on img at bounding box center [448, 682] width 282 height 282
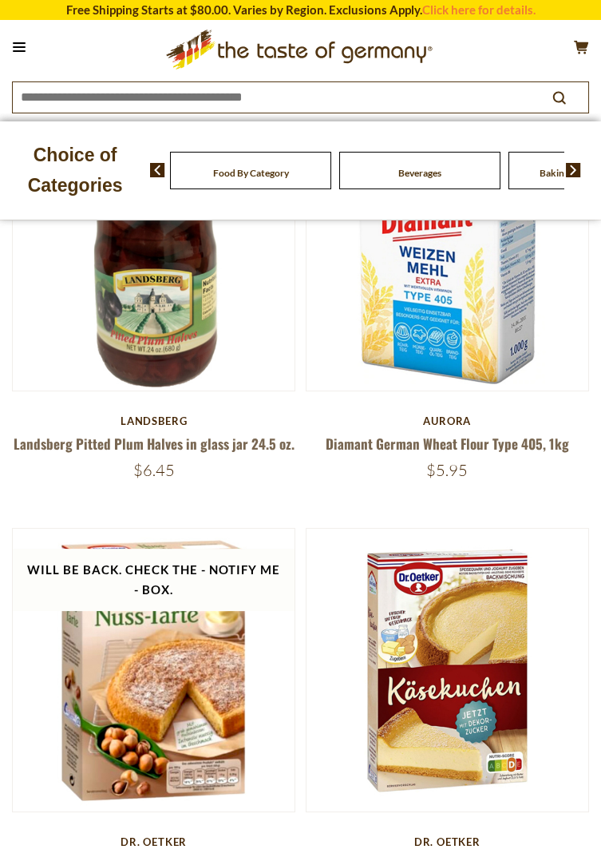
scroll to position [724, 0]
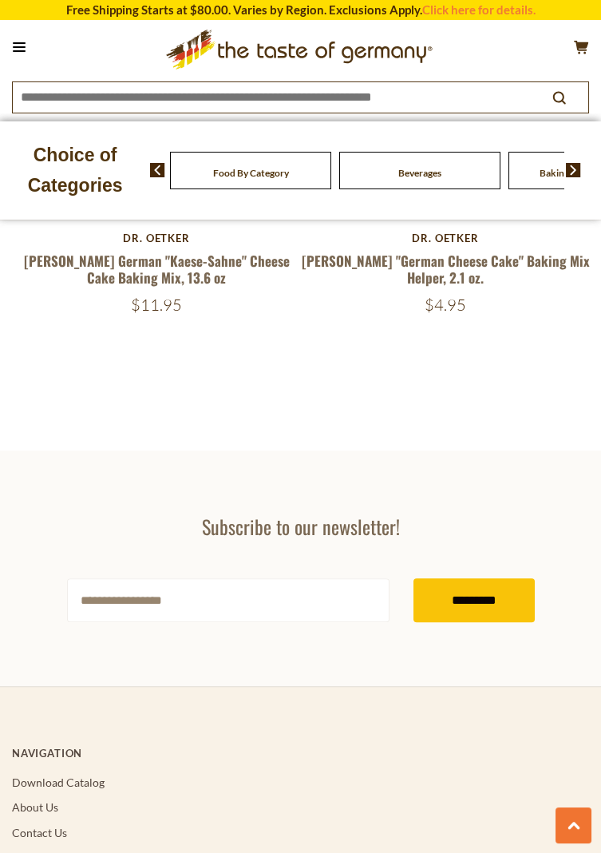
scroll to position [0, 18]
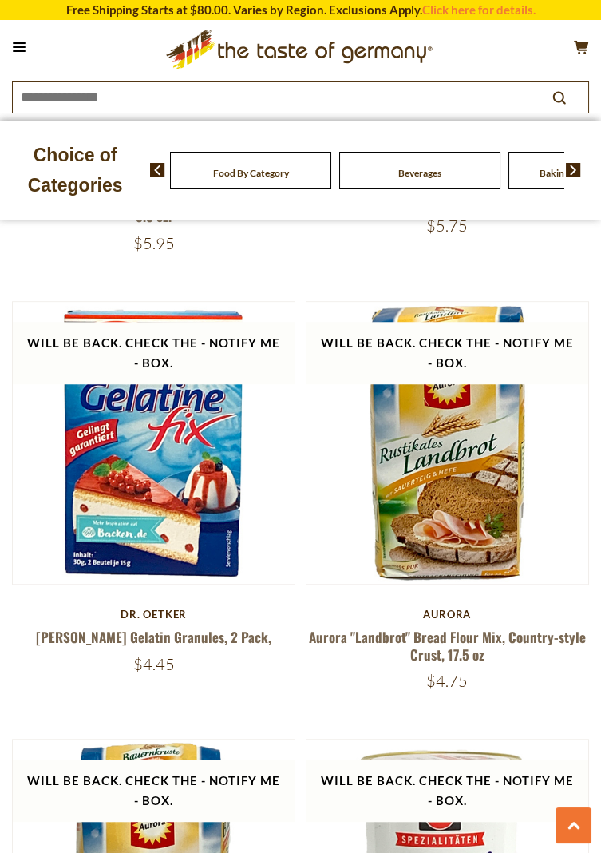
scroll to position [2232, 0]
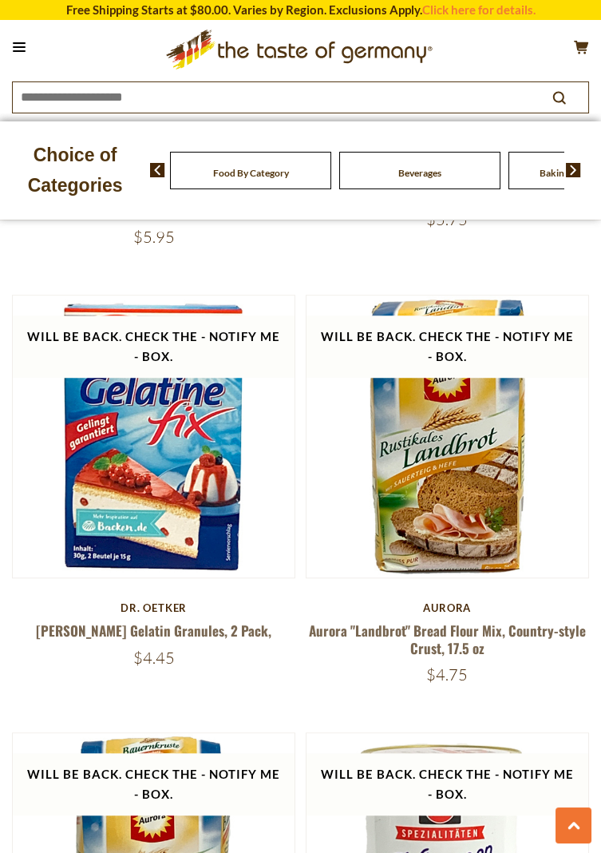
click at [10, 51] on button at bounding box center [19, 47] width 22 height 22
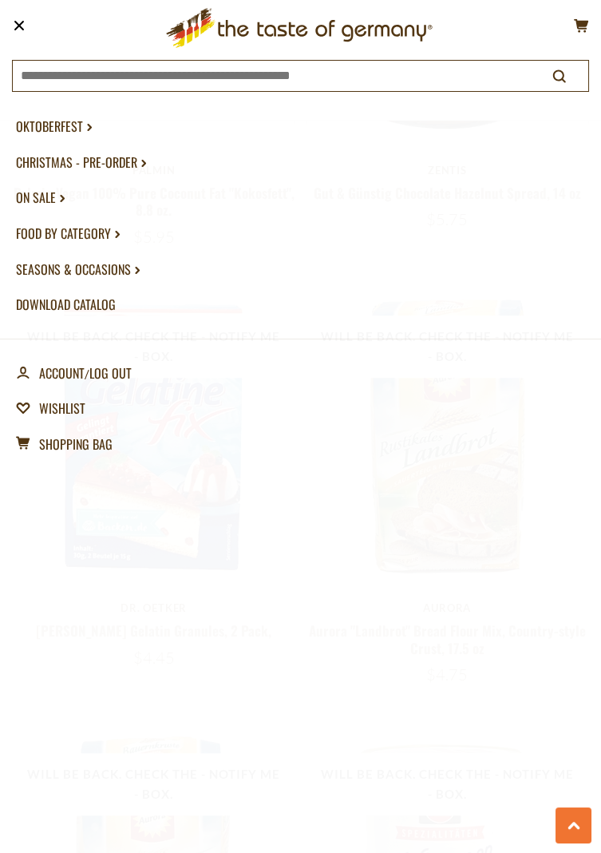
click at [81, 231] on link "Food By Category dropdown_arrow" at bounding box center [300, 234] width 569 height 36
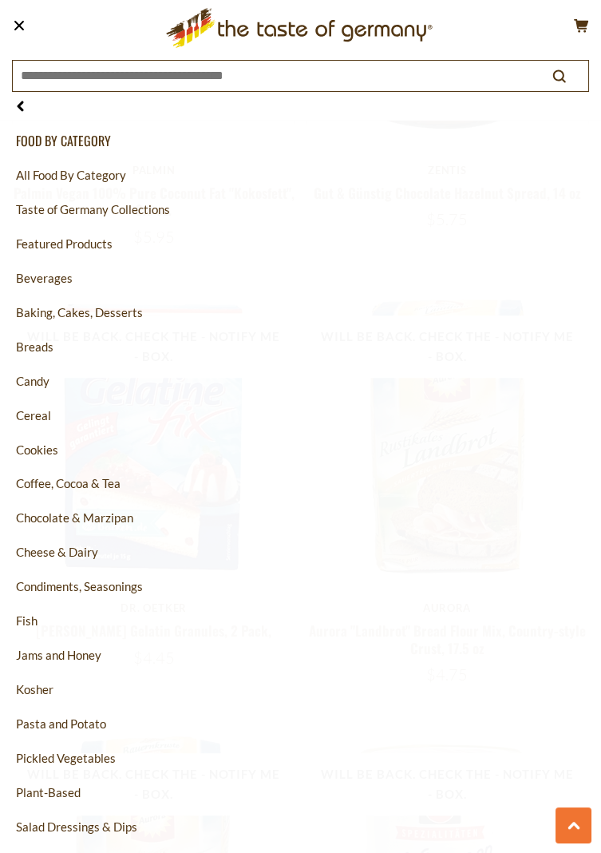
click at [70, 593] on link "Condiments, Seasonings" at bounding box center [300, 586] width 569 height 34
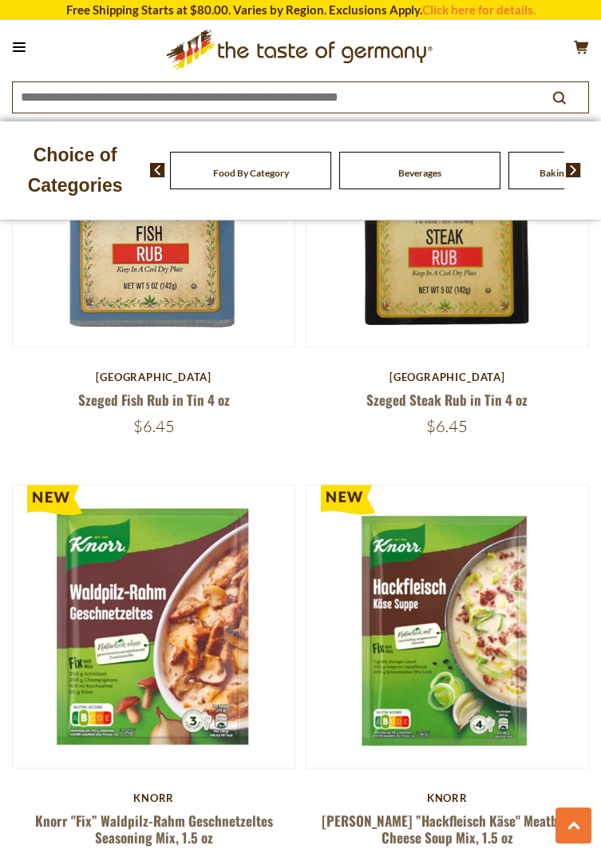
scroll to position [2940, 0]
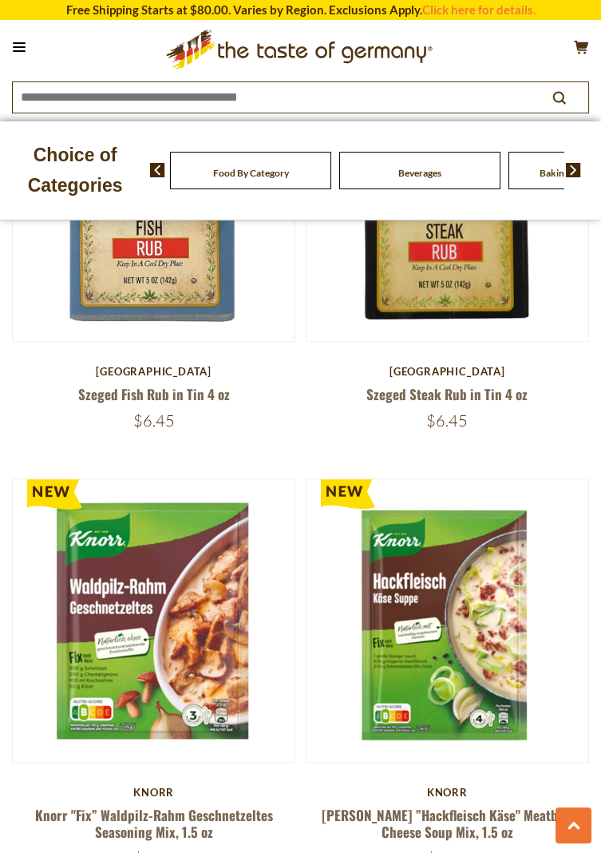
click at [433, 580] on img at bounding box center [448, 620] width 282 height 282
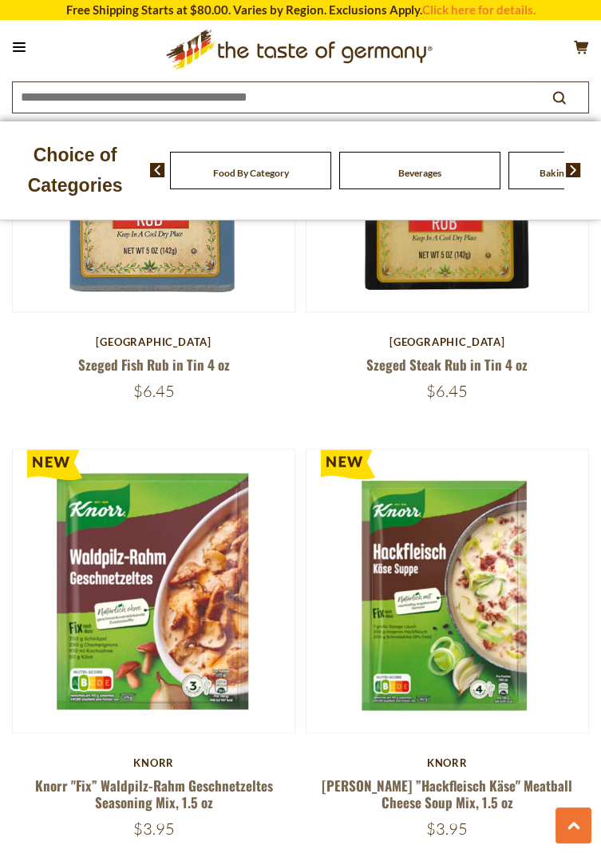
scroll to position [2991, 0]
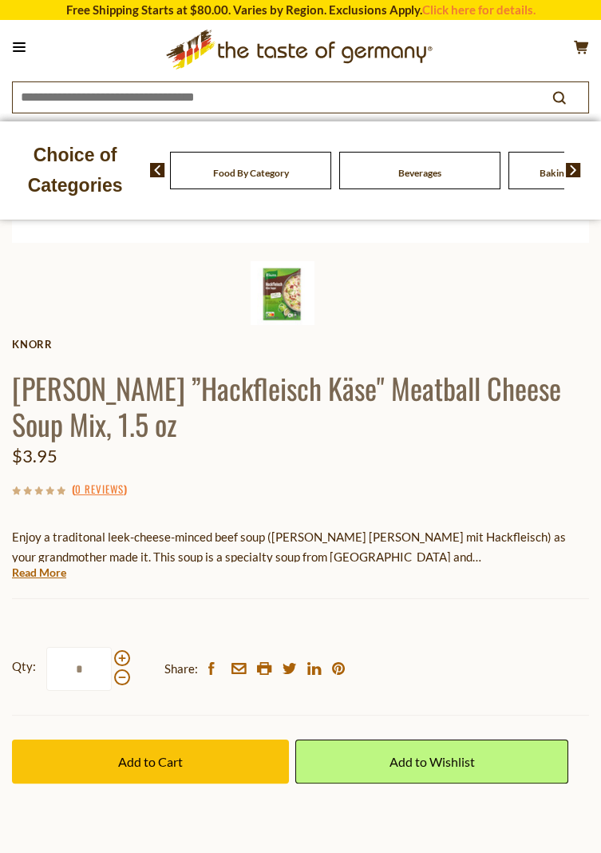
scroll to position [532, 0]
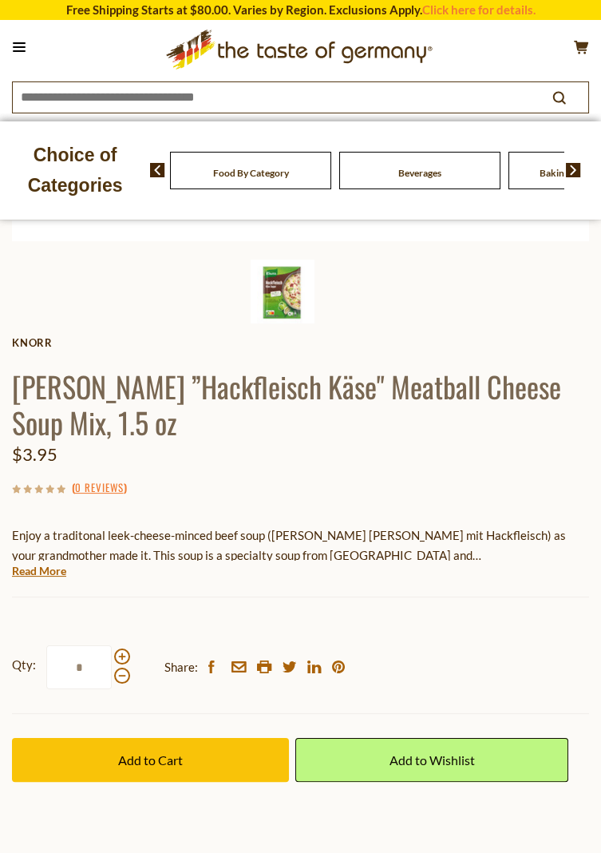
click at [160, 766] on button "Add to Cart" at bounding box center [150, 760] width 277 height 44
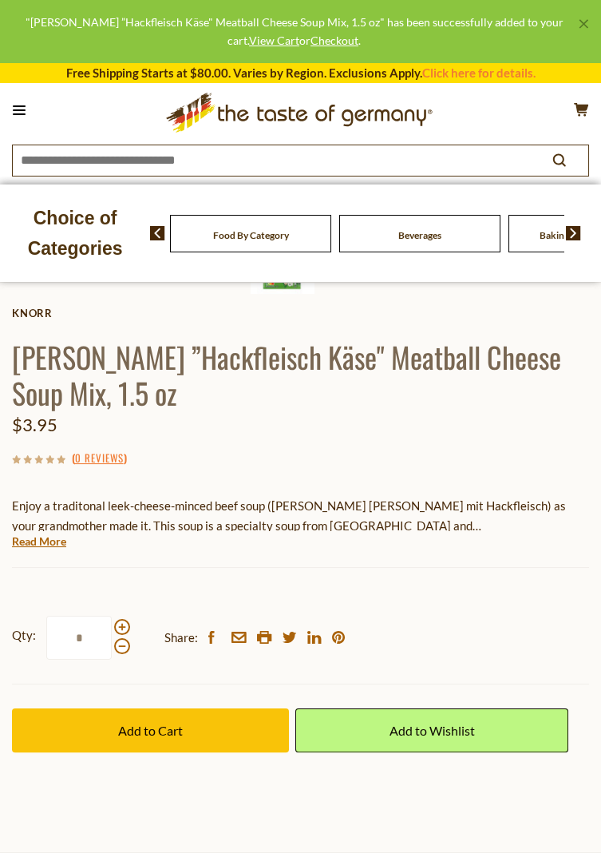
scroll to position [583, 0]
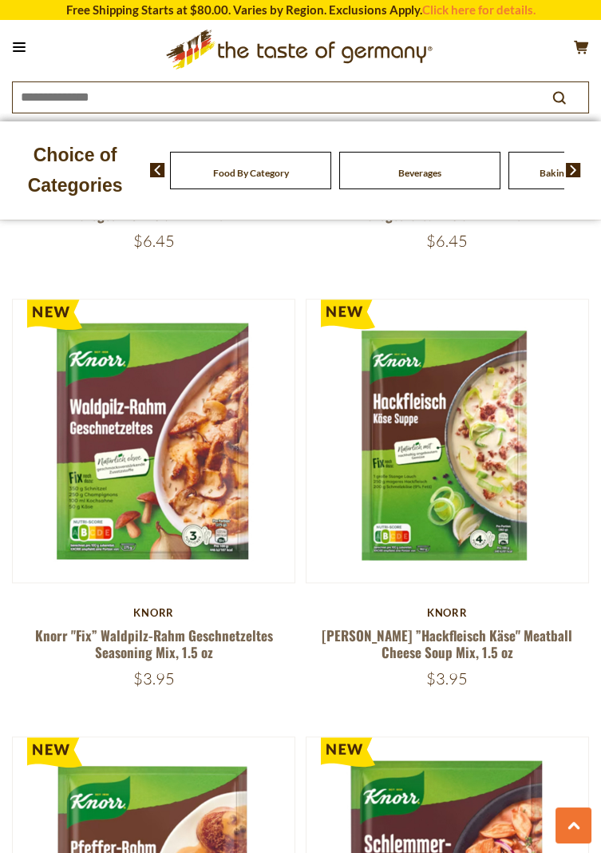
scroll to position [3117, 0]
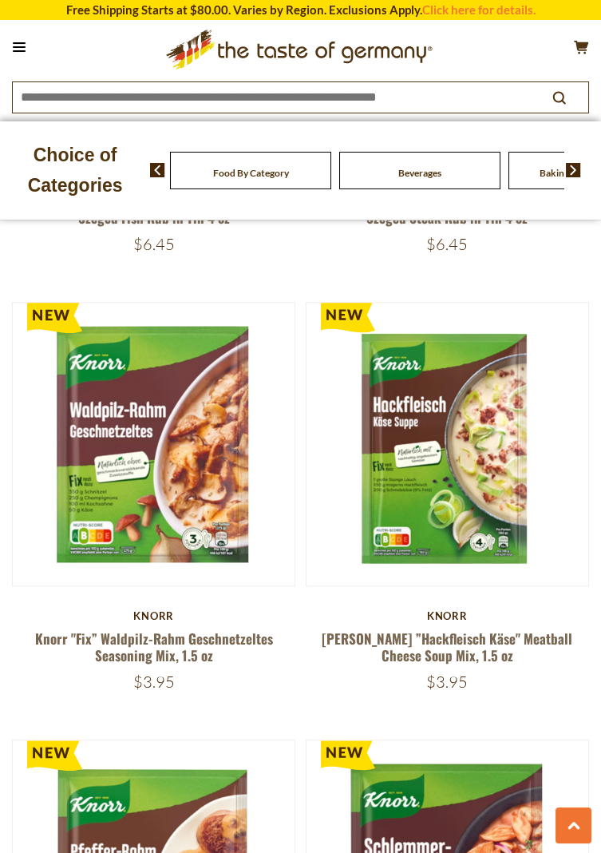
click at [133, 429] on img at bounding box center [154, 444] width 282 height 282
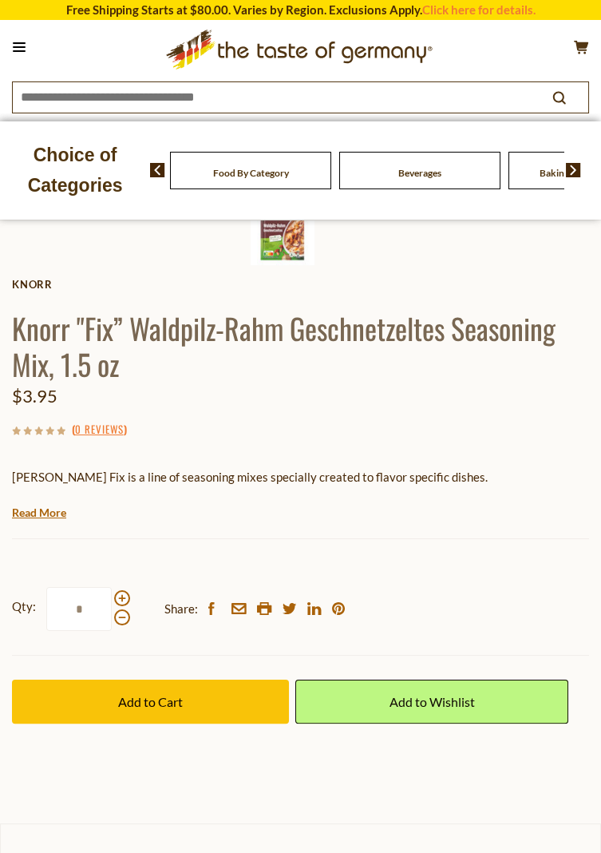
scroll to position [592, 0]
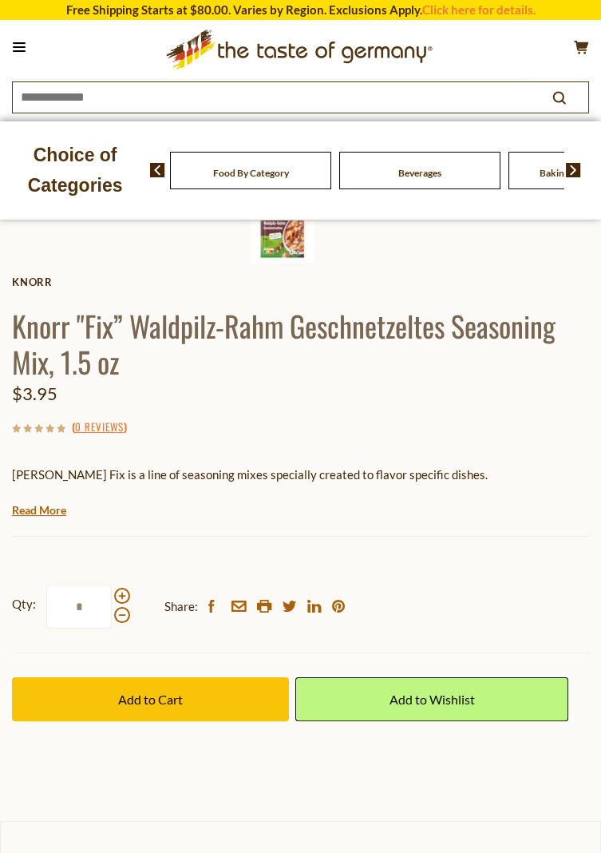
click at [154, 700] on span "Add to Cart" at bounding box center [150, 698] width 65 height 15
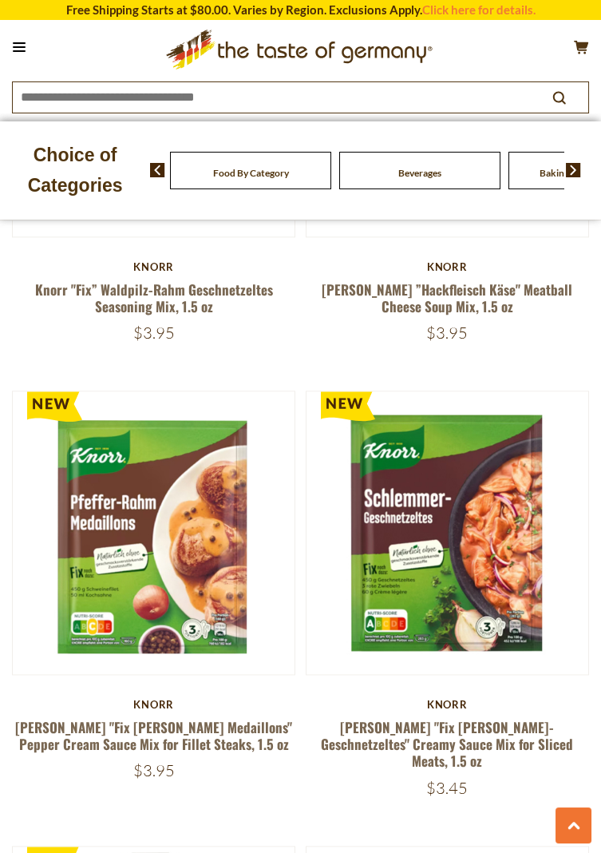
scroll to position [3466, 0]
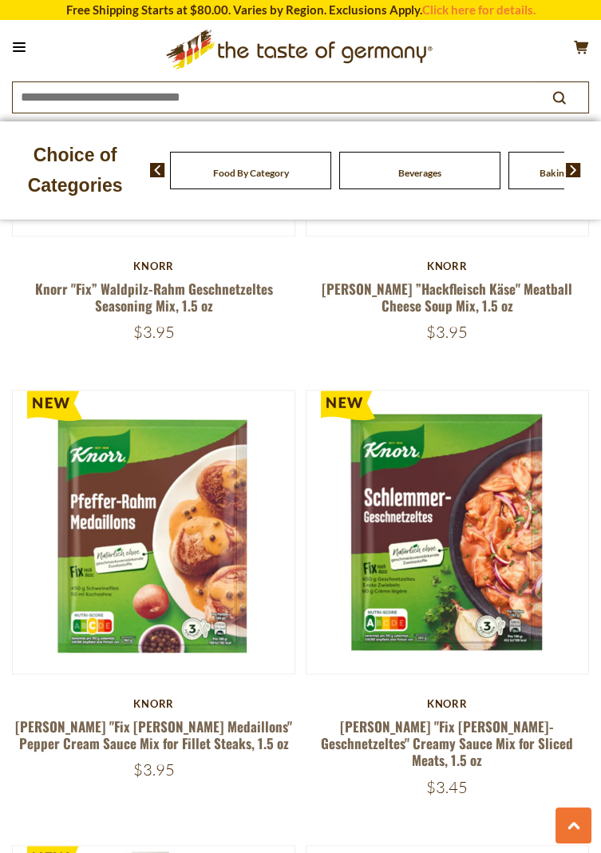
click at [472, 547] on img at bounding box center [448, 531] width 282 height 282
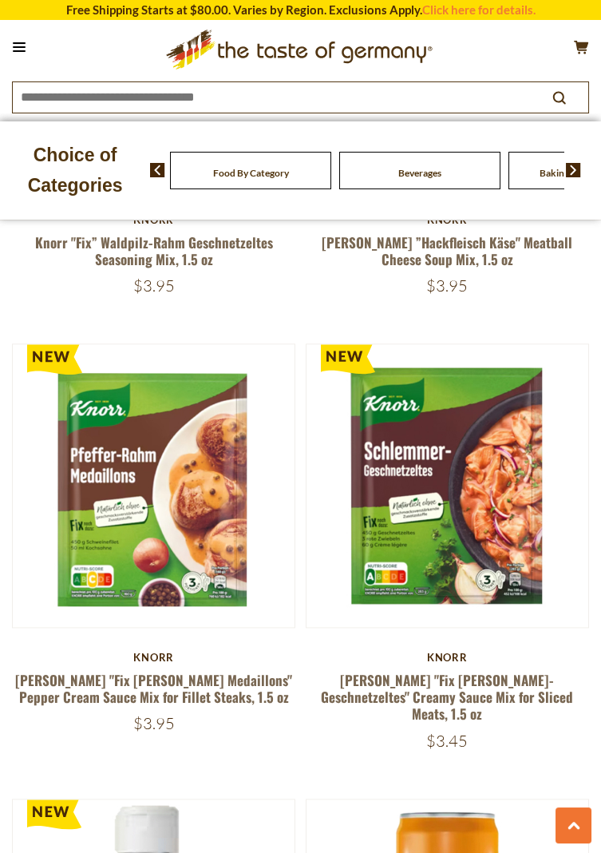
scroll to position [3517, 0]
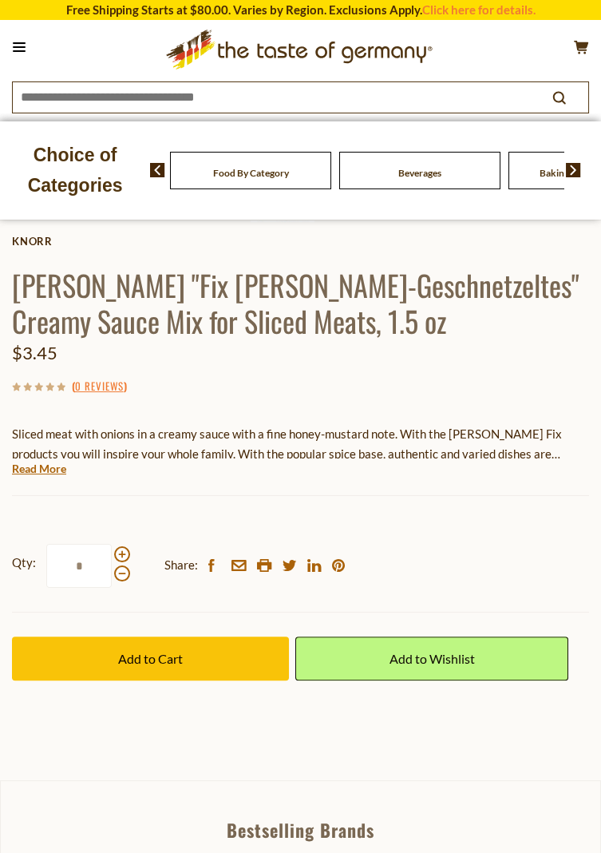
scroll to position [655, 0]
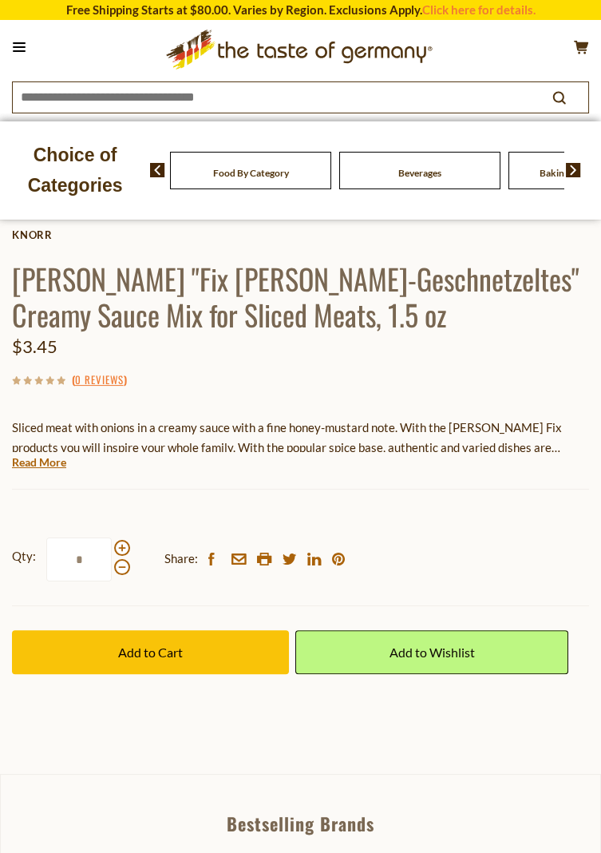
click at [147, 644] on span "Add to Cart" at bounding box center [150, 651] width 65 height 15
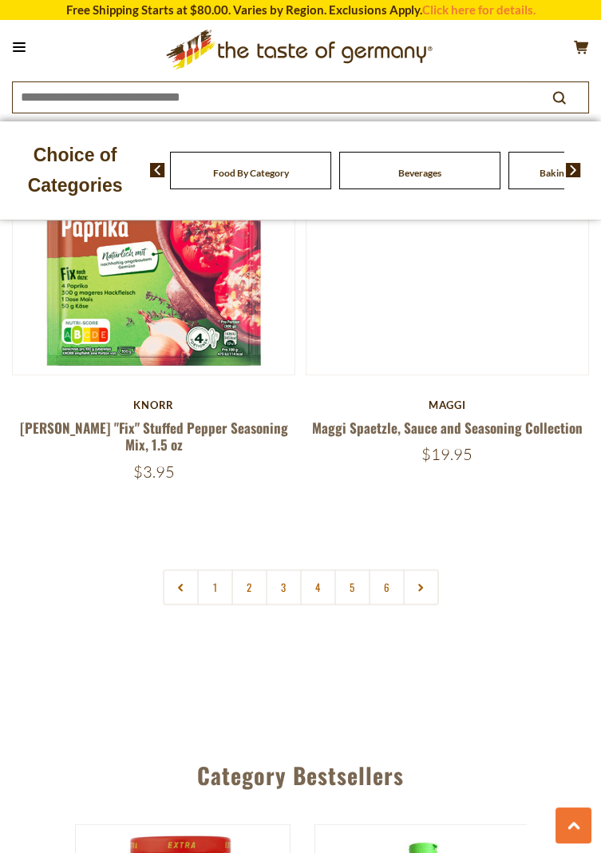
scroll to position [0, 7]
click at [249, 569] on link "2" at bounding box center [250, 587] width 36 height 36
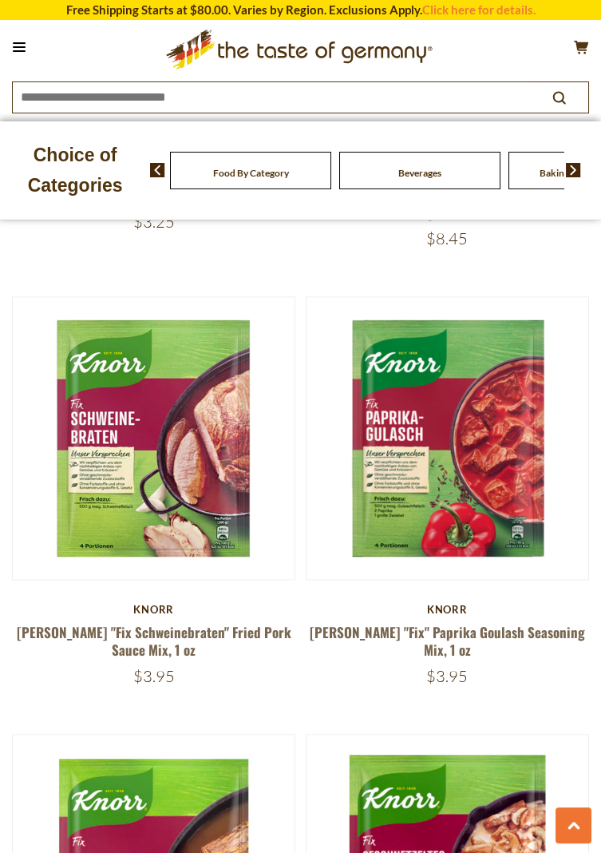
scroll to position [3546, 0]
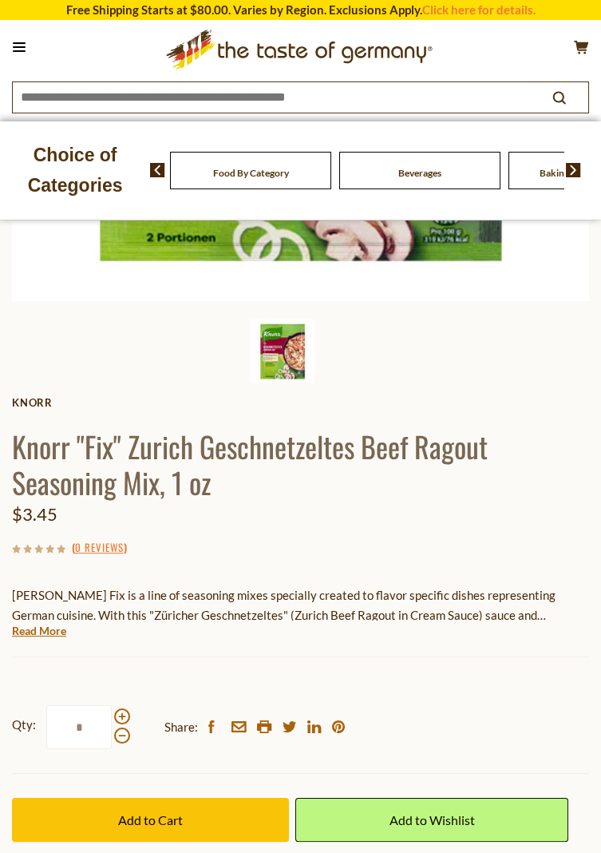
scroll to position [474, 0]
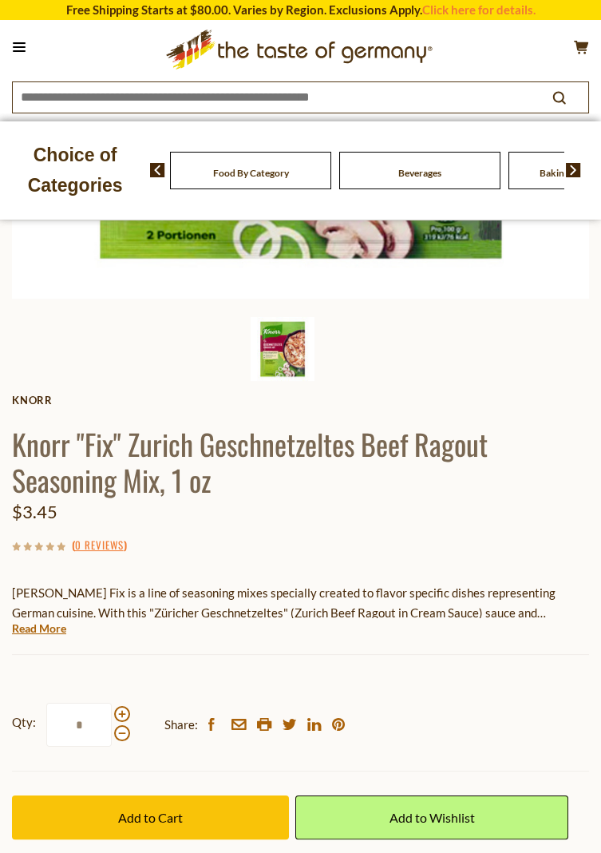
click at [153, 822] on span "Add to Cart" at bounding box center [150, 816] width 65 height 15
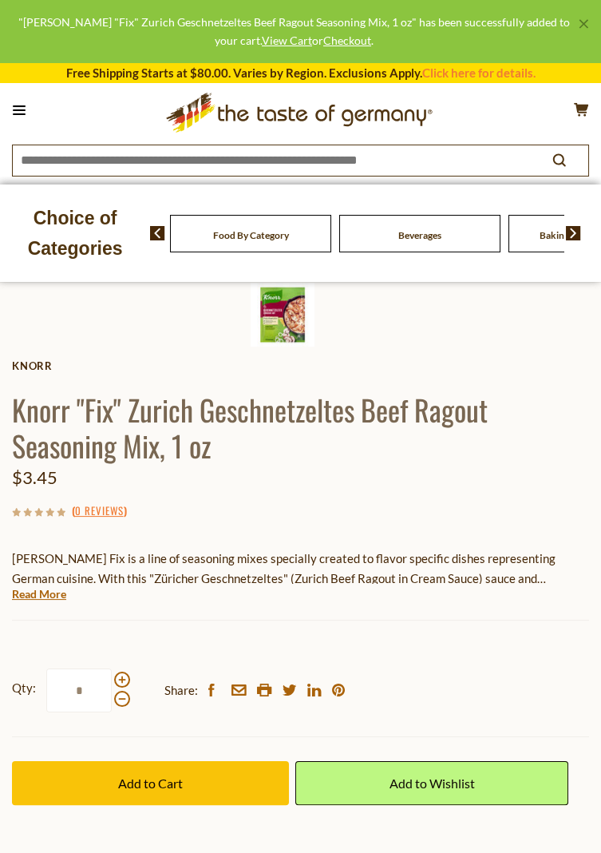
scroll to position [525, 0]
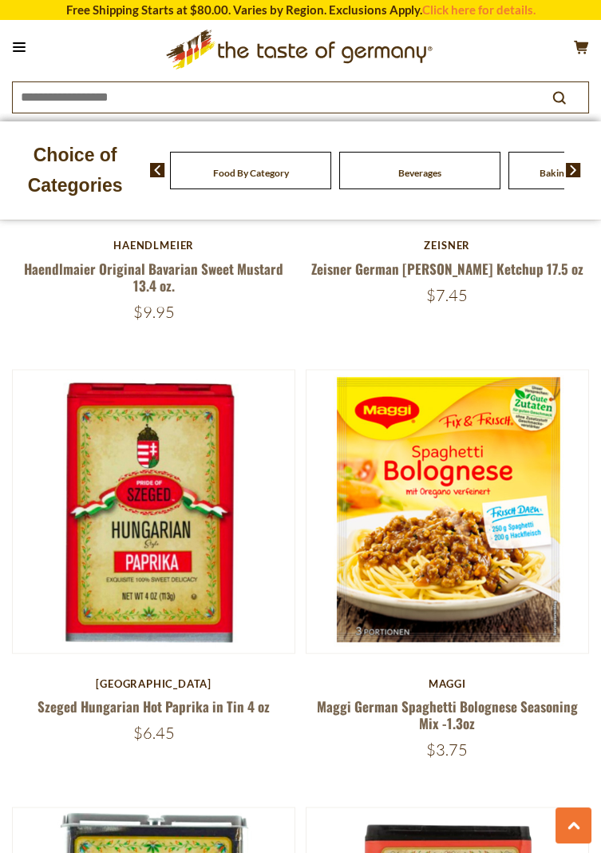
scroll to position [5224, 0]
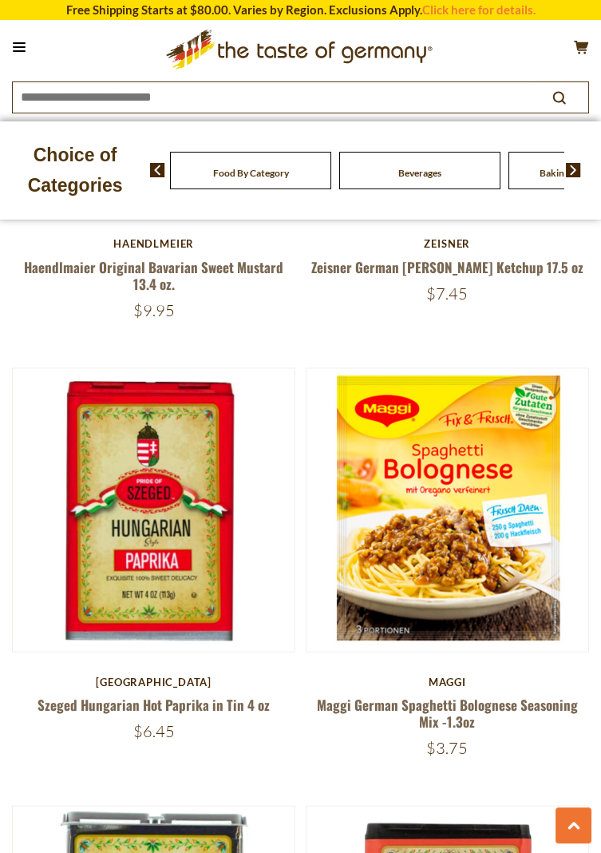
click at [436, 567] on img at bounding box center [448, 510] width 282 height 282
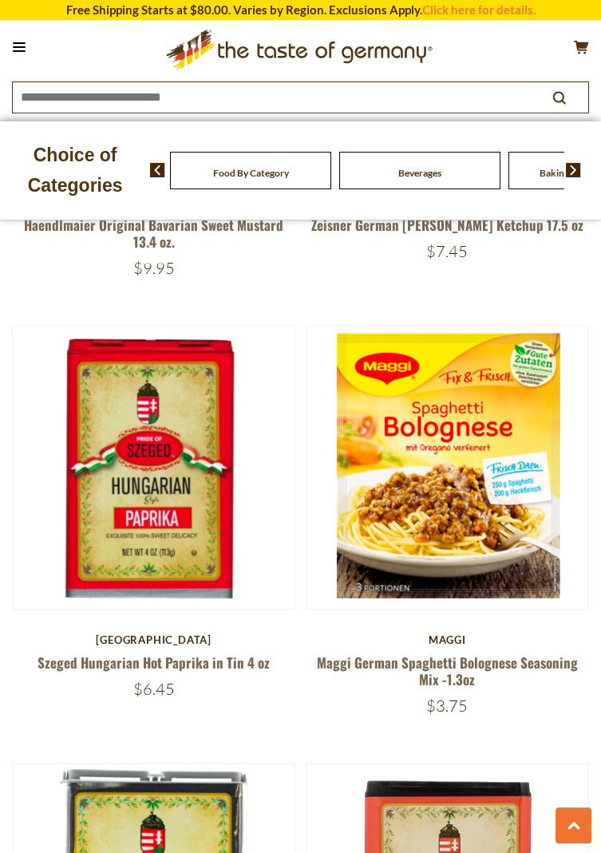
scroll to position [5275, 0]
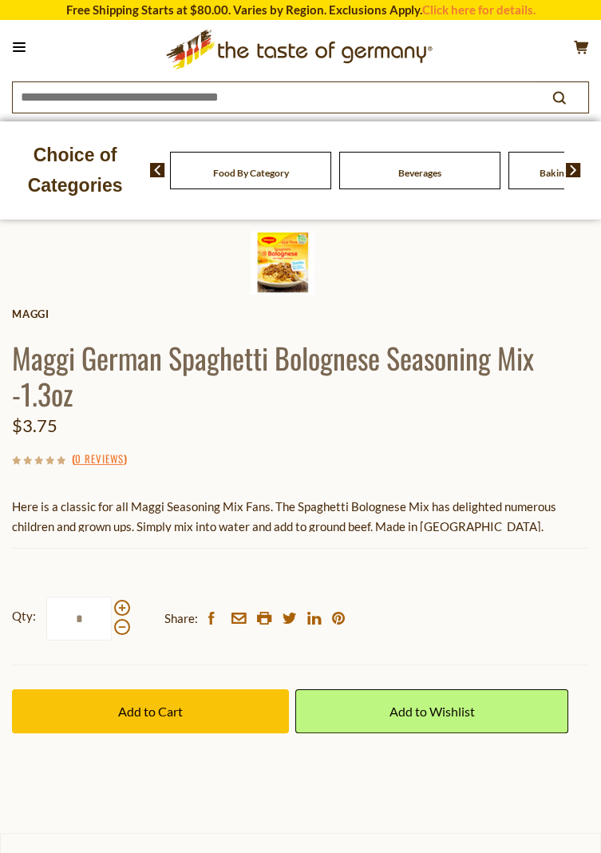
scroll to position [560, 0]
click at [156, 716] on span "Add to Cart" at bounding box center [150, 710] width 65 height 15
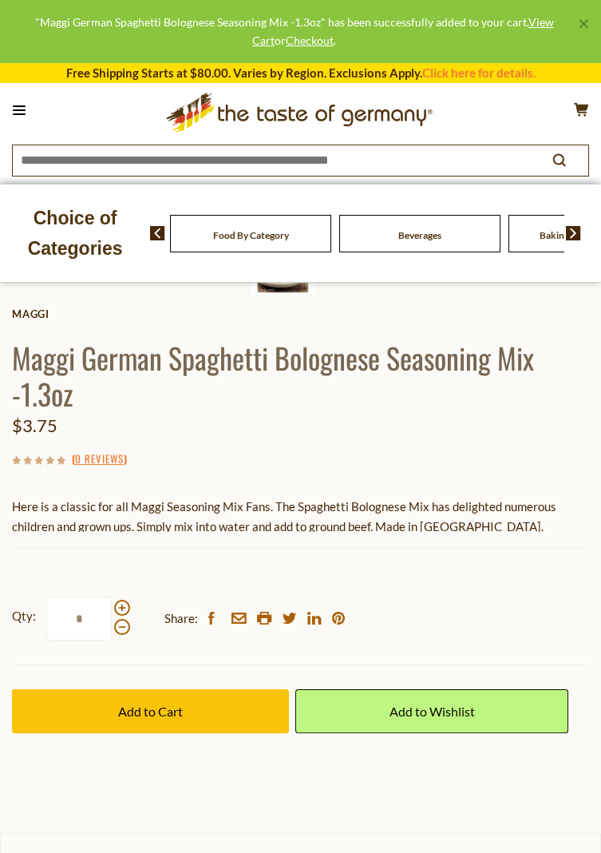
scroll to position [612, 0]
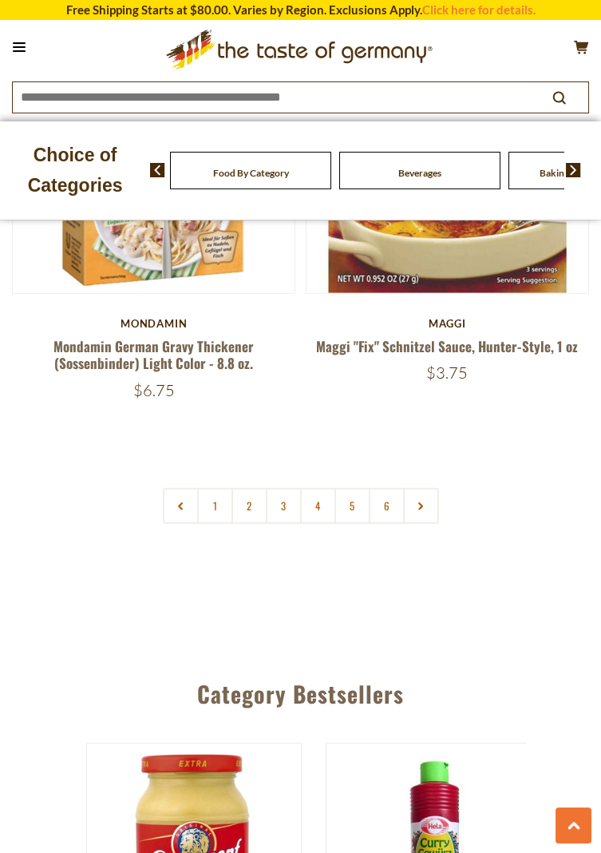
scroll to position [7772, 0]
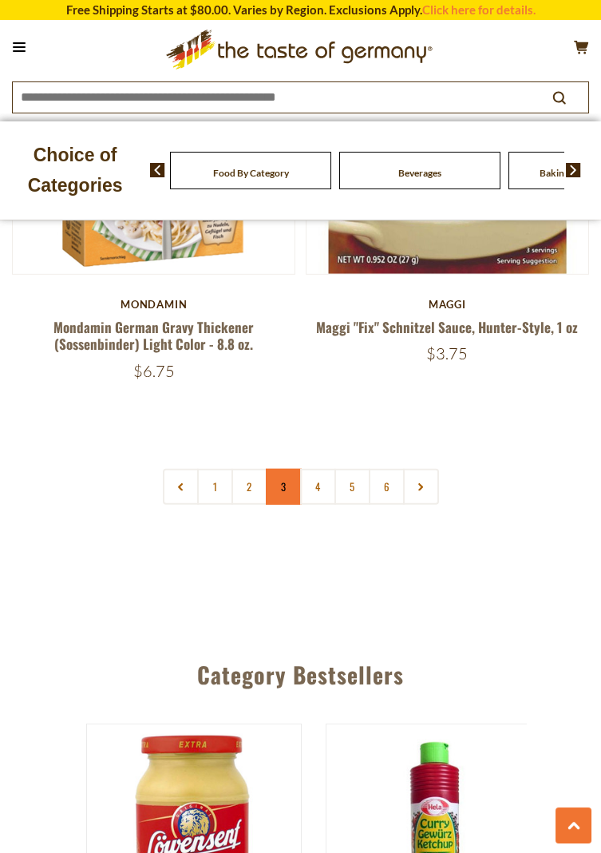
click at [283, 473] on link "3" at bounding box center [284, 487] width 36 height 36
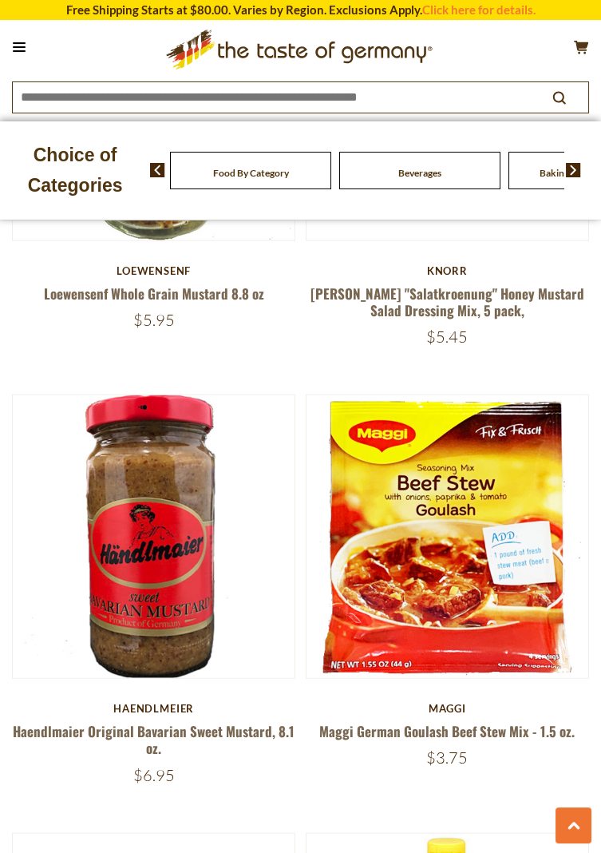
scroll to position [6062, 0]
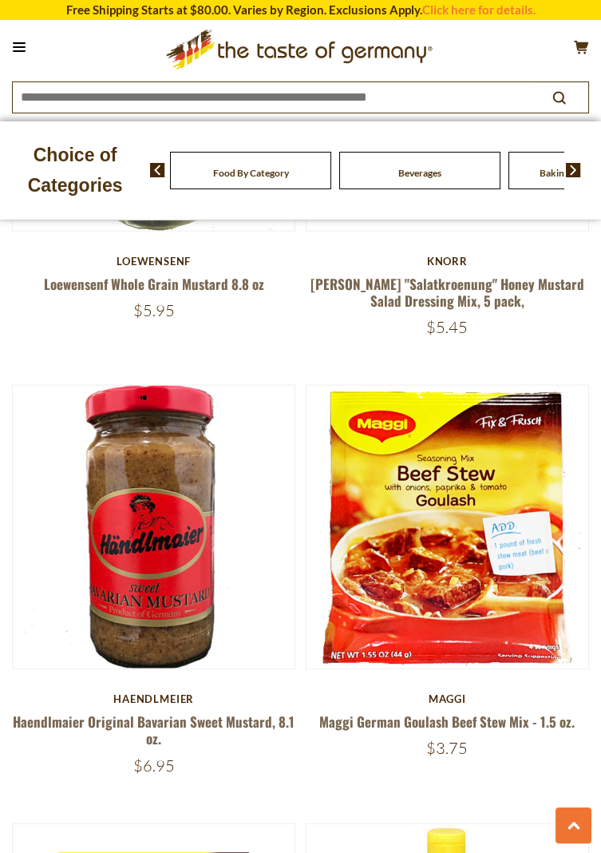
click at [420, 549] on img at bounding box center [448, 527] width 282 height 282
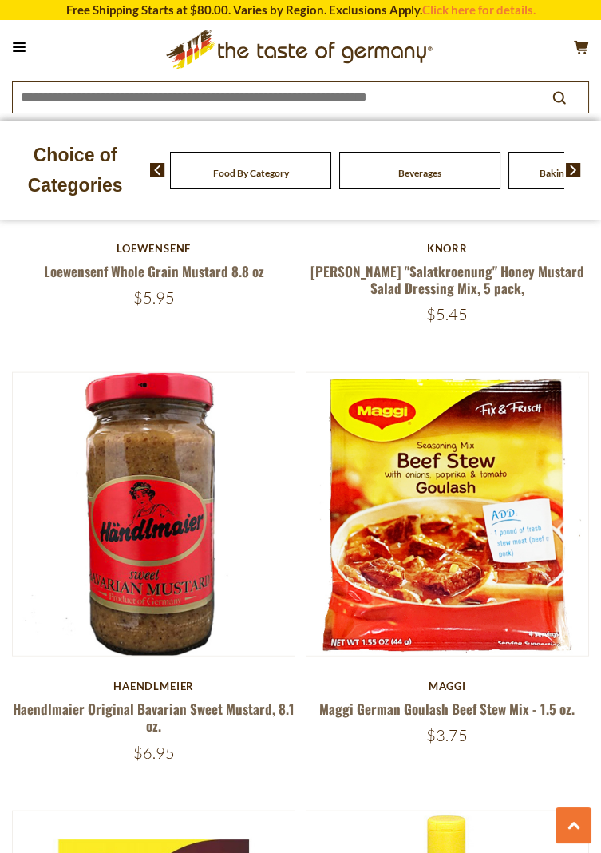
scroll to position [6114, 0]
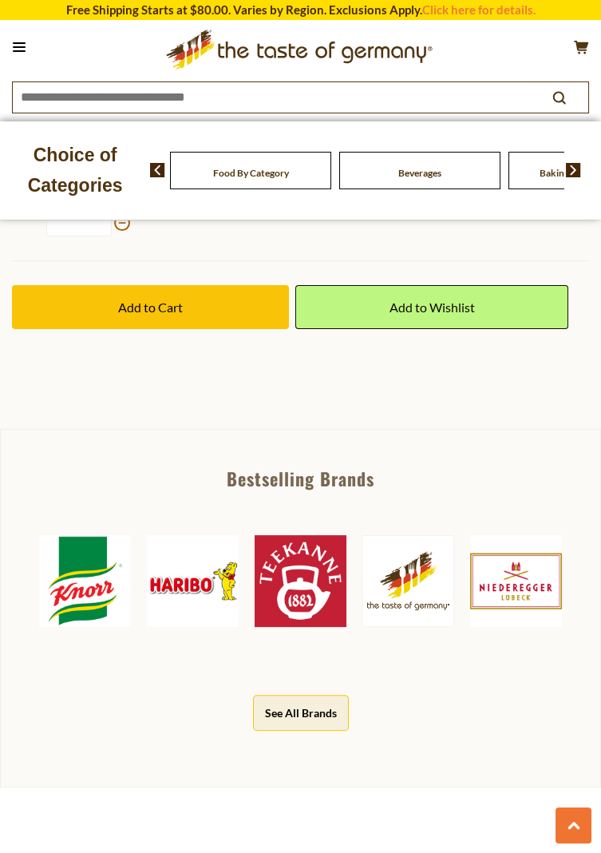
scroll to position [921, 0]
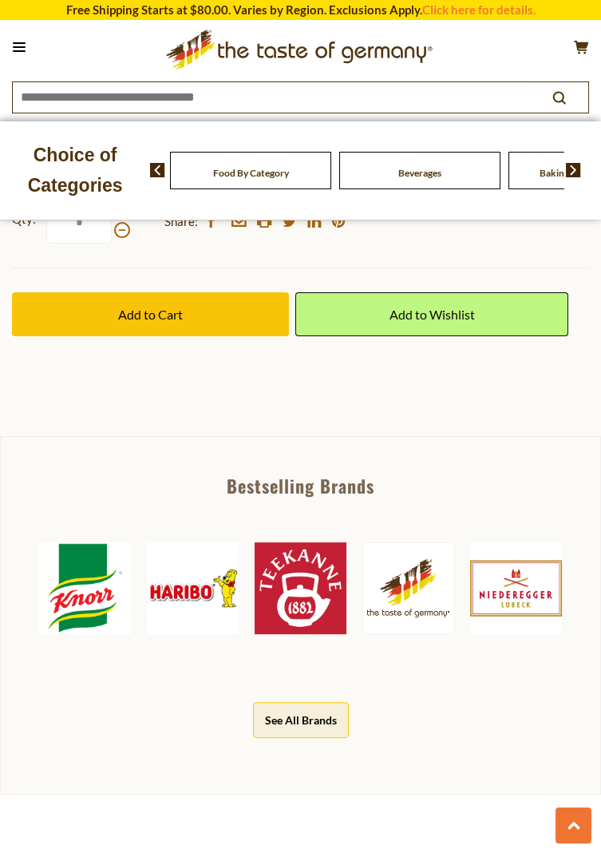
click at [137, 319] on span "Add to Cart" at bounding box center [150, 314] width 65 height 15
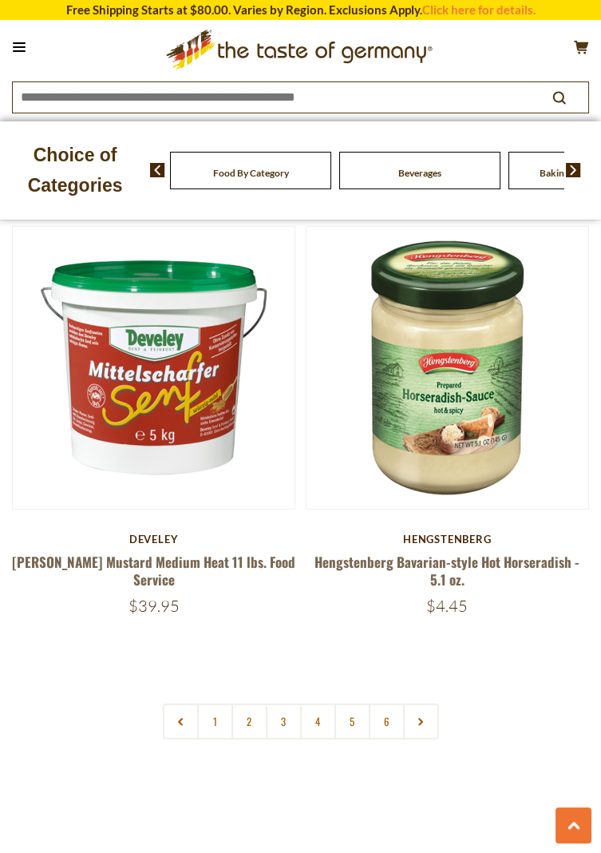
scroll to position [7536, 0]
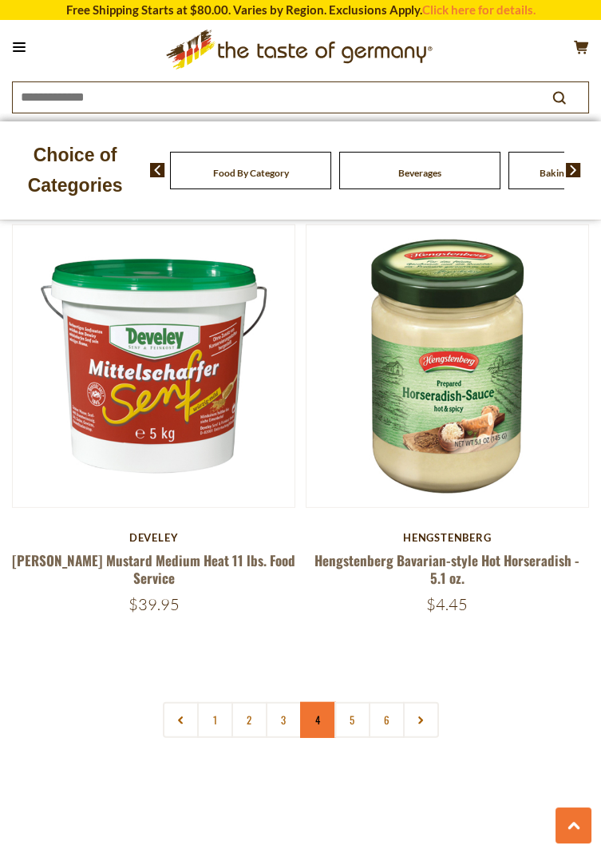
click at [314, 702] on link "4" at bounding box center [318, 720] width 36 height 36
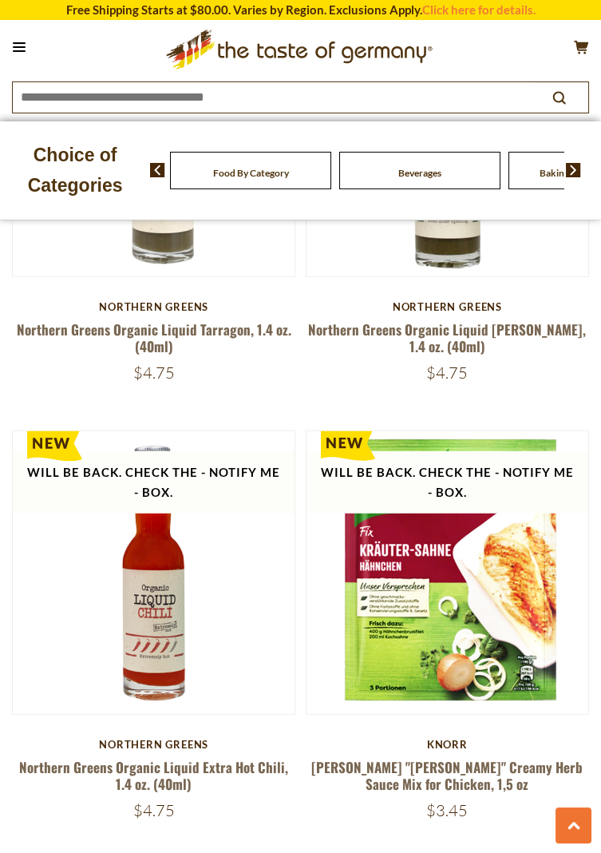
scroll to position [7368, 0]
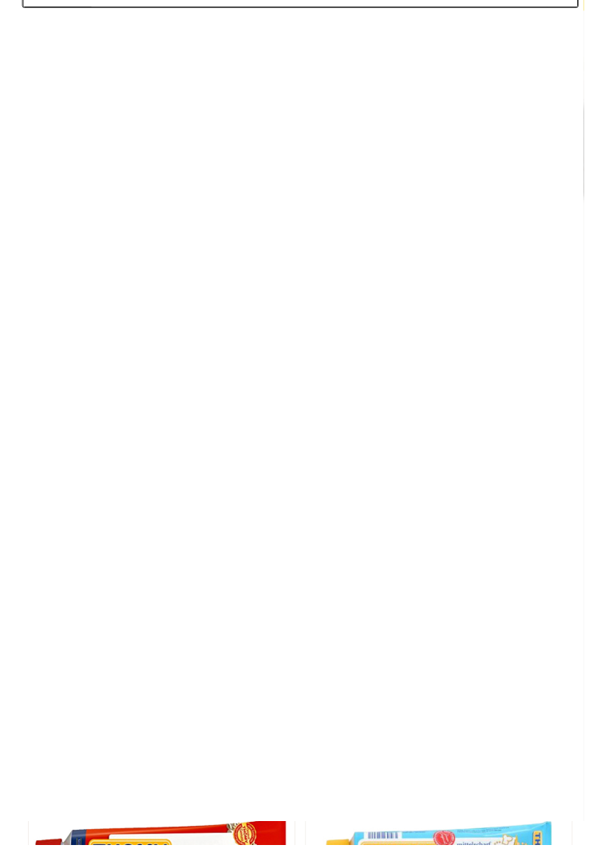
scroll to position [0, 0]
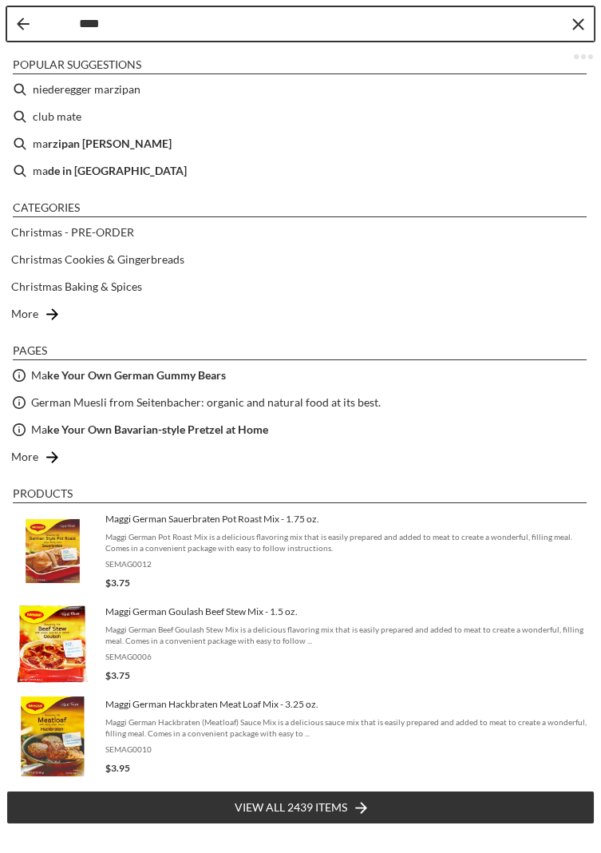
type input "*****"
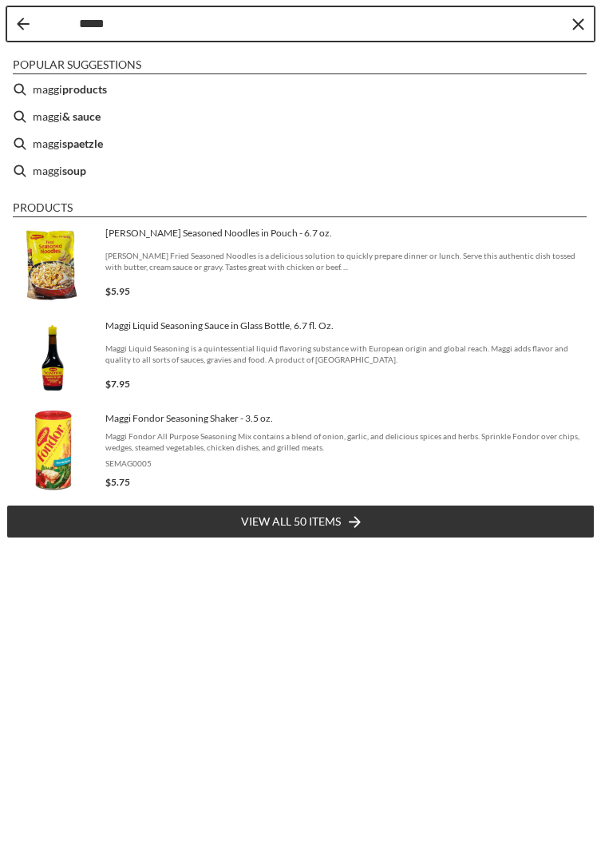
type input "*****"
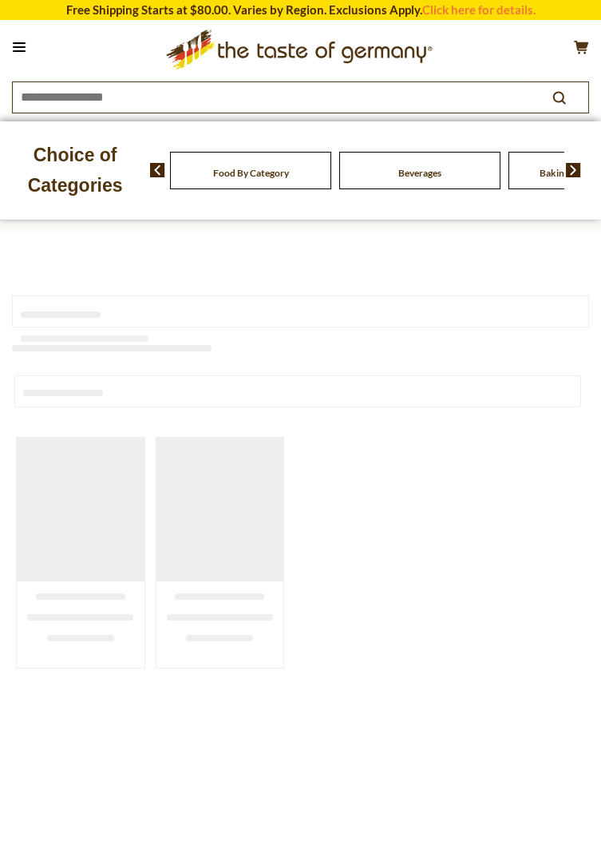
type input "*****"
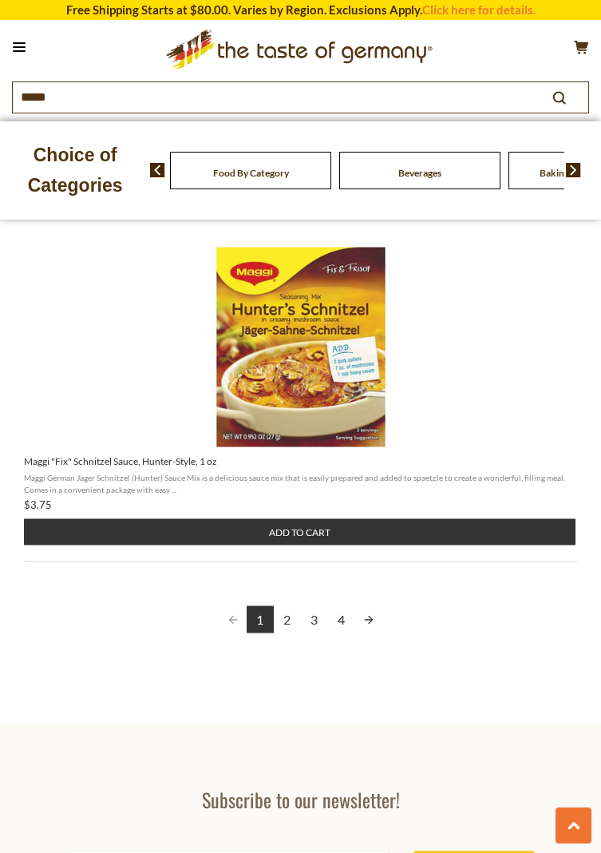
scroll to position [5085, 0]
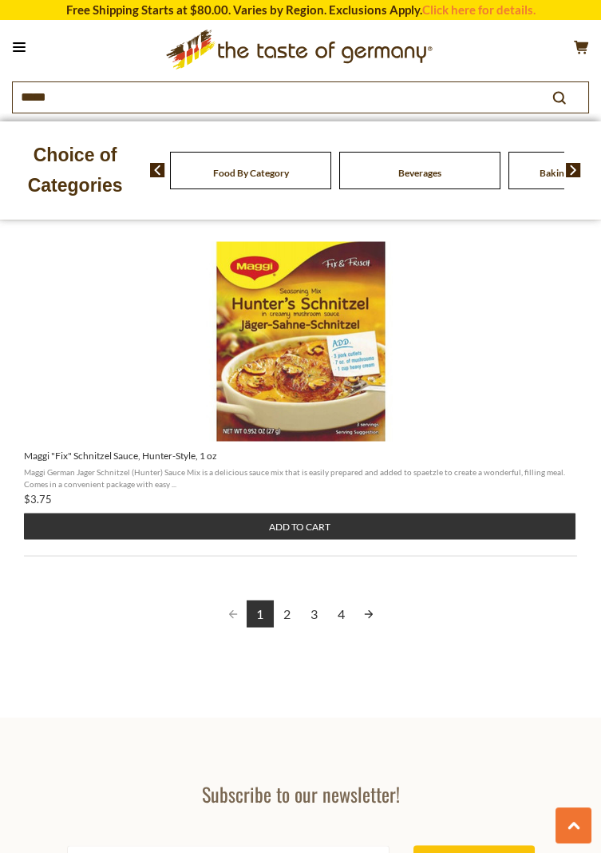
click at [287, 604] on link "2" at bounding box center [287, 613] width 27 height 27
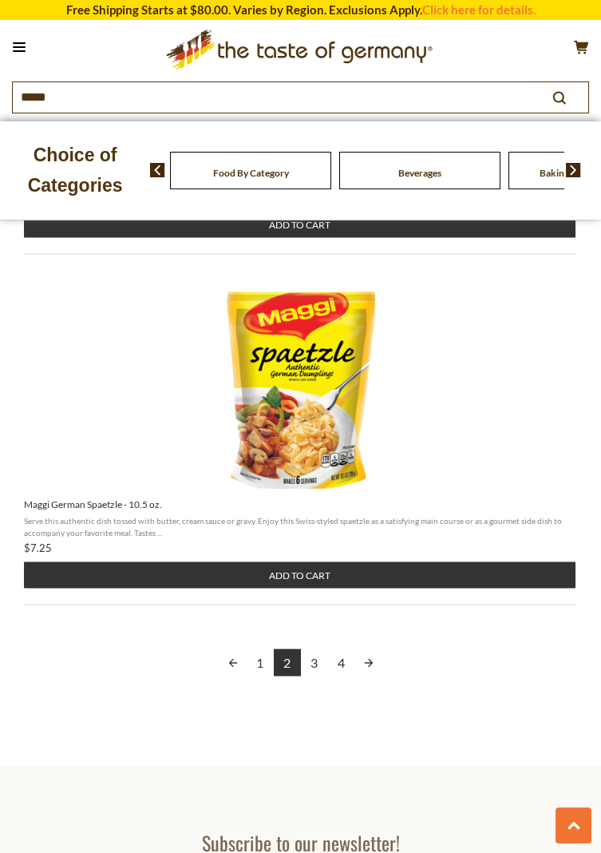
scroll to position [5009, 0]
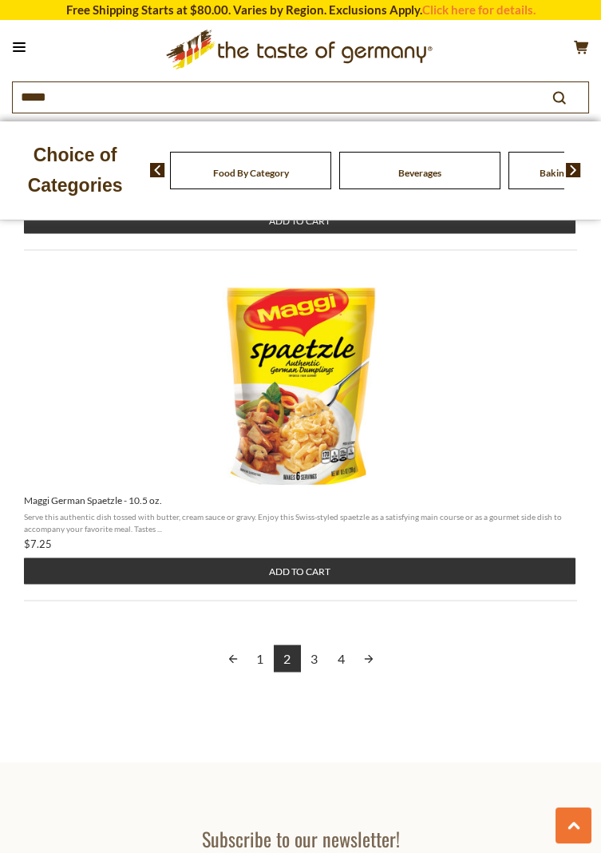
click at [319, 655] on link "3" at bounding box center [314, 657] width 27 height 27
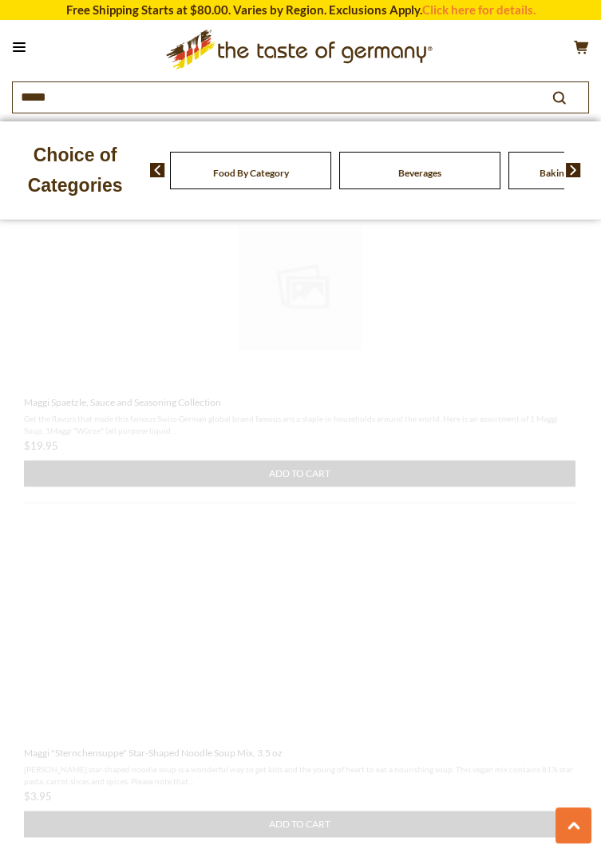
scroll to position [116, 0]
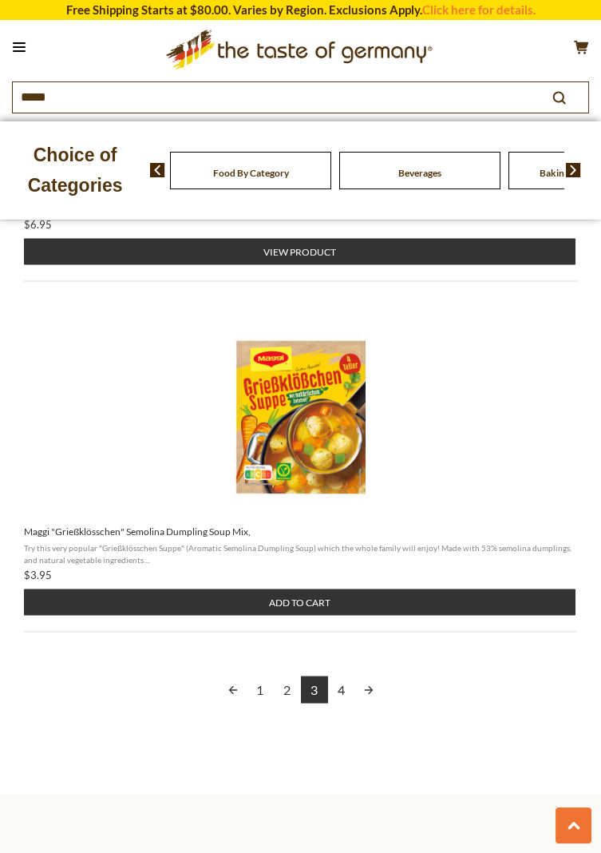
scroll to position [4981, 0]
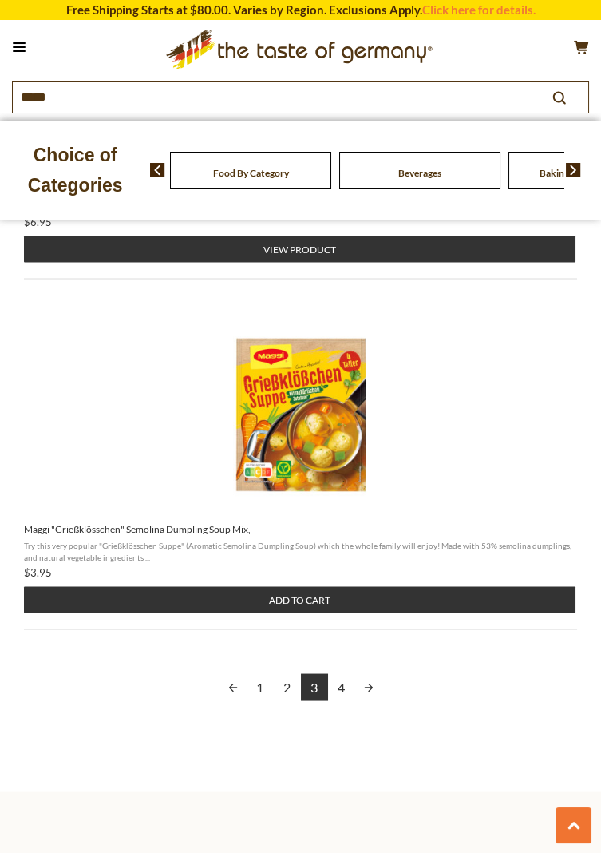
click at [319, 689] on link "3" at bounding box center [314, 686] width 27 height 27
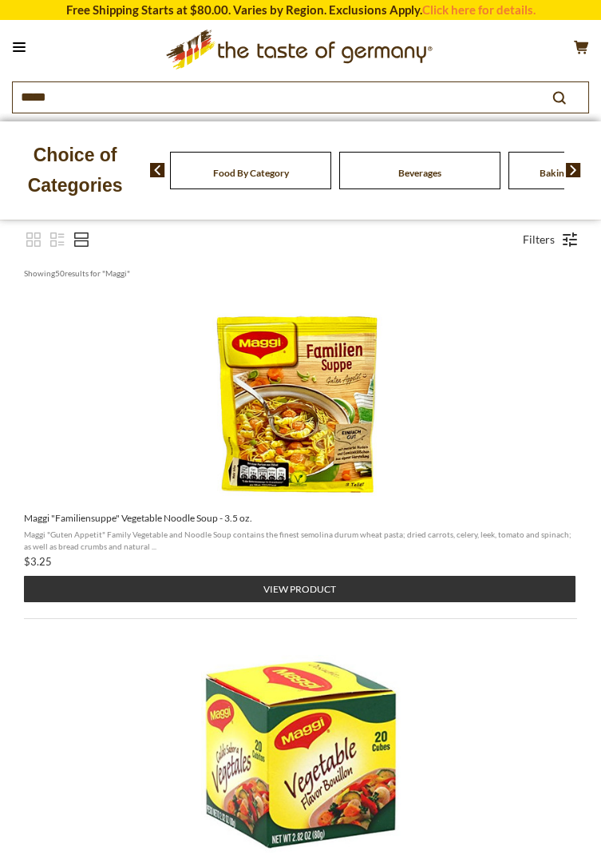
scroll to position [0, 0]
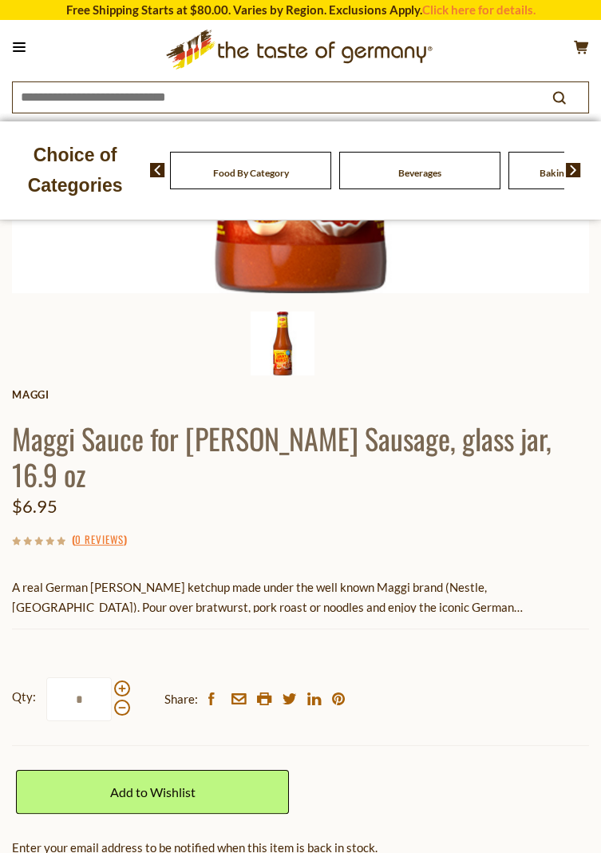
scroll to position [483, 0]
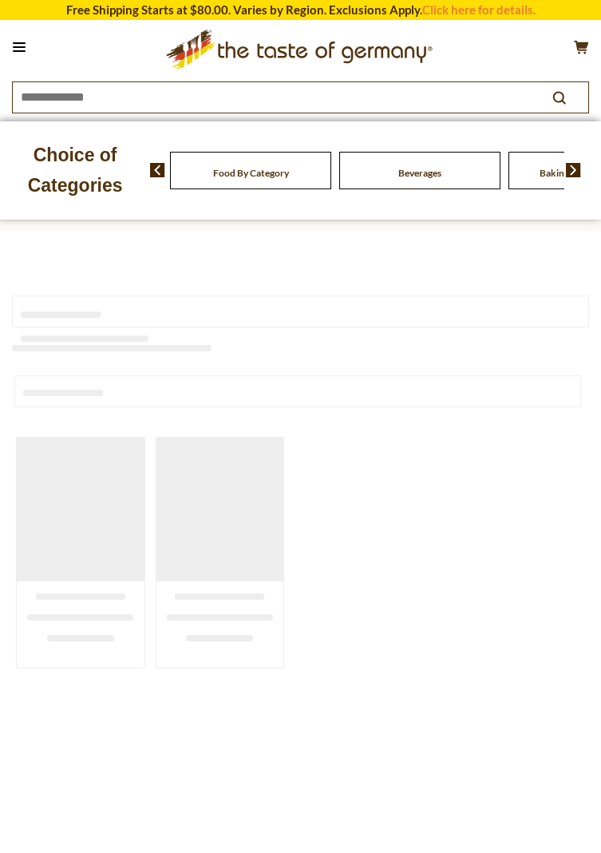
type input "*****"
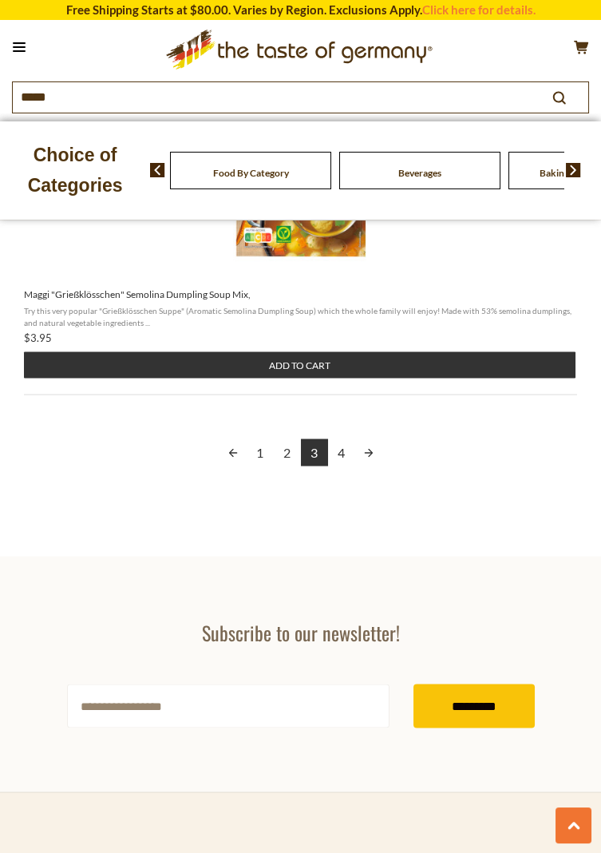
scroll to position [5205, 0]
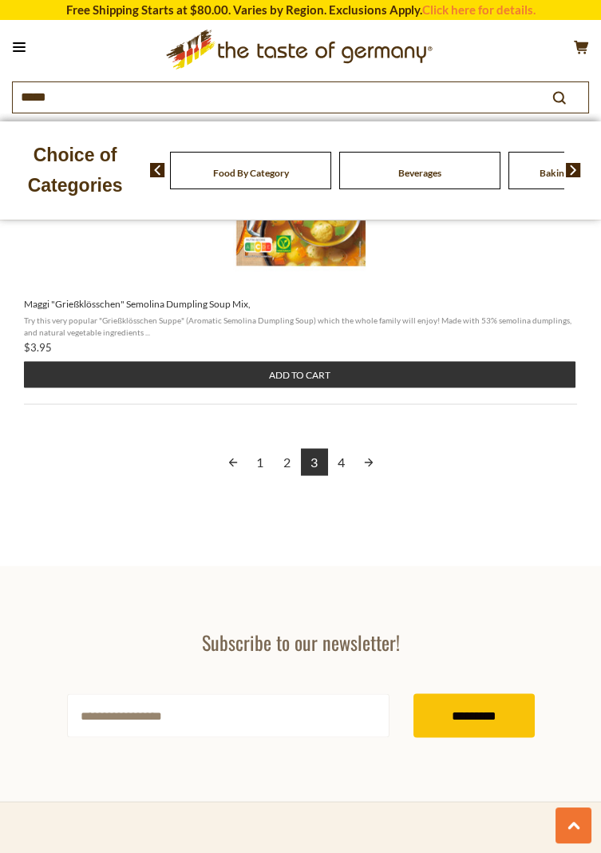
click at [347, 461] on link "4" at bounding box center [341, 462] width 27 height 27
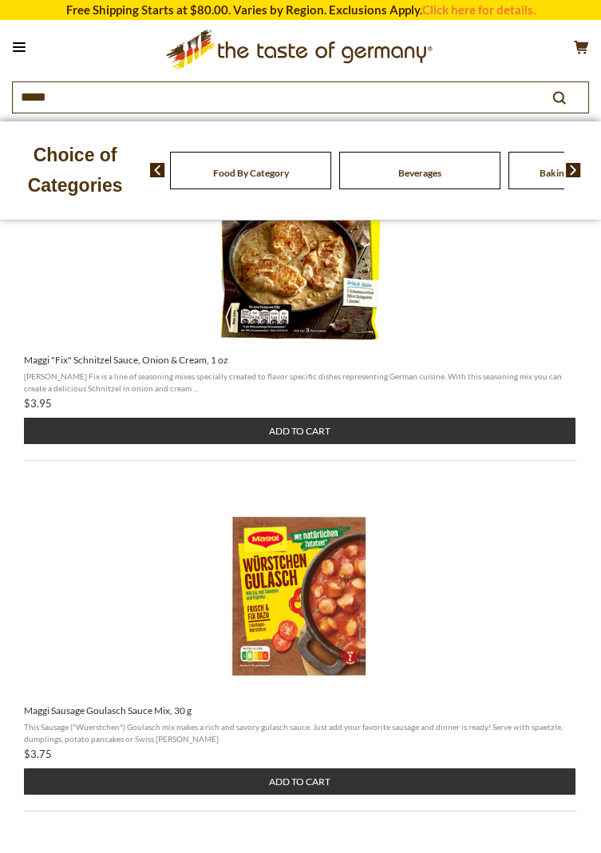
scroll to position [323, 0]
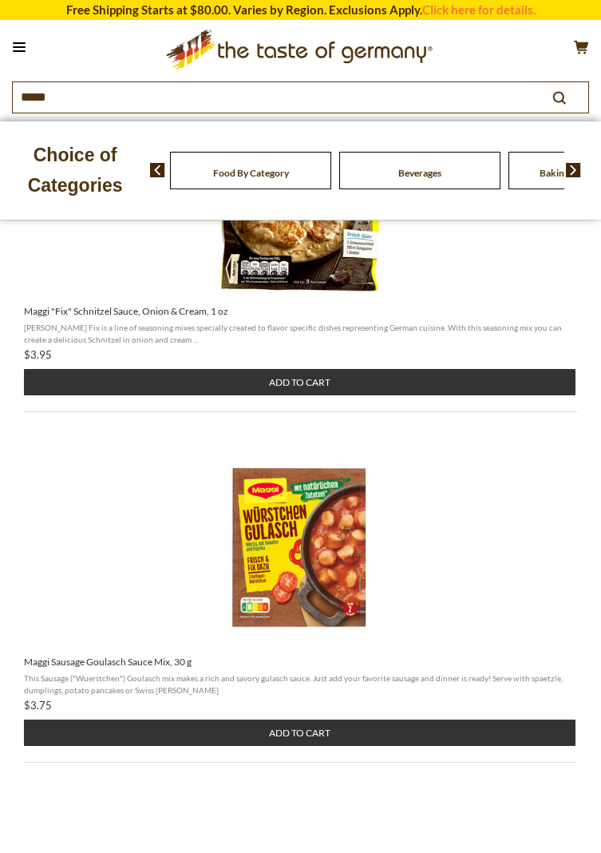
click at [292, 734] on button "Add to cart" at bounding box center [300, 732] width 552 height 26
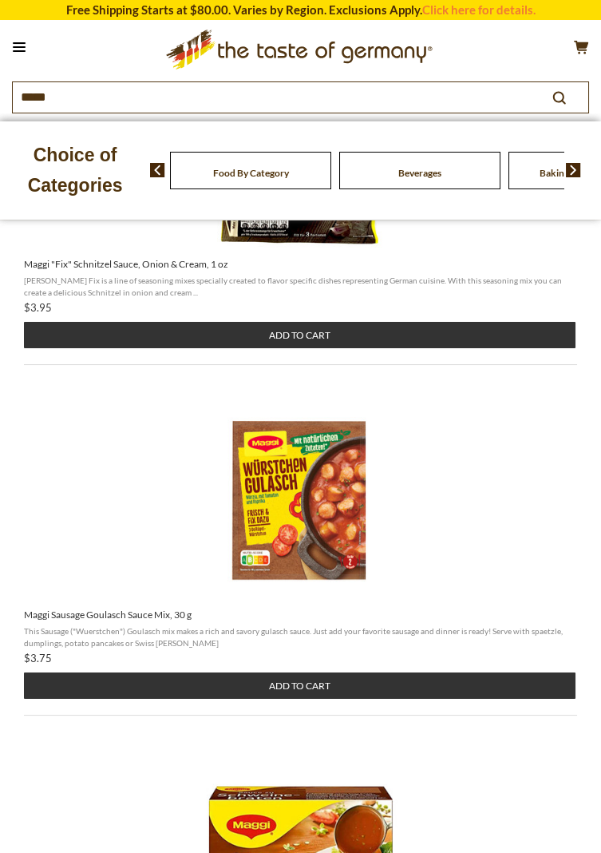
scroll to position [374, 0]
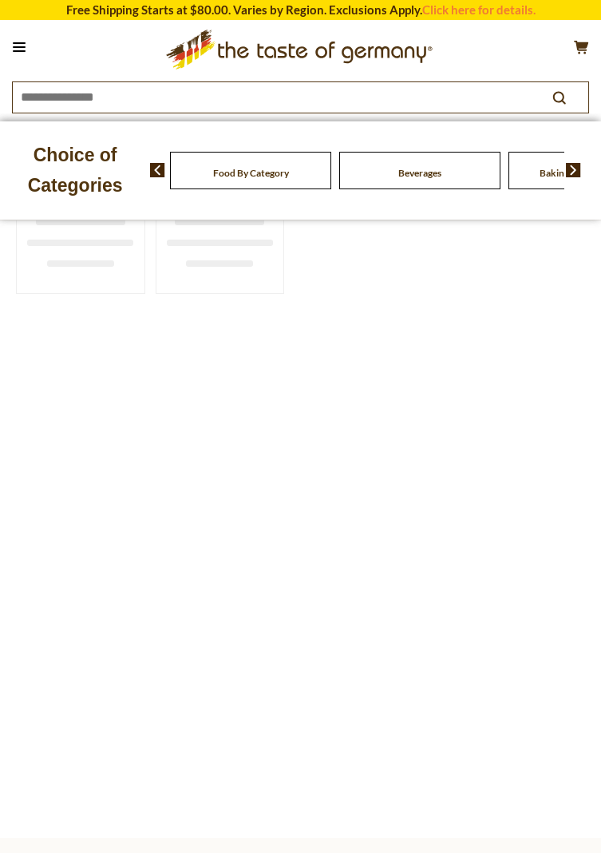
type input "*****"
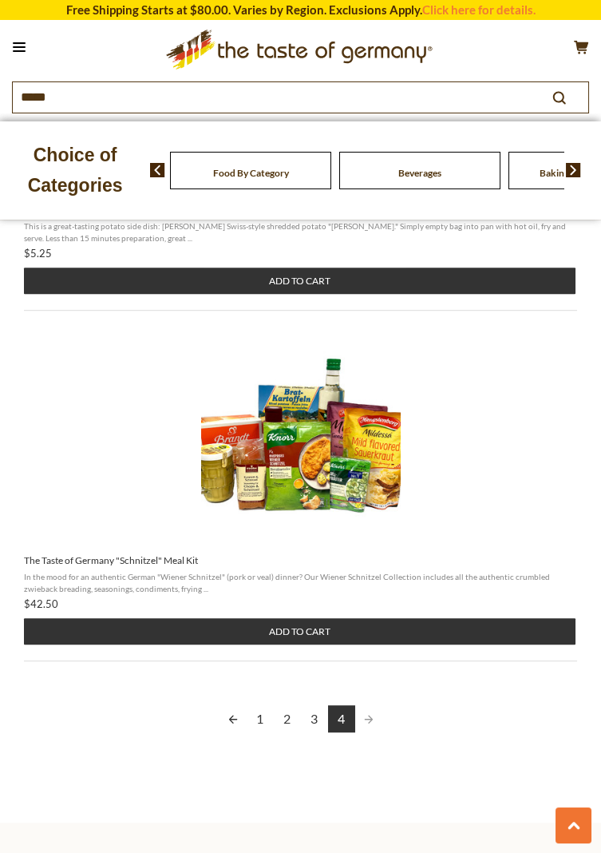
scroll to position [1476, 0]
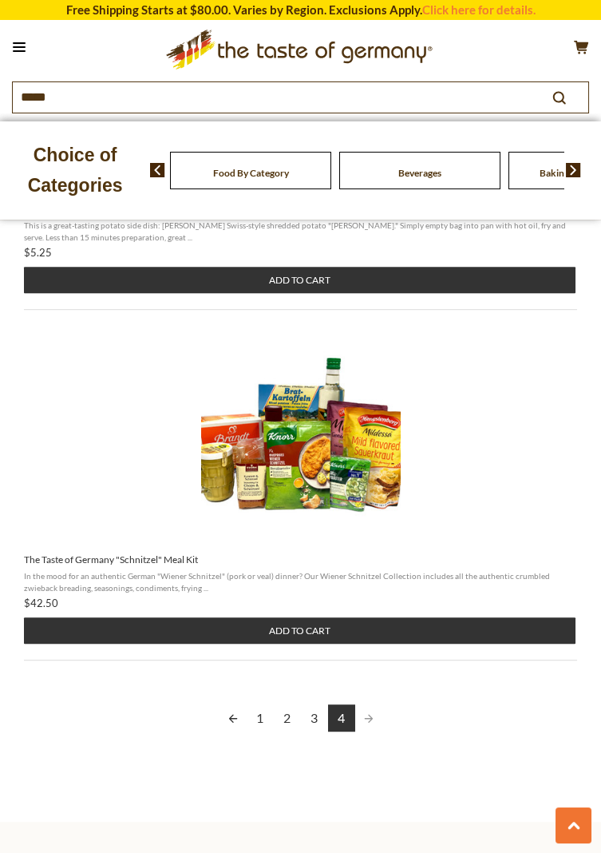
click at [350, 722] on link "4" at bounding box center [341, 717] width 27 height 27
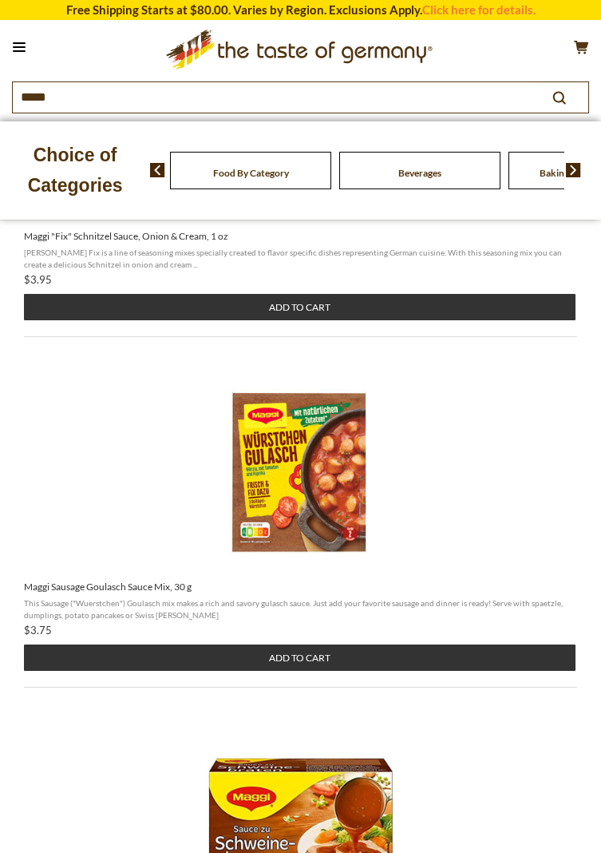
scroll to position [0, 0]
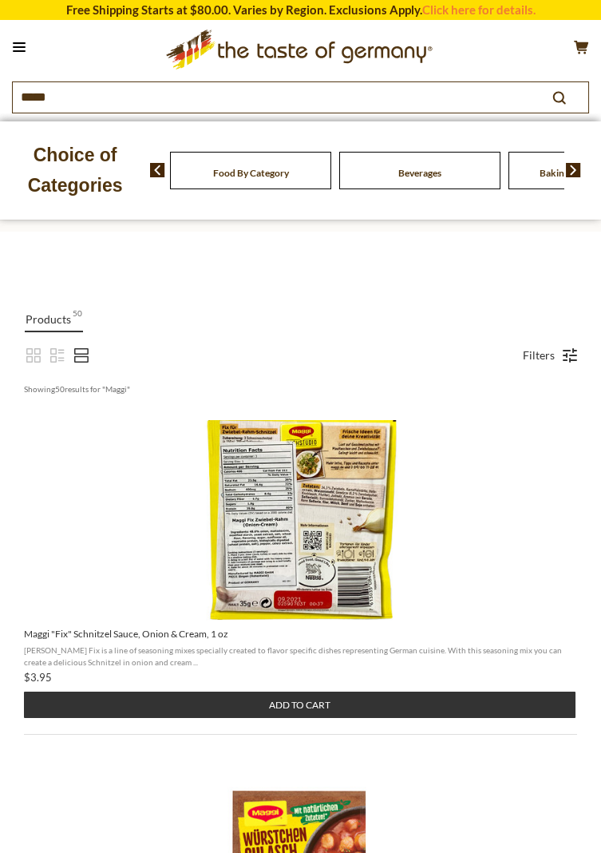
click at [477, 649] on span "Knorr Fix is a line of seasoning mixes specially created to flavor specific dis…" at bounding box center [300, 655] width 553 height 22
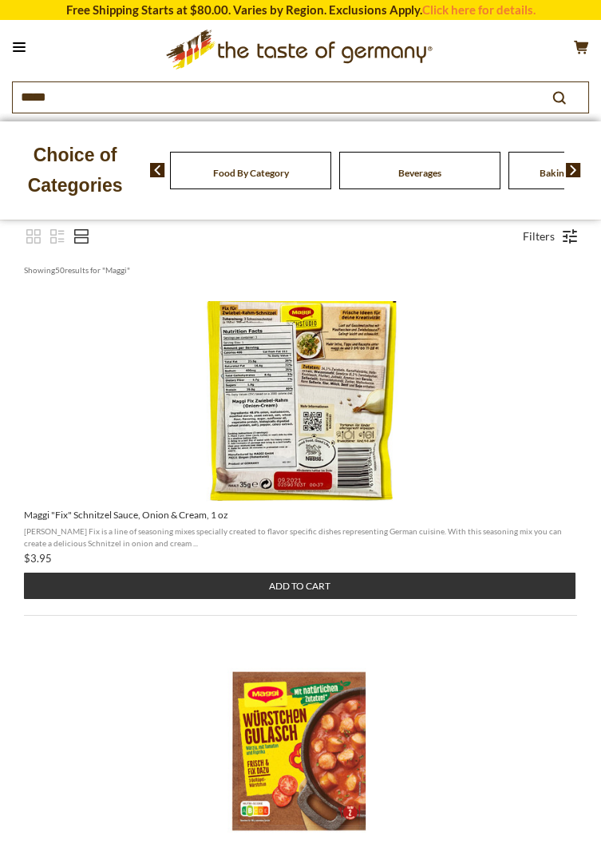
scroll to position [123, 0]
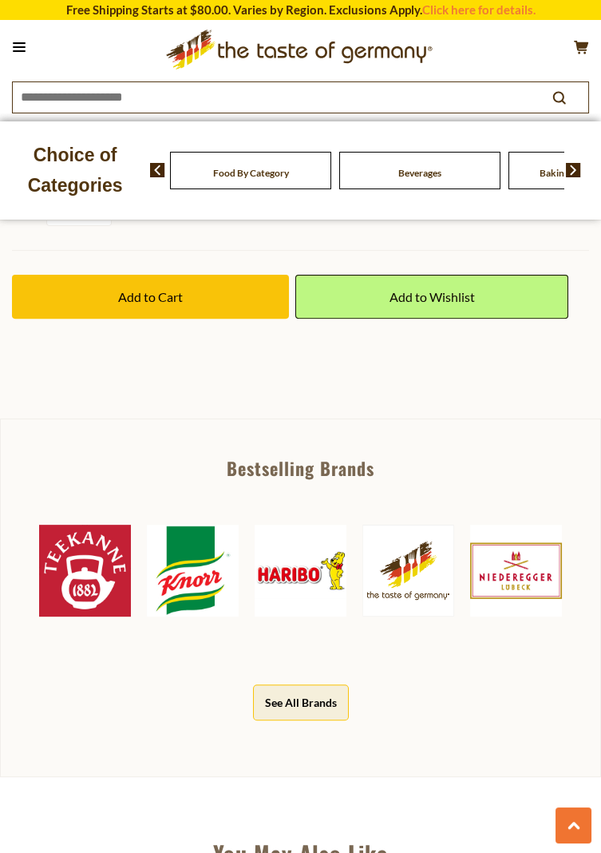
scroll to position [972, 0]
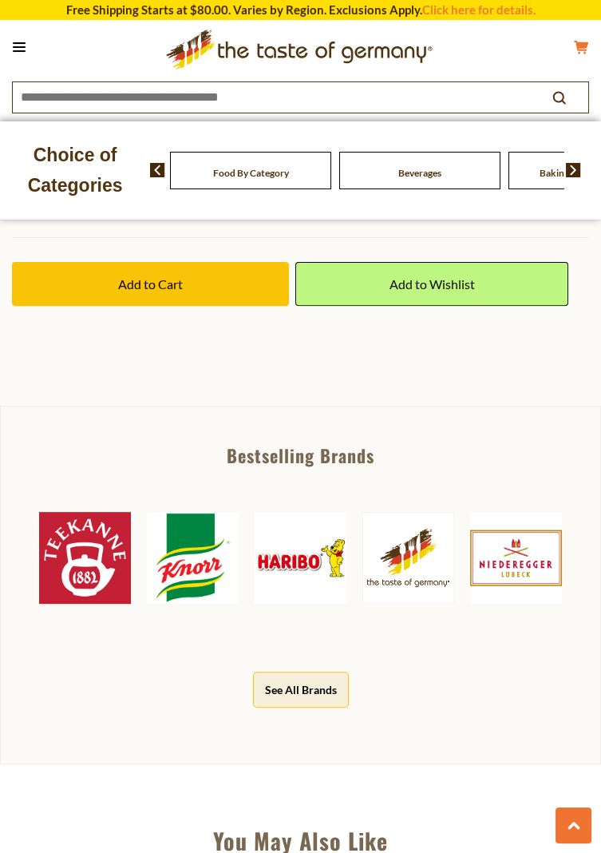
click at [587, 46] on icon "cart" at bounding box center [581, 47] width 15 height 14
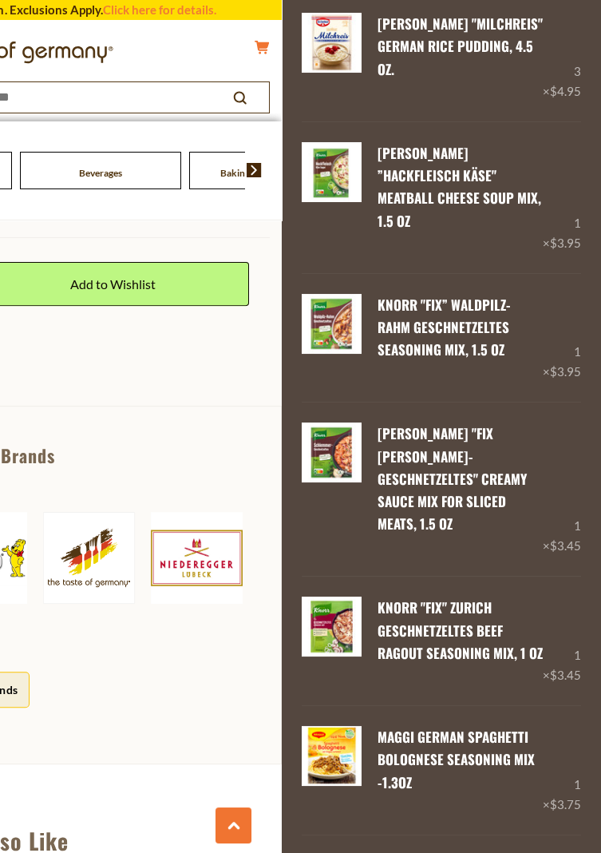
scroll to position [490, 0]
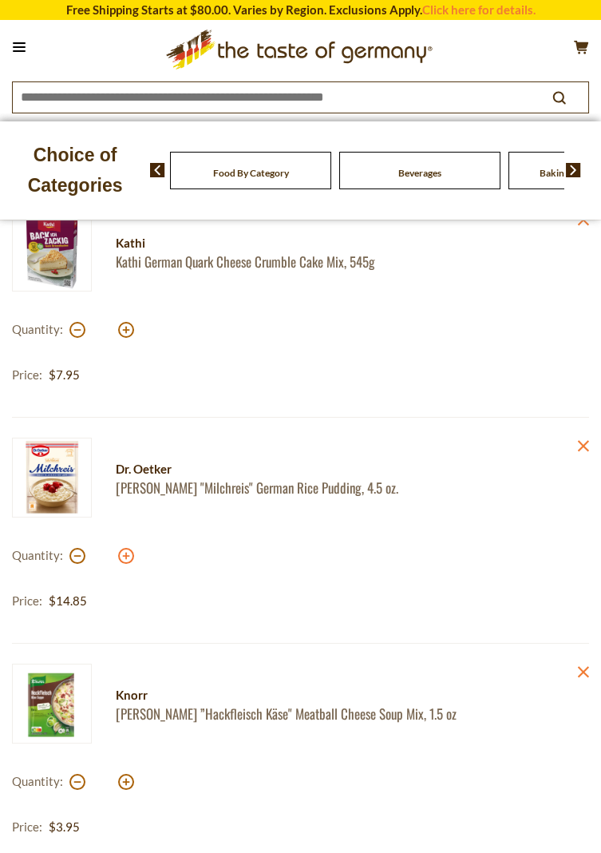
click at [124, 553] on button at bounding box center [126, 556] width 16 height 16
type input "*"
click at [26, 50] on button at bounding box center [19, 47] width 22 height 22
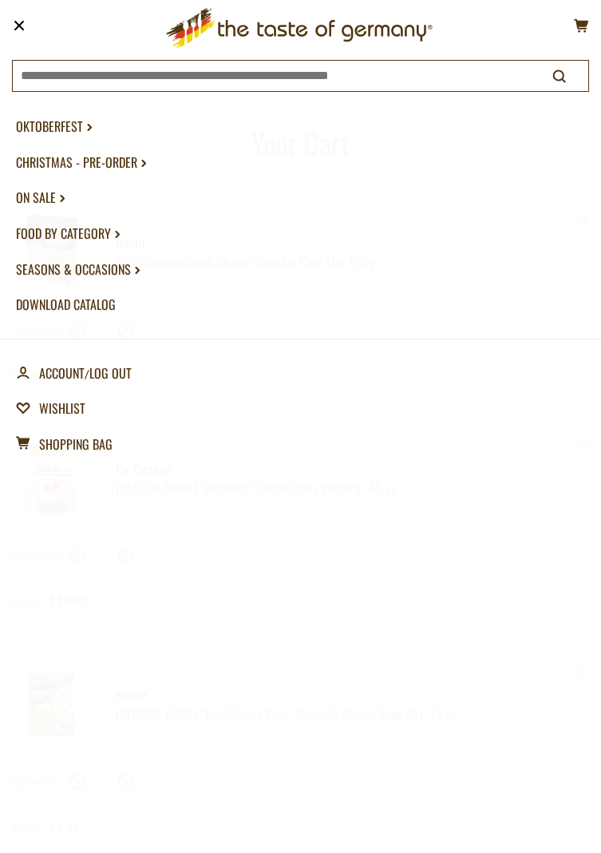
click at [78, 236] on link "Food By Category dropdown_arrow" at bounding box center [300, 234] width 569 height 36
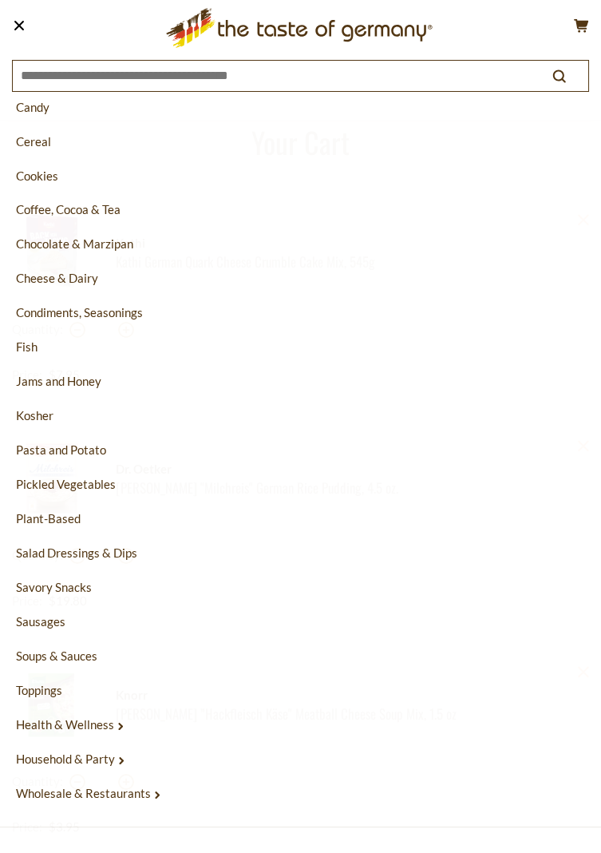
scroll to position [278, 0]
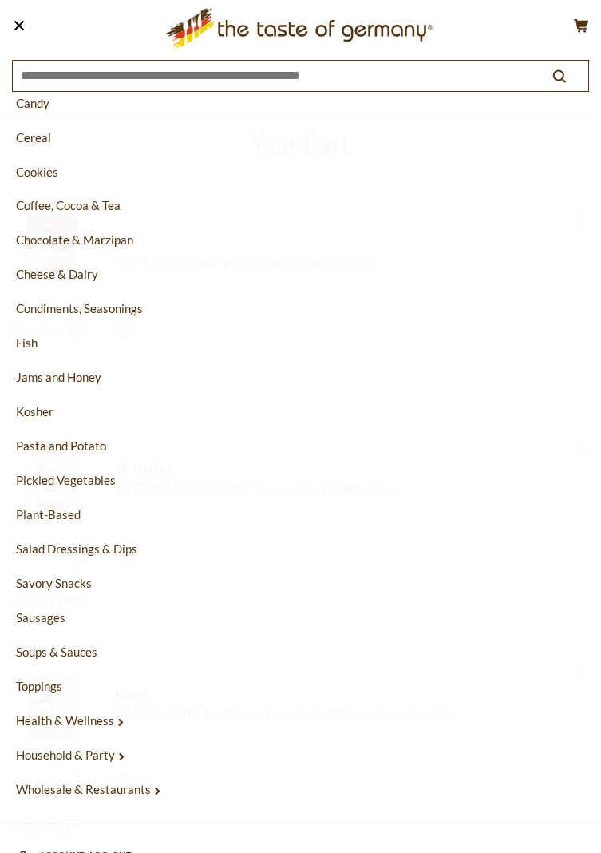
click at [65, 658] on link "Soups & Sauces" at bounding box center [300, 652] width 569 height 34
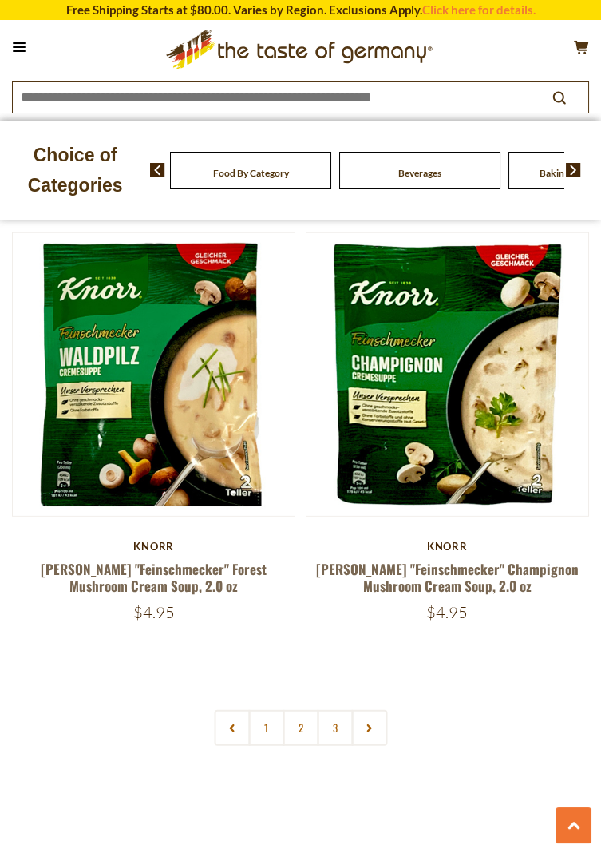
scroll to position [7429, 0]
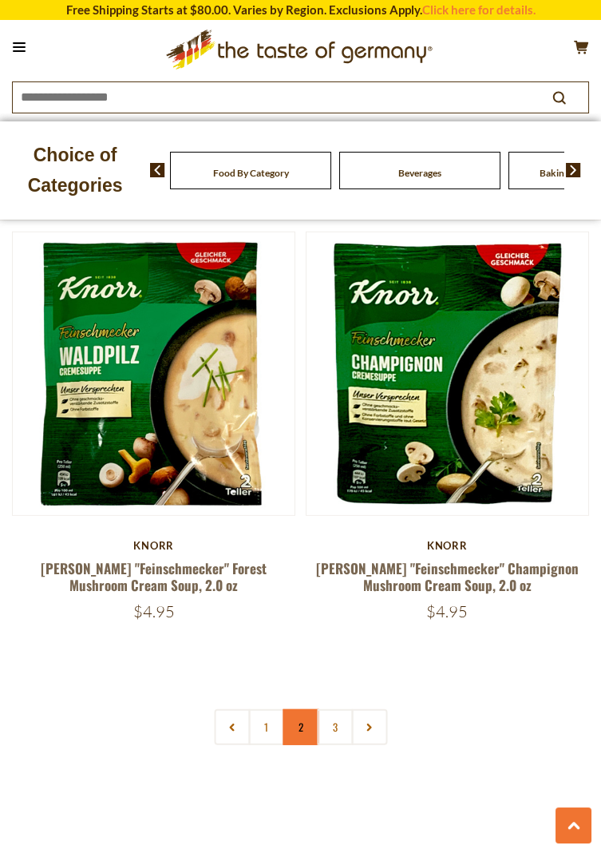
click at [300, 709] on link "2" at bounding box center [301, 727] width 36 height 36
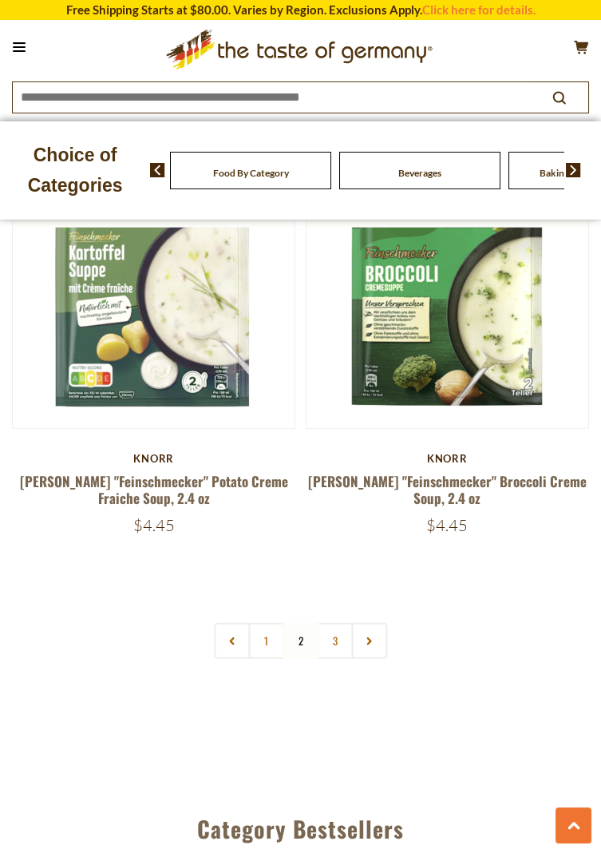
scroll to position [7487, 0]
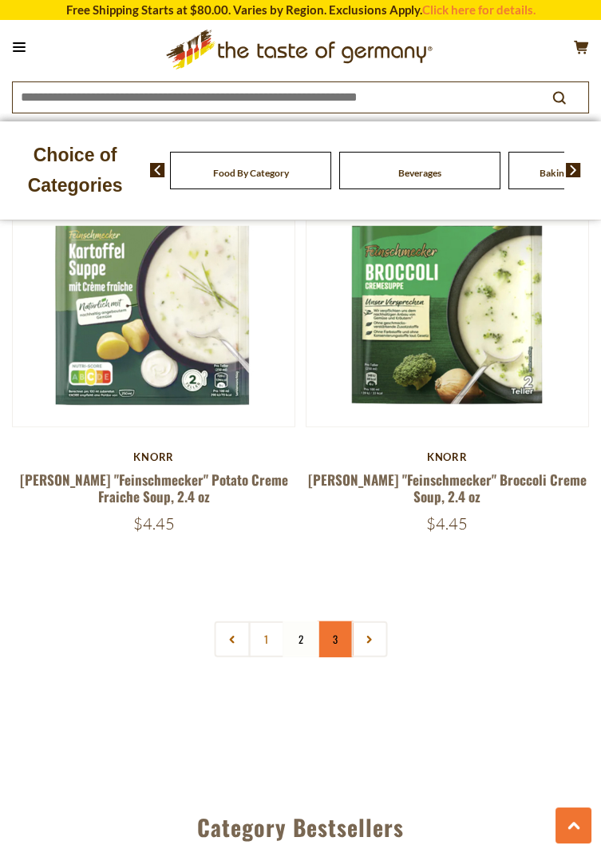
click at [342, 621] on link "3" at bounding box center [335, 639] width 36 height 36
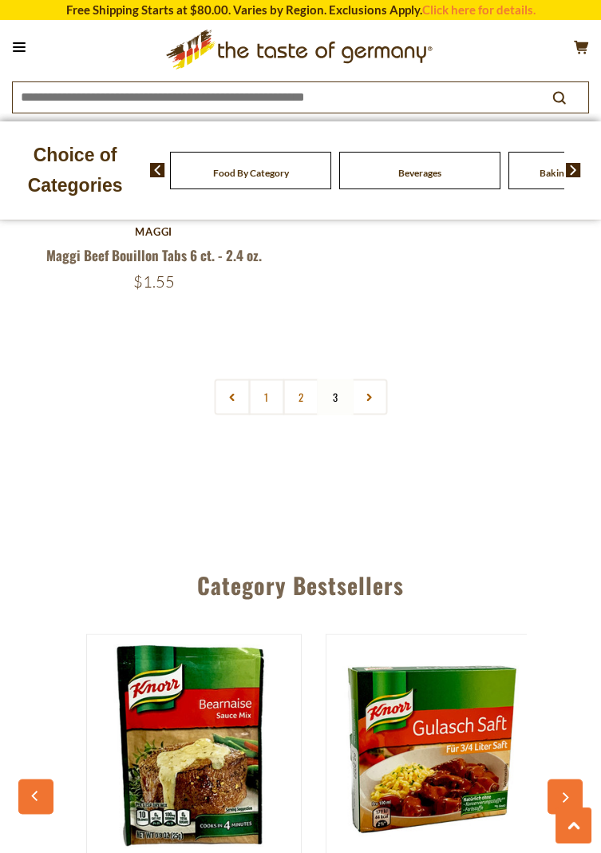
scroll to position [5084, 0]
click at [21, 48] on icon at bounding box center [19, 47] width 13 height 2
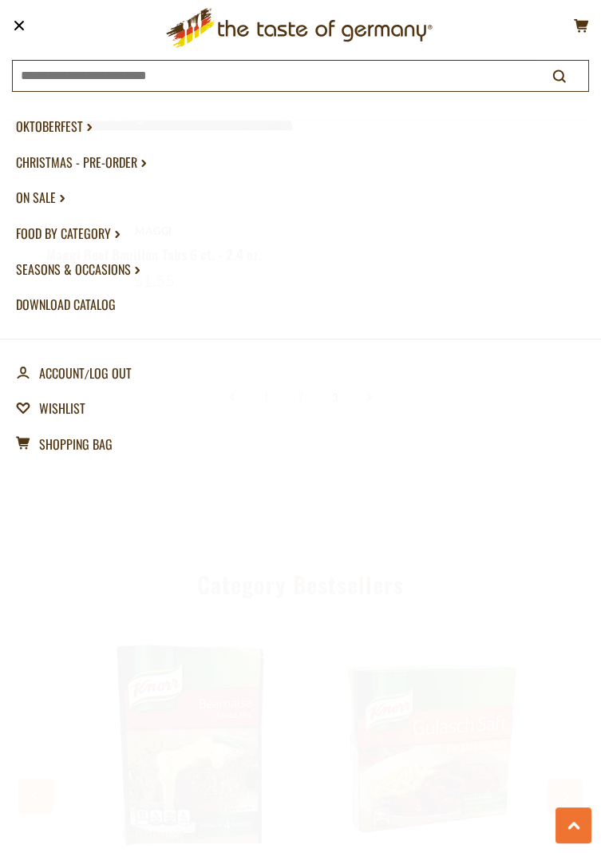
click at [65, 246] on link "Food By Category dropdown_arrow" at bounding box center [300, 234] width 569 height 36
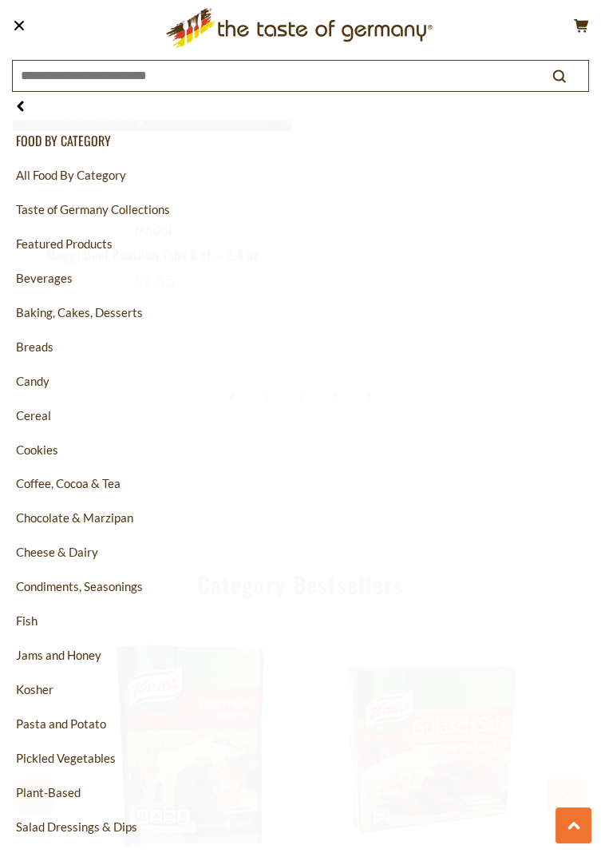
scroll to position [2, 0]
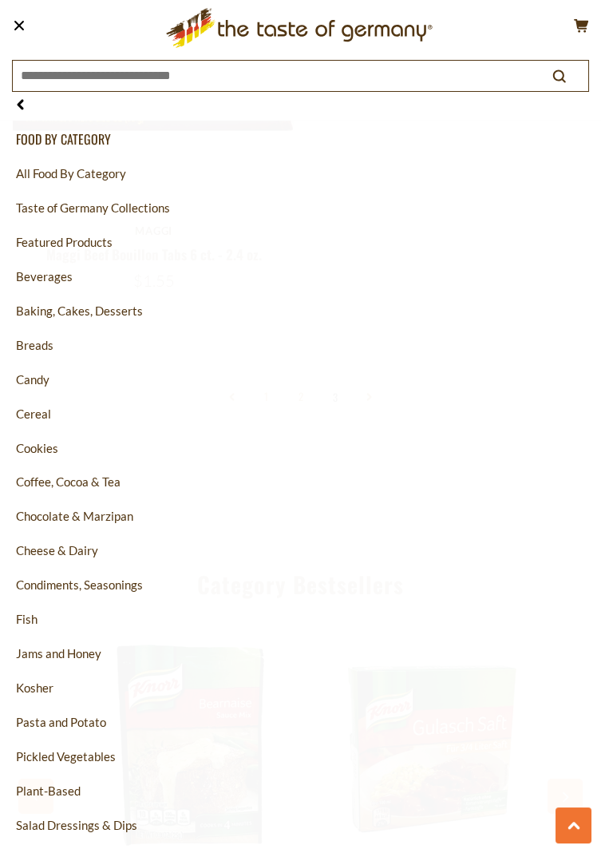
click at [53, 735] on link "Pasta and Potato" at bounding box center [300, 722] width 569 height 34
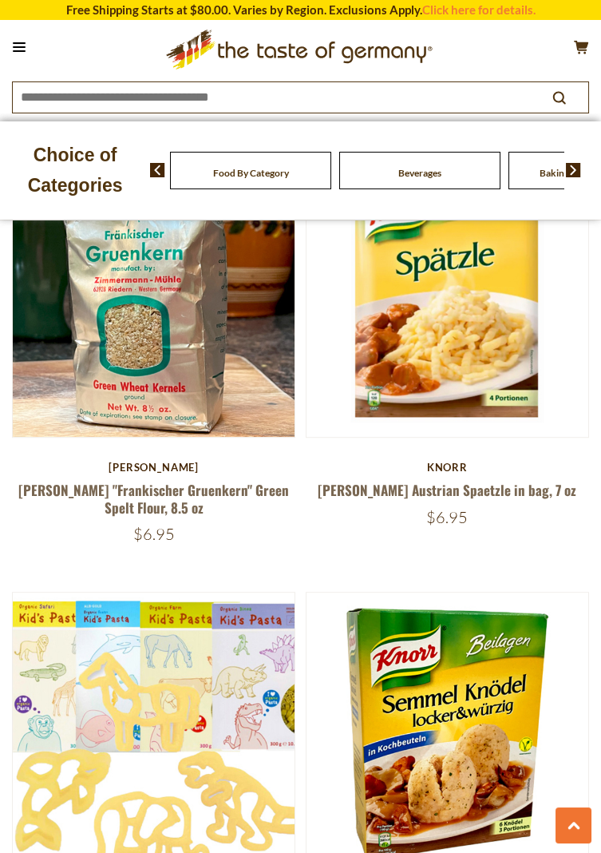
scroll to position [1948, 0]
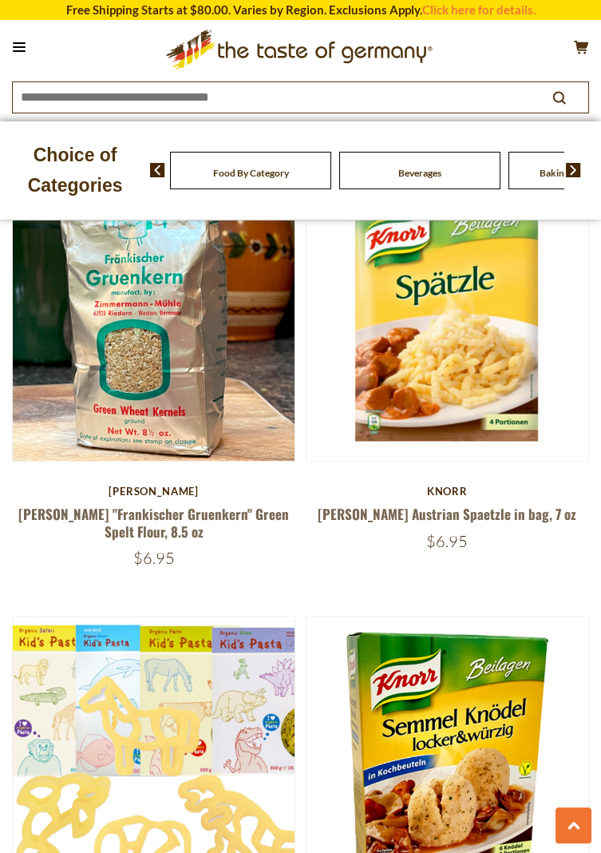
click at [284, 652] on img at bounding box center [154, 757] width 282 height 282
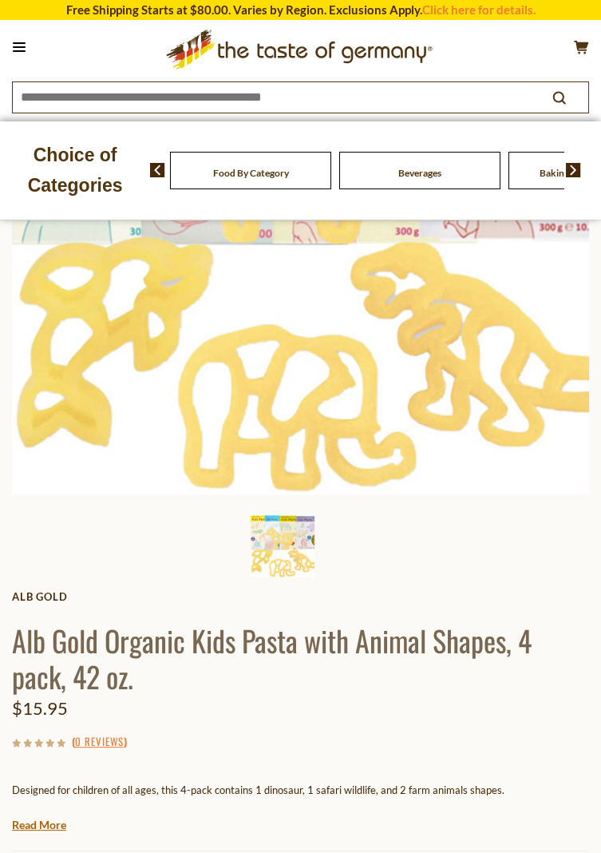
scroll to position [280, 0]
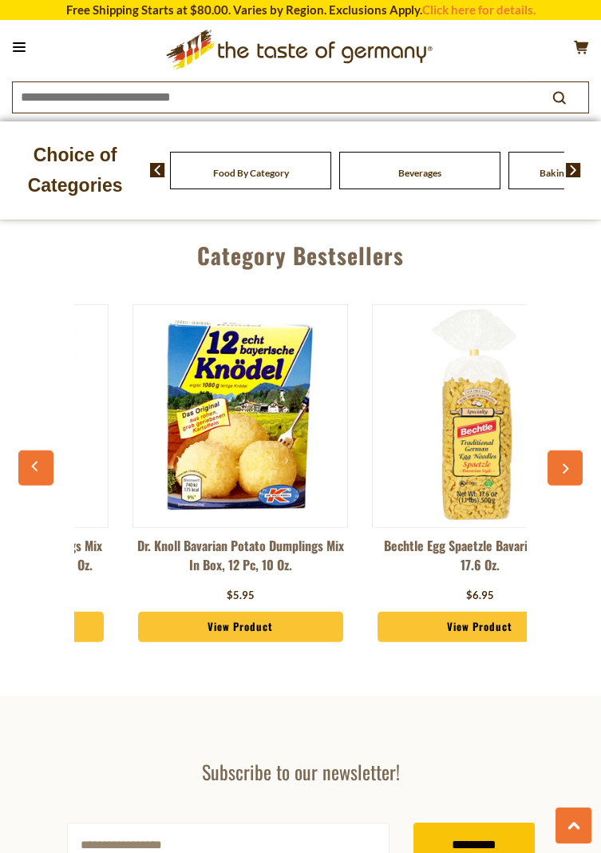
scroll to position [0, 231]
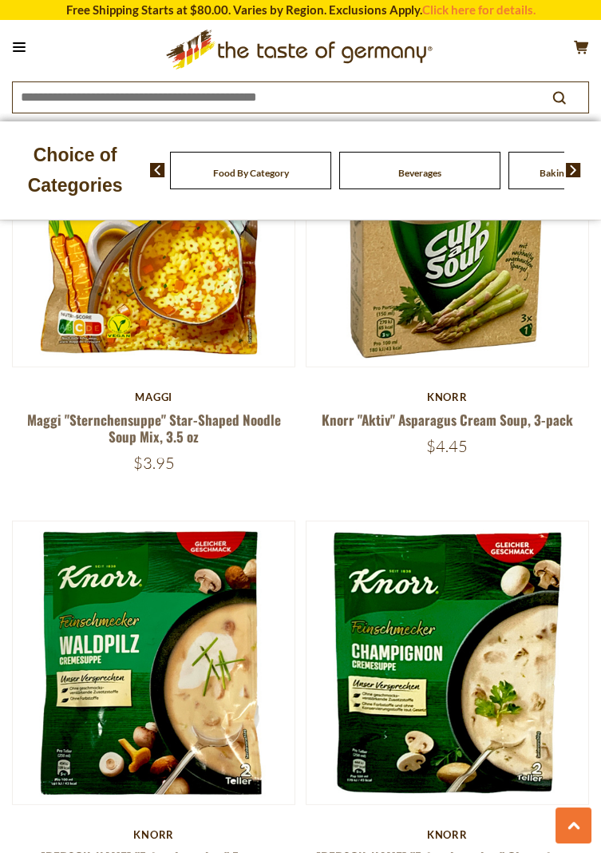
scroll to position [7134, 0]
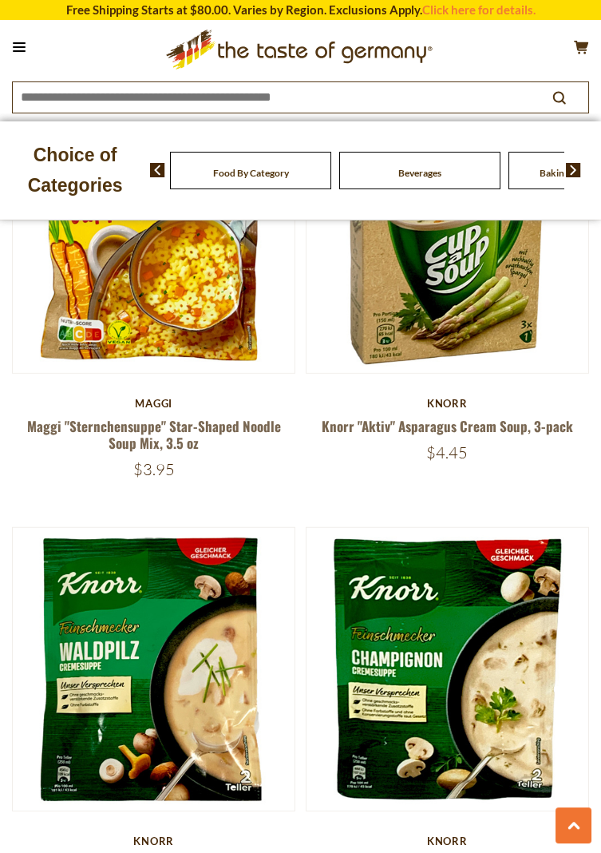
click at [26, 45] on button at bounding box center [19, 47] width 22 height 22
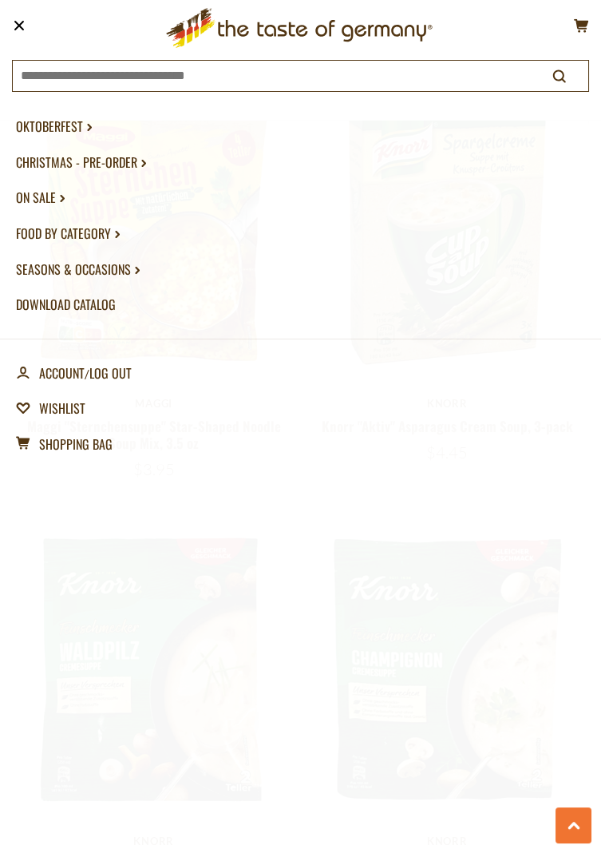
click at [61, 411] on link "wishlist Wishlist" at bounding box center [300, 408] width 569 height 36
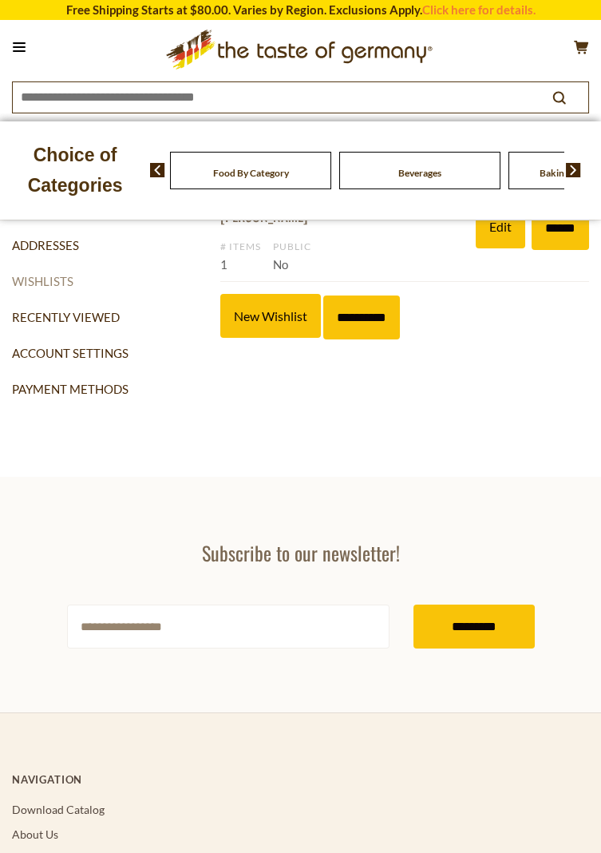
click at [60, 288] on link "Wishlists" at bounding box center [110, 281] width 196 height 36
click at [26, 47] on button at bounding box center [19, 47] width 22 height 22
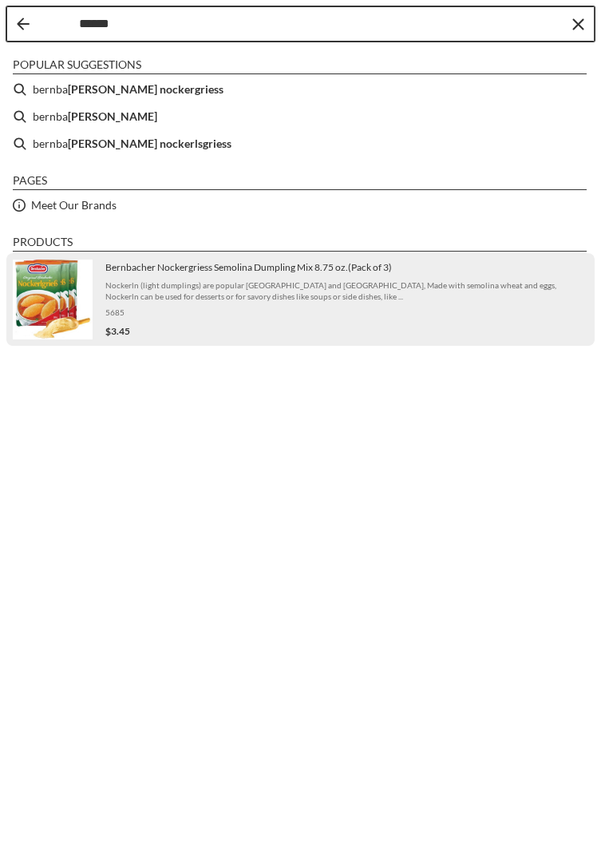
type input "******"
click at [120, 297] on div "Bernbacher Nockergriess Semolina Dumpling Mix 8.75 oz.(Pack of 3) Nockerln (lig…" at bounding box center [346, 300] width 483 height 78
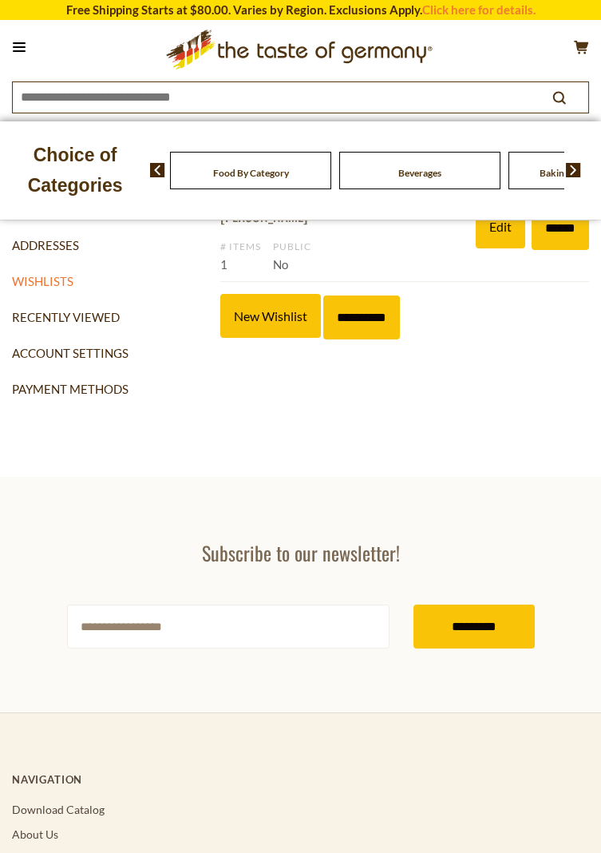
click at [10, 47] on button at bounding box center [19, 47] width 22 height 22
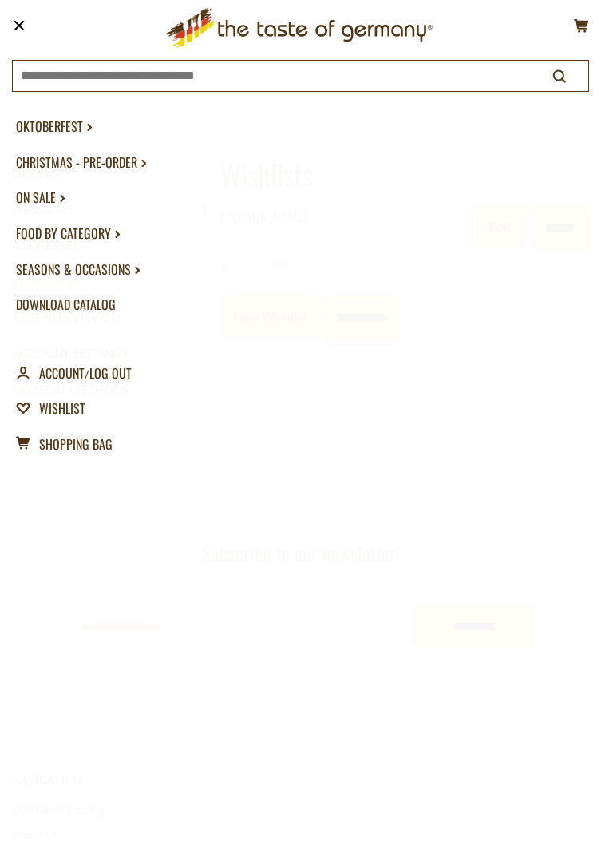
click at [69, 235] on link "Food By Category dropdown_arrow" at bounding box center [300, 234] width 569 height 36
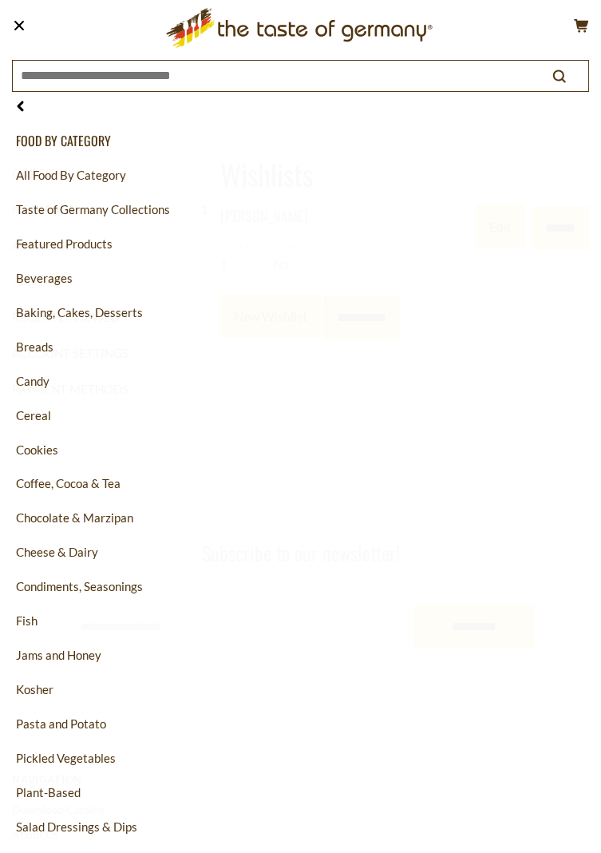
click at [54, 838] on link "Salad Dressings & Dips" at bounding box center [300, 826] width 569 height 34
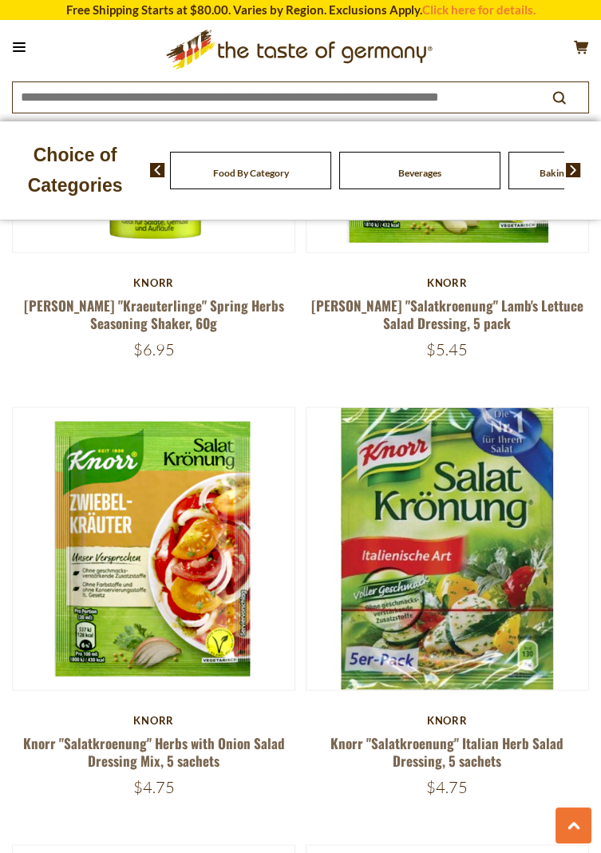
scroll to position [5502, 0]
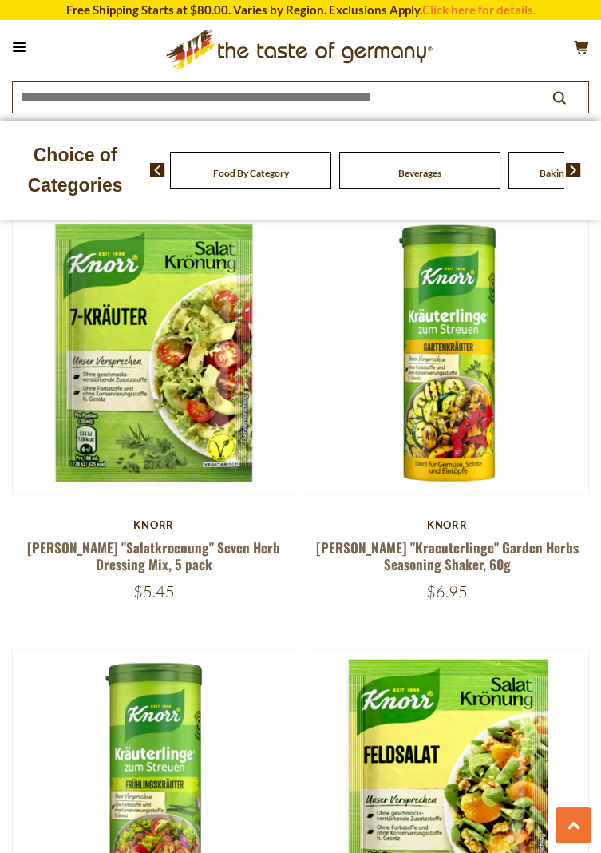
scroll to position [0, 22]
click at [140, 325] on img at bounding box center [154, 353] width 282 height 282
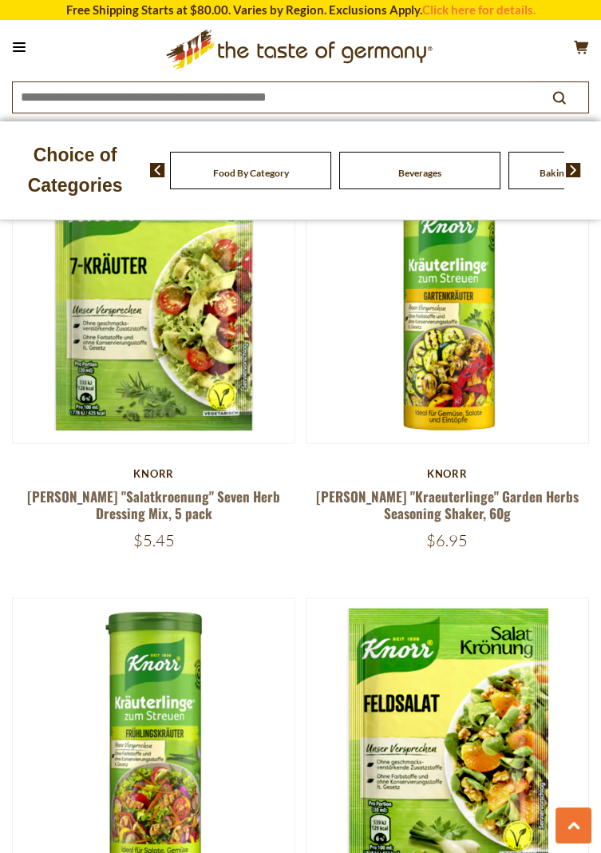
scroll to position [0, 13]
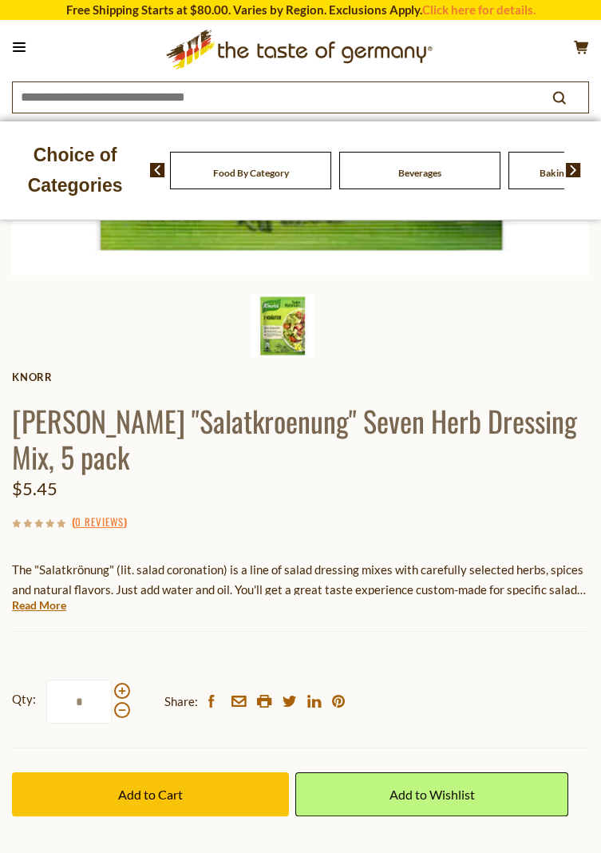
scroll to position [501, 0]
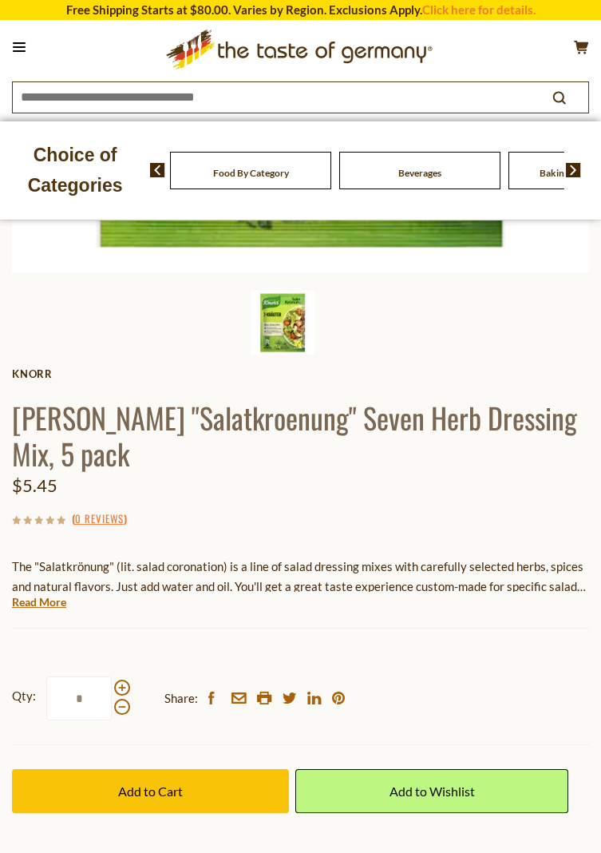
click at [145, 783] on span "Add to Cart" at bounding box center [150, 790] width 65 height 15
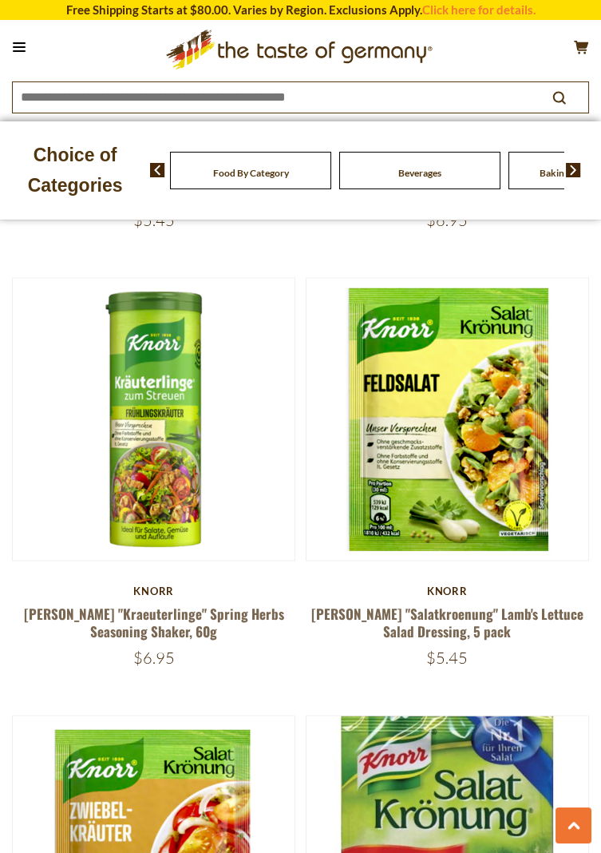
scroll to position [5196, 0]
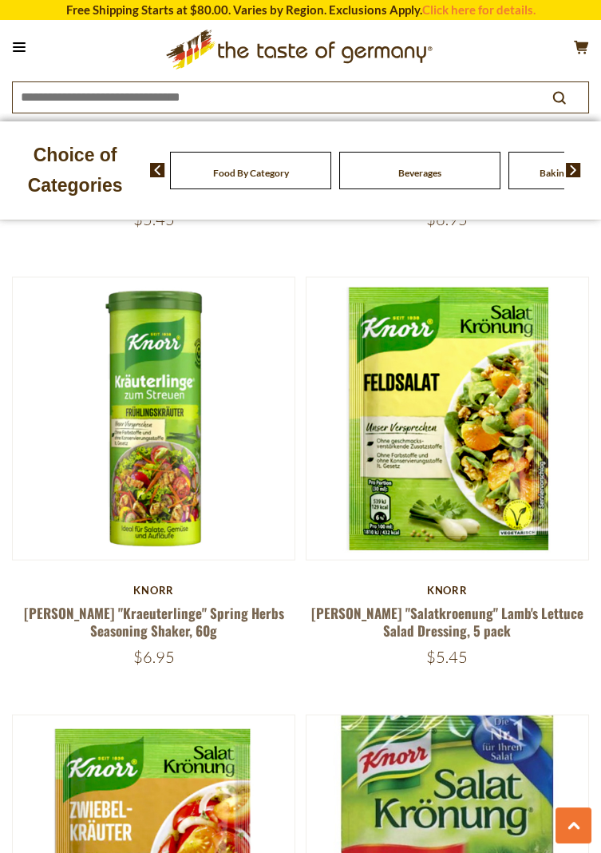
click at [420, 806] on img at bounding box center [448, 856] width 282 height 282
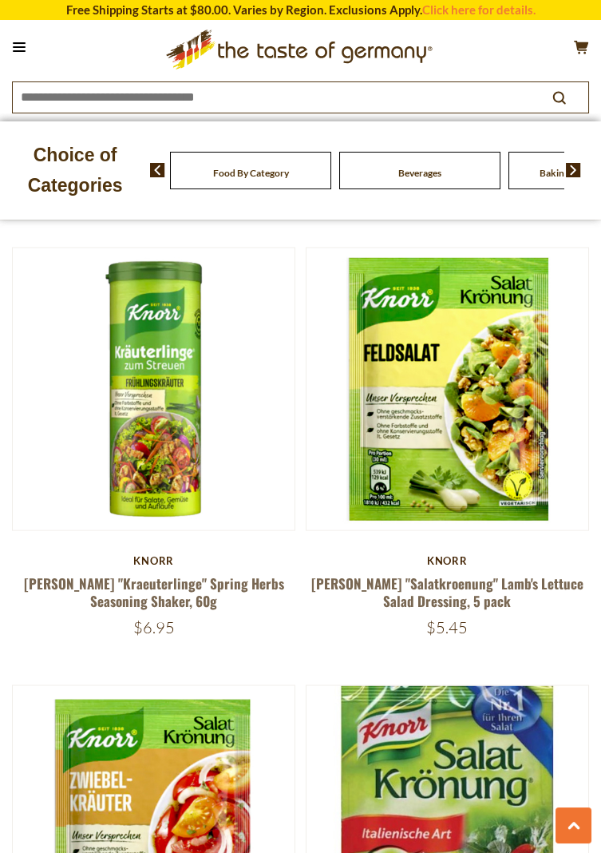
scroll to position [5247, 0]
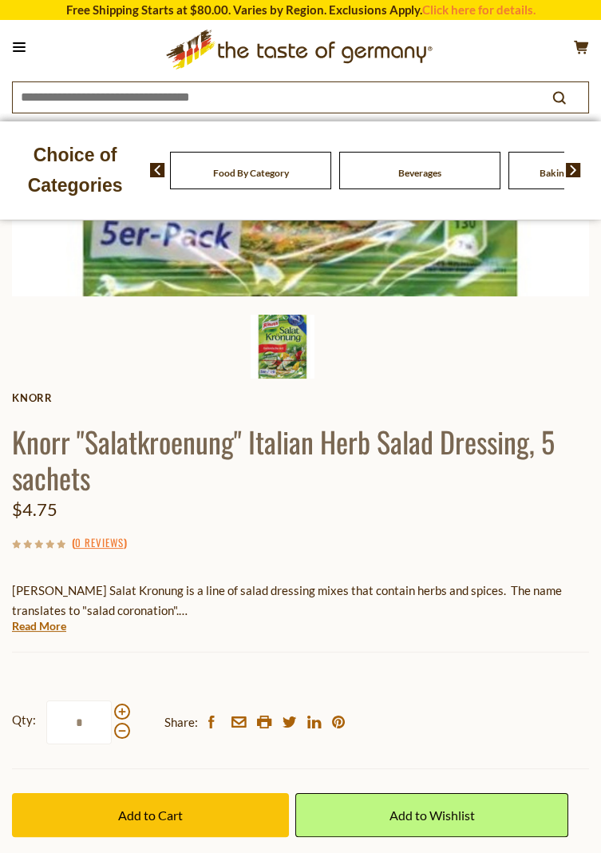
scroll to position [477, 0]
click at [147, 816] on span "Add to Cart" at bounding box center [150, 814] width 65 height 15
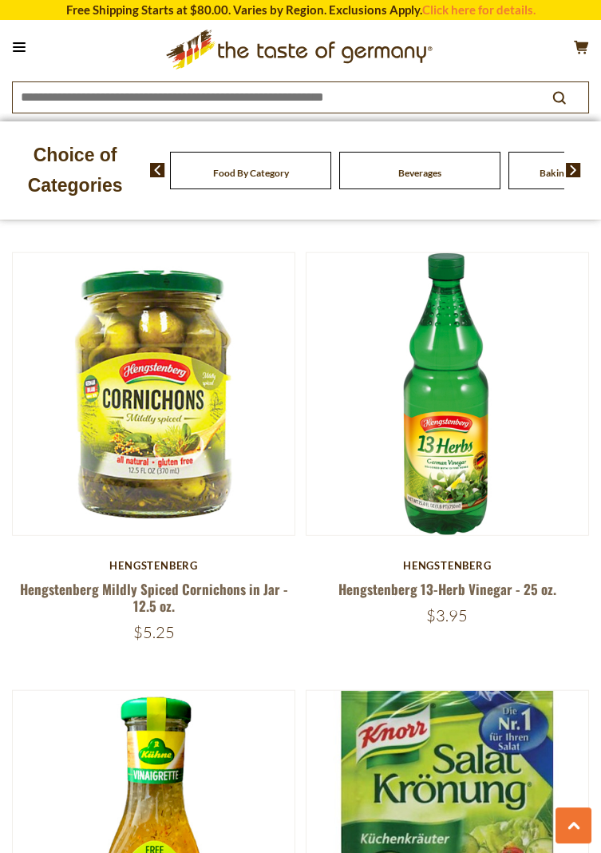
scroll to position [6541, 0]
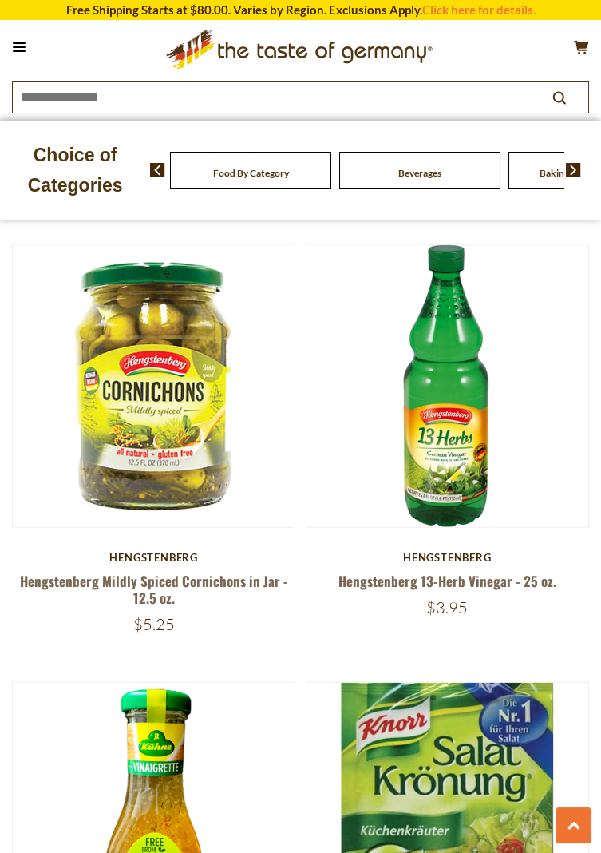
click at [452, 765] on img at bounding box center [448, 824] width 282 height 282
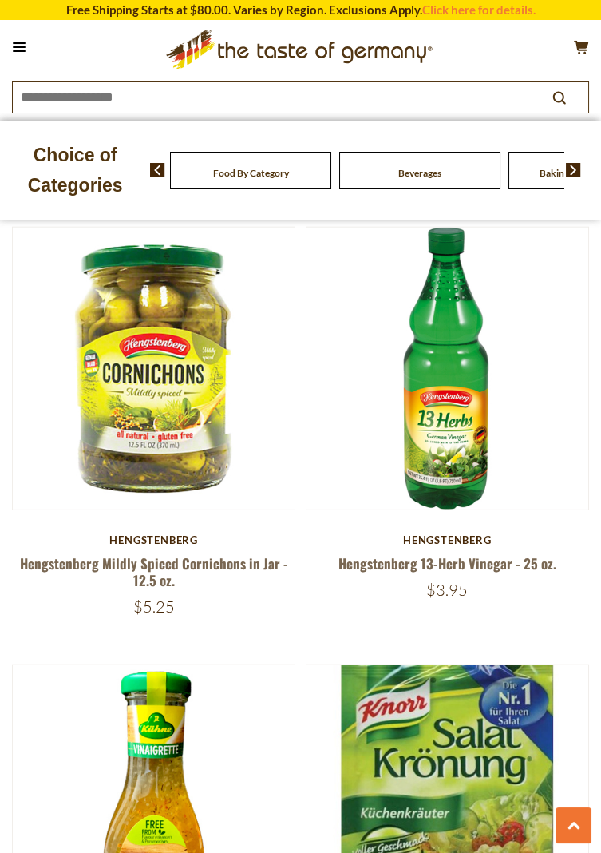
scroll to position [6593, 0]
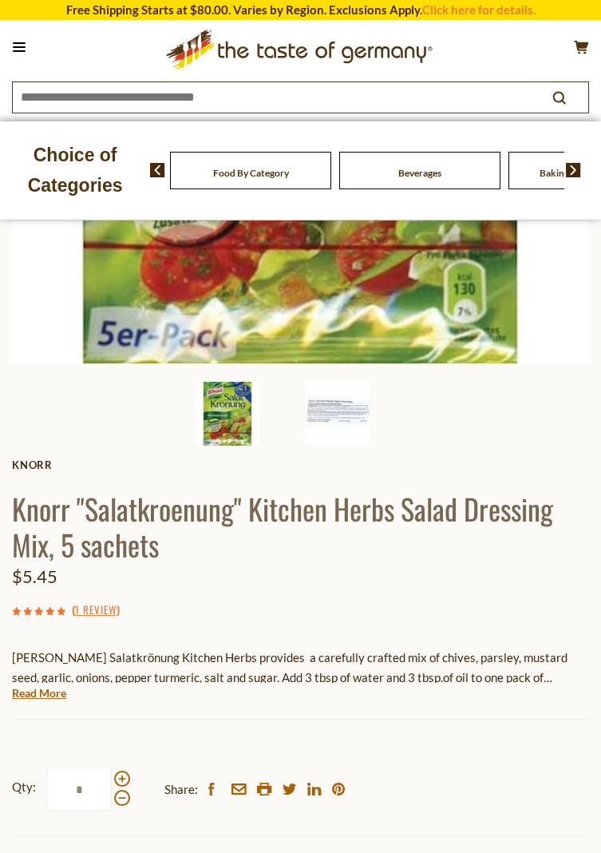
scroll to position [440, 0]
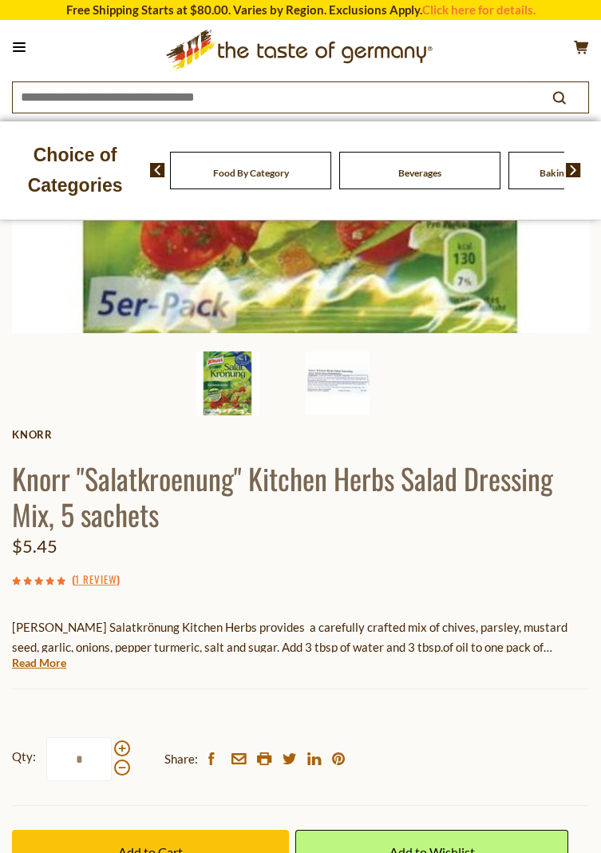
click at [148, 852] on span "Add to Cart" at bounding box center [150, 851] width 65 height 15
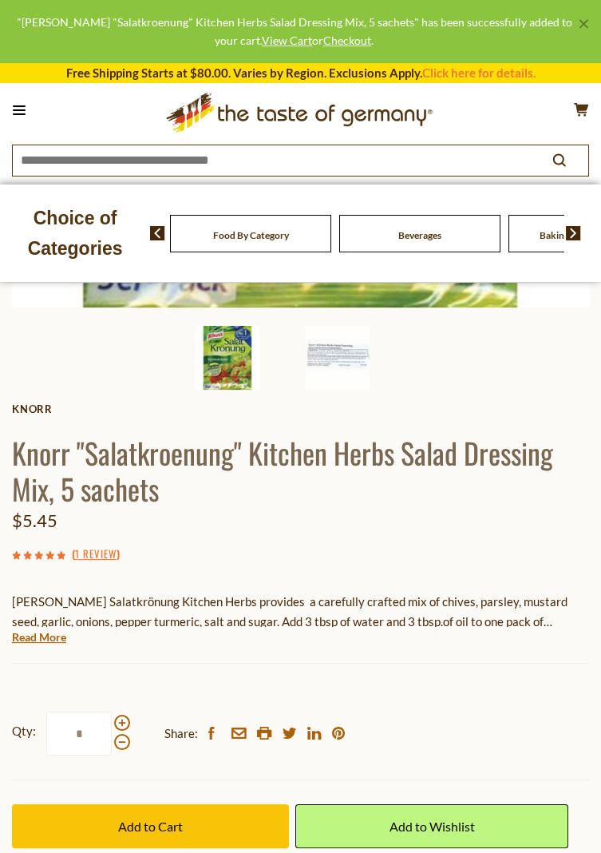
scroll to position [491, 0]
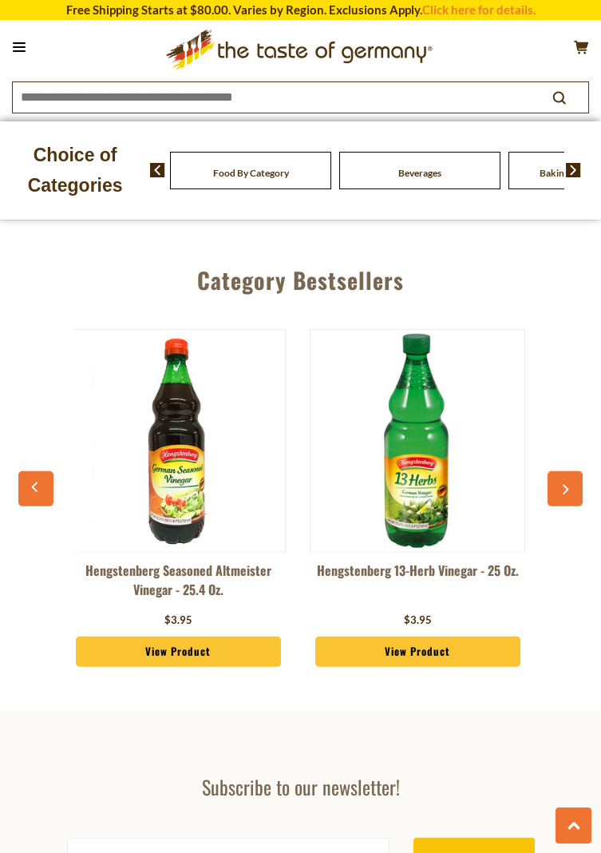
scroll to position [0, 27]
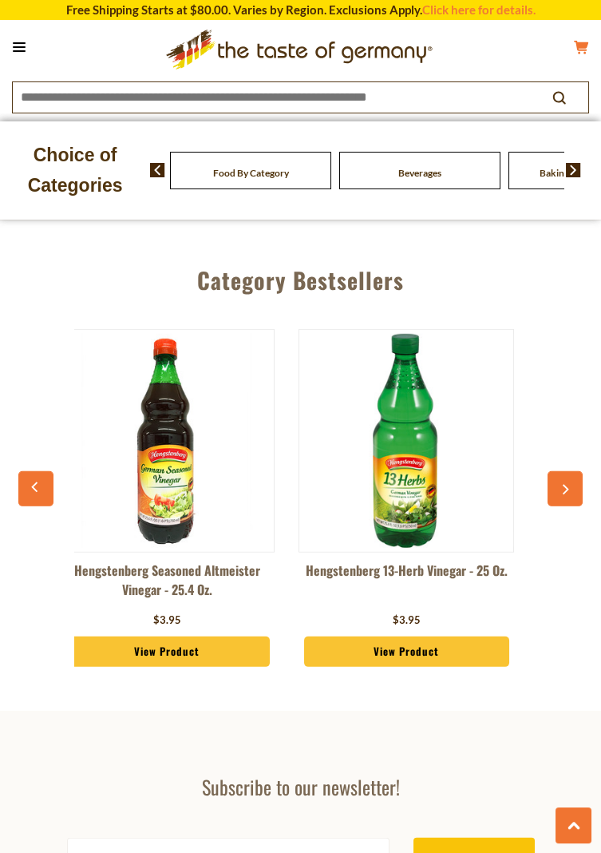
click at [577, 42] on icon at bounding box center [581, 47] width 14 height 14
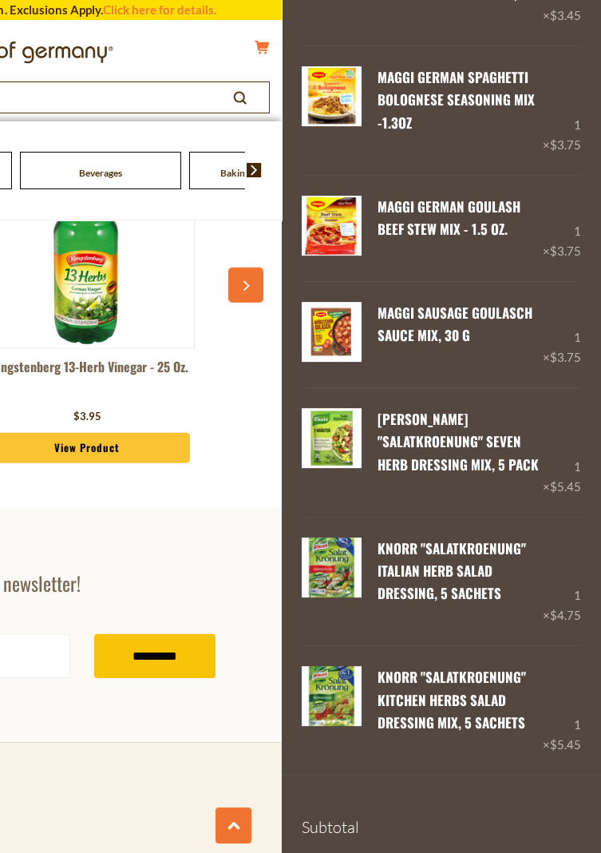
scroll to position [0, 16]
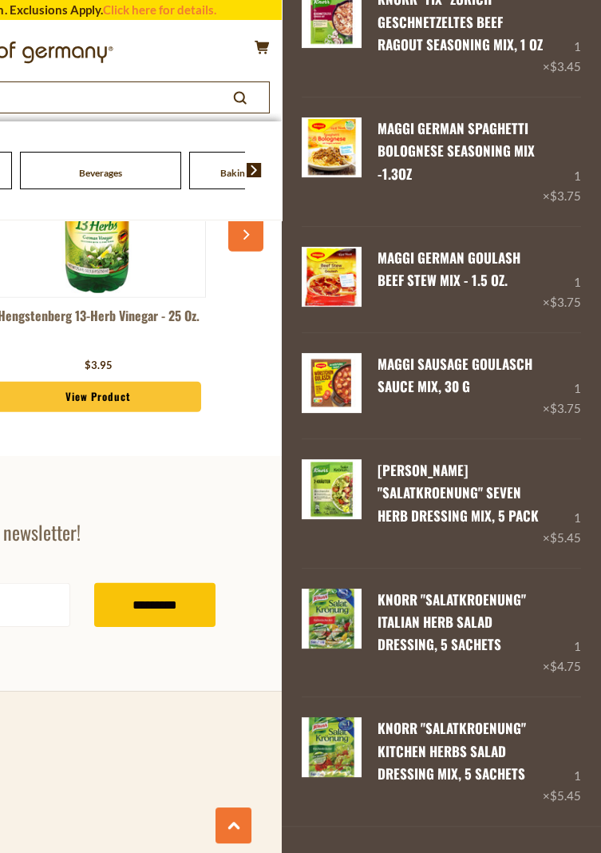
scroll to position [0, 27]
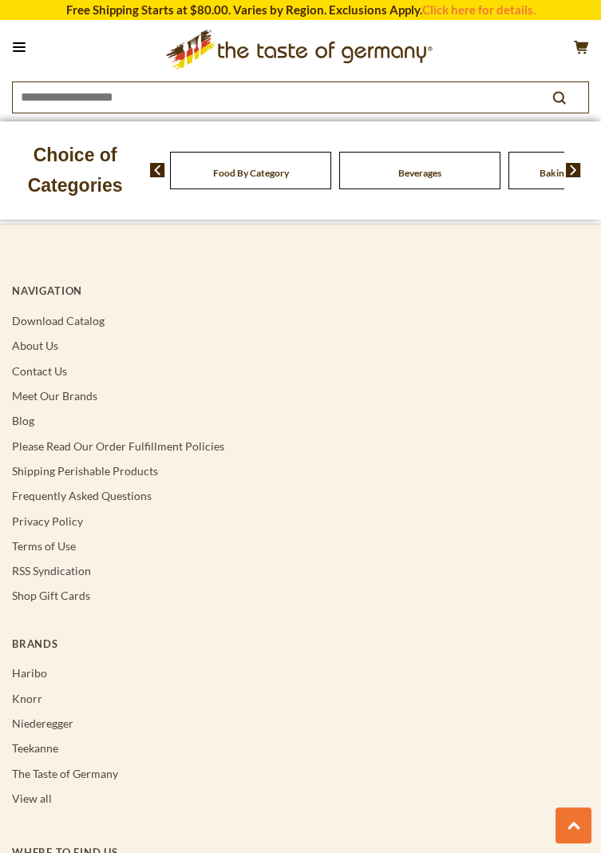
scroll to position [8318, 0]
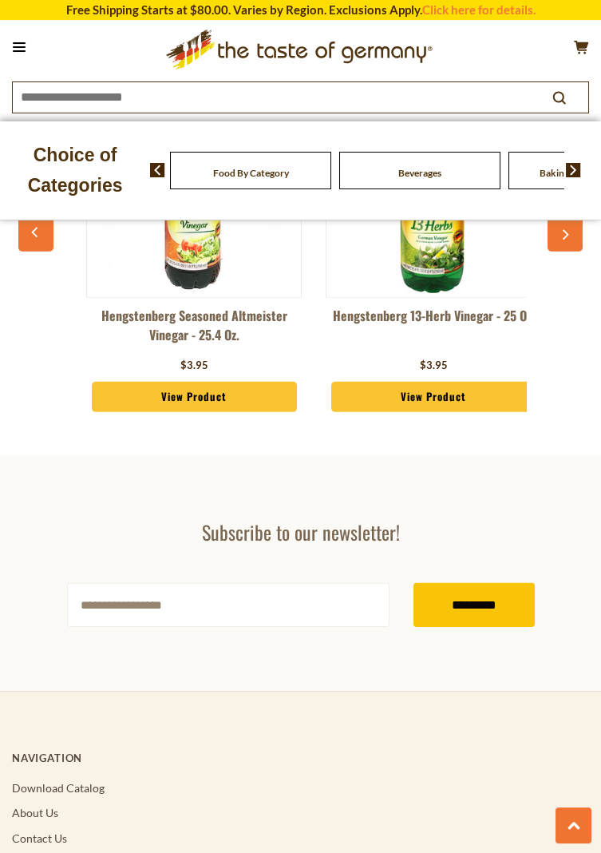
click at [15, 54] on button at bounding box center [19, 47] width 22 height 22
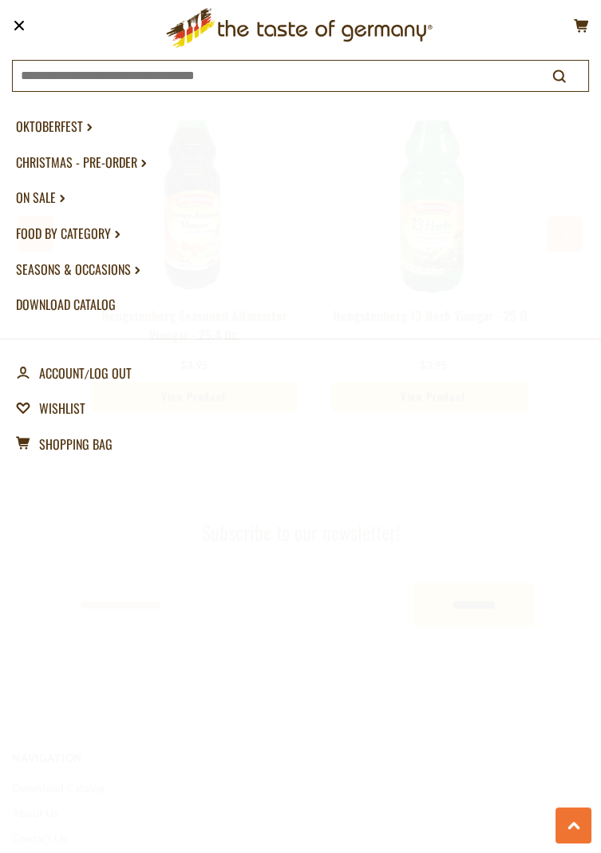
click at [74, 231] on link "Food By Category dropdown_arrow" at bounding box center [300, 234] width 569 height 36
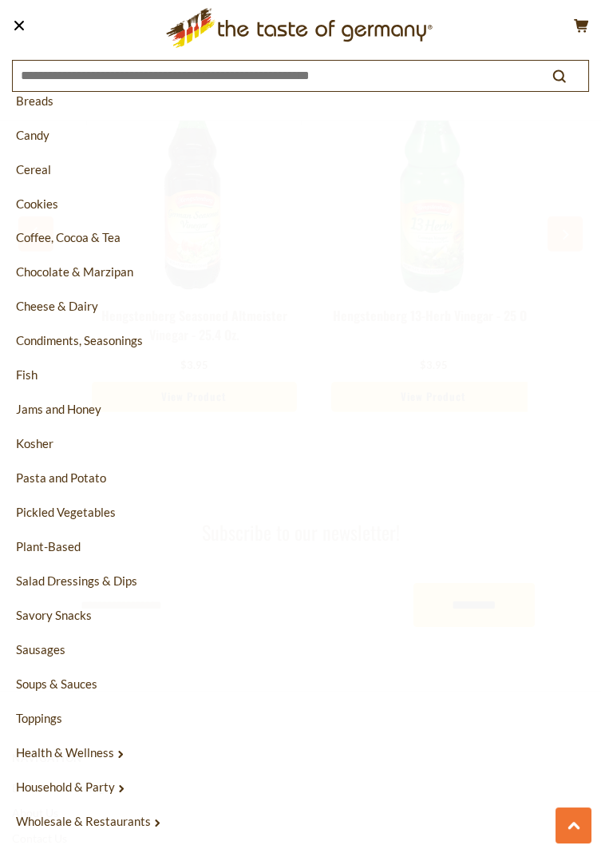
scroll to position [288, 0]
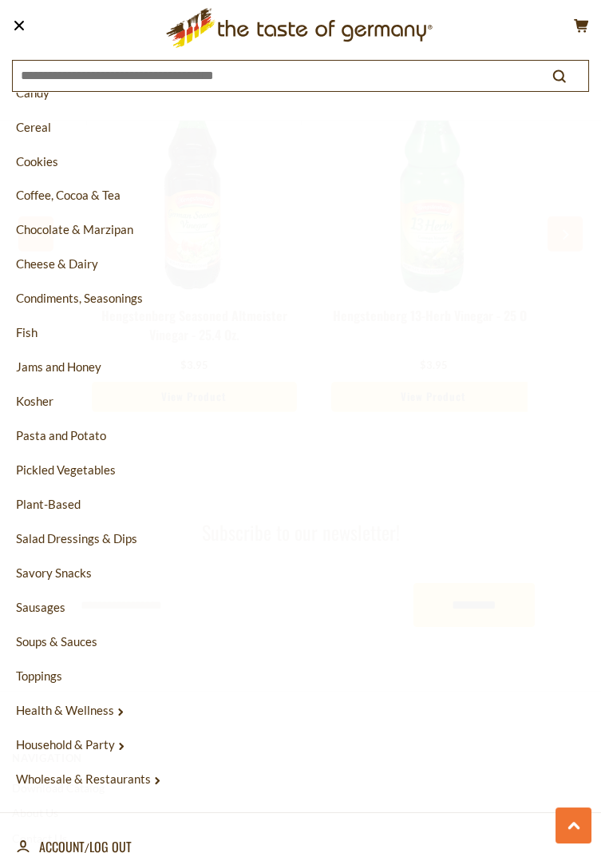
click at [53, 608] on link "Sausages" at bounding box center [300, 607] width 569 height 34
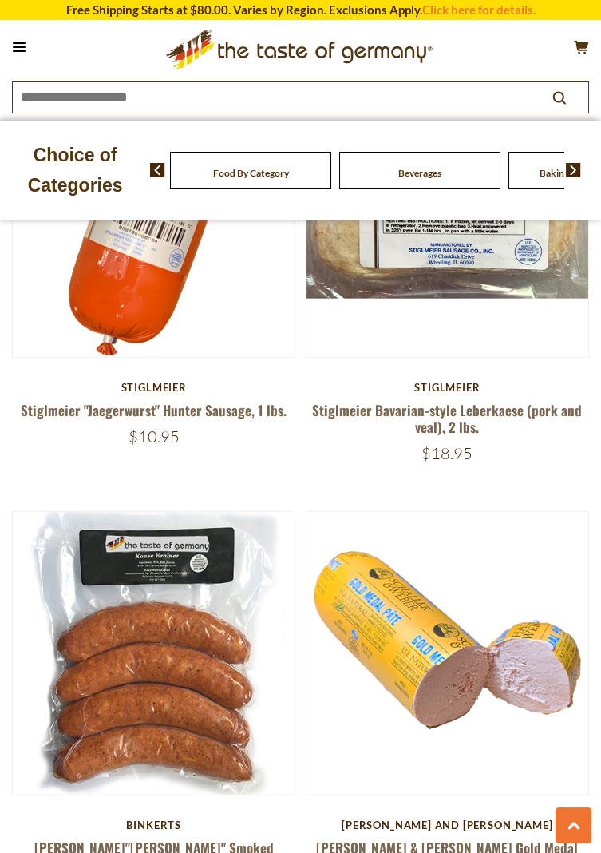
scroll to position [6902, 0]
click at [431, 605] on img at bounding box center [448, 653] width 282 height 282
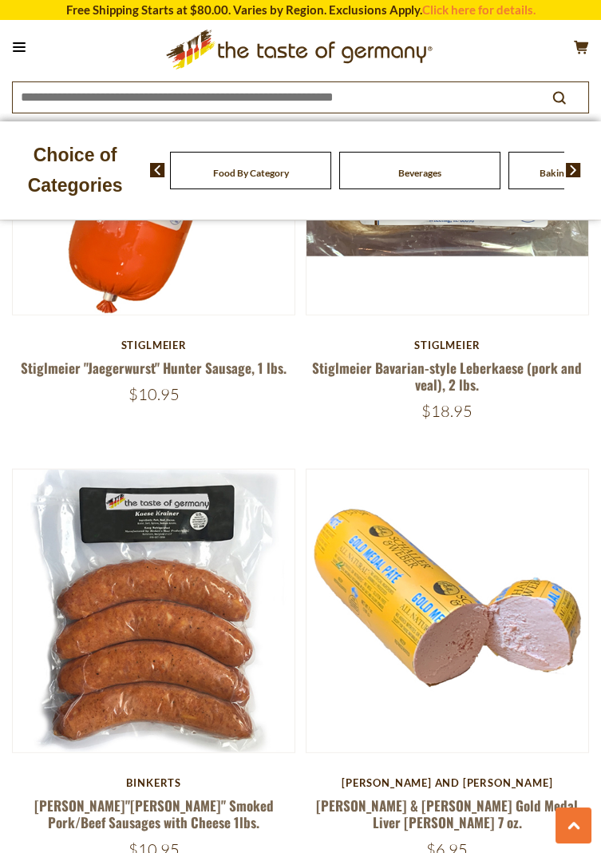
scroll to position [6953, 0]
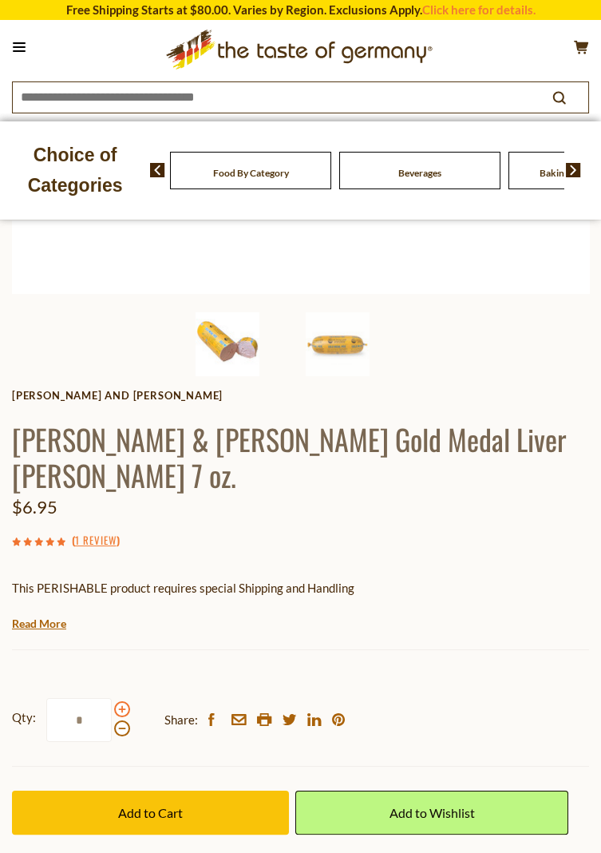
click at [120, 701] on span at bounding box center [122, 709] width 16 height 16
click at [112, 698] on input "*" at bounding box center [78, 720] width 65 height 44
type input "*"
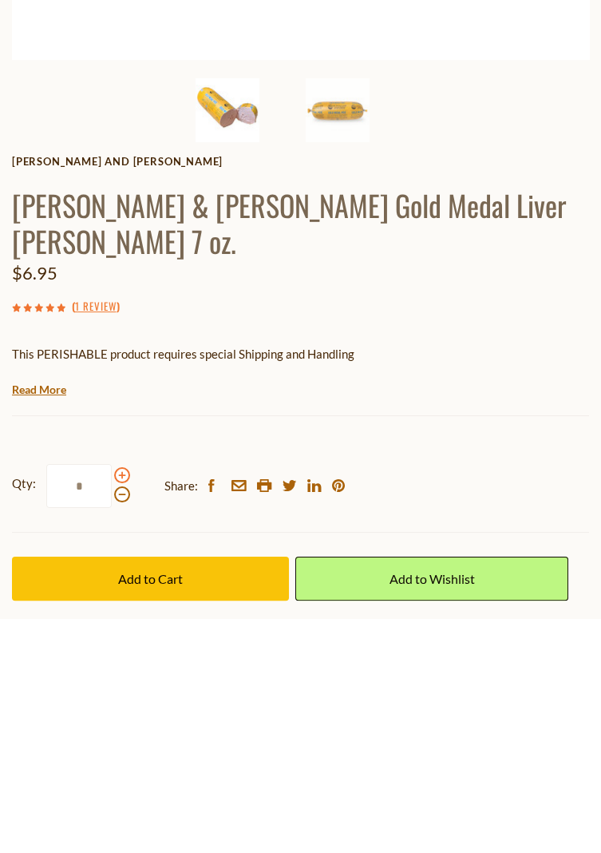
scroll to position [578, 0]
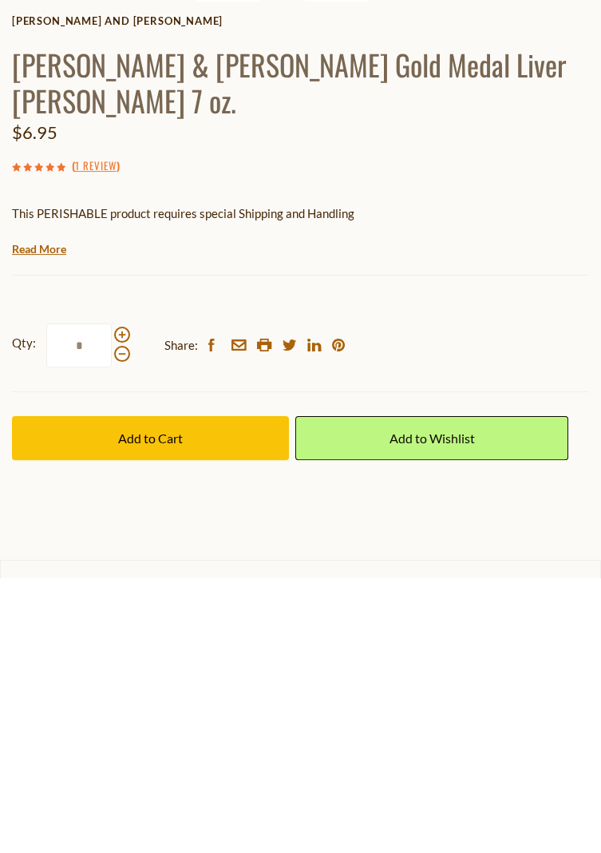
click at [151, 706] on span "Add to Cart" at bounding box center [150, 713] width 65 height 15
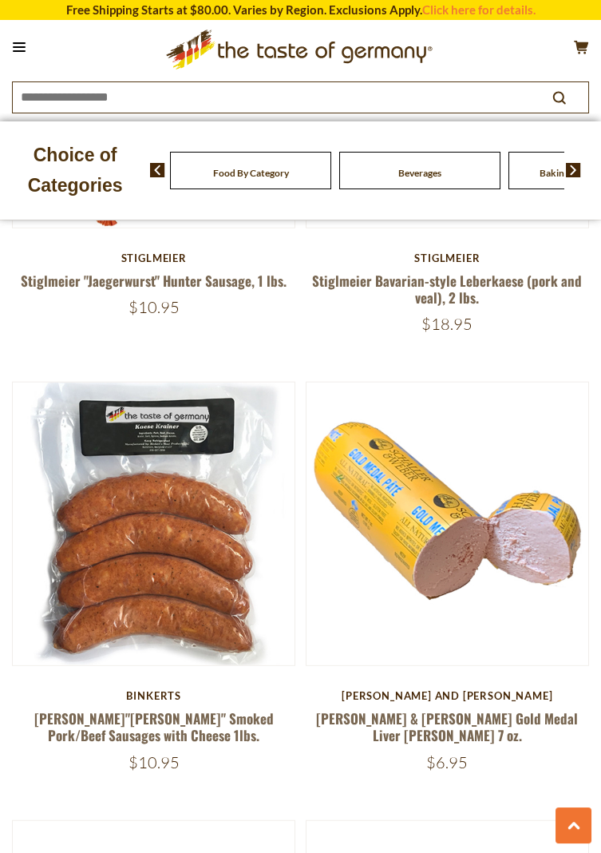
scroll to position [6953, 0]
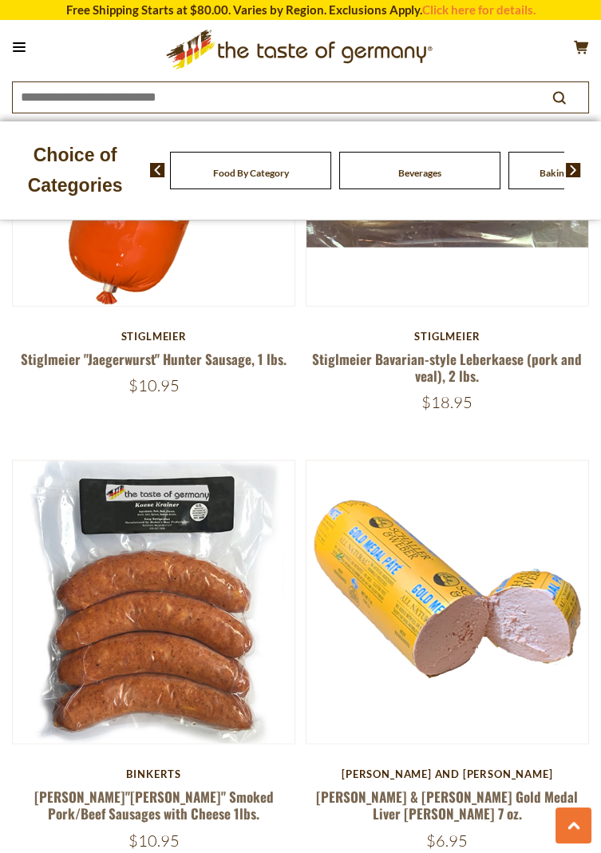
click at [431, 540] on img at bounding box center [448, 602] width 282 height 282
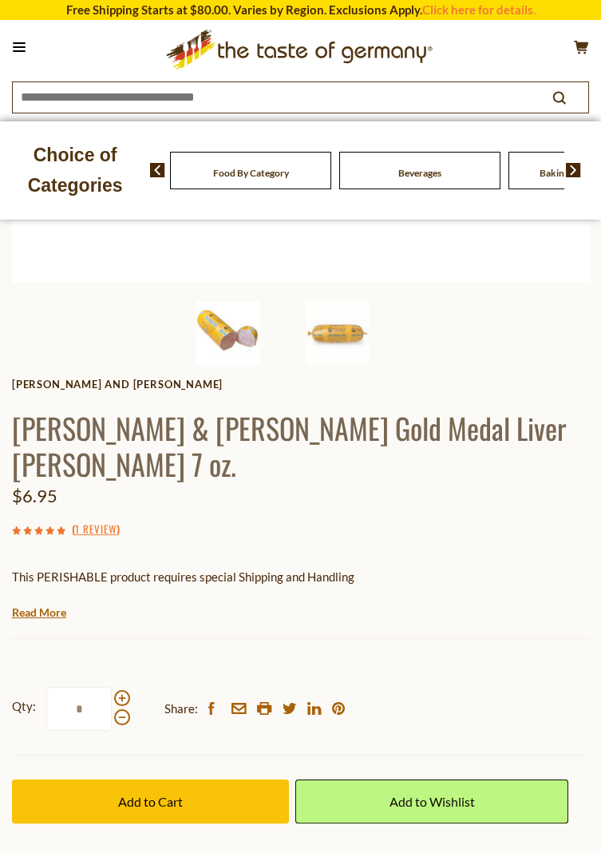
scroll to position [505, 0]
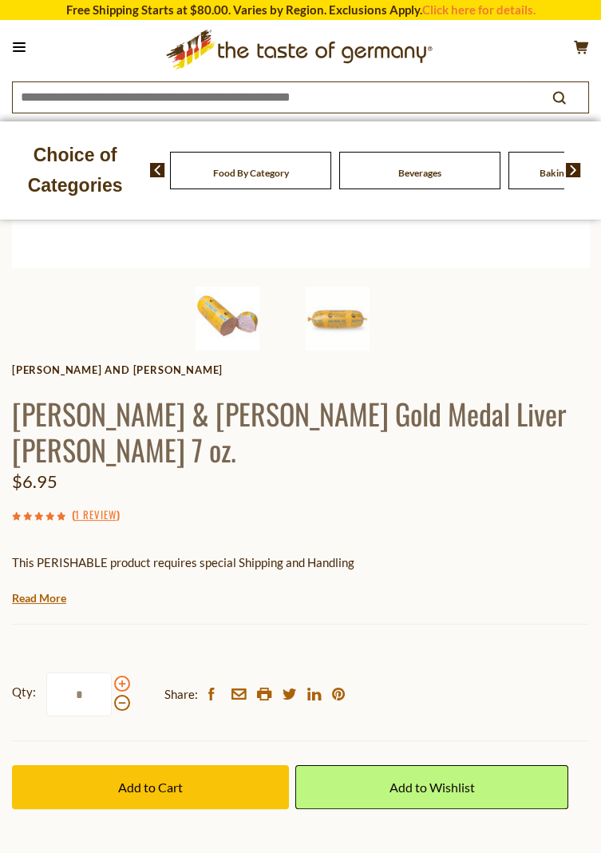
click at [116, 675] on span at bounding box center [122, 683] width 16 height 16
click at [112, 672] on input "*" at bounding box center [78, 694] width 65 height 44
type input "*"
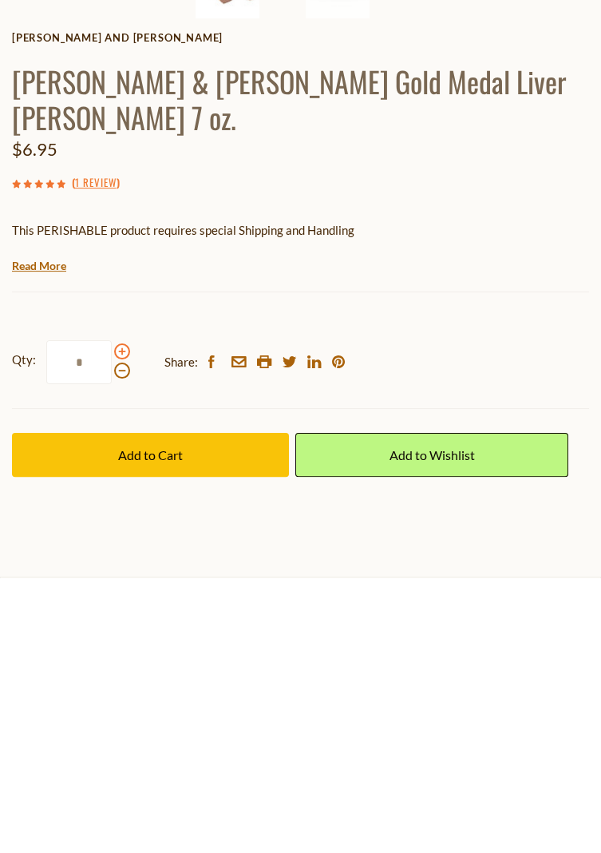
scroll to position [578, 0]
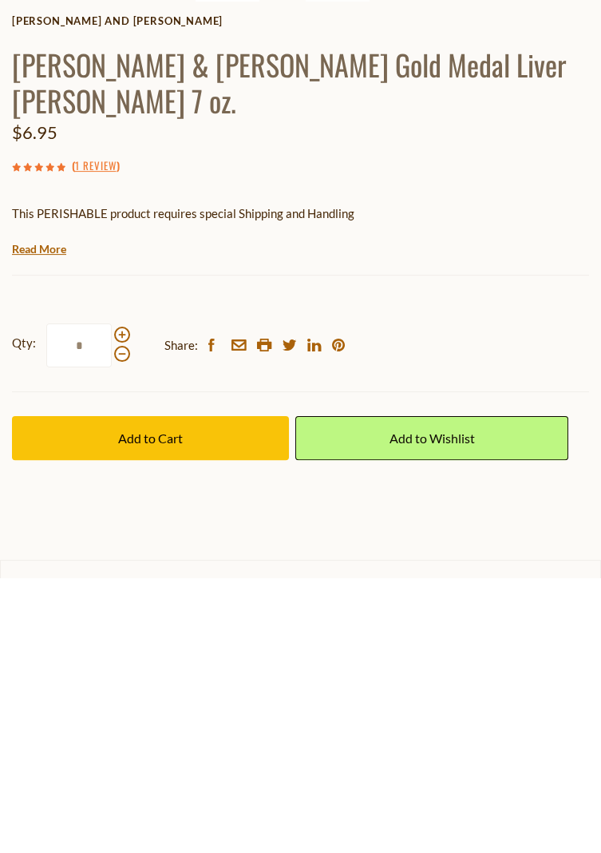
click at [93, 599] on input "*" at bounding box center [78, 621] width 65 height 44
type input "*"
click at [148, 706] on span "Add to Cart" at bounding box center [150, 713] width 65 height 15
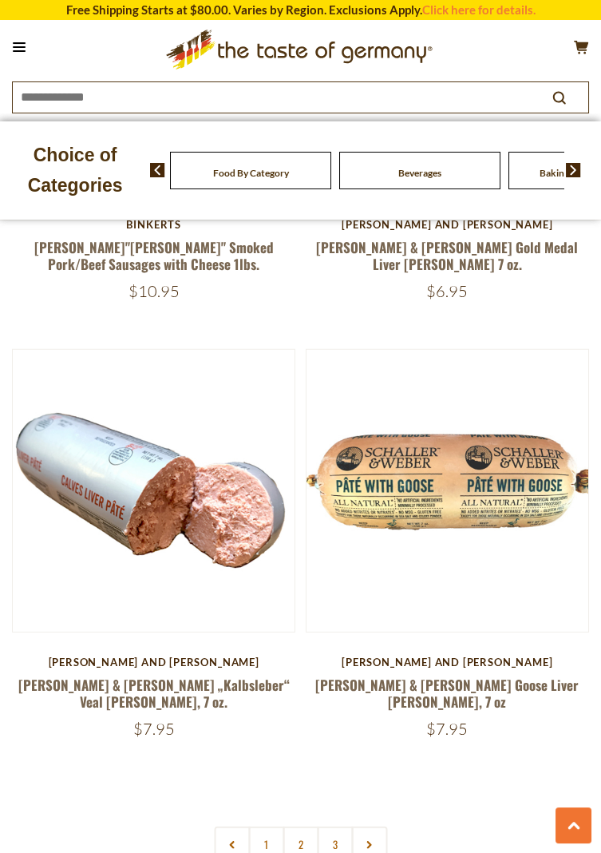
scroll to position [7503, 0]
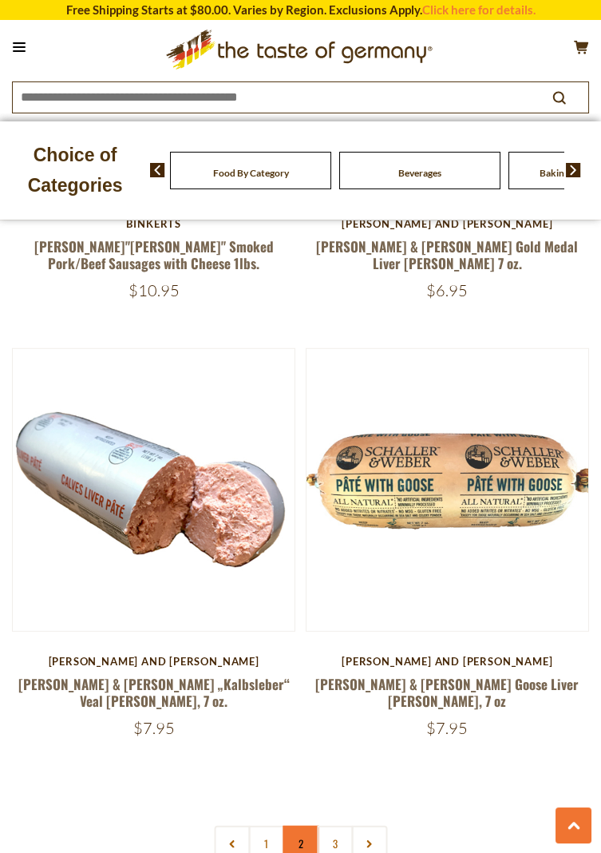
click at [298, 825] on link "2" at bounding box center [301, 843] width 36 height 36
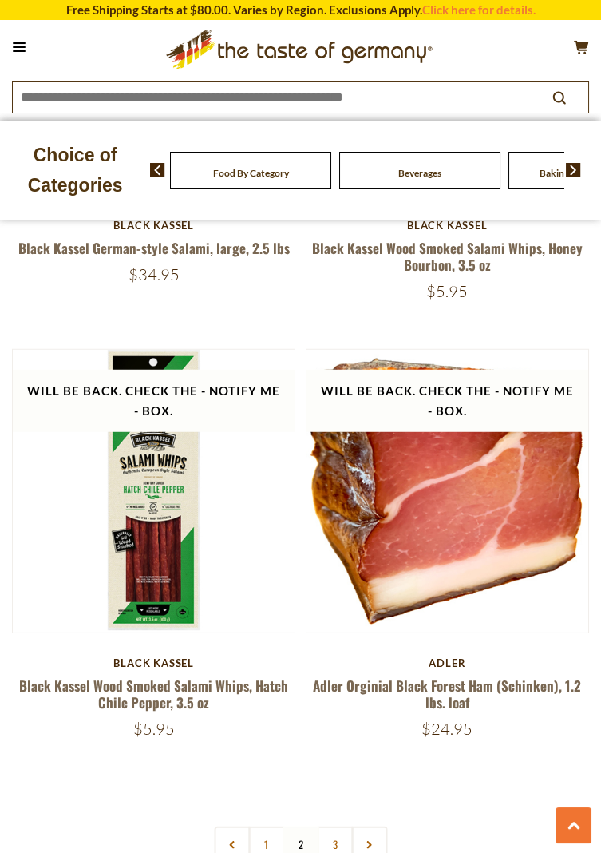
scroll to position [7449, 0]
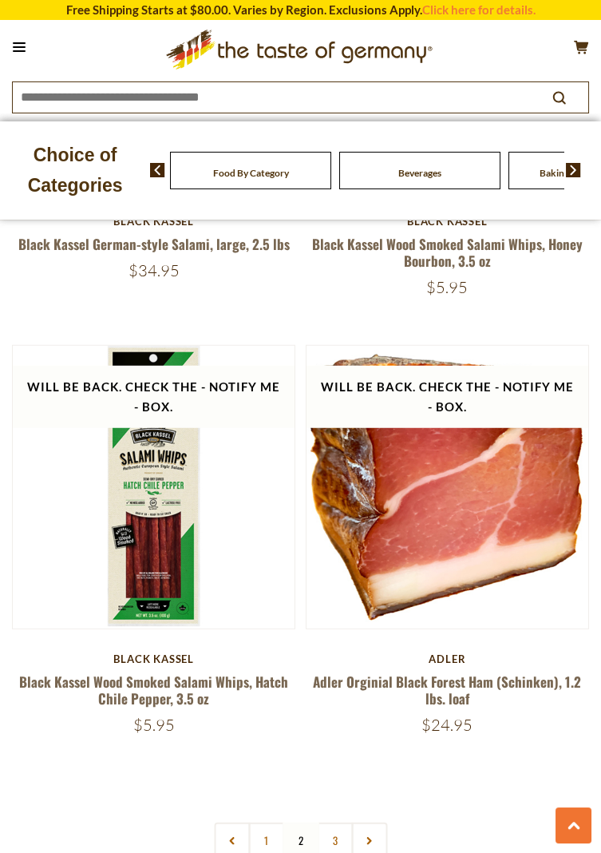
click at [307, 822] on nav "1 2 3" at bounding box center [300, 840] width 173 height 36
click at [329, 822] on link "3" at bounding box center [335, 840] width 36 height 36
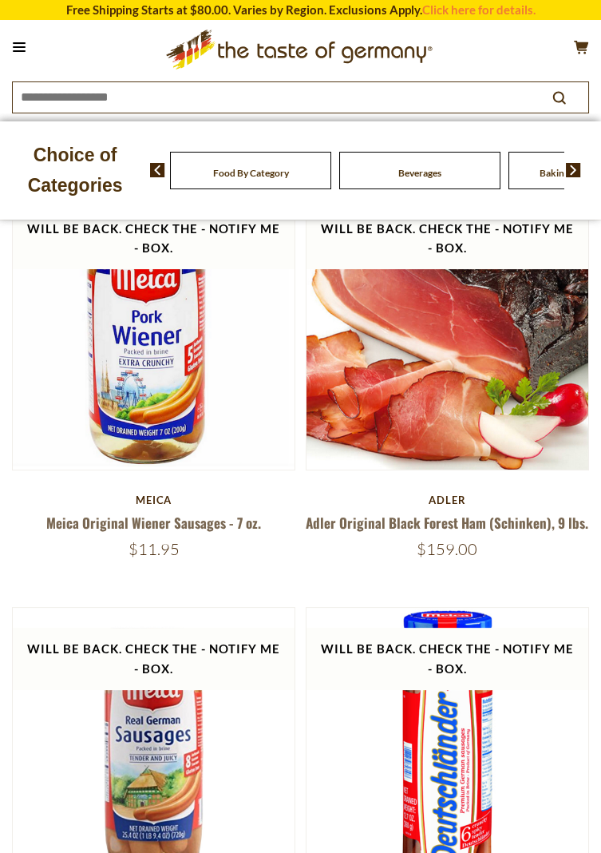
scroll to position [604, 0]
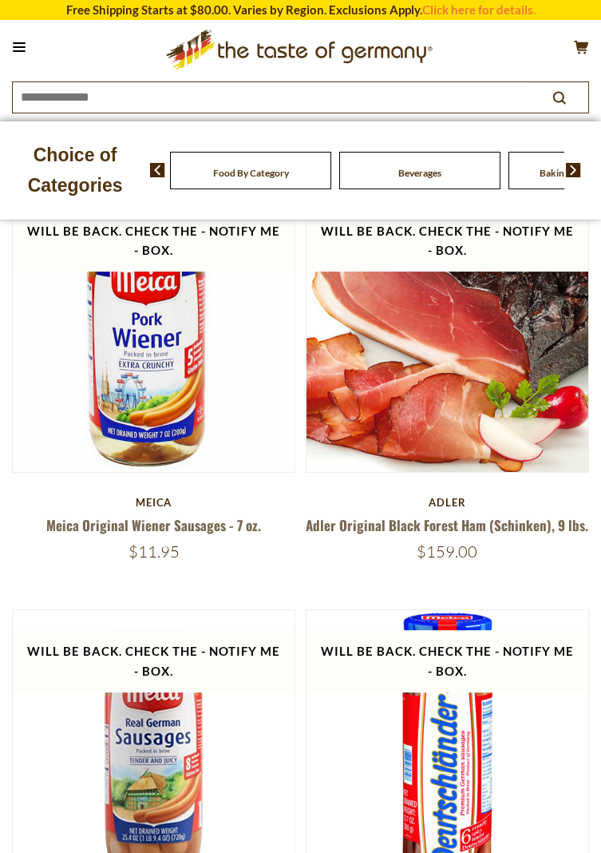
click at [29, 48] on button at bounding box center [19, 47] width 22 height 22
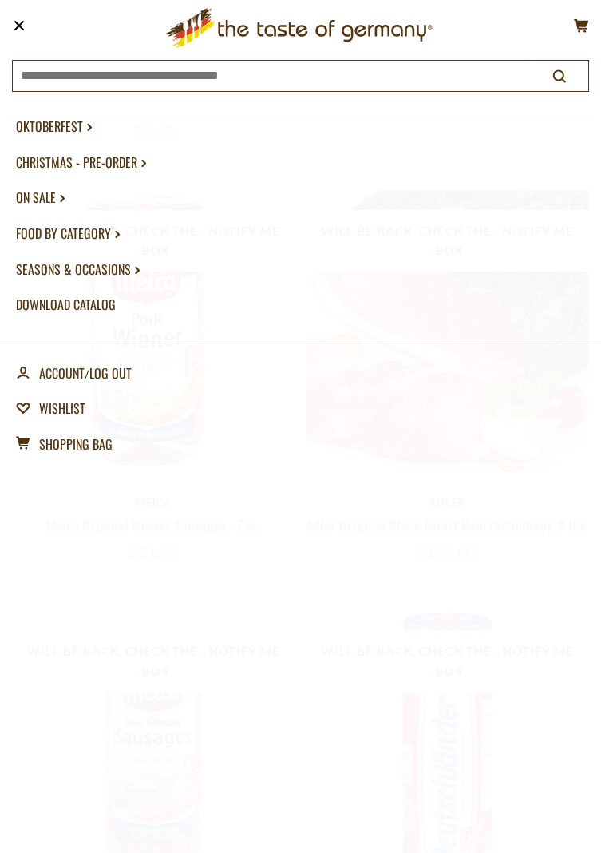
click at [68, 236] on link "Food By Category dropdown_arrow" at bounding box center [300, 234] width 569 height 36
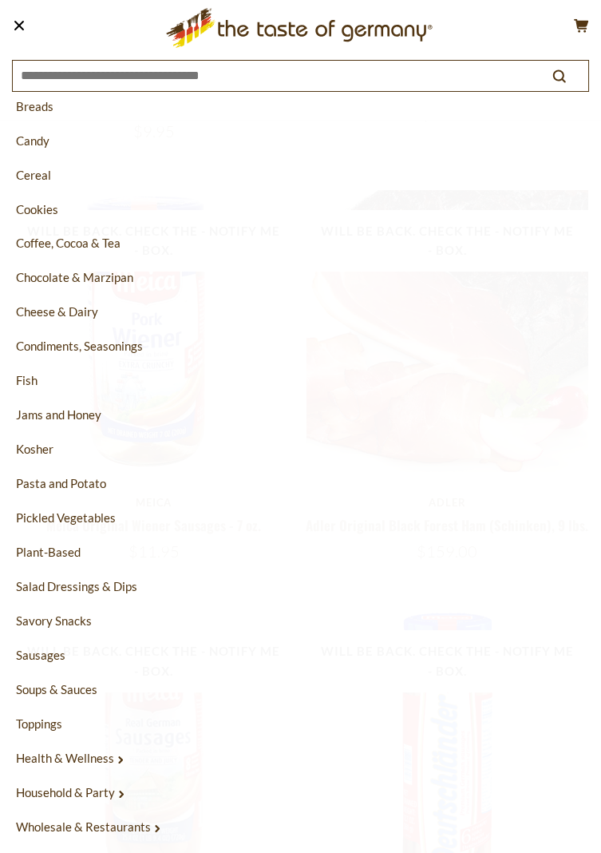
scroll to position [242, 0]
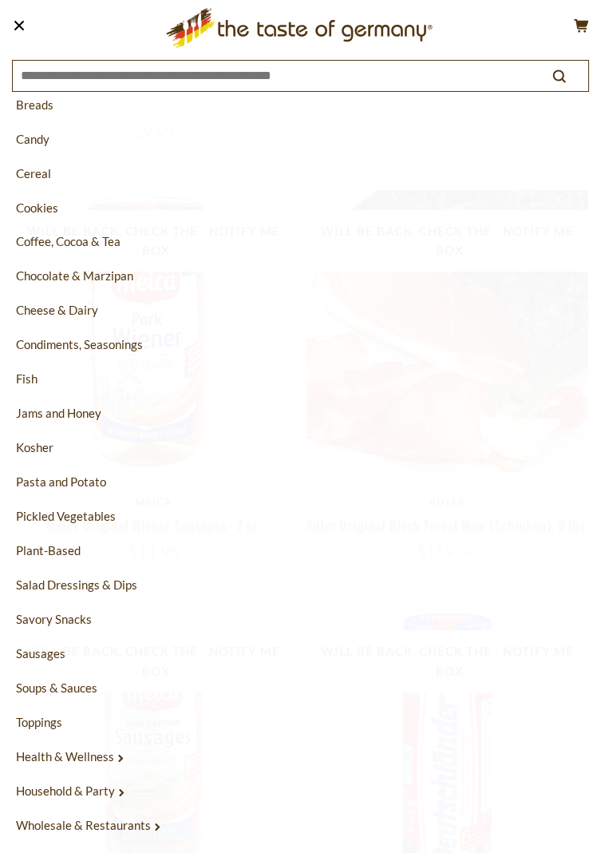
click at [49, 326] on link "Cheese & Dairy" at bounding box center [300, 310] width 569 height 34
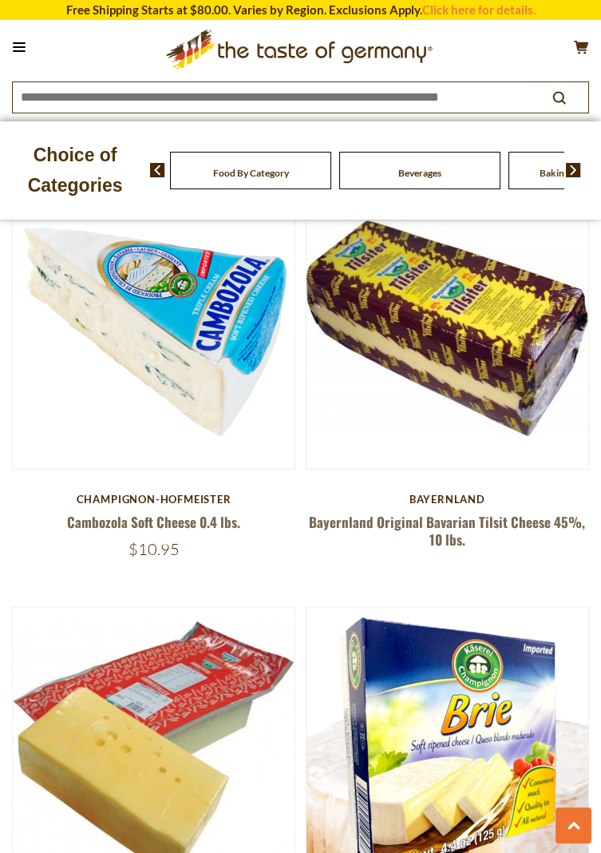
scroll to position [1480, 0]
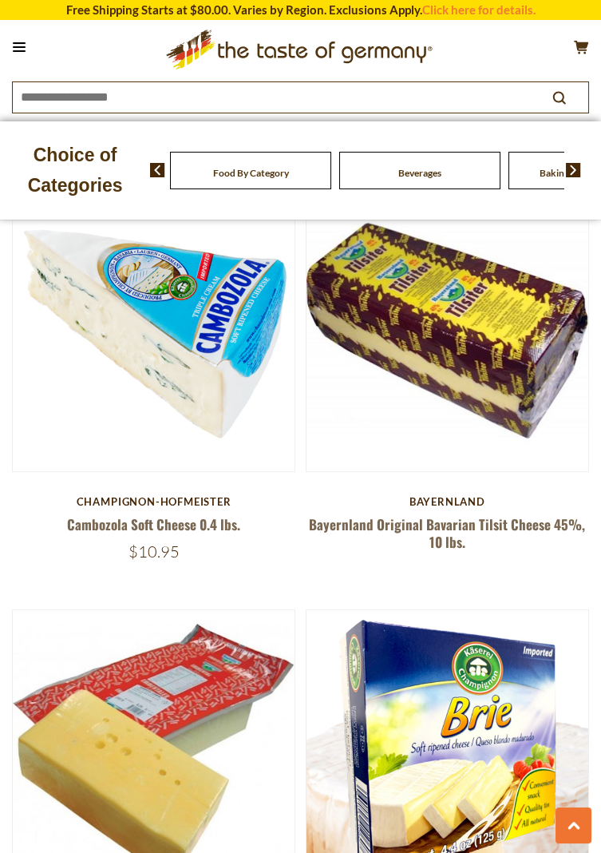
click at [563, 406] on img at bounding box center [448, 330] width 282 height 282
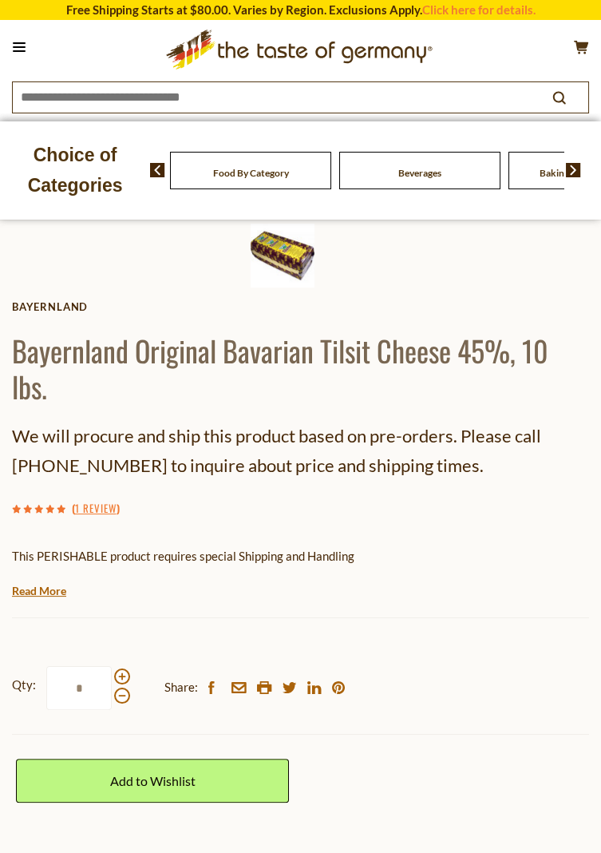
scroll to position [572, 0]
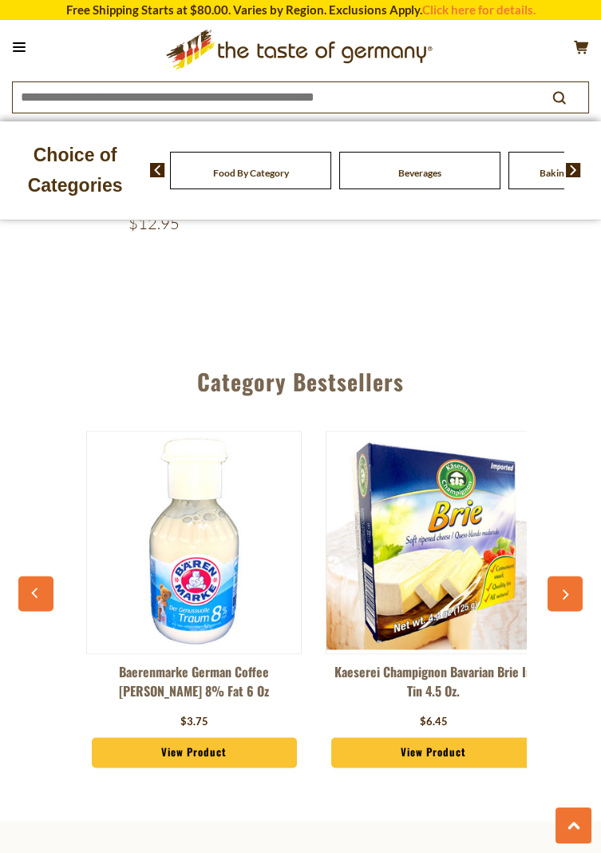
scroll to position [3982, 0]
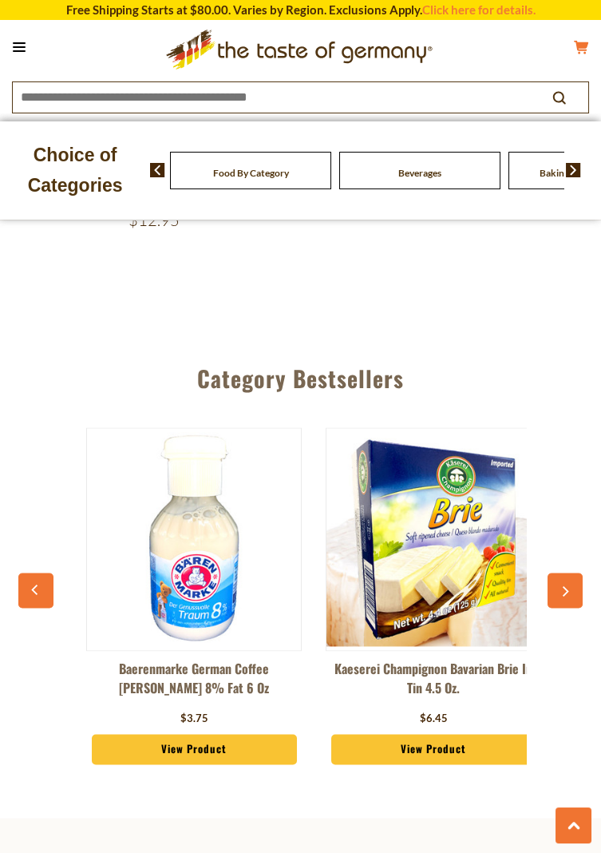
click at [581, 51] on icon "cart" at bounding box center [581, 47] width 15 height 14
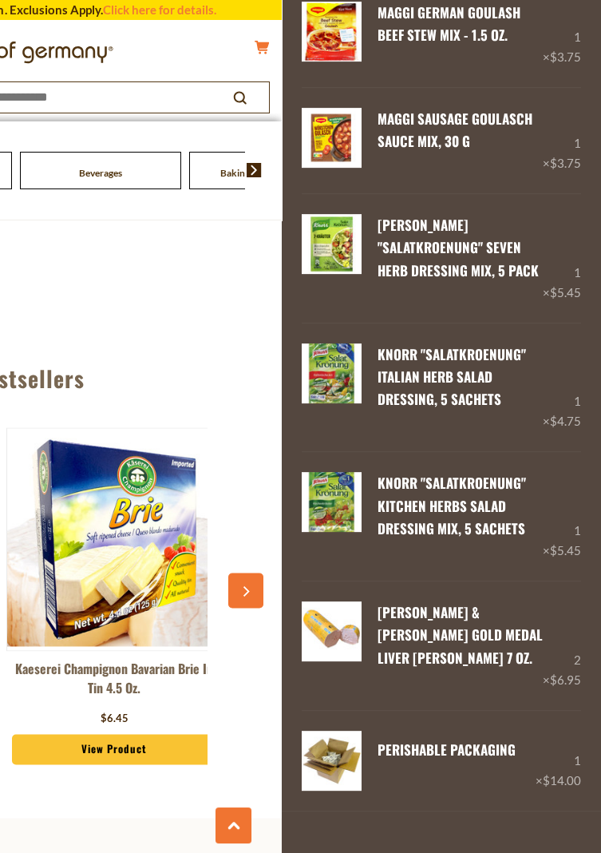
scroll to position [1141, 0]
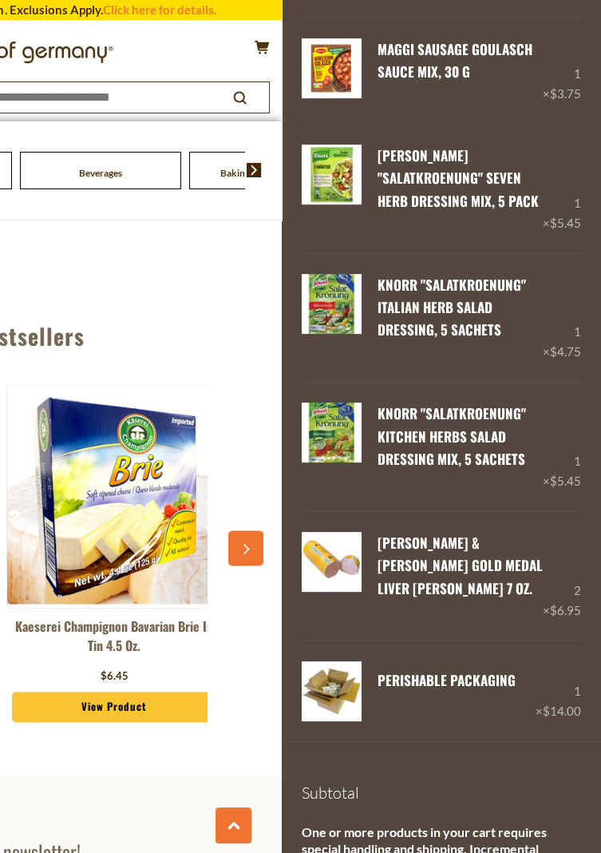
scroll to position [4033, 0]
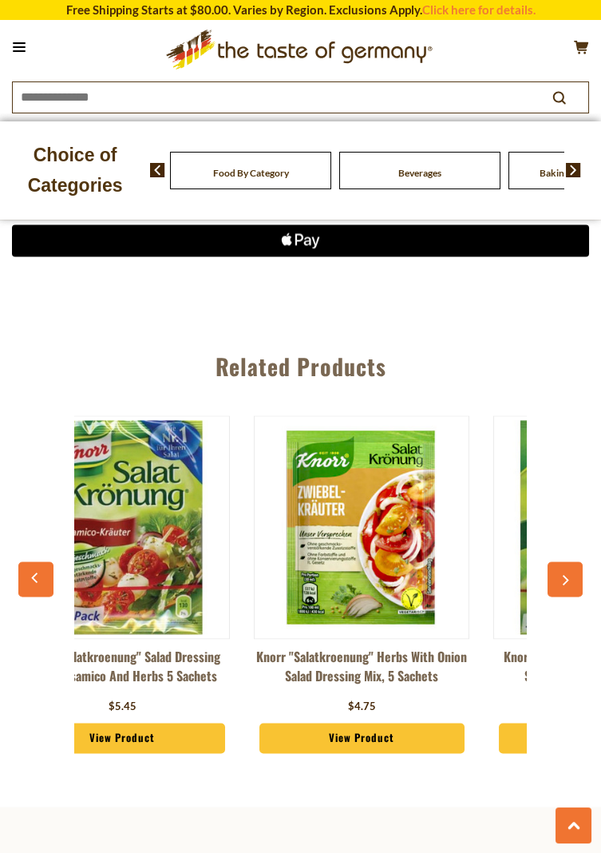
scroll to position [0, 79]
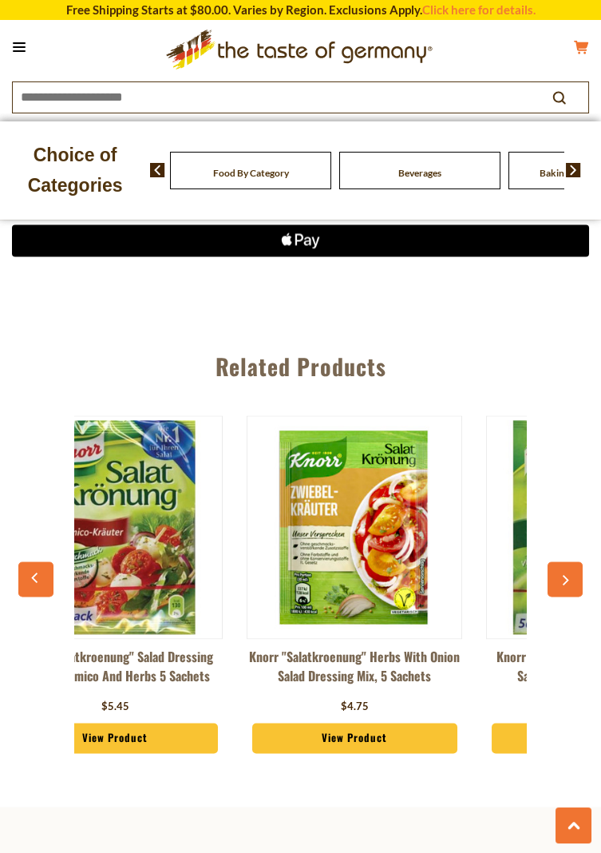
click at [578, 52] on icon at bounding box center [581, 47] width 14 height 14
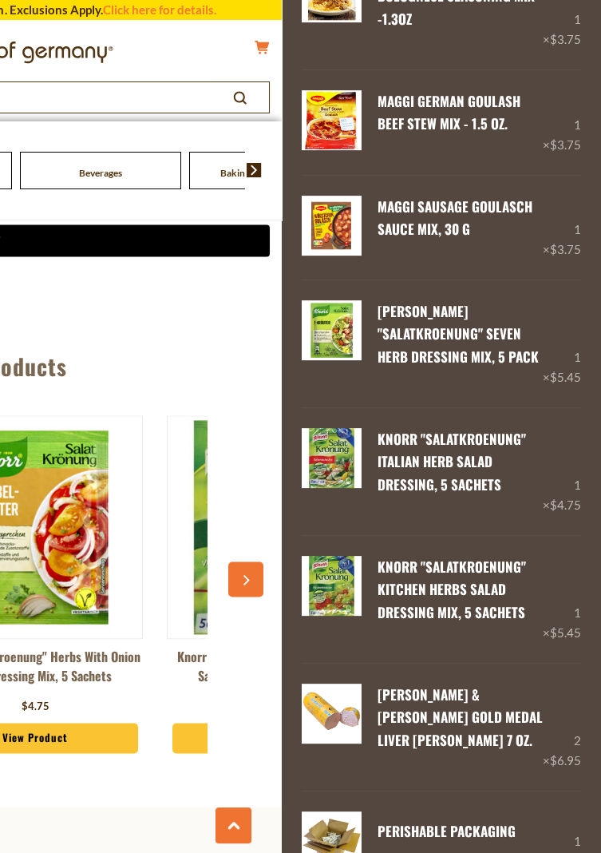
scroll to position [1175, 0]
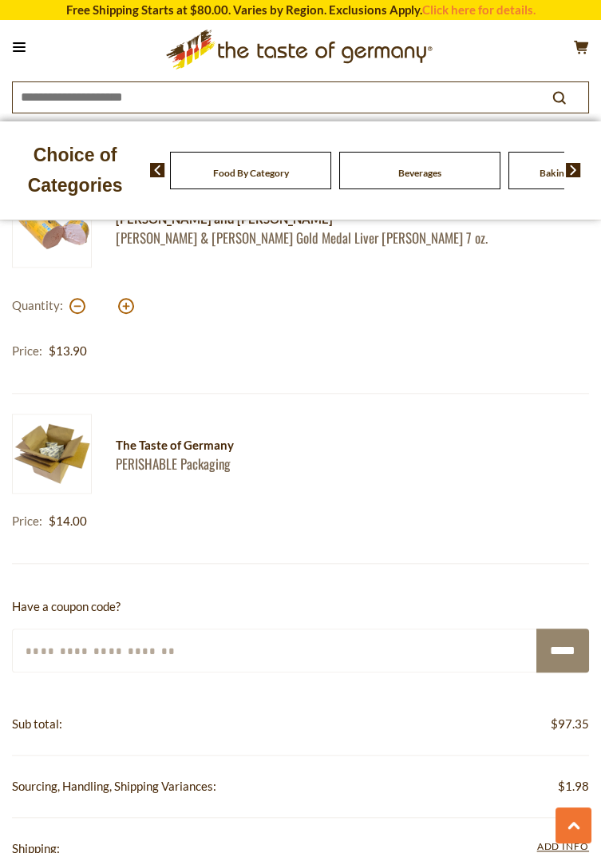
scroll to position [2733, 0]
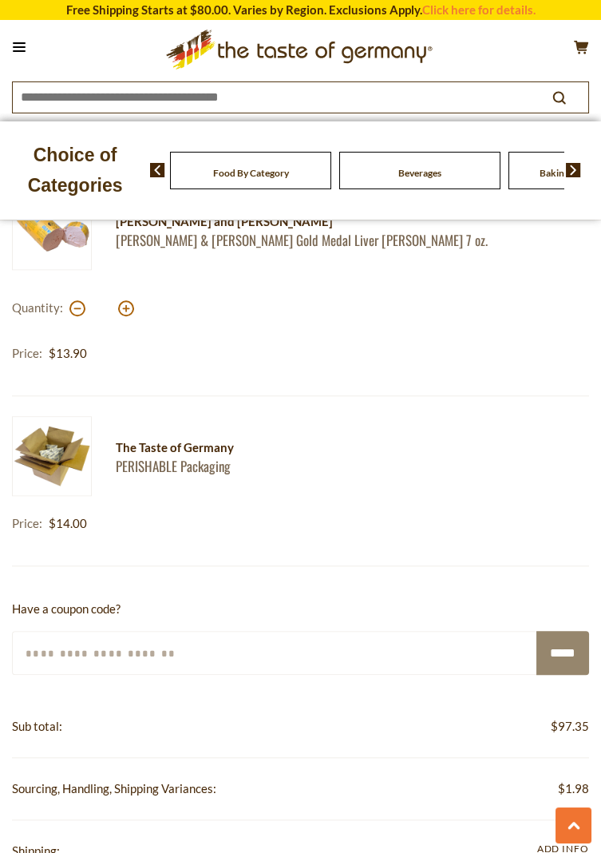
paste input "*********"
click at [102, 651] on input "*********" at bounding box center [275, 653] width 526 height 44
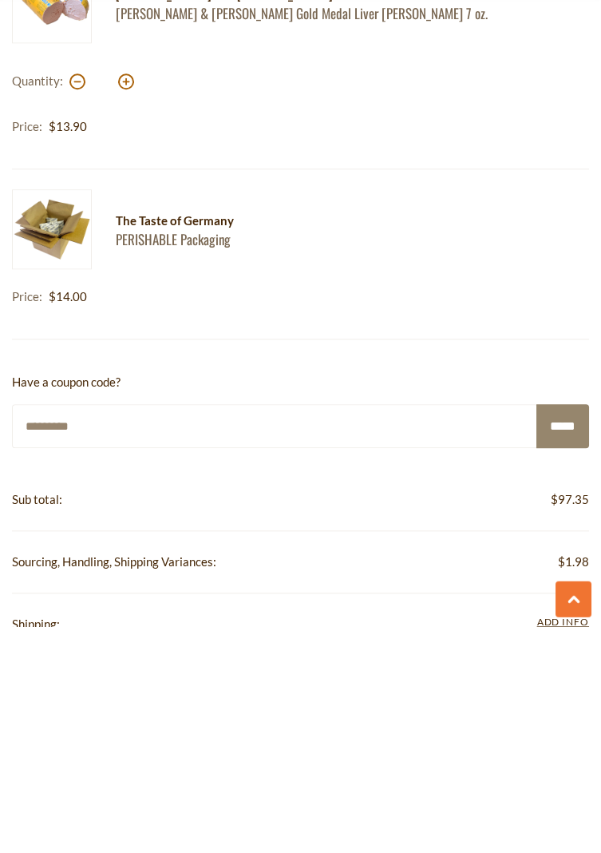
scroll to position [2821, 0]
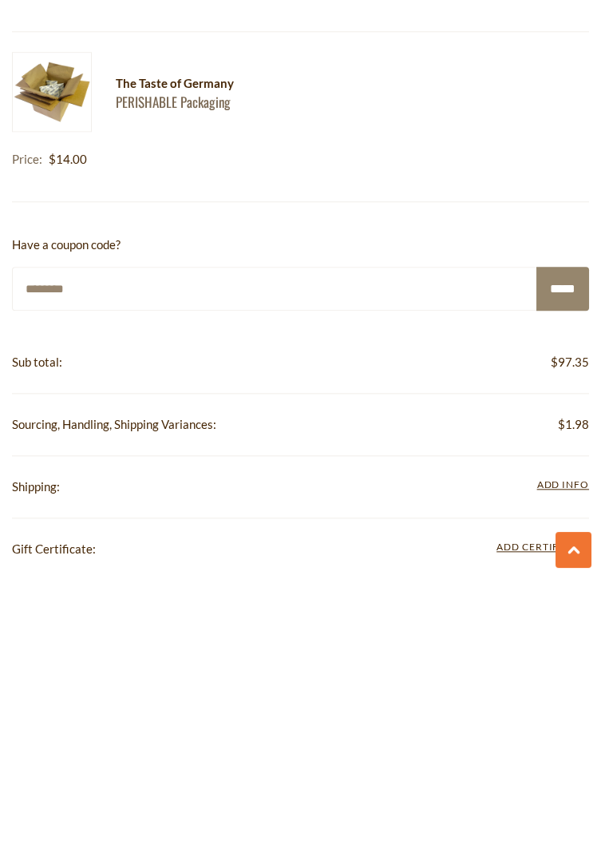
click at [32, 564] on input "********" at bounding box center [275, 564] width 526 height 44
type input "*******"
click at [553, 568] on input "*****" at bounding box center [562, 564] width 53 height 44
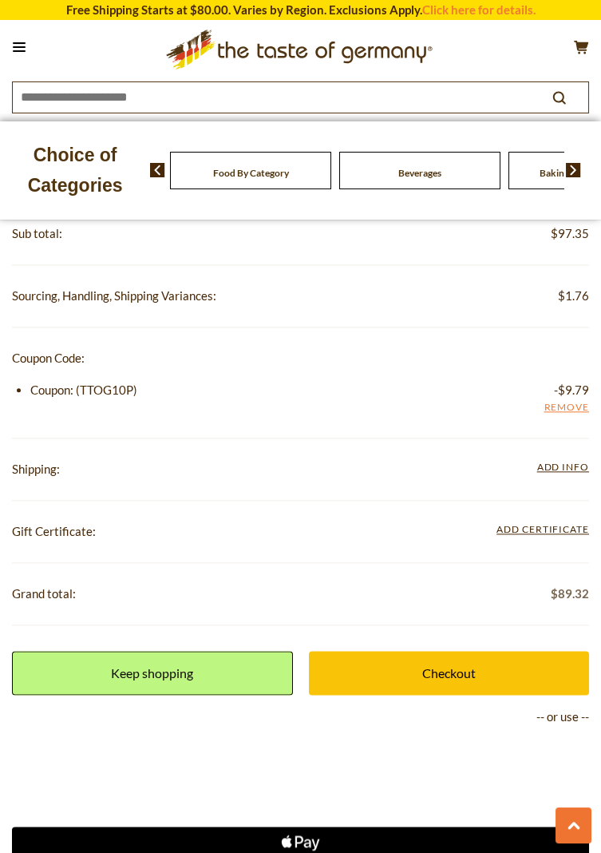
scroll to position [3230, 0]
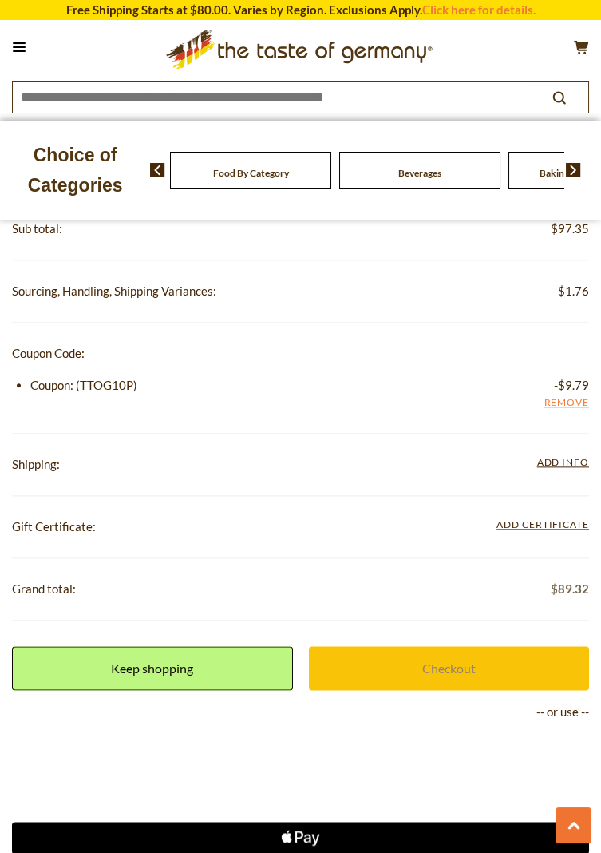
click at [425, 669] on link "Checkout" at bounding box center [449, 668] width 281 height 44
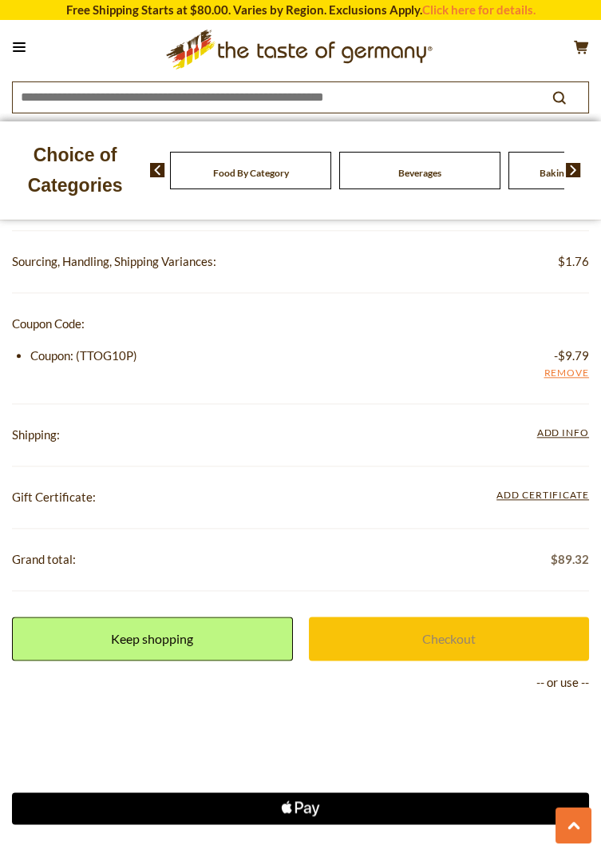
scroll to position [3281, 0]
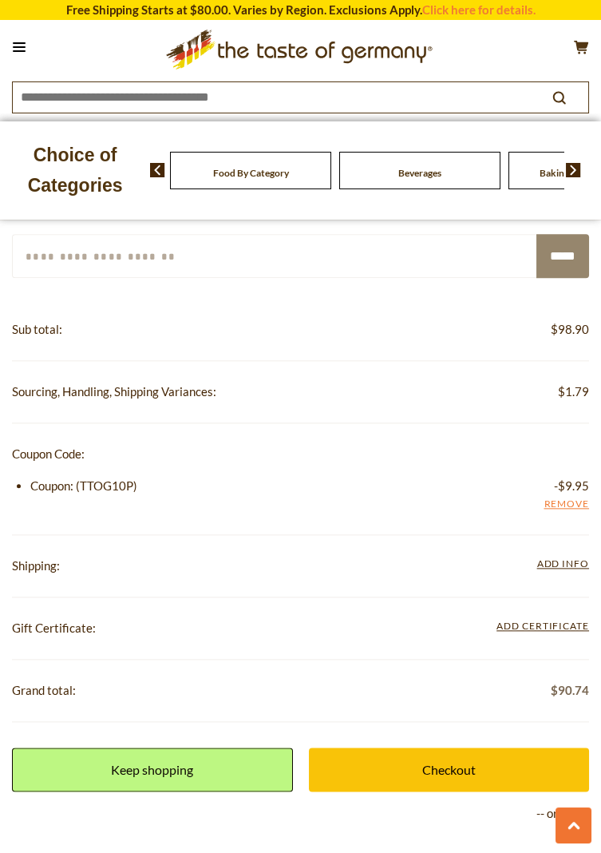
scroll to position [3339, 0]
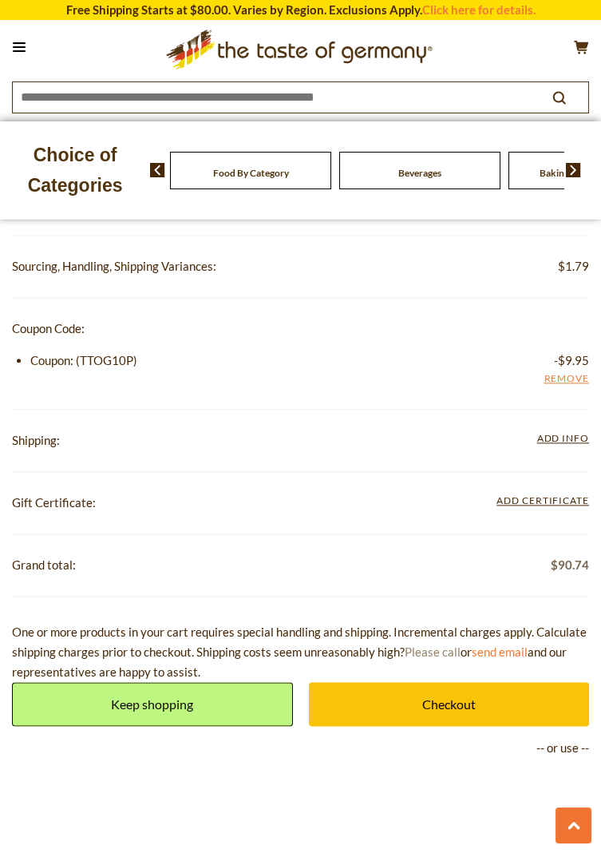
click at [422, 645] on link "Please call" at bounding box center [433, 651] width 56 height 14
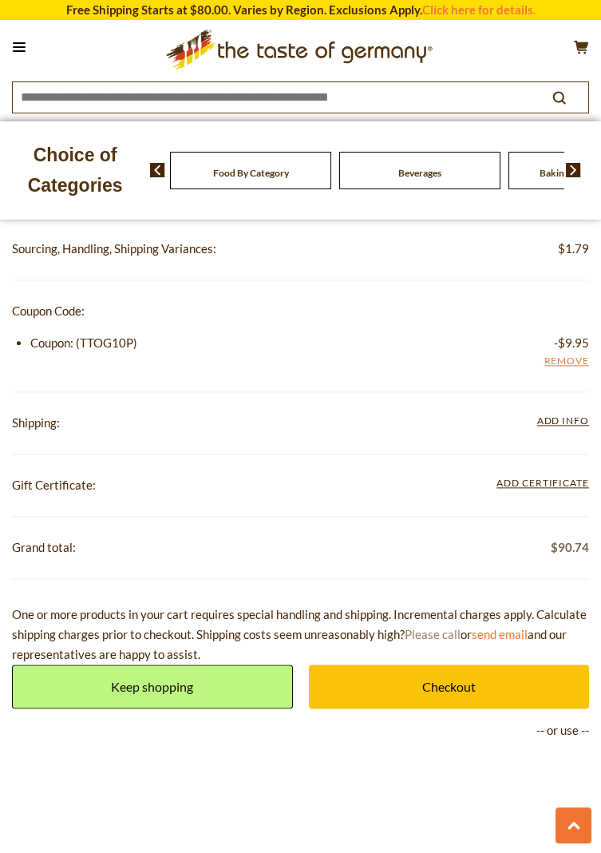
scroll to position [3513, 0]
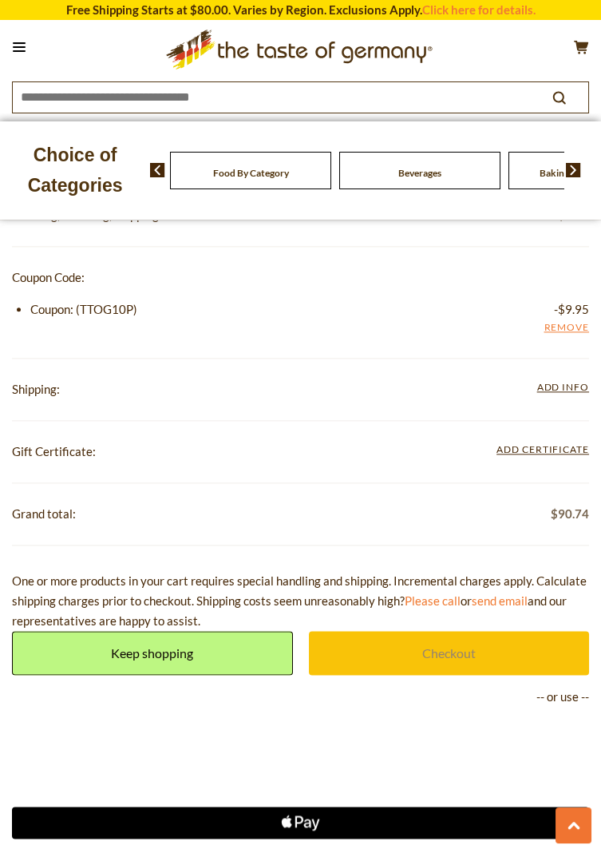
click at [429, 652] on link "Checkout" at bounding box center [449, 653] width 281 height 44
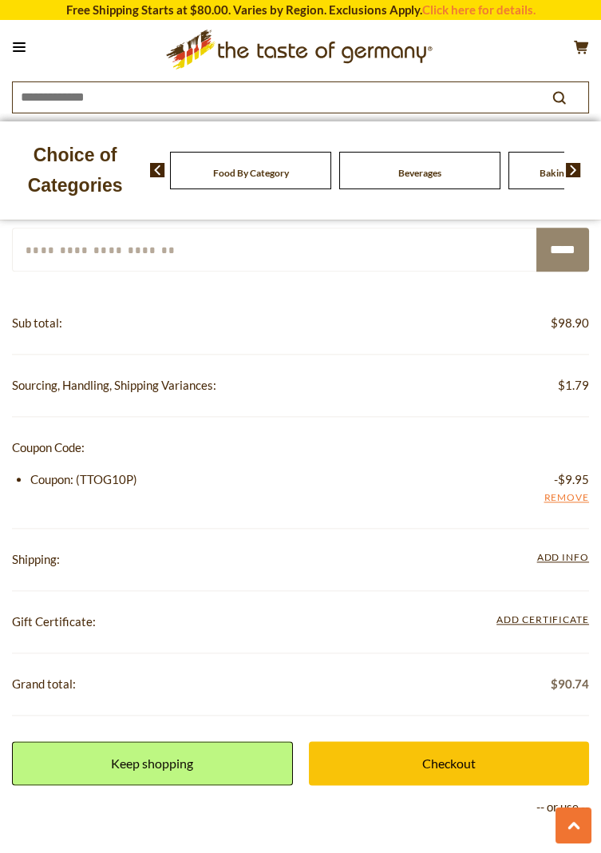
scroll to position [3513, 0]
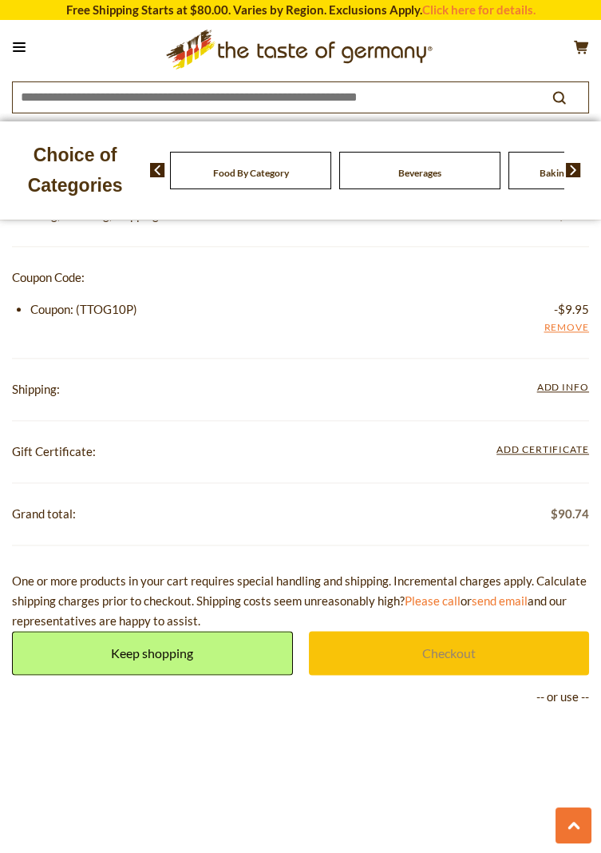
click at [433, 649] on link "Checkout" at bounding box center [449, 653] width 281 height 44
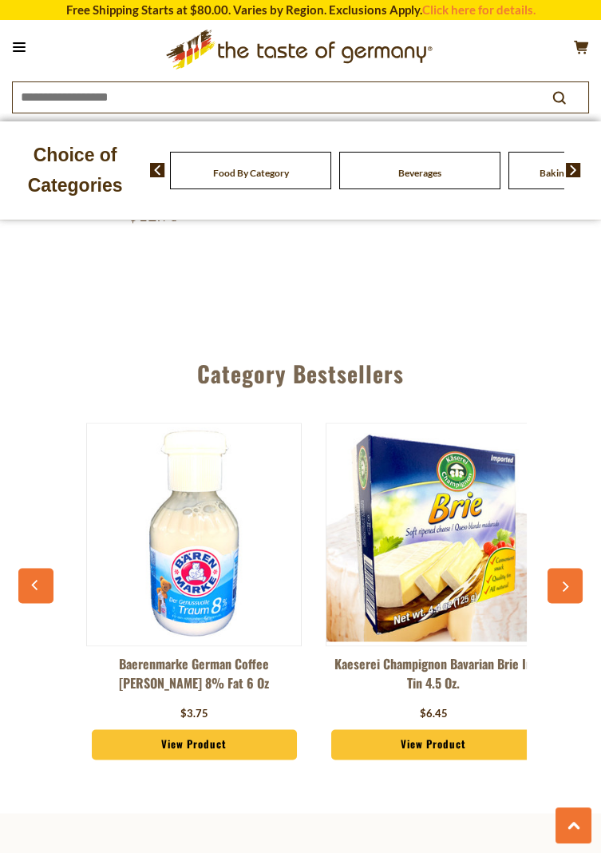
scroll to position [4033, 0]
